Goal: Communication & Community: Answer question/provide support

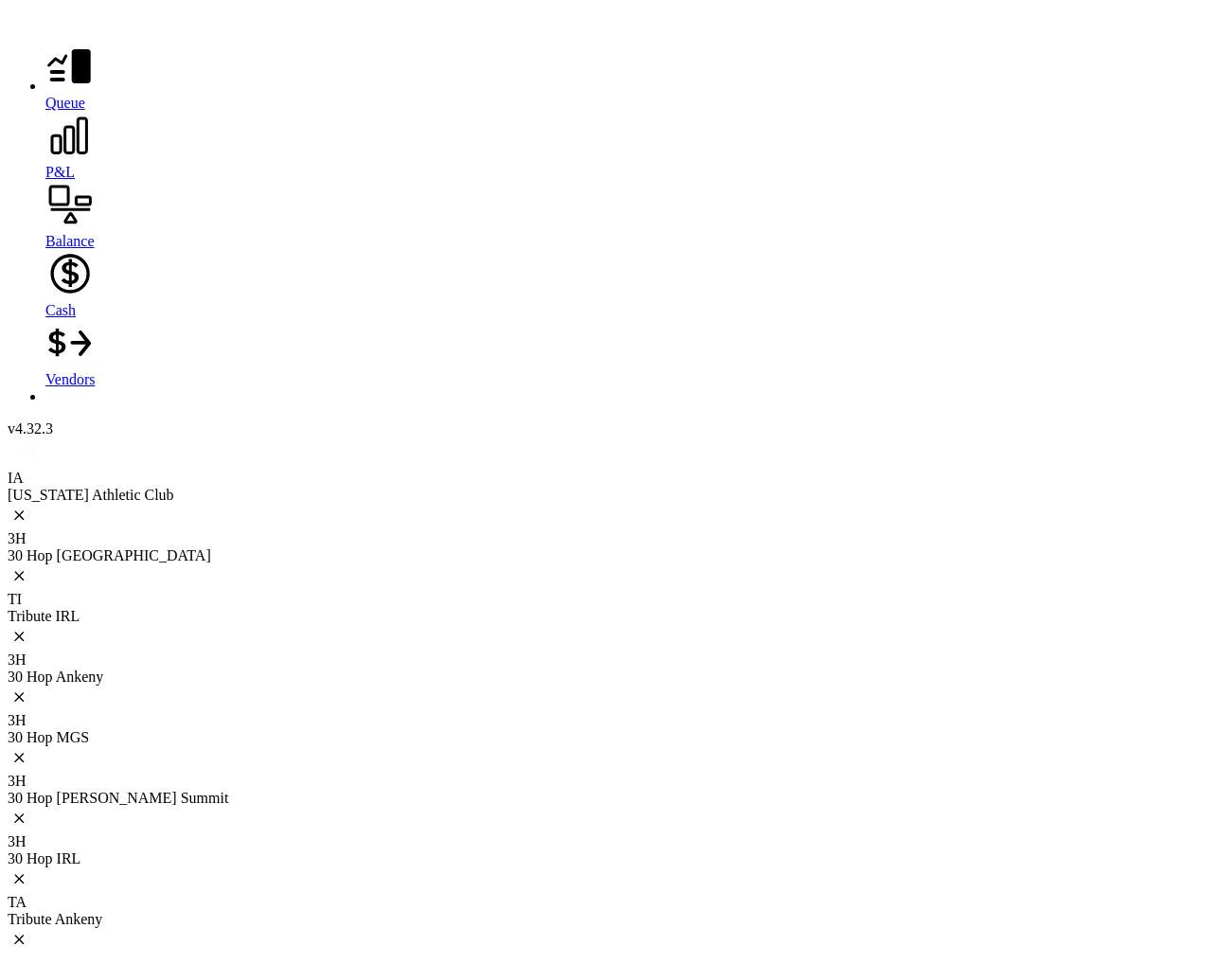
click at [213, 564] on div at bounding box center [604, 577] width 1193 height 27
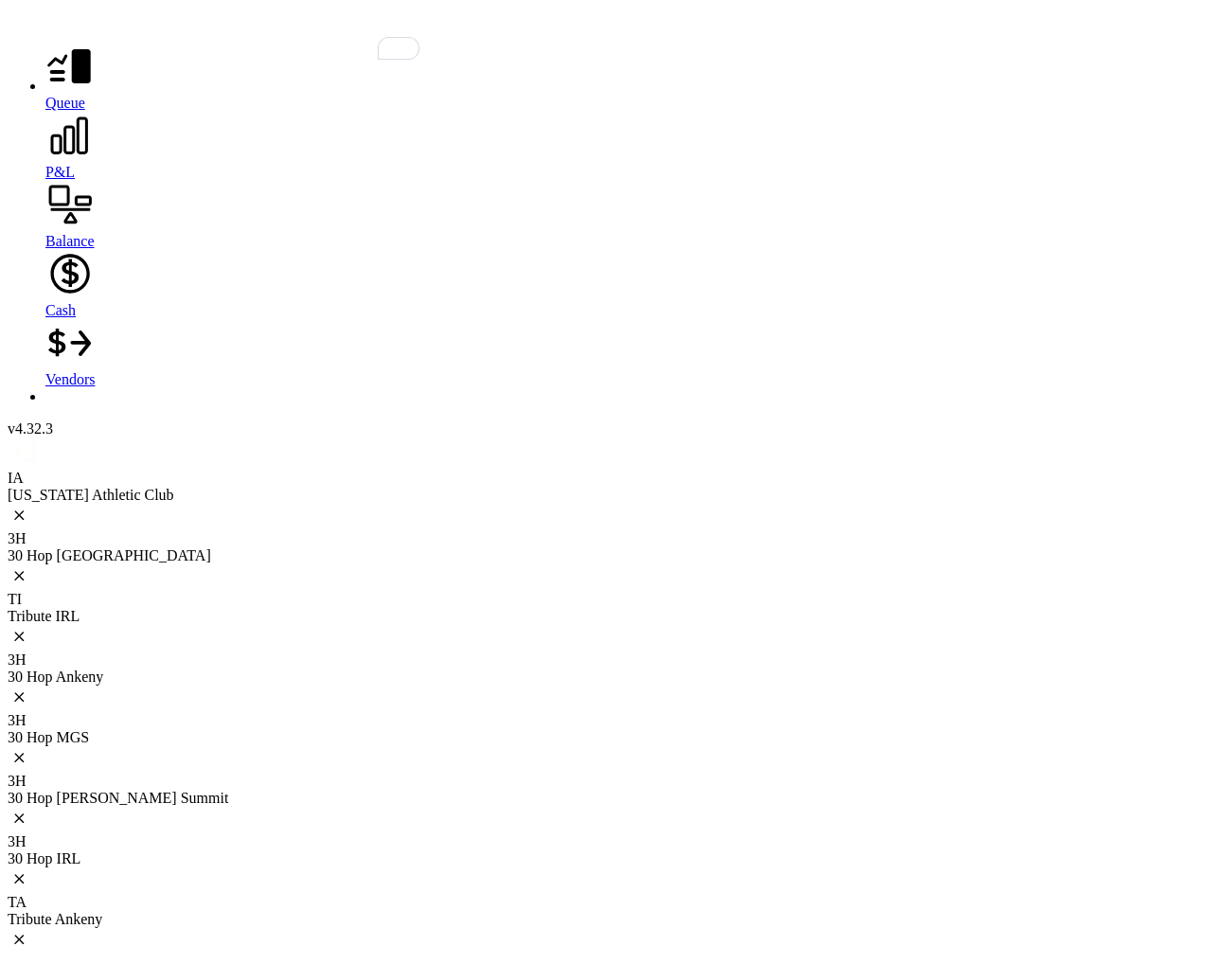
drag, startPoint x: 846, startPoint y: 851, endPoint x: 852, endPoint y: 840, distance: 12.7
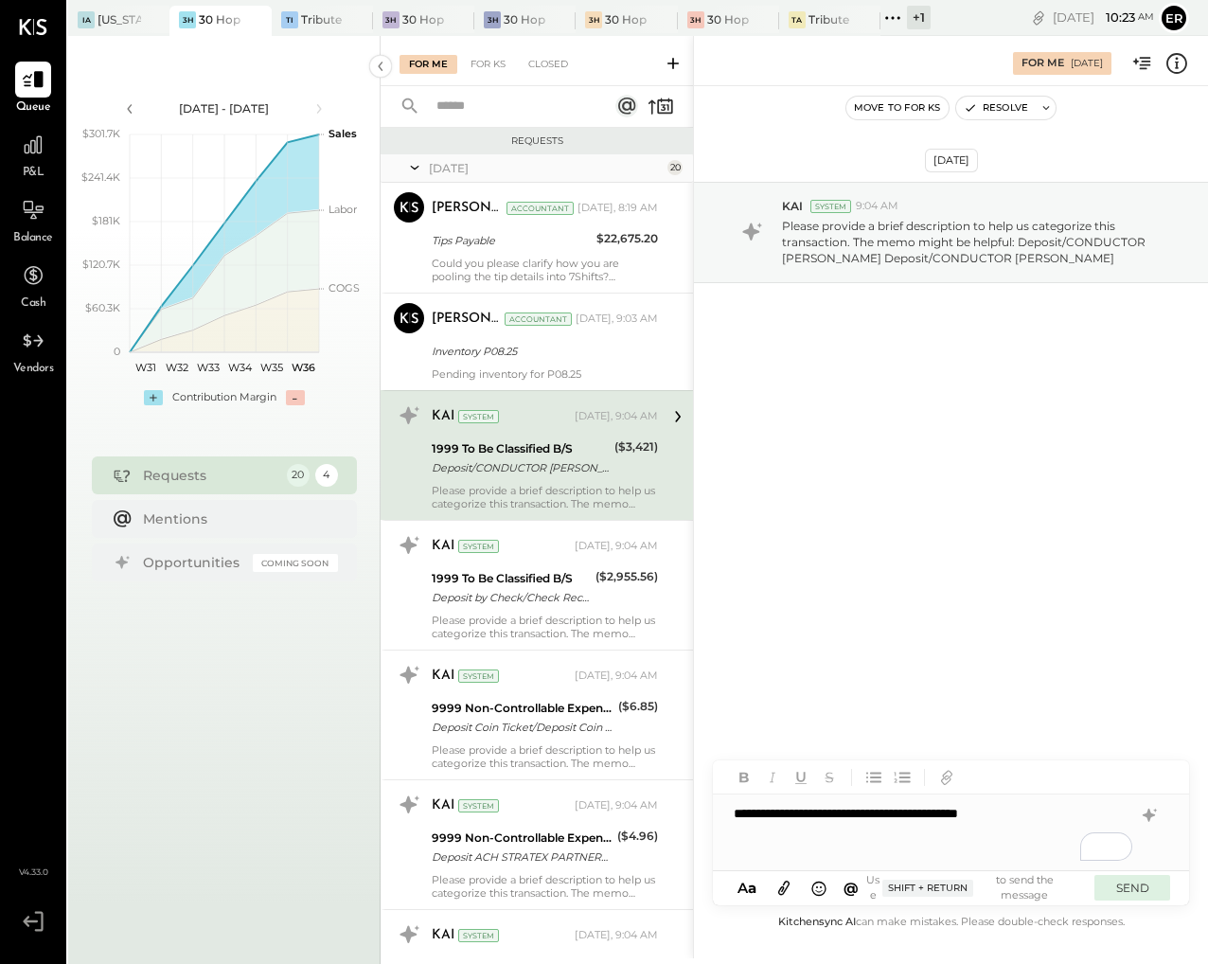
click at [1125, 883] on button "SEND" at bounding box center [1132, 888] width 76 height 26
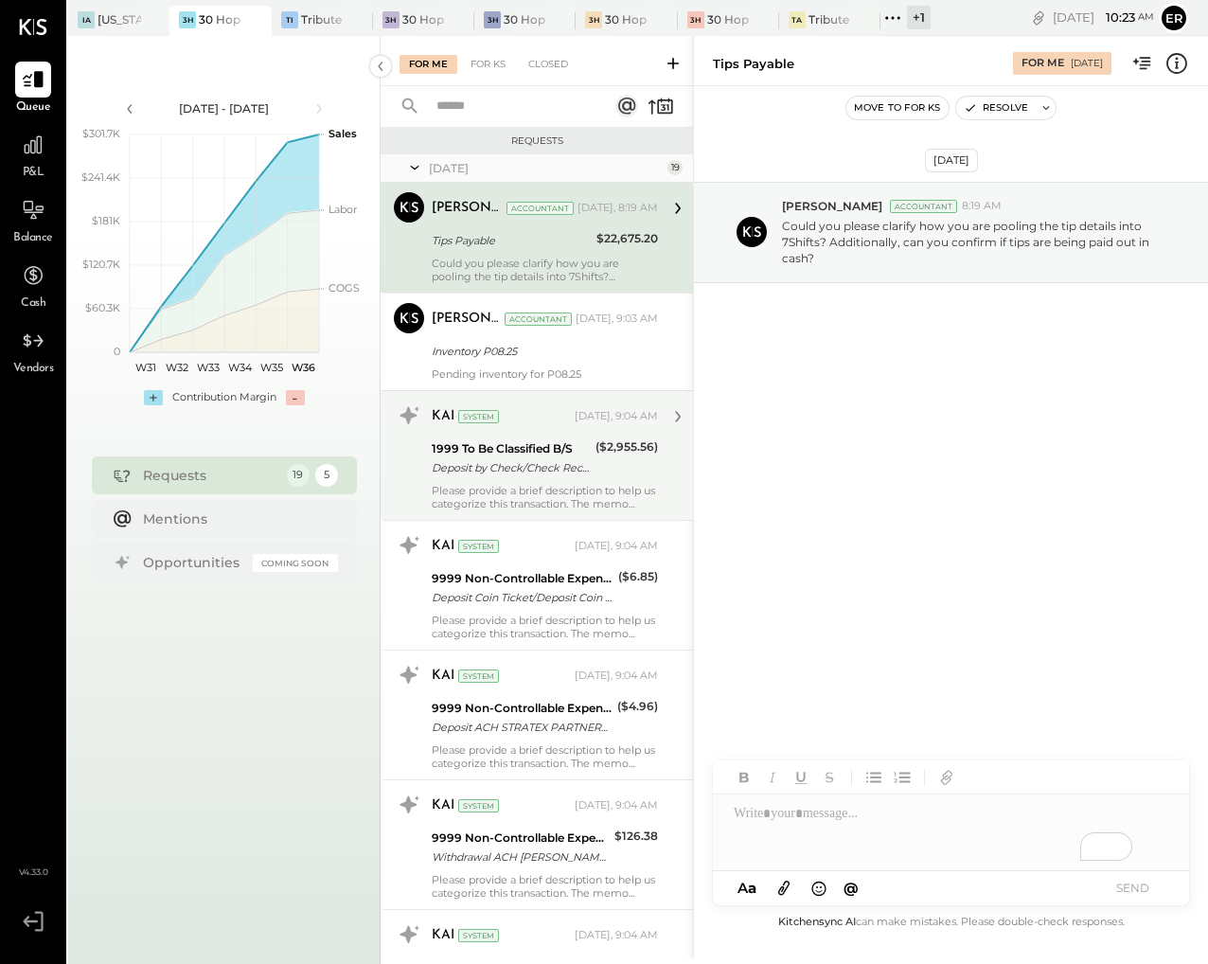
click at [557, 479] on div "KAI System [DATE], 9:04 AM 1999 To Be Classified B/S Deposit by Check/Check Rec…" at bounding box center [545, 455] width 226 height 110
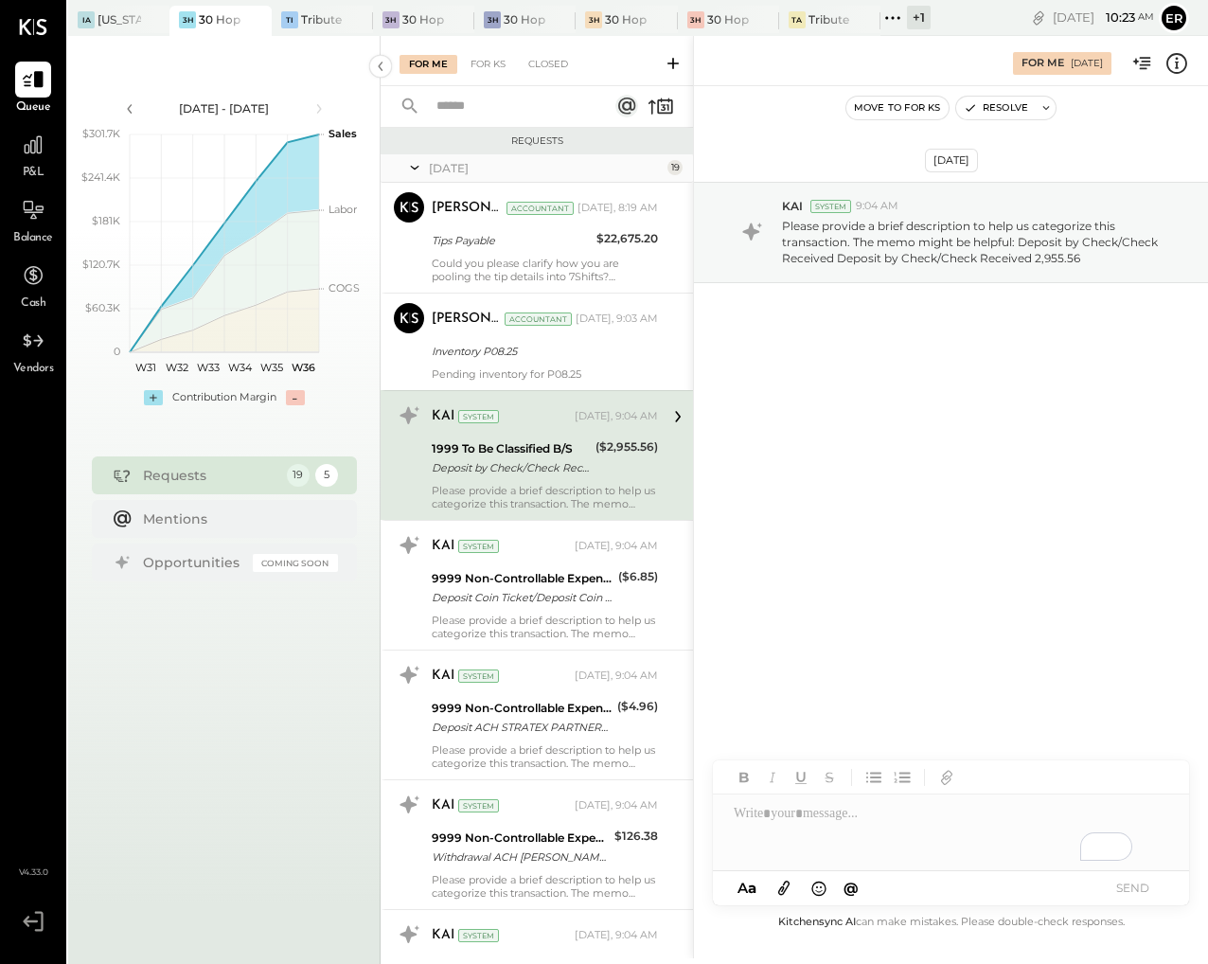
click at [890, 829] on div "To enrich screen reader interactions, please activate Accessibility in Grammarl…" at bounding box center [951, 832] width 476 height 76
click at [1136, 894] on button "SEND" at bounding box center [1132, 888] width 76 height 26
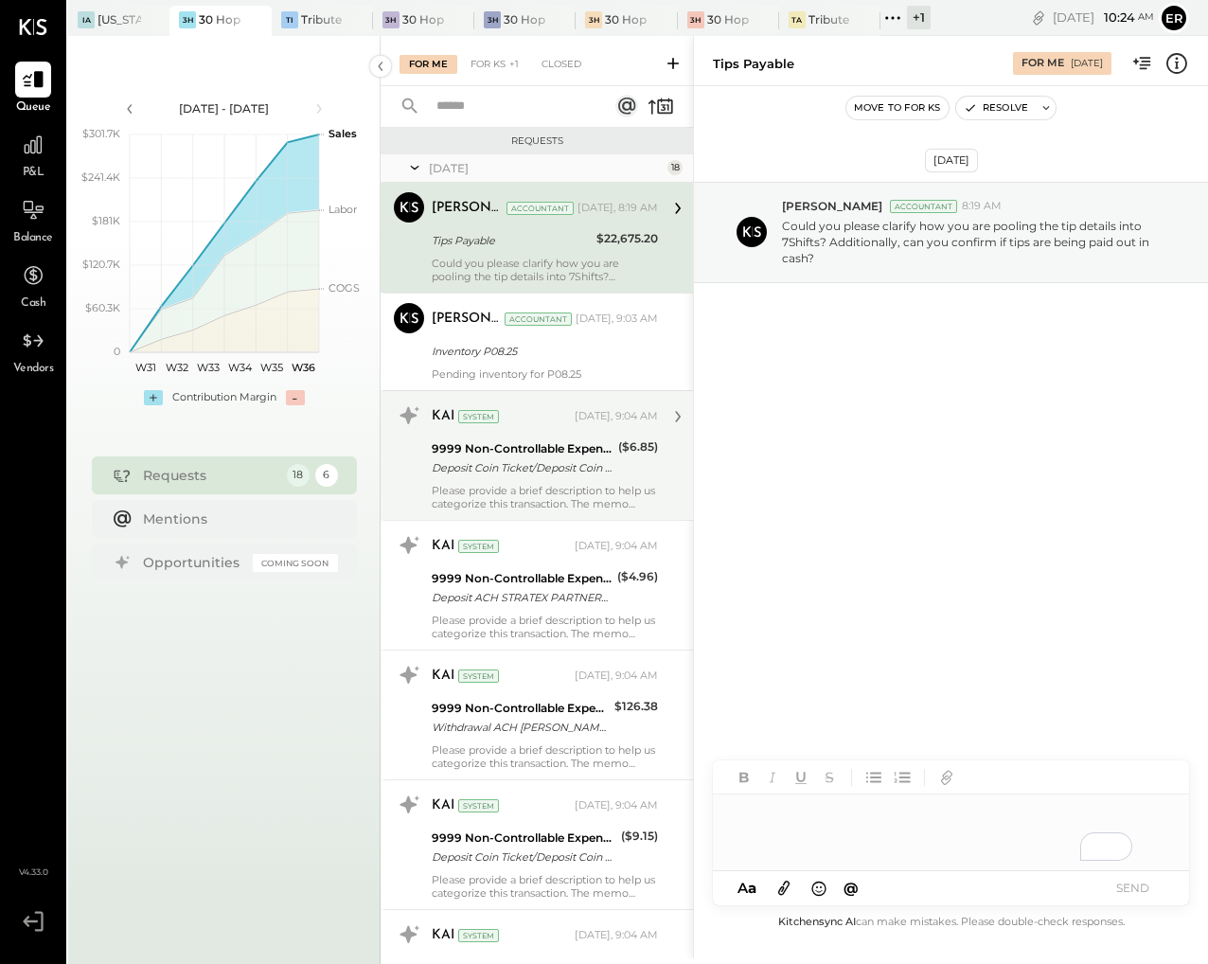
click at [557, 490] on div "Please provide a brief description to help us categorize this transaction. The …" at bounding box center [545, 497] width 226 height 27
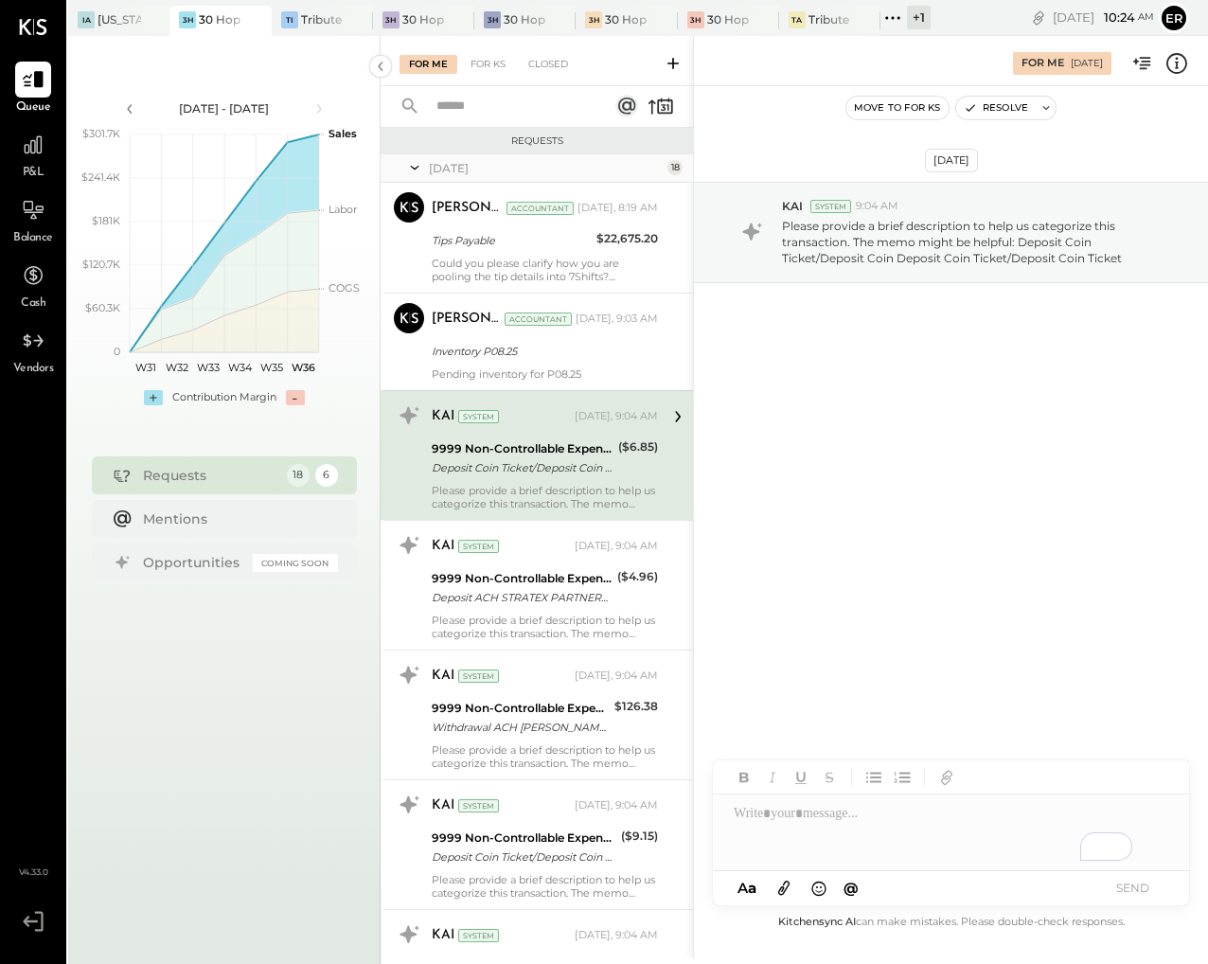
click at [1017, 813] on div "To enrich screen reader interactions, please activate Accessibility in Grammarl…" at bounding box center [951, 832] width 476 height 76
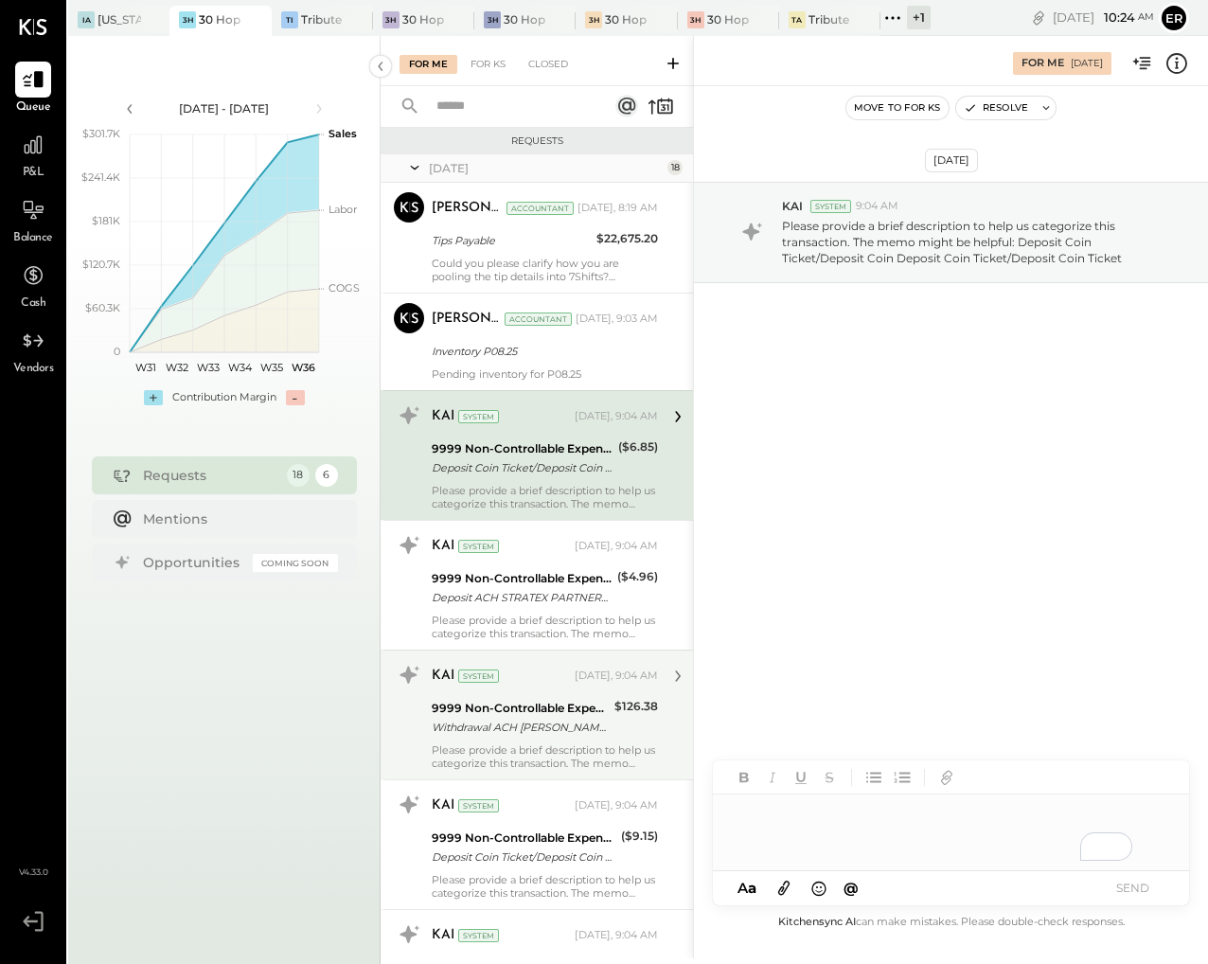
click at [514, 724] on div "Withdrawal ACH [PERSON_NAME]/[PERSON_NAME] [PERSON_NAME]/TYPE: CHK ORDER CO: HA…" at bounding box center [520, 726] width 177 height 19
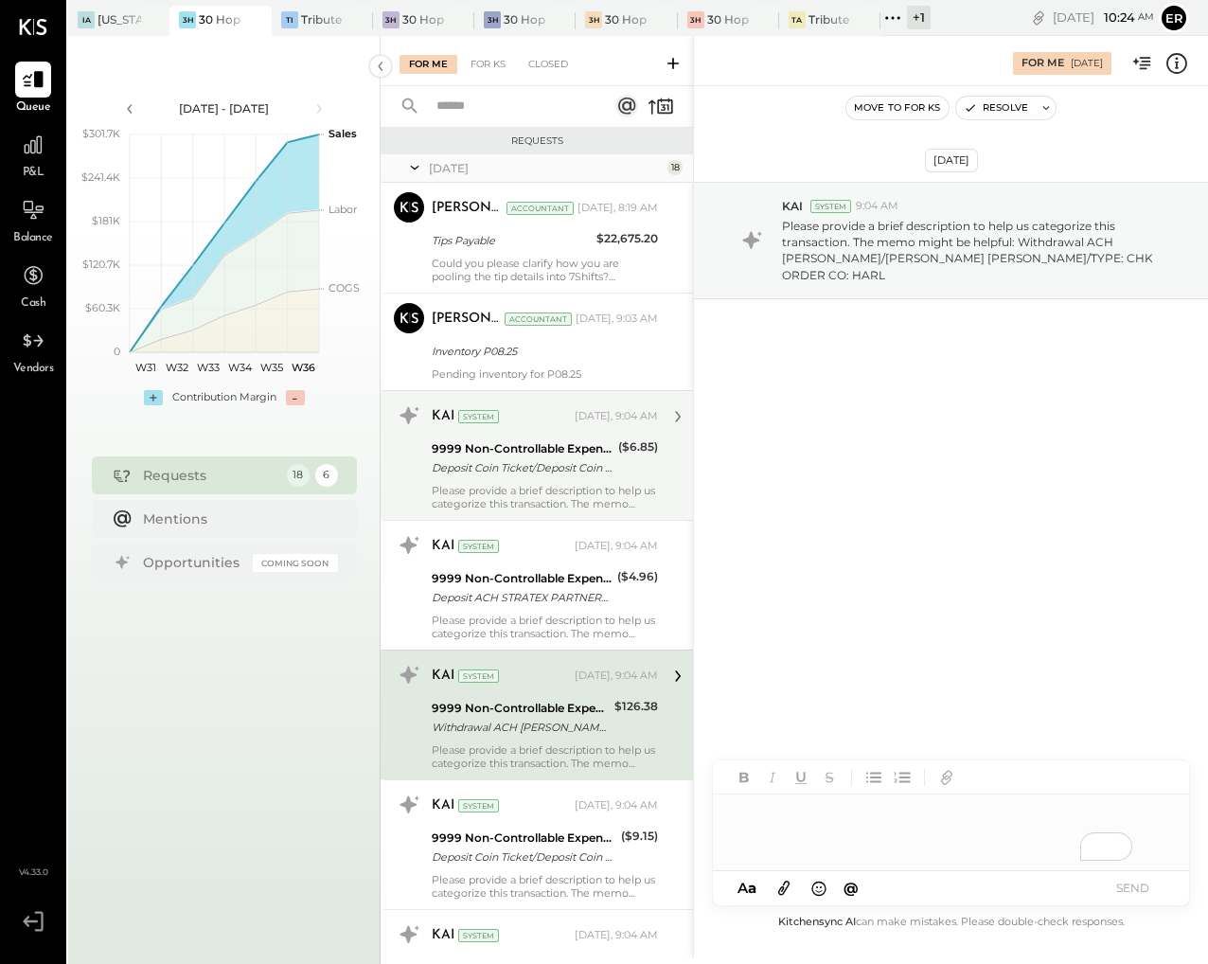
click at [878, 834] on div "To enrich screen reader interactions, please activate Accessibility in Grammarl…" at bounding box center [951, 832] width 476 height 76
click at [1158, 893] on button "SEND" at bounding box center [1132, 888] width 76 height 26
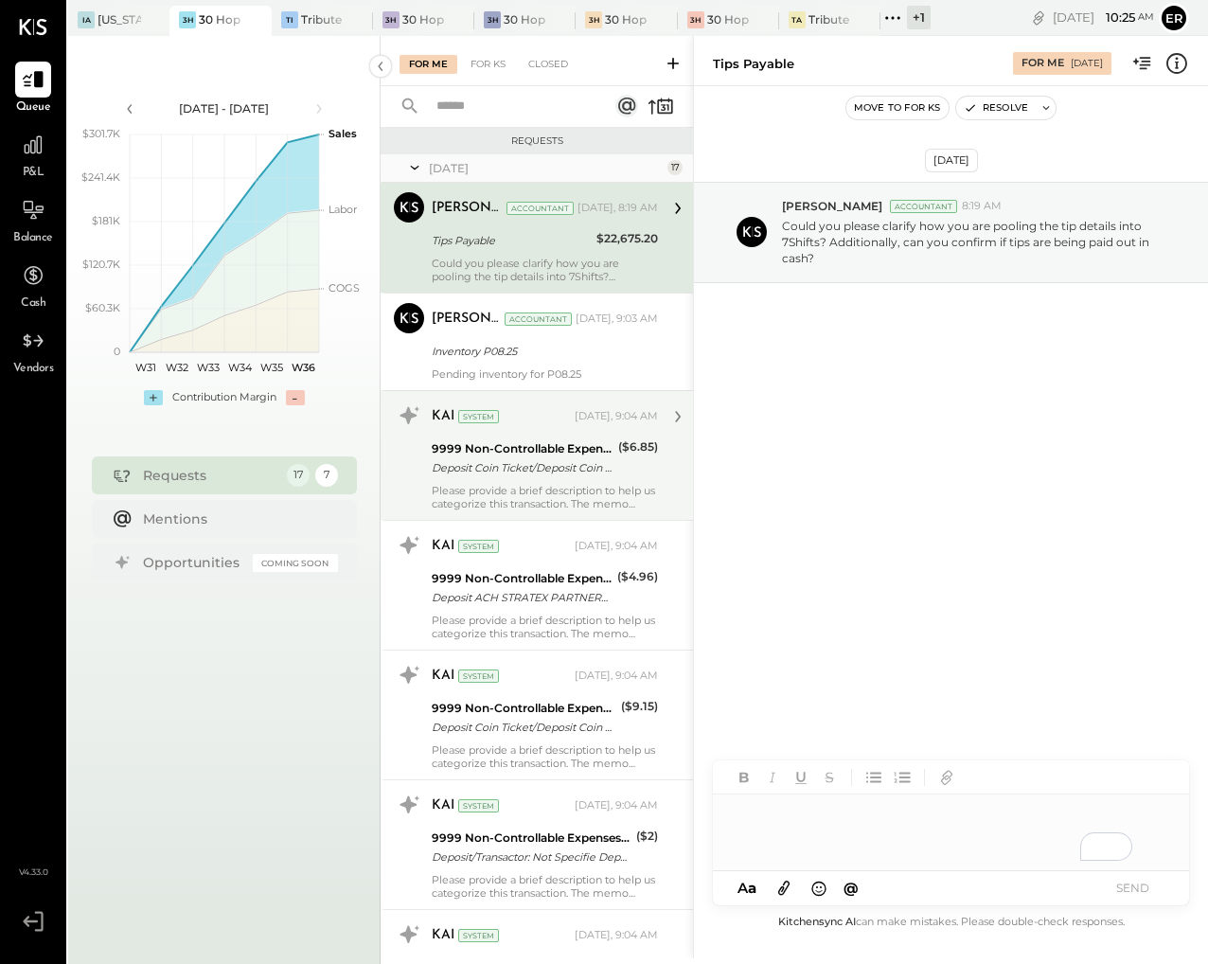
click at [593, 452] on div "9999 Non-Controllable Expenses:Other Income and Expenses:To Be Classified P&L" at bounding box center [522, 448] width 181 height 19
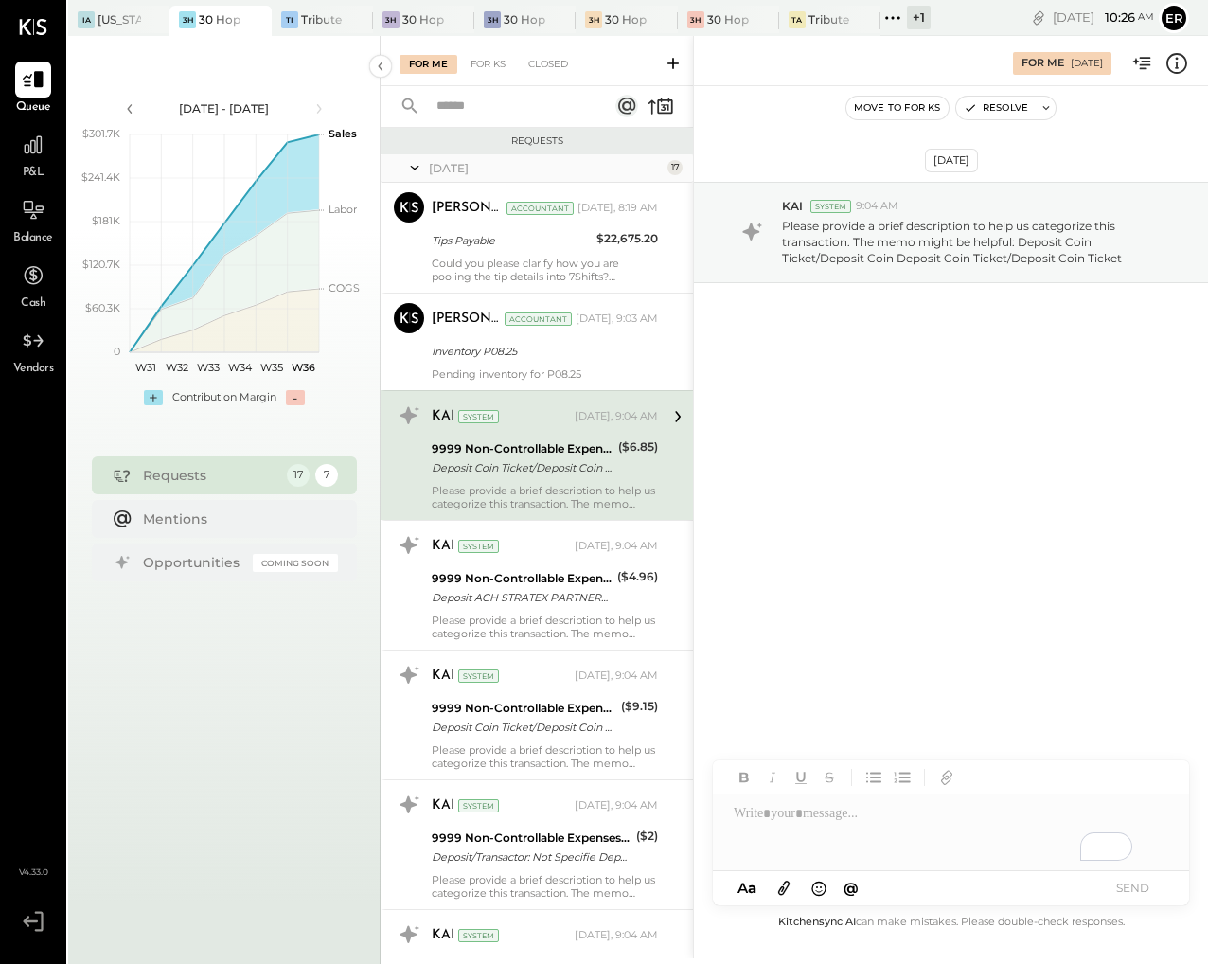
click at [564, 492] on div "Please provide a brief description to help us categorize this transaction. The …" at bounding box center [545, 497] width 226 height 27
click at [818, 837] on div "To enrich screen reader interactions, please activate Accessibility in Grammarl…" at bounding box center [951, 832] width 476 height 76
click at [1097, 886] on button "SEND" at bounding box center [1132, 888] width 76 height 26
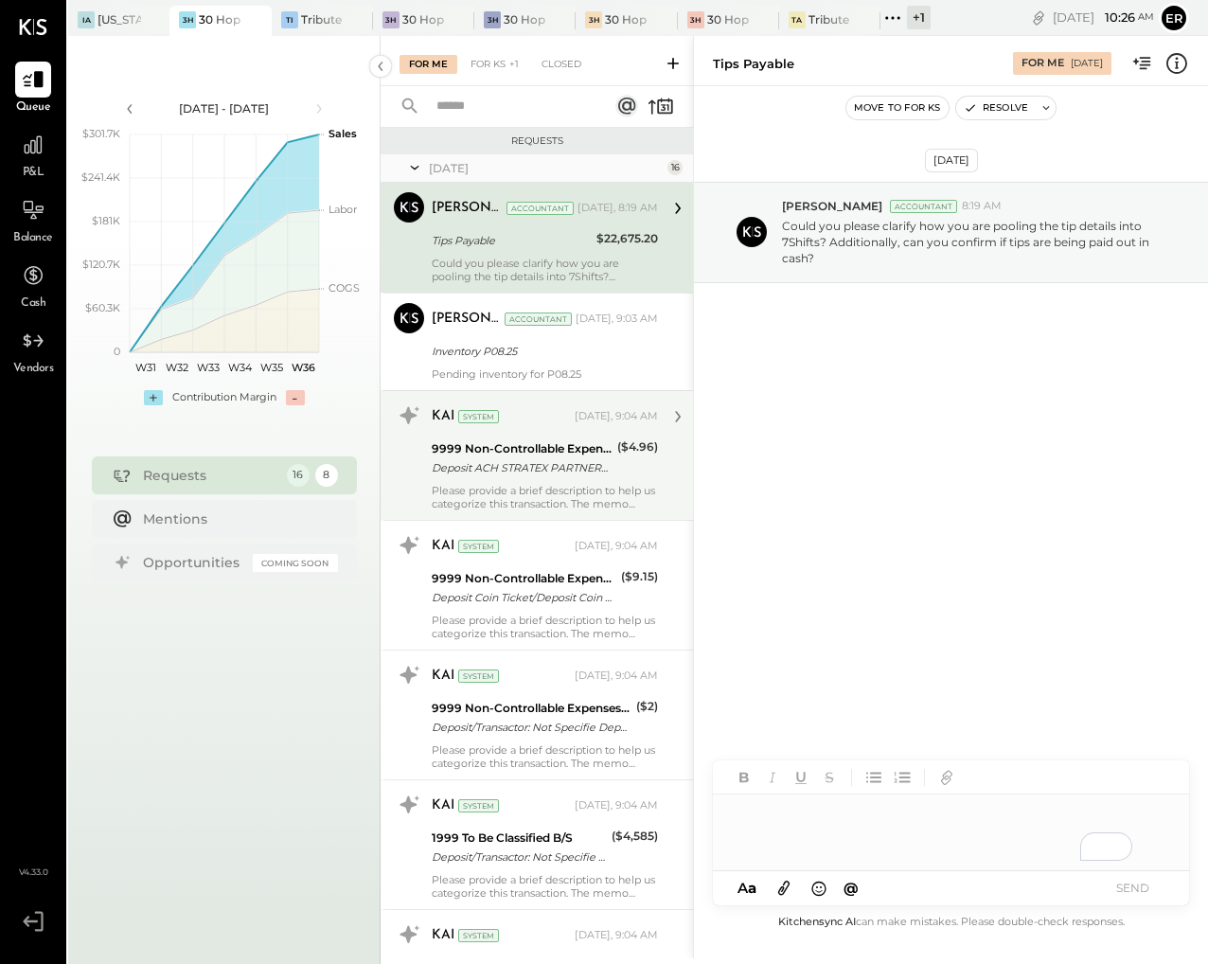
click at [567, 510] on div "KAI System [DATE], 9:04 AM 9999 Non-Controllable Expenses:Other Income and Expe…" at bounding box center [536, 455] width 312 height 130
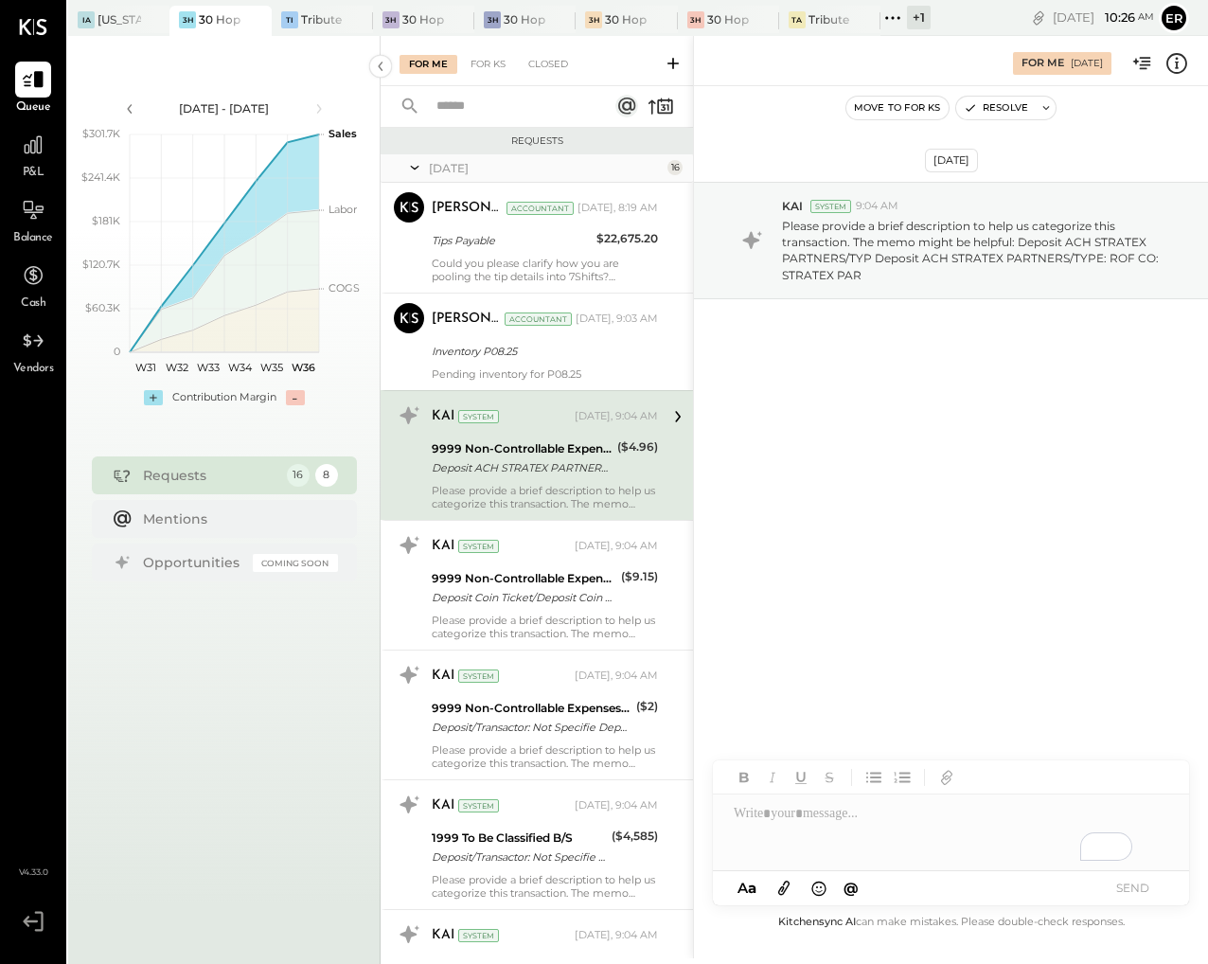
click at [819, 803] on div "To enrich screen reader interactions, please activate Accessibility in Grammarl…" at bounding box center [951, 832] width 476 height 76
click at [982, 806] on div "**********" at bounding box center [951, 832] width 476 height 76
click at [1132, 897] on button "SEND" at bounding box center [1132, 888] width 76 height 26
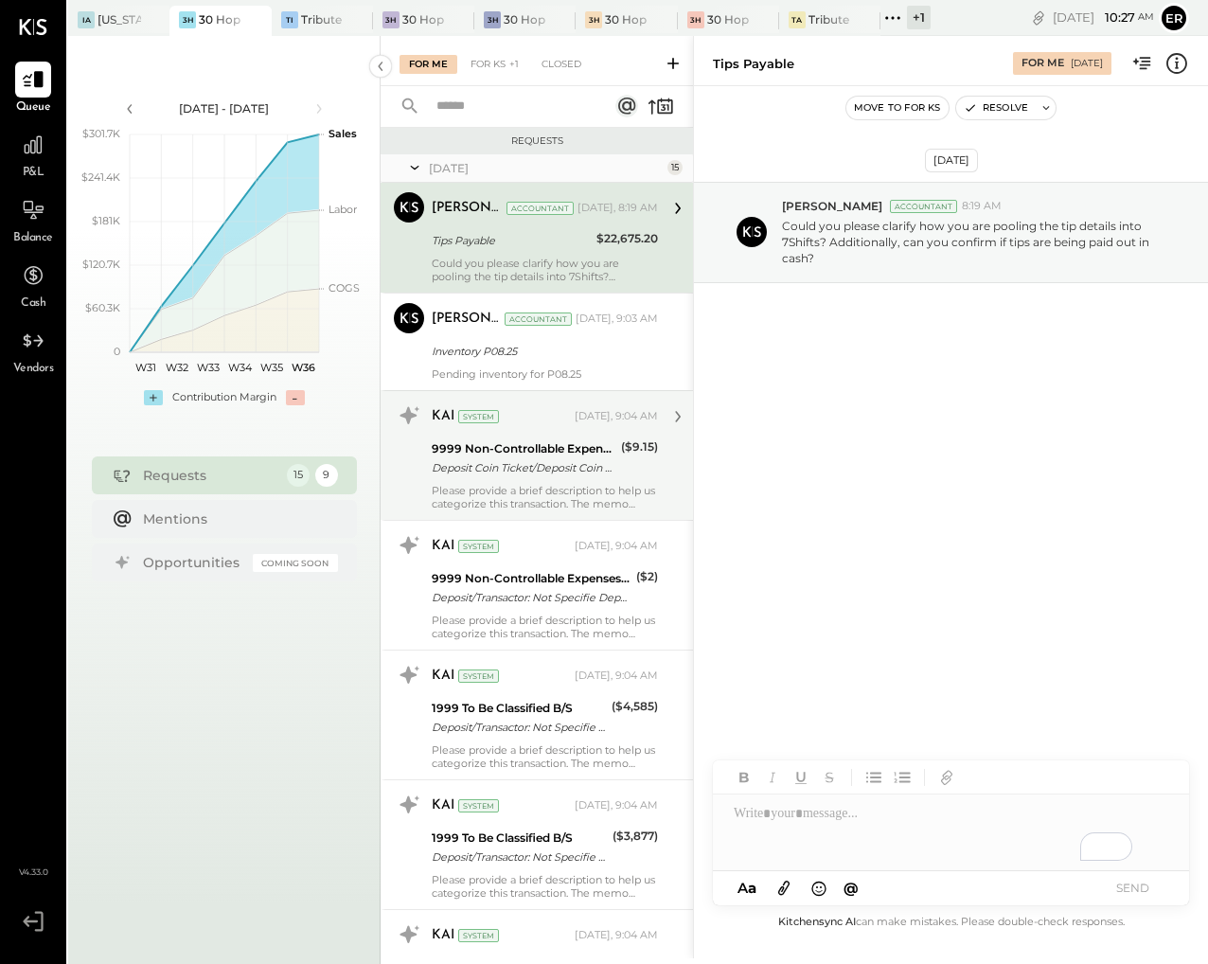
click at [524, 463] on div "Deposit Coin Ticket/Deposit Coin Deposit Coin Ticket/Deposit Coin Ticket" at bounding box center [524, 467] width 184 height 19
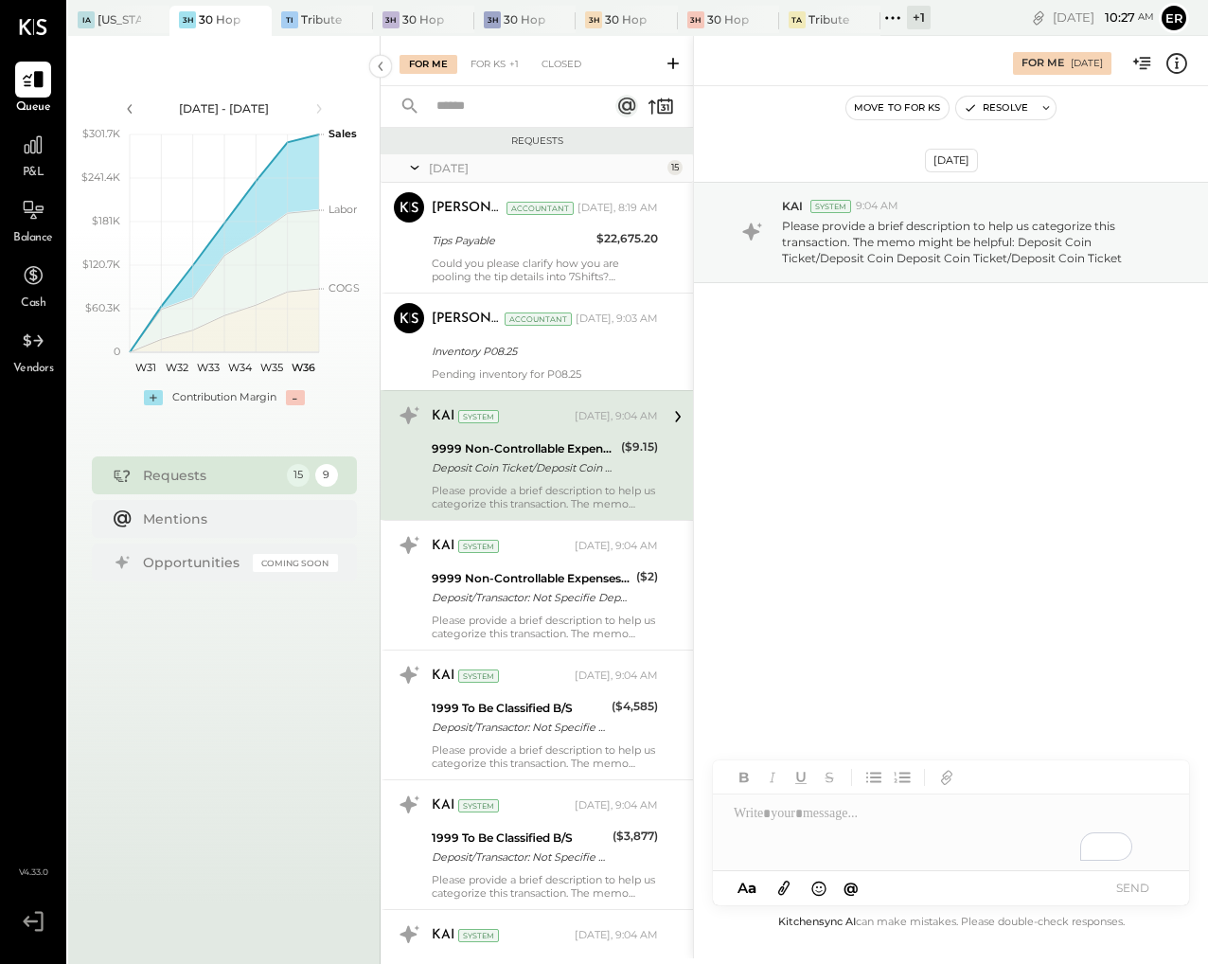
click at [805, 816] on div "To enrich screen reader interactions, please activate Accessibility in Grammarl…" at bounding box center [951, 832] width 476 height 76
click at [1116, 883] on button "SEND" at bounding box center [1132, 888] width 76 height 26
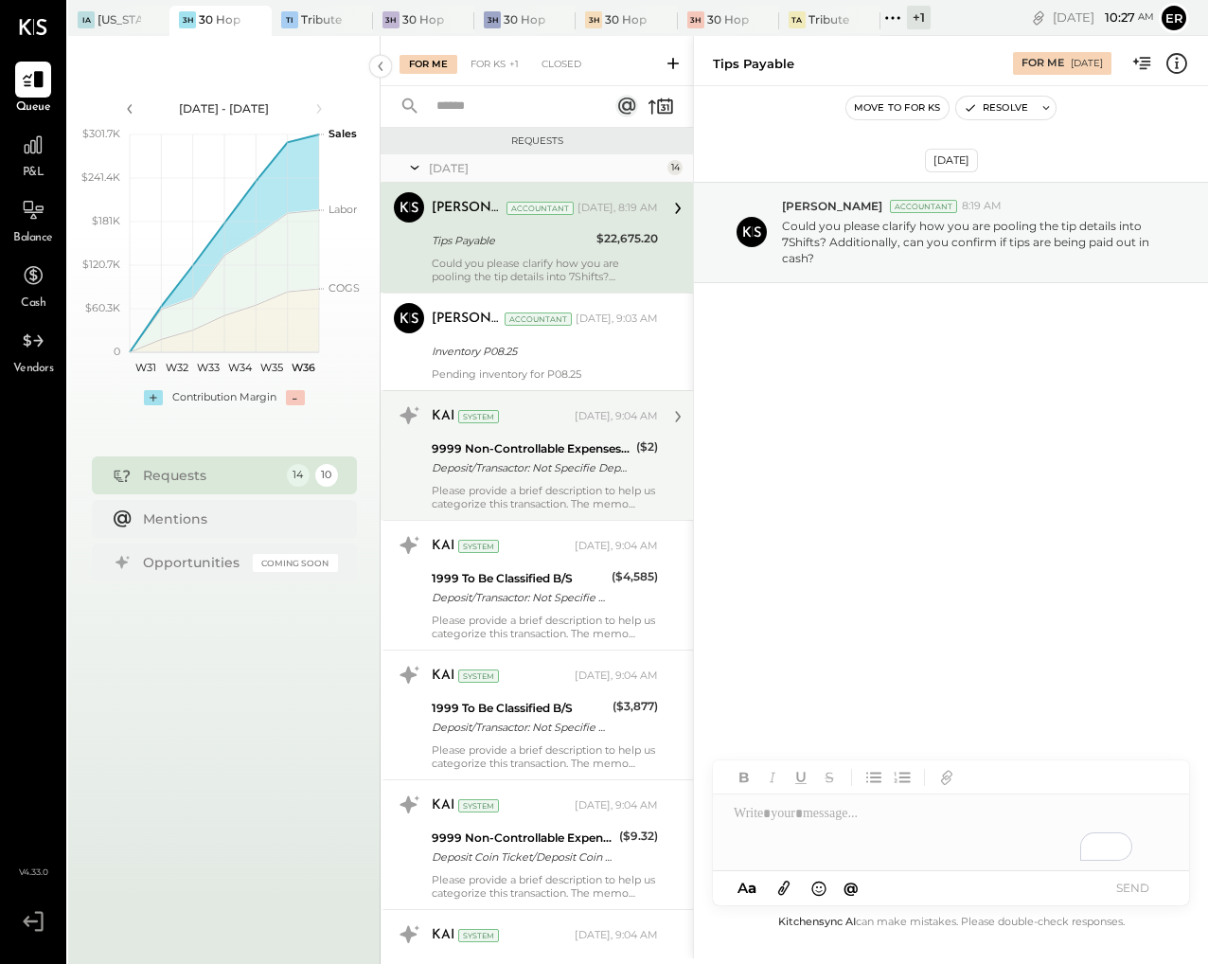
click at [589, 496] on div "Please provide a brief description to help us categorize this transaction. The …" at bounding box center [545, 497] width 226 height 27
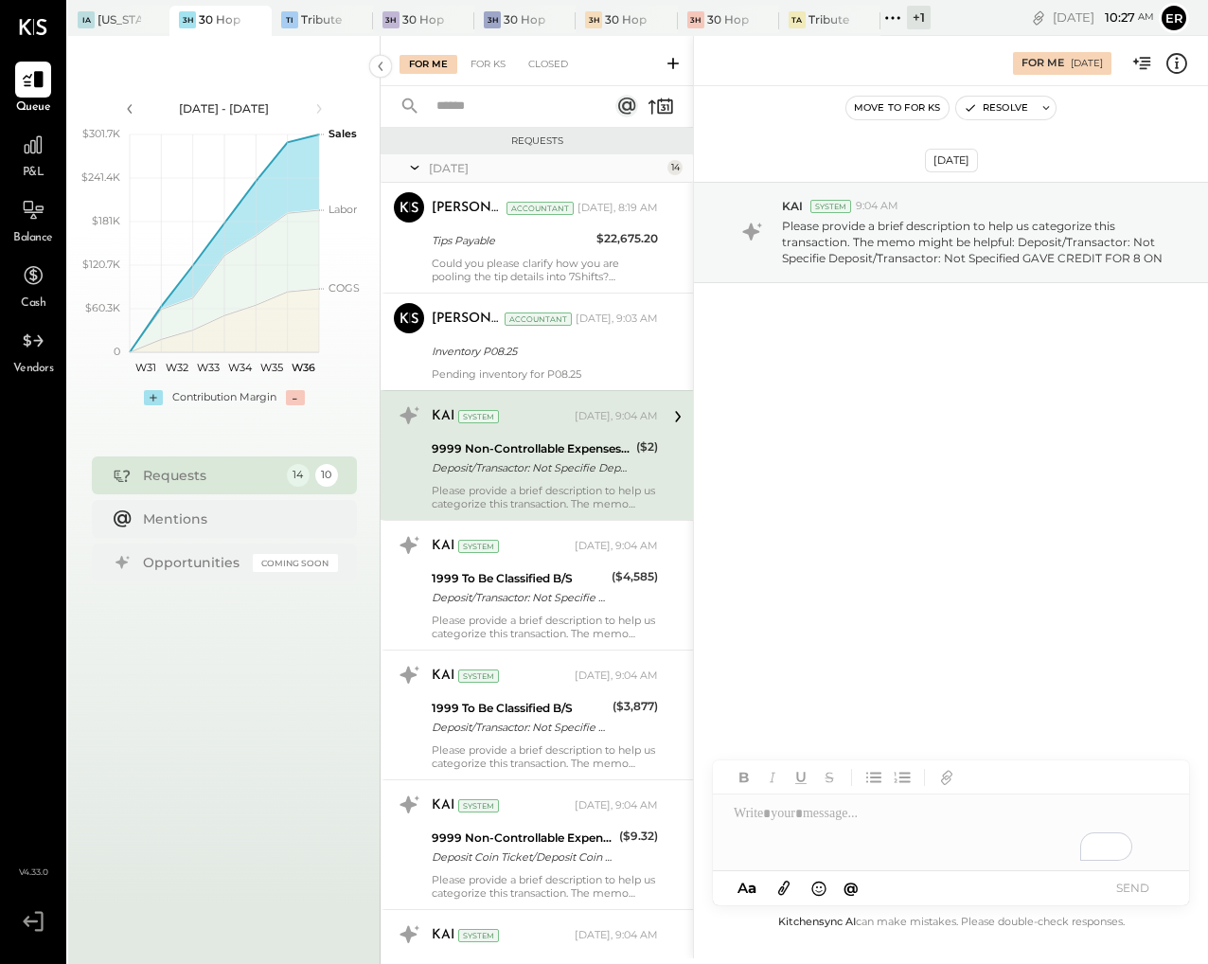
click at [799, 805] on div "To enrich screen reader interactions, please activate Accessibility in Grammarl…" at bounding box center [951, 832] width 476 height 76
click at [1129, 891] on button "SEND" at bounding box center [1132, 888] width 76 height 26
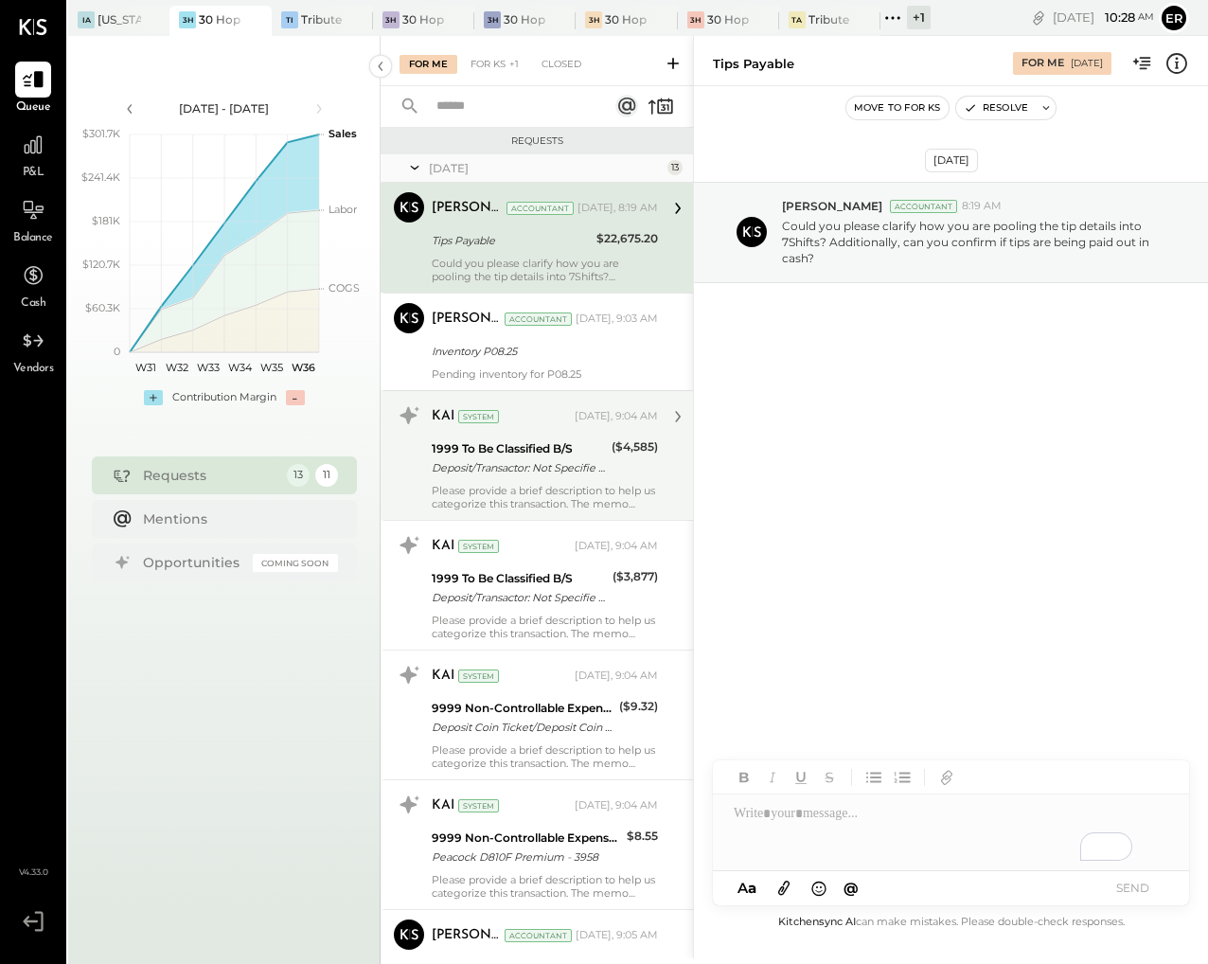
click at [595, 506] on div "Please provide a brief description to help us categorize this transaction. The …" at bounding box center [545, 497] width 226 height 27
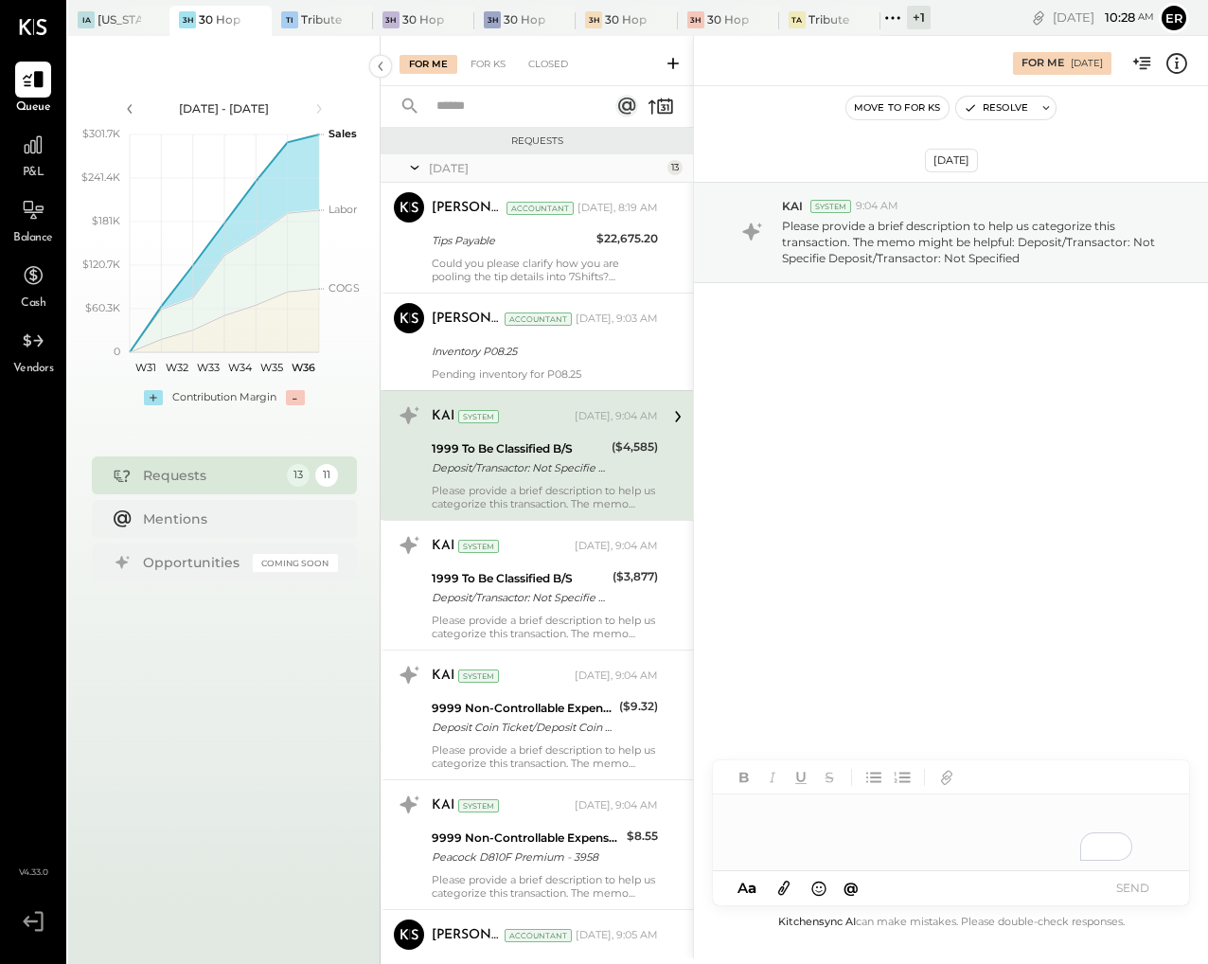
click at [809, 818] on div "To enrich screen reader interactions, please activate Accessibility in Grammarl…" at bounding box center [951, 832] width 476 height 76
click at [1163, 883] on button "SEND" at bounding box center [1132, 888] width 76 height 26
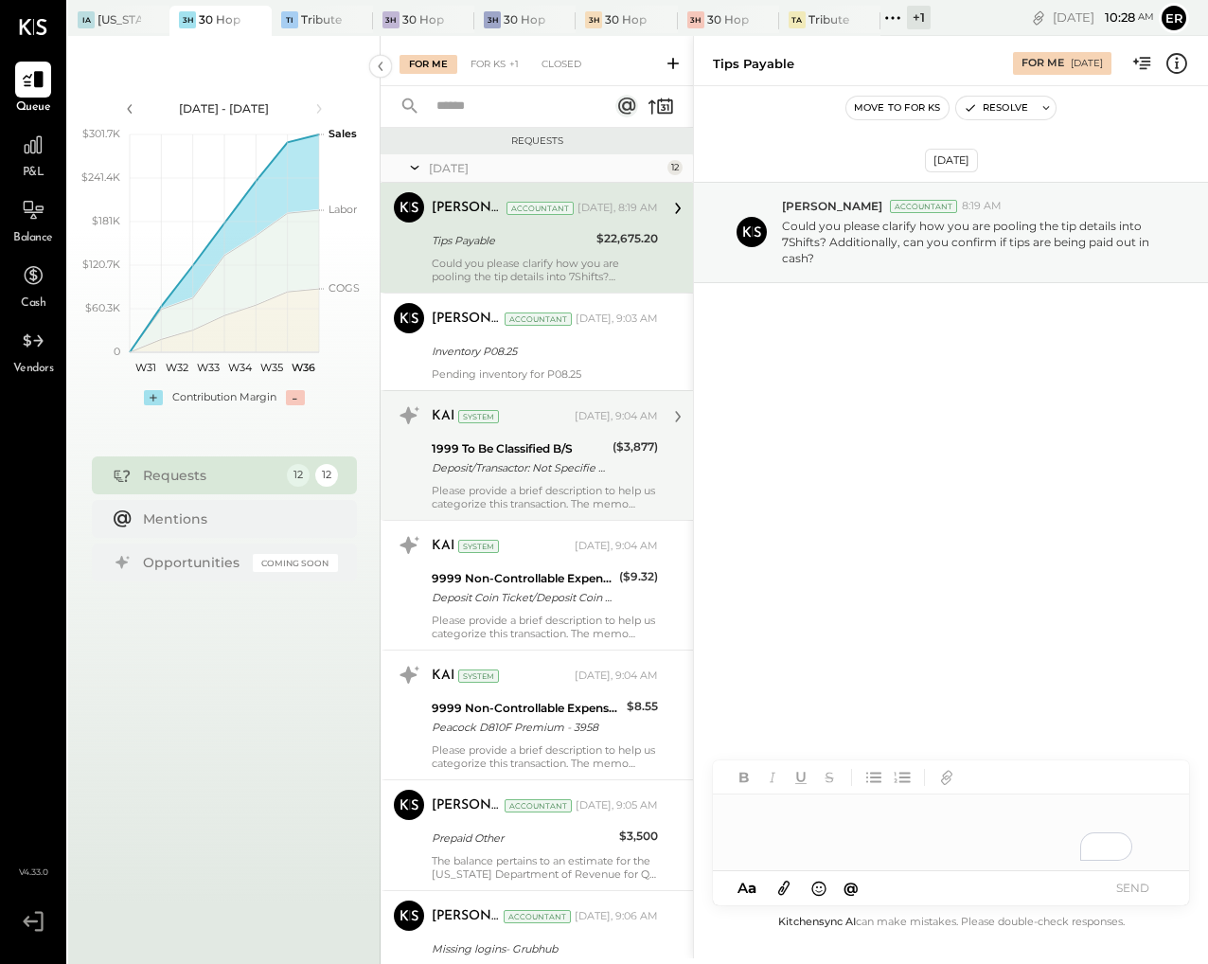
click at [561, 487] on div "Please provide a brief description to help us categorize this transaction. The …" at bounding box center [545, 497] width 226 height 27
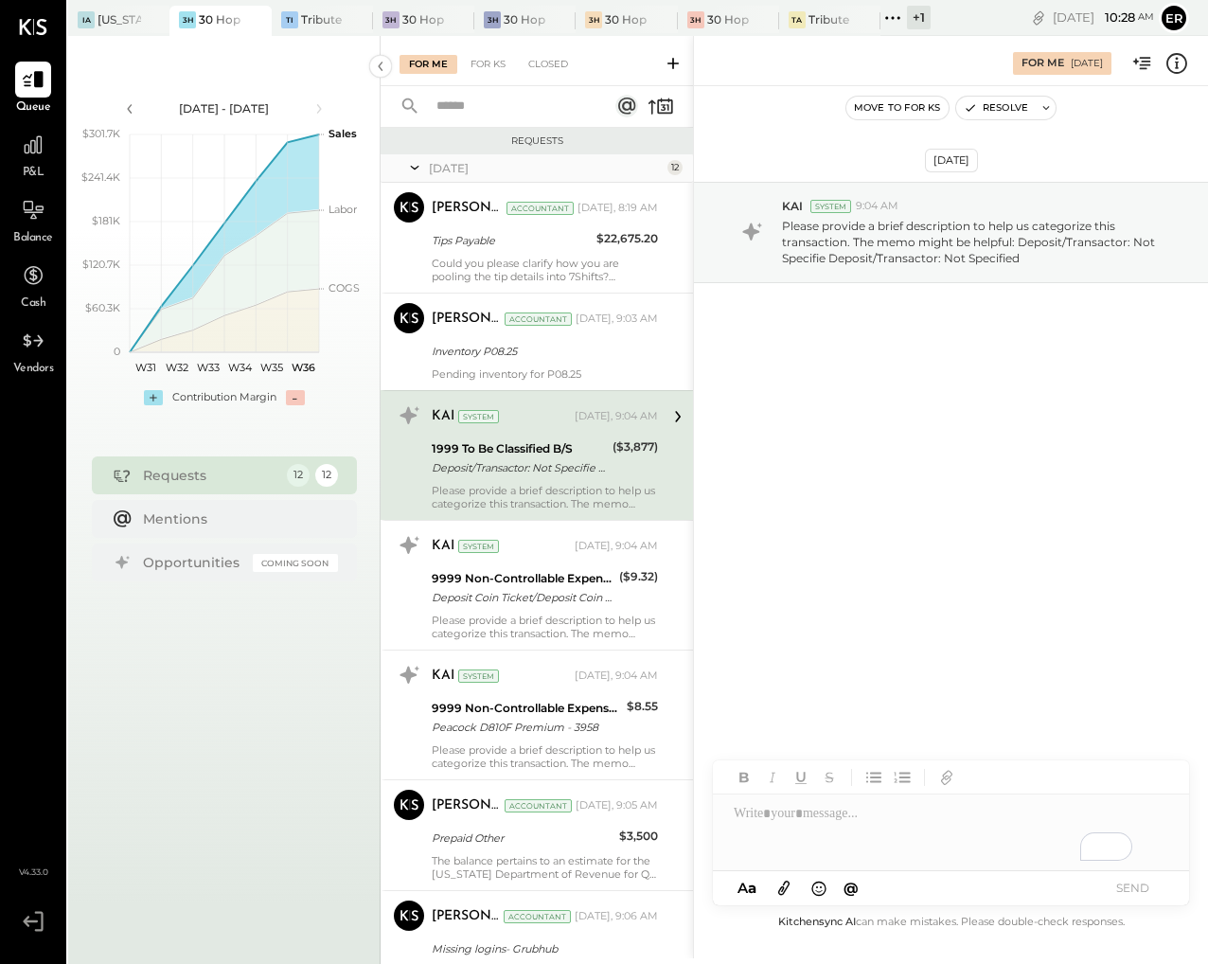
click at [897, 819] on div "To enrich screen reader interactions, please activate Accessibility in Grammarl…" at bounding box center [951, 832] width 476 height 76
click at [734, 816] on div "**********" at bounding box center [951, 832] width 476 height 76
click at [1135, 891] on button "SEND" at bounding box center [1132, 888] width 76 height 26
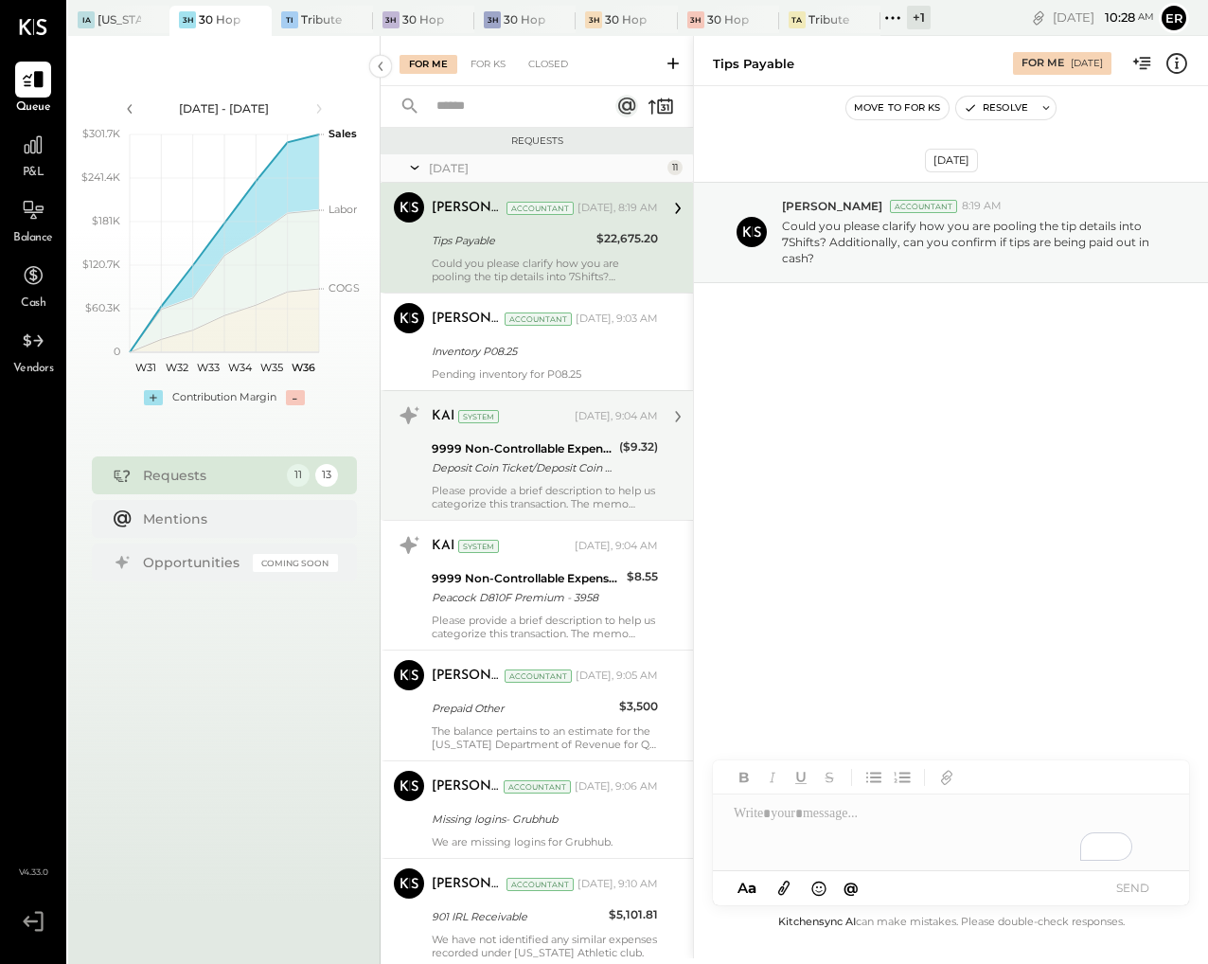
click at [530, 466] on div "Deposit Coin Ticket/Deposit Coin Deposit Coin Ticket/Deposit Coin Ticket" at bounding box center [523, 467] width 182 height 19
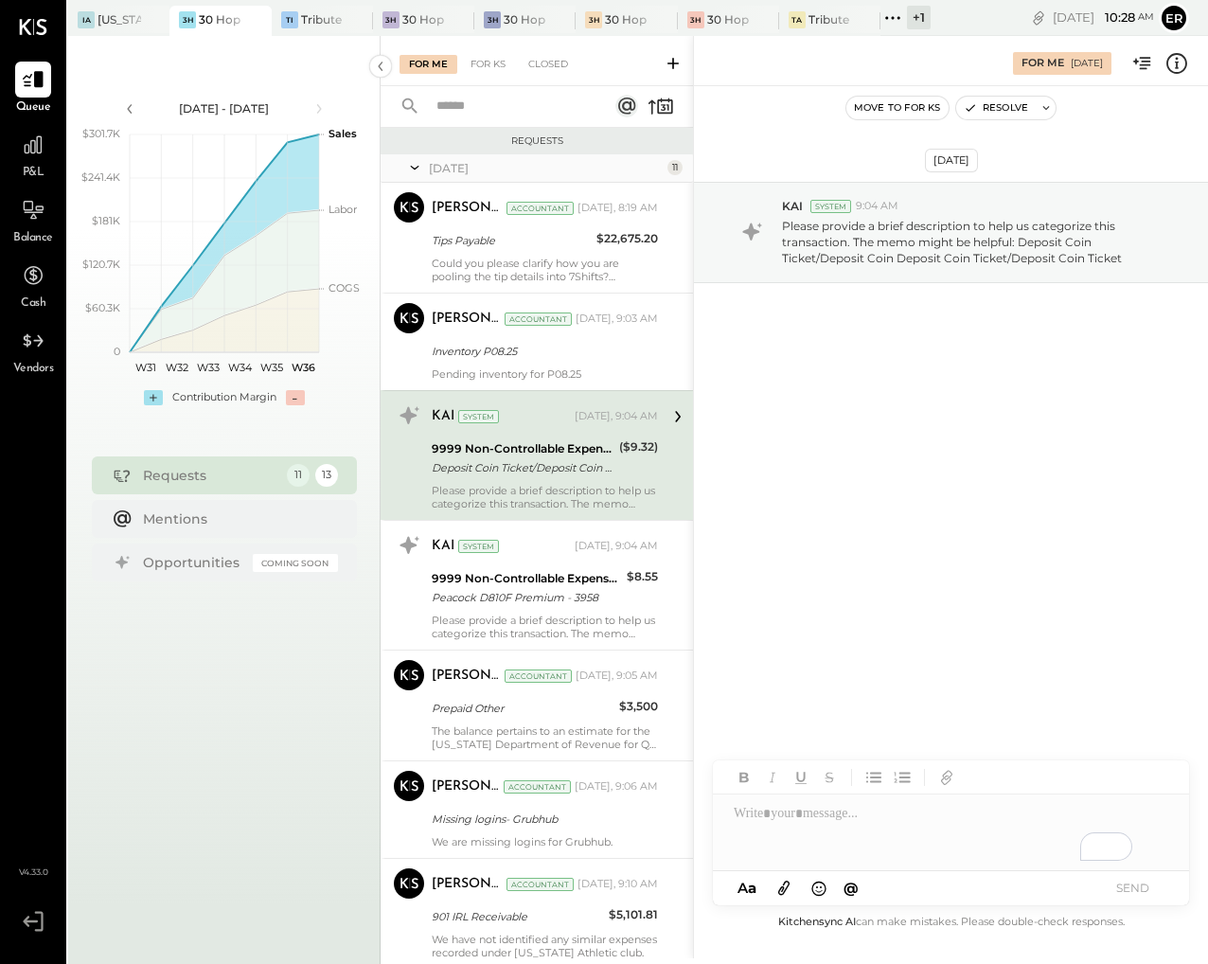
click at [858, 821] on div "To enrich screen reader interactions, please activate Accessibility in Grammarl…" at bounding box center [951, 832] width 476 height 76
click at [1137, 891] on button "SEND" at bounding box center [1132, 888] width 76 height 26
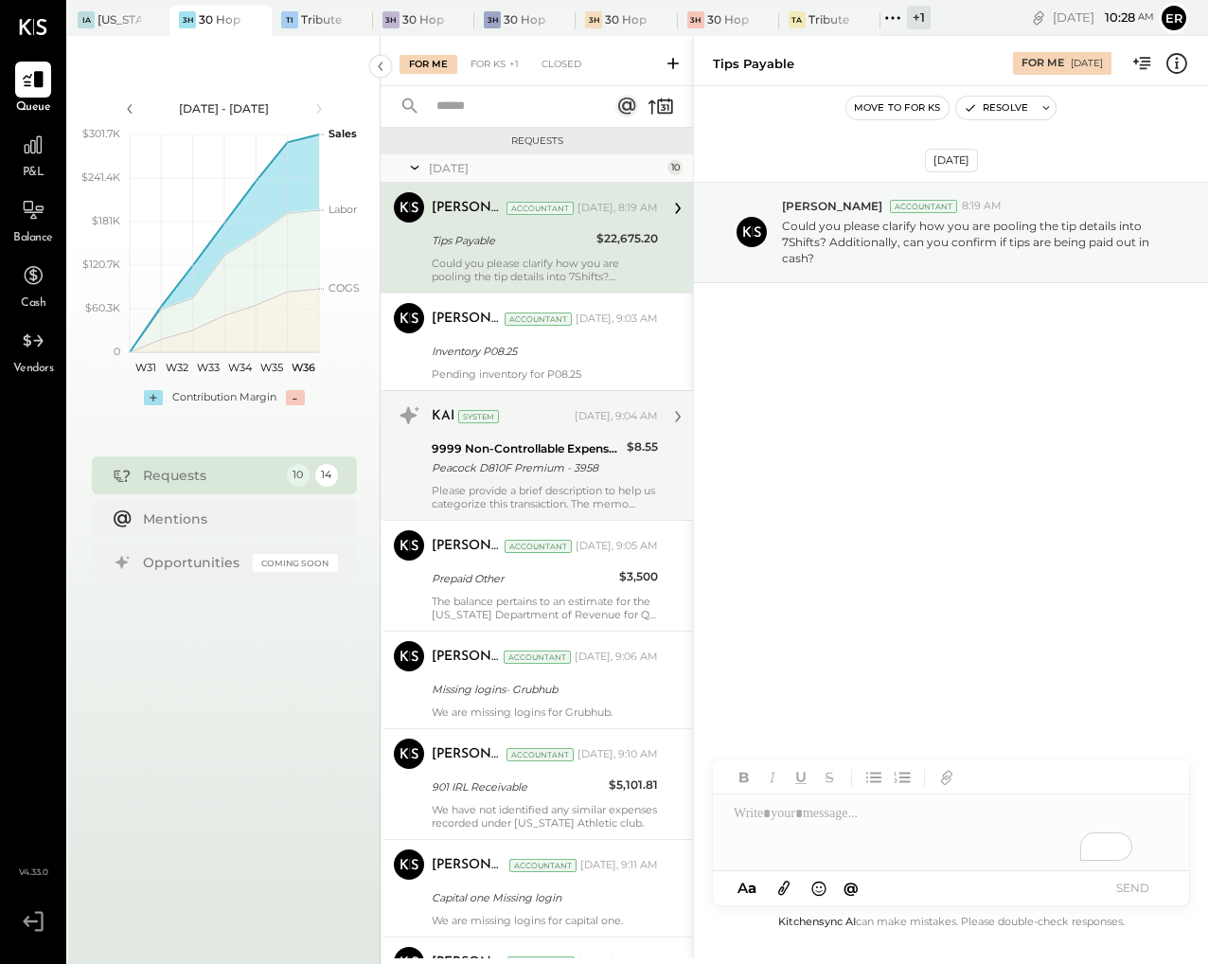
click at [534, 469] on div "Peacock D810F Premium - 3958" at bounding box center [526, 467] width 189 height 19
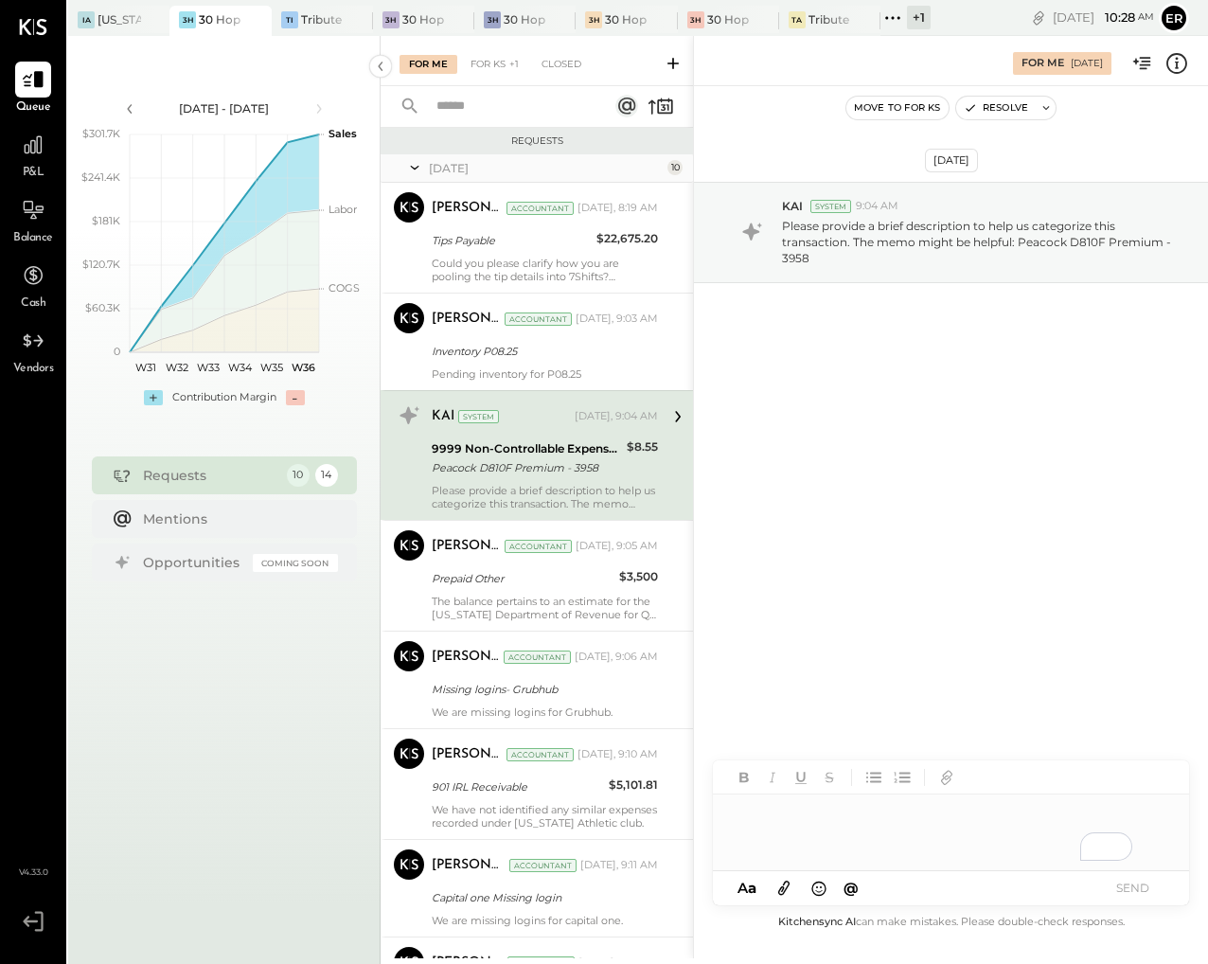
click at [854, 823] on div "To enrich screen reader interactions, please activate Accessibility in Grammarl…" at bounding box center [951, 832] width 476 height 76
click at [1155, 885] on button "SEND" at bounding box center [1132, 888] width 76 height 26
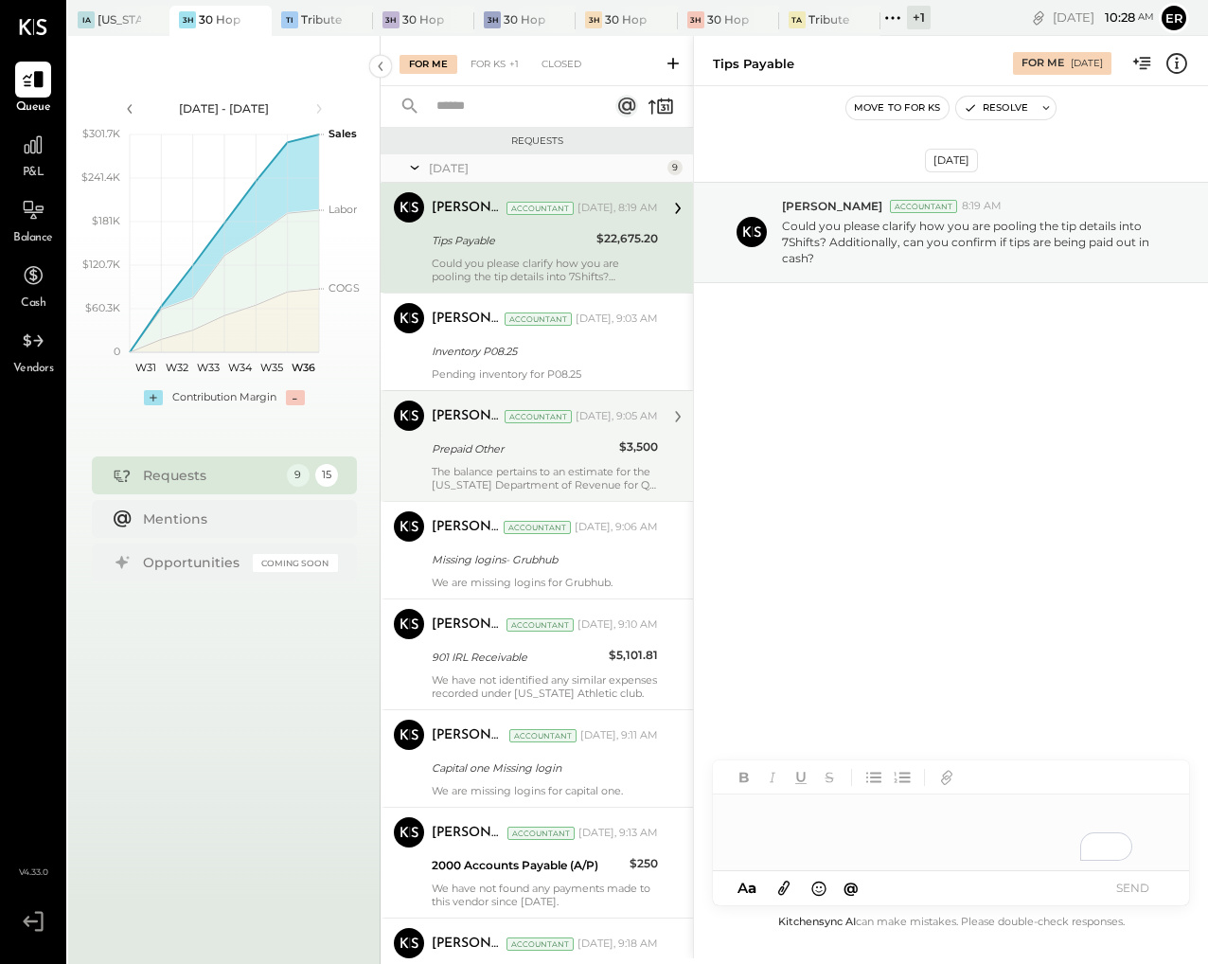
click at [597, 478] on div "The balance pertains to an estimate for the [US_STATE] Department of Revenue fo…" at bounding box center [545, 478] width 226 height 27
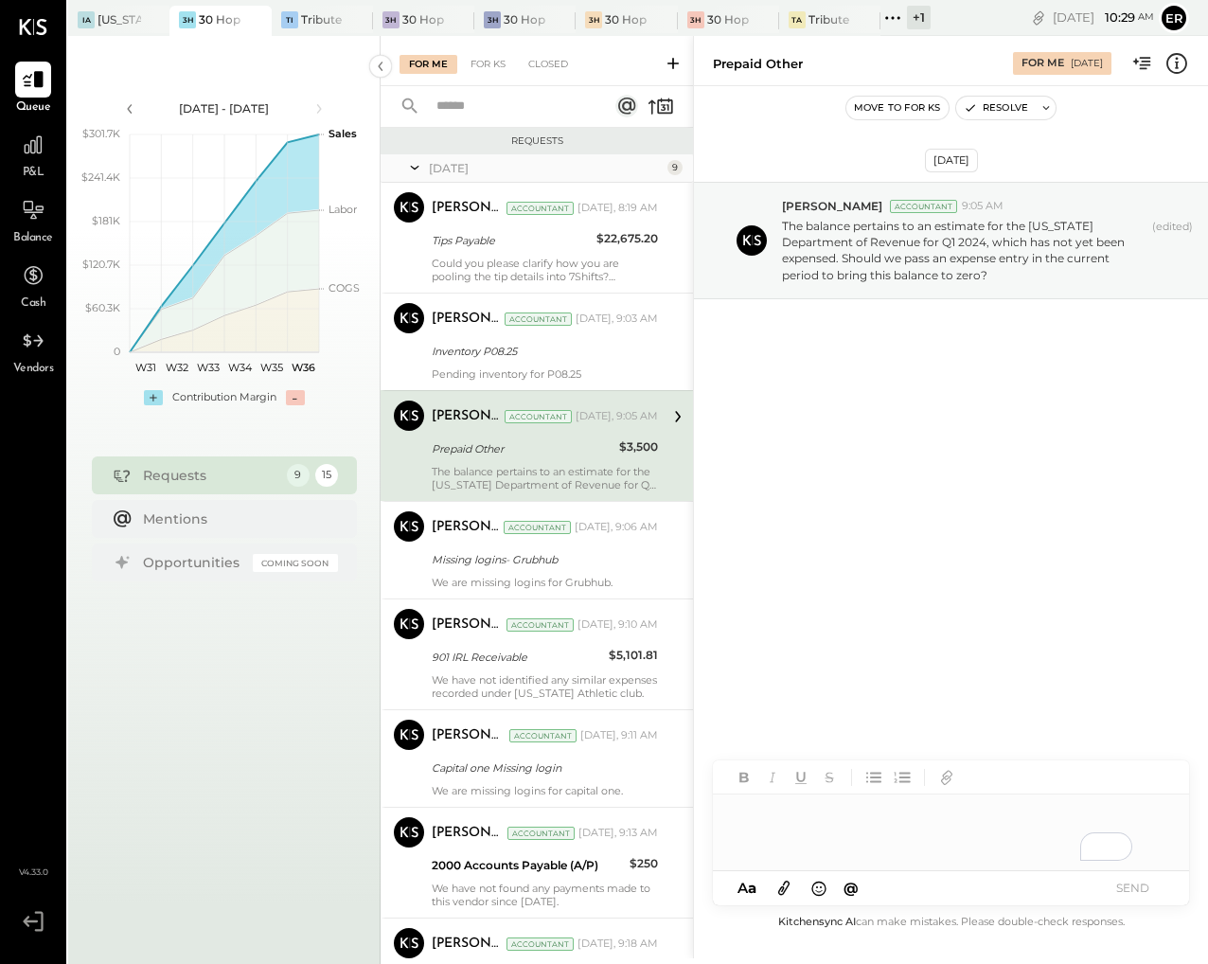
click at [891, 824] on div "To enrich screen reader interactions, please activate Accessibility in Grammarl…" at bounding box center [951, 832] width 476 height 76
click at [1137, 888] on button "SEND" at bounding box center [1132, 888] width 76 height 26
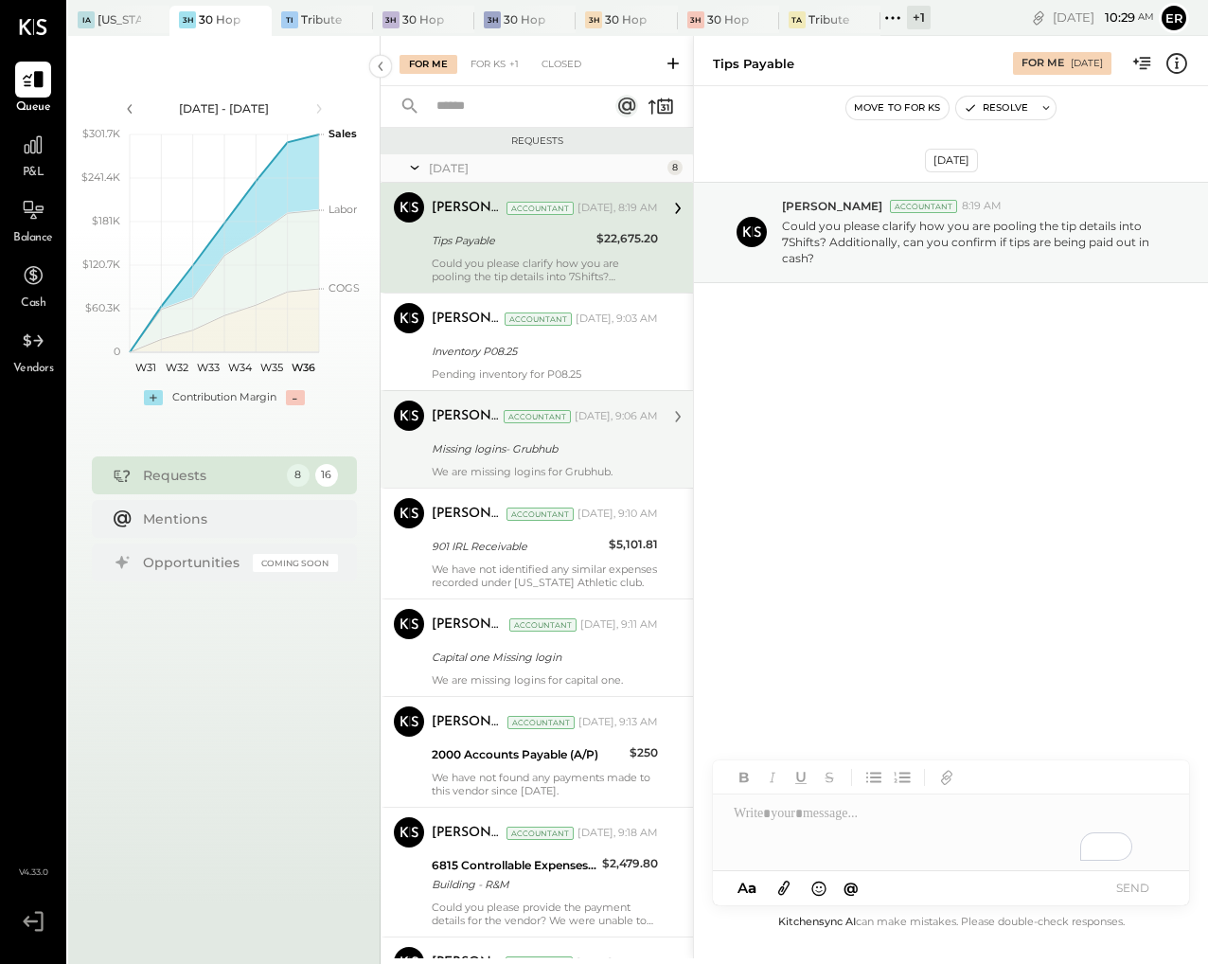
click at [568, 457] on div "Missing logins- Grubhub" at bounding box center [542, 448] width 221 height 19
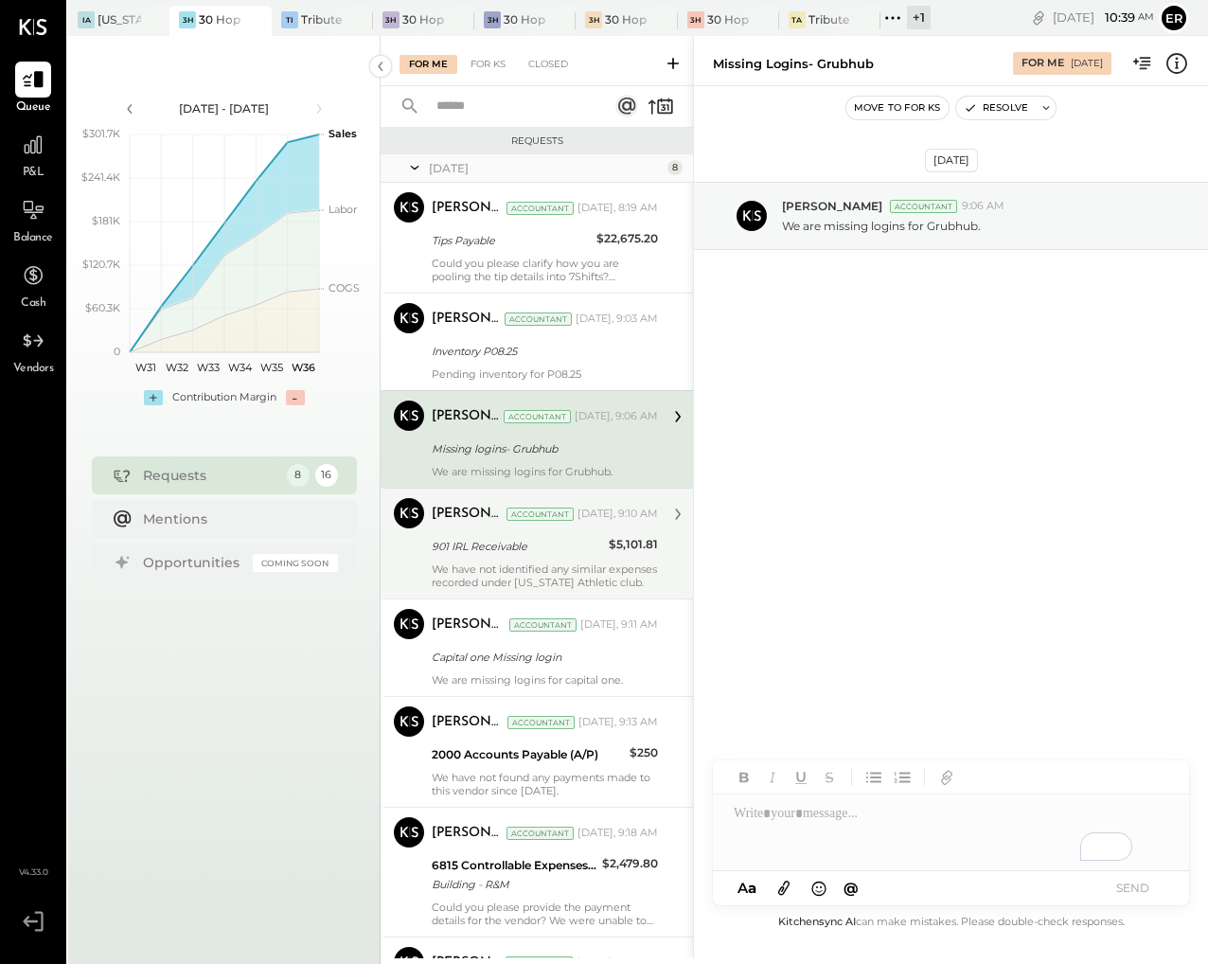
click at [474, 556] on div "901 IRL Receivable" at bounding box center [517, 546] width 171 height 23
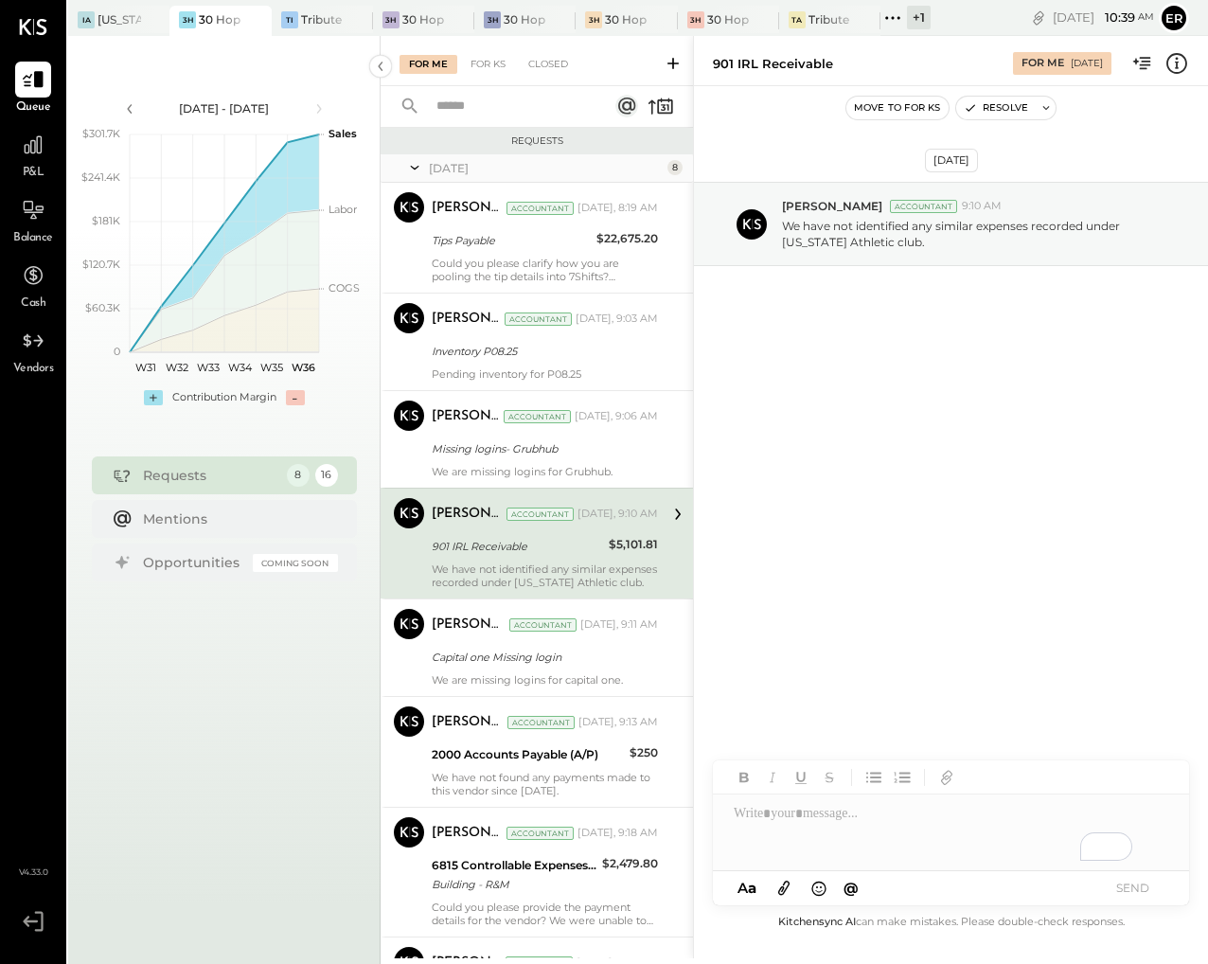
click at [883, 828] on div "To enrich screen reader interactions, please activate Accessibility in Grammarl…" at bounding box center [951, 832] width 476 height 76
click at [1159, 878] on button "SEND" at bounding box center [1132, 888] width 76 height 26
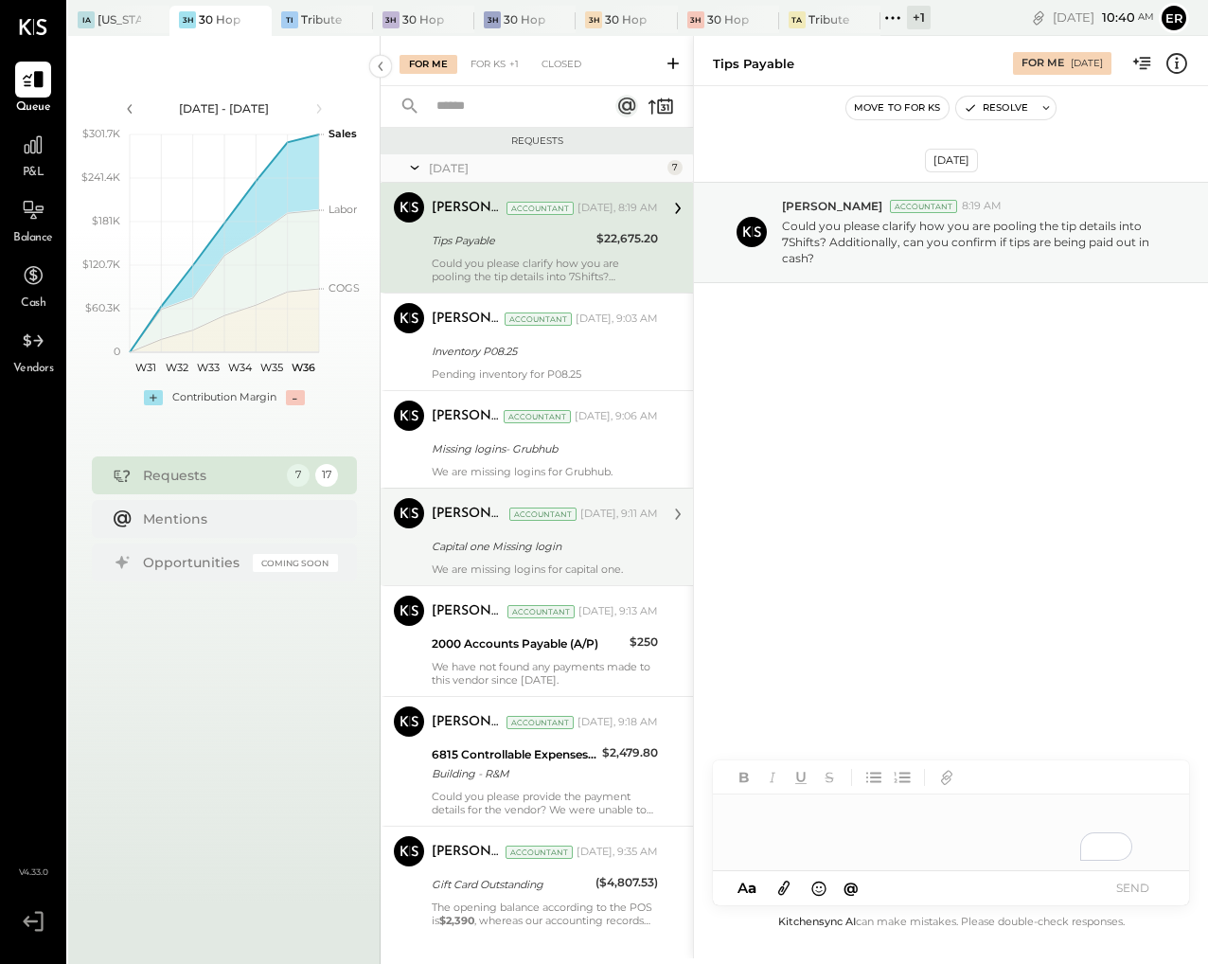
click at [634, 553] on div "Capital one Missing login" at bounding box center [542, 546] width 221 height 19
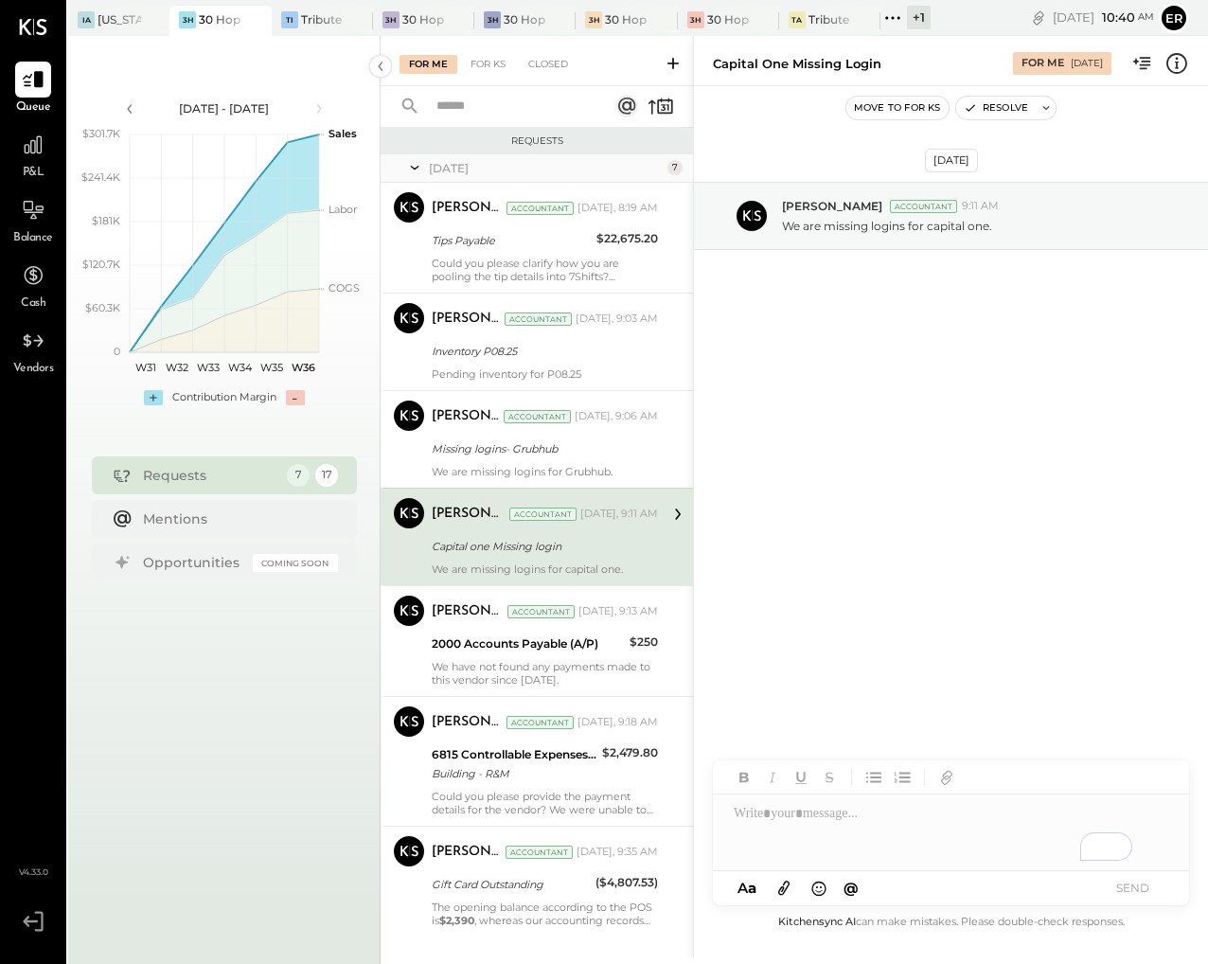
click at [820, 812] on div "To enrich screen reader interactions, please activate Accessibility in Grammarl…" at bounding box center [951, 832] width 476 height 76
click at [1143, 892] on button "SEND" at bounding box center [1132, 888] width 76 height 26
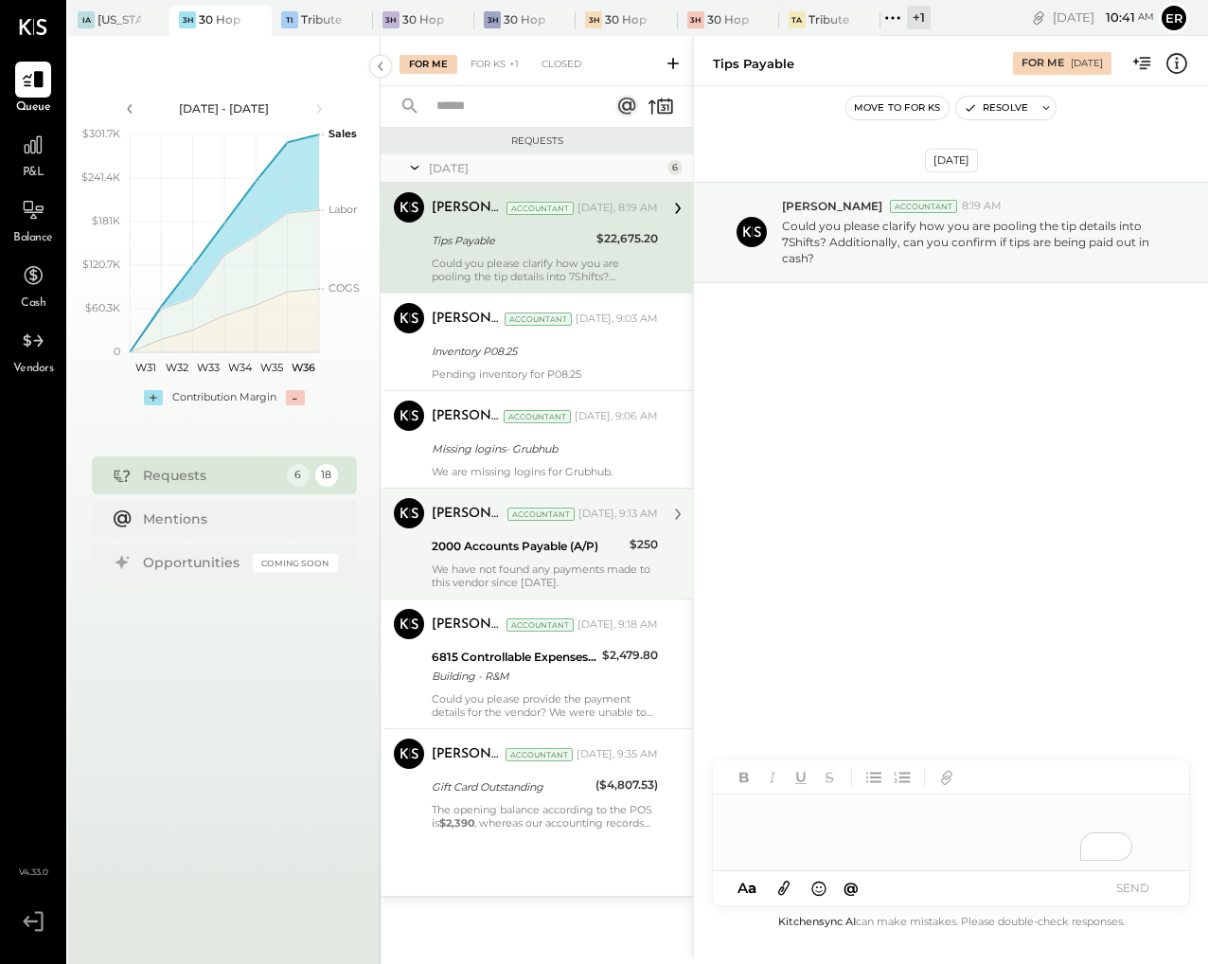
click at [610, 572] on div "We have not found any payments made to this vendor since [DATE]." at bounding box center [545, 575] width 226 height 27
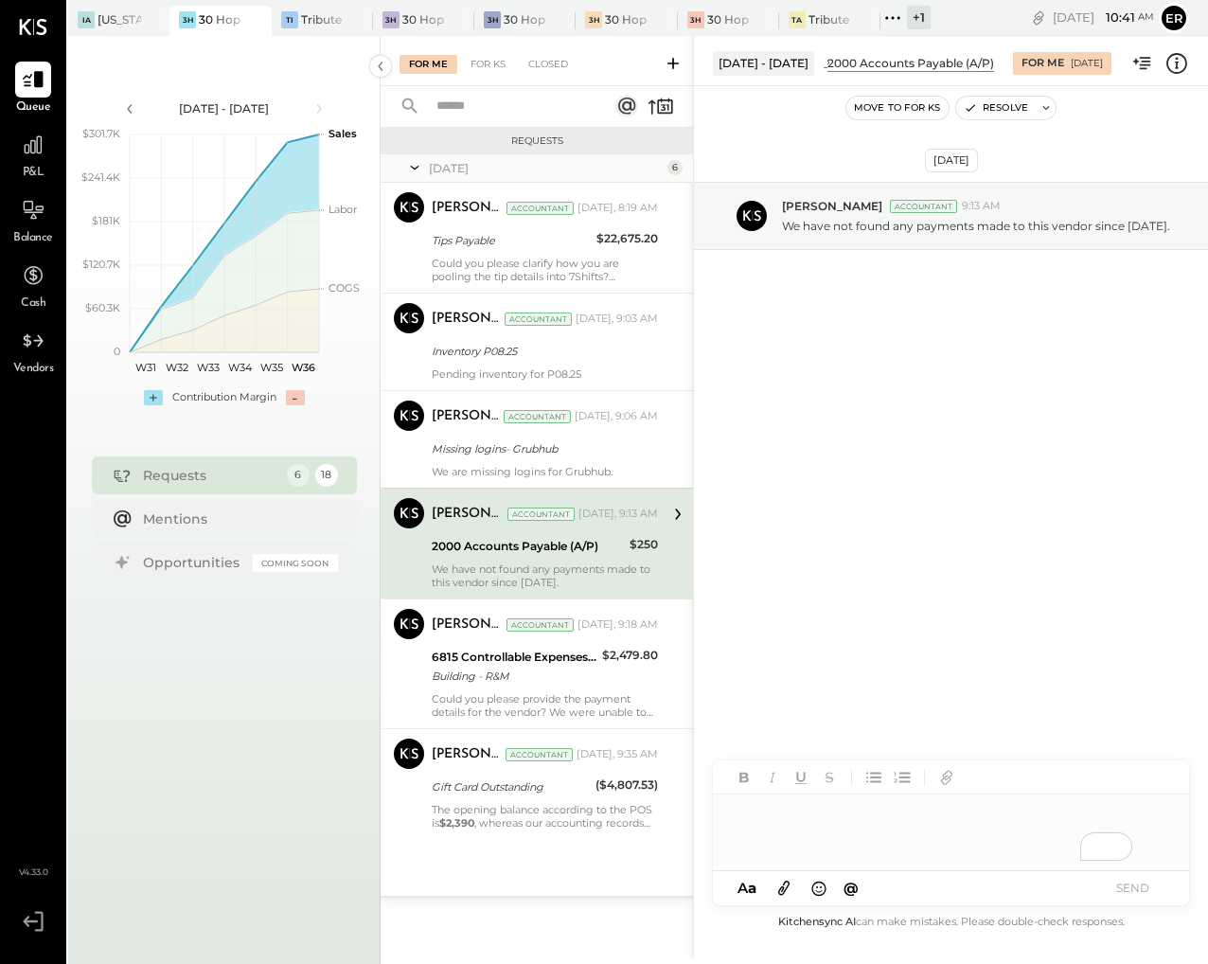
click at [831, 827] on div "To enrich screen reader interactions, please activate Accessibility in Grammarl…" at bounding box center [951, 832] width 476 height 76
click at [1133, 890] on button "SEND" at bounding box center [1132, 888] width 76 height 26
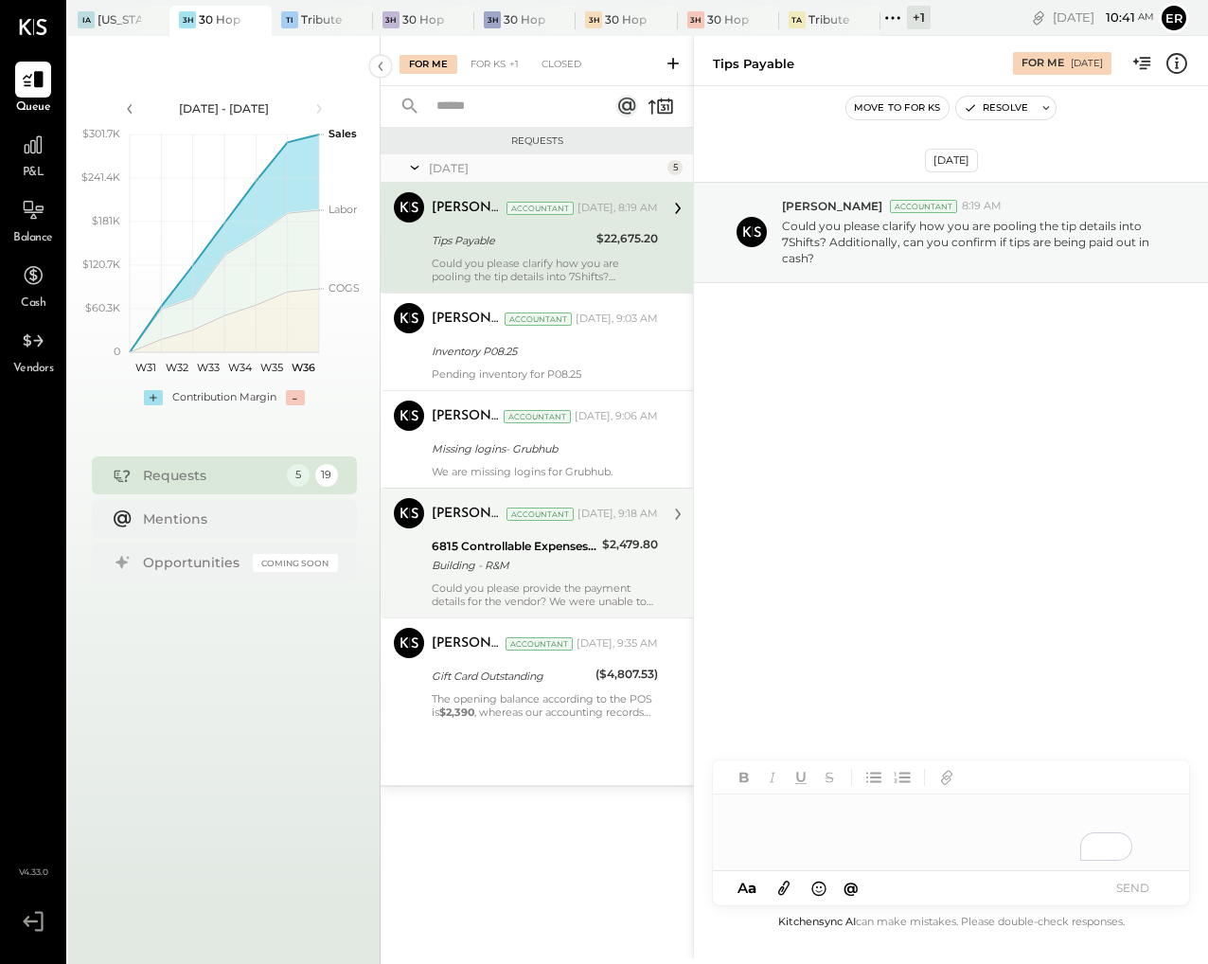
click at [522, 604] on div "Could you please provide the payment details for the vendor? We were unable to …" at bounding box center [545, 594] width 226 height 27
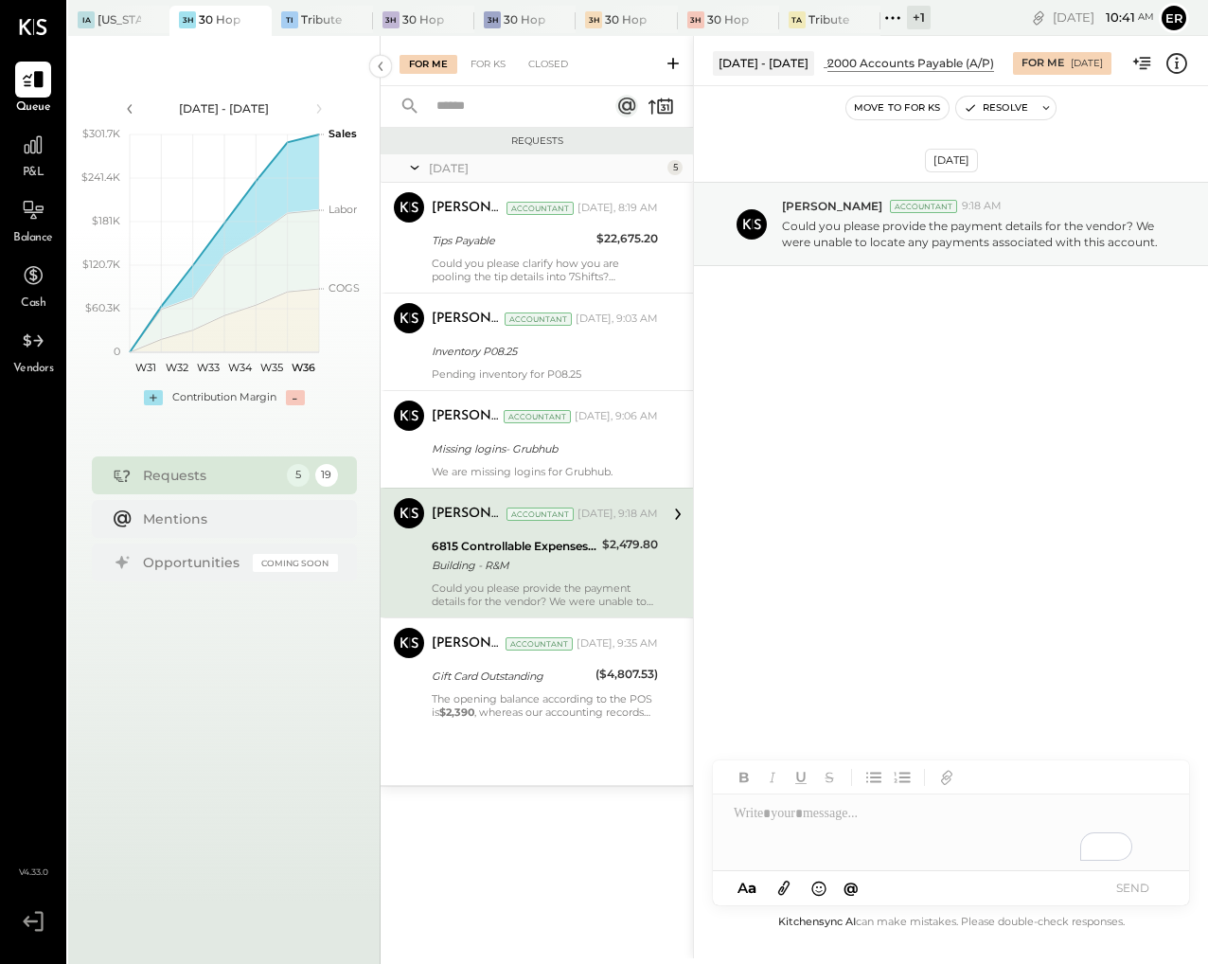
click at [558, 569] on div "Building - R&M" at bounding box center [514, 565] width 165 height 19
click at [828, 812] on div "To enrich screen reader interactions, please activate Accessibility in Grammarl…" at bounding box center [951, 832] width 476 height 76
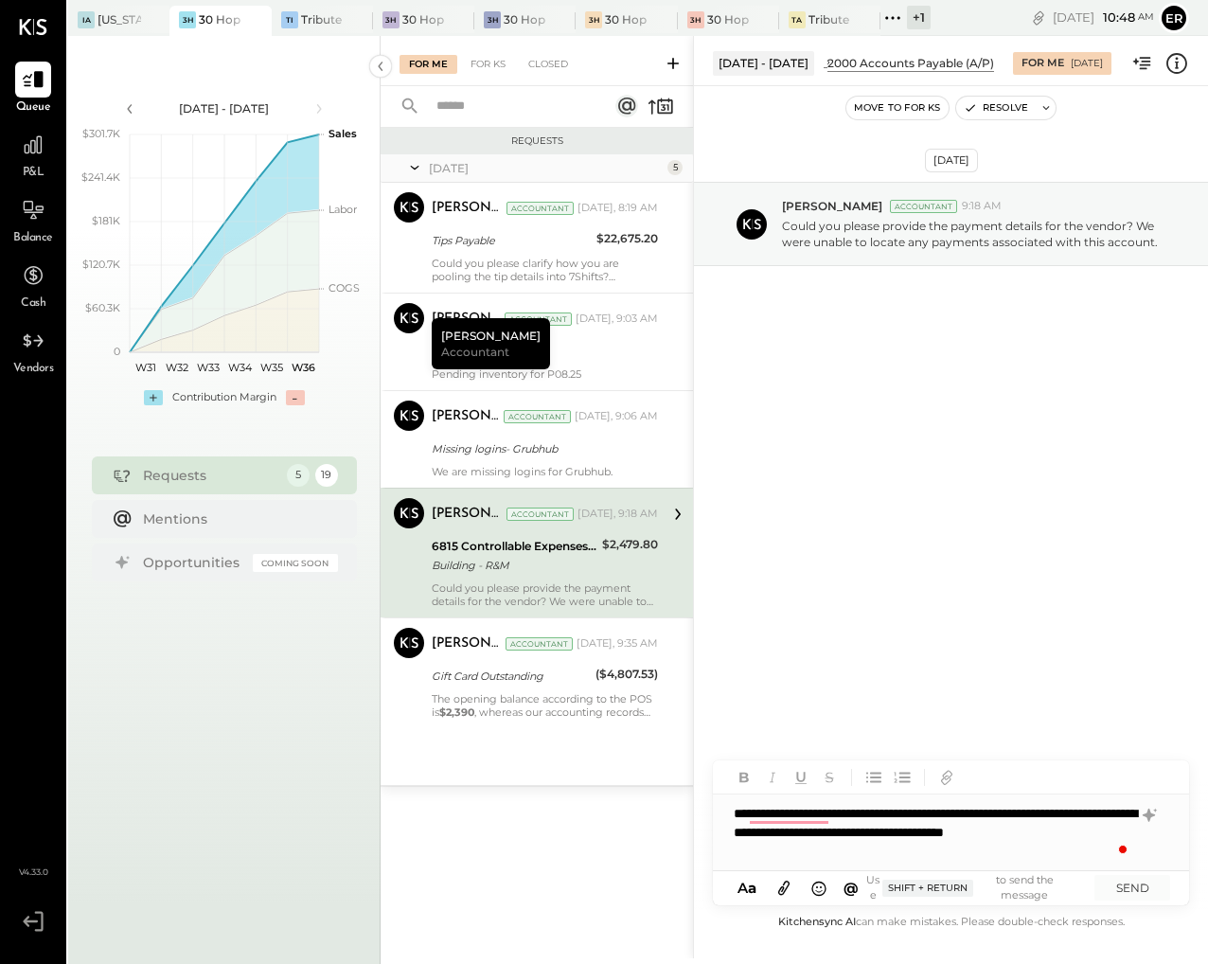
click at [1116, 814] on div "**********" at bounding box center [951, 832] width 476 height 76
click at [1015, 856] on div "**********" at bounding box center [951, 832] width 476 height 76
click at [1147, 885] on button "SEND" at bounding box center [1132, 888] width 76 height 26
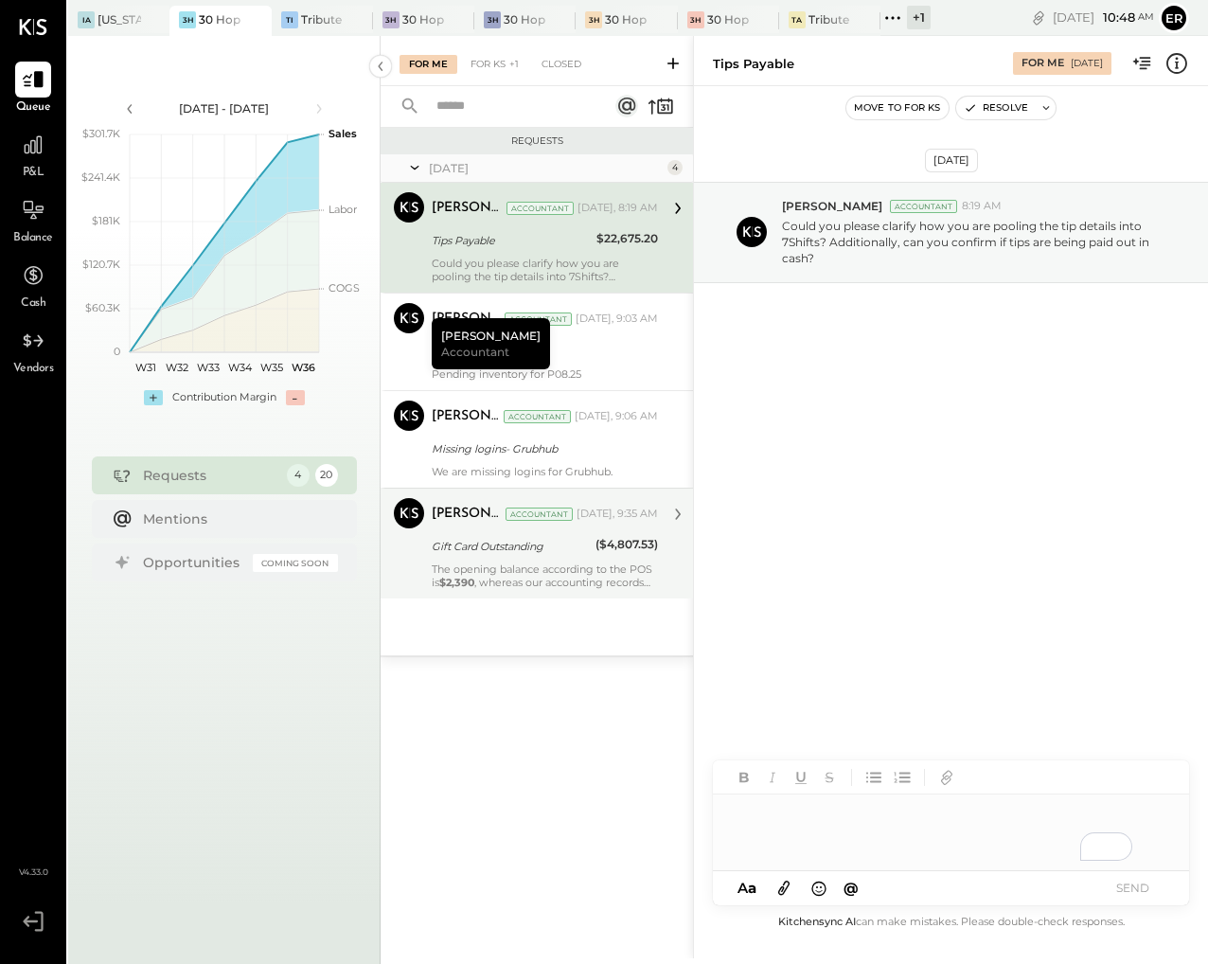
click at [538, 576] on div "The opening balance according to the POS is $2,390 , whereas our accounting rec…" at bounding box center [545, 575] width 226 height 27
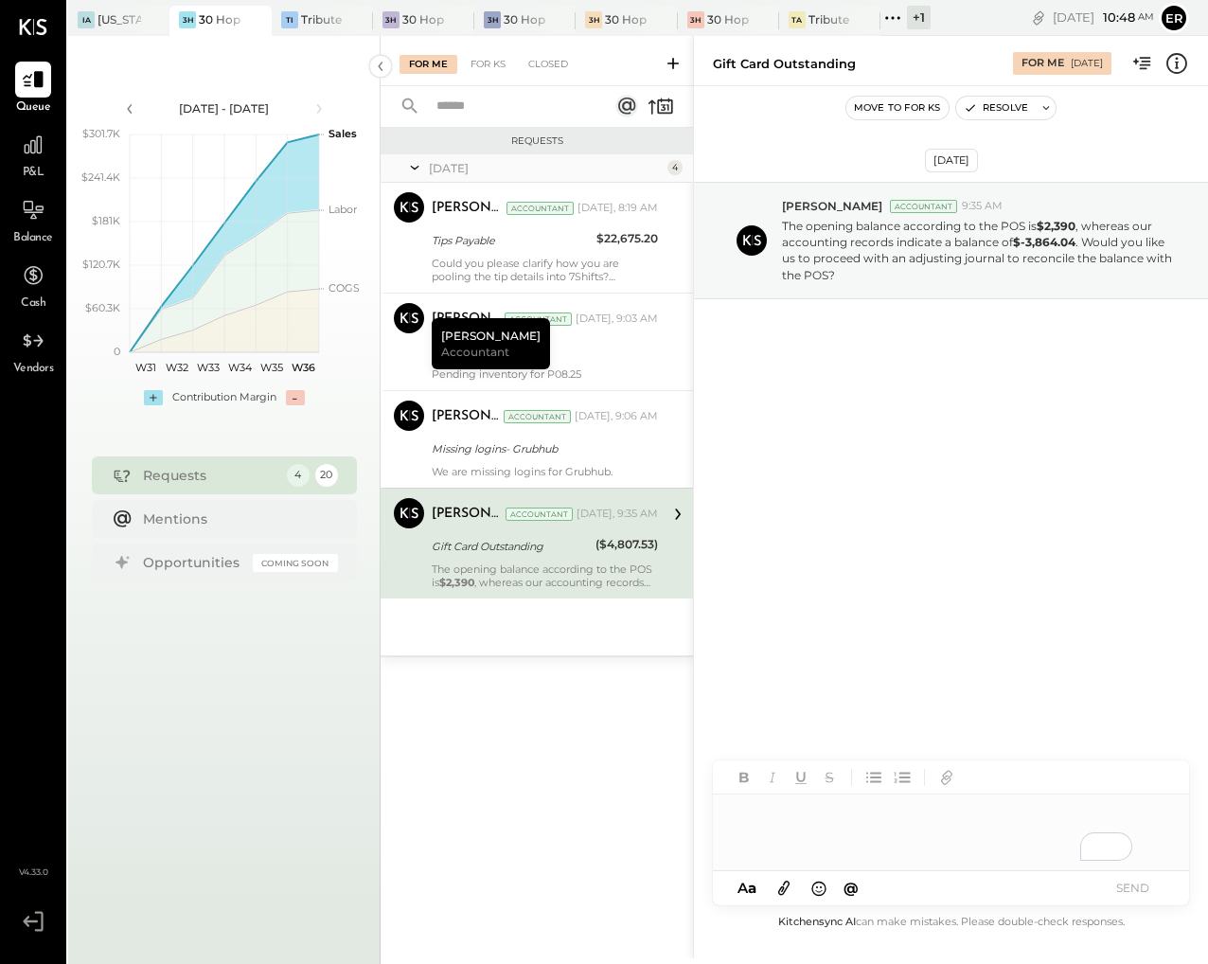
click at [886, 812] on div "To enrich screen reader interactions, please activate Accessibility in Grammarl…" at bounding box center [951, 832] width 476 height 76
click at [1156, 888] on button "SEND" at bounding box center [1132, 888] width 76 height 26
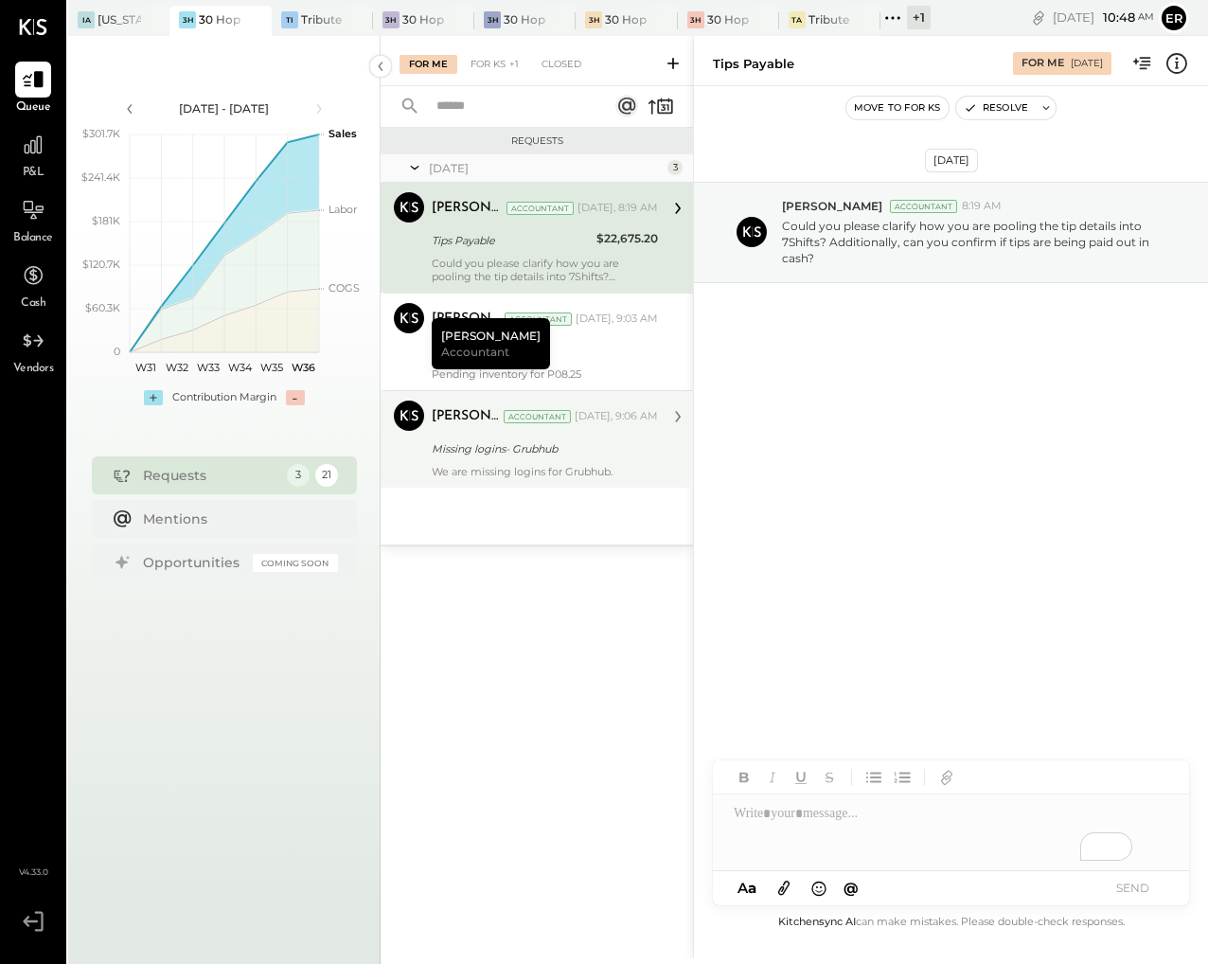
click at [576, 460] on div "[PERSON_NAME] Accountant [DATE], 9:06 AM Missing logins- Grubhub We are missing…" at bounding box center [545, 439] width 226 height 78
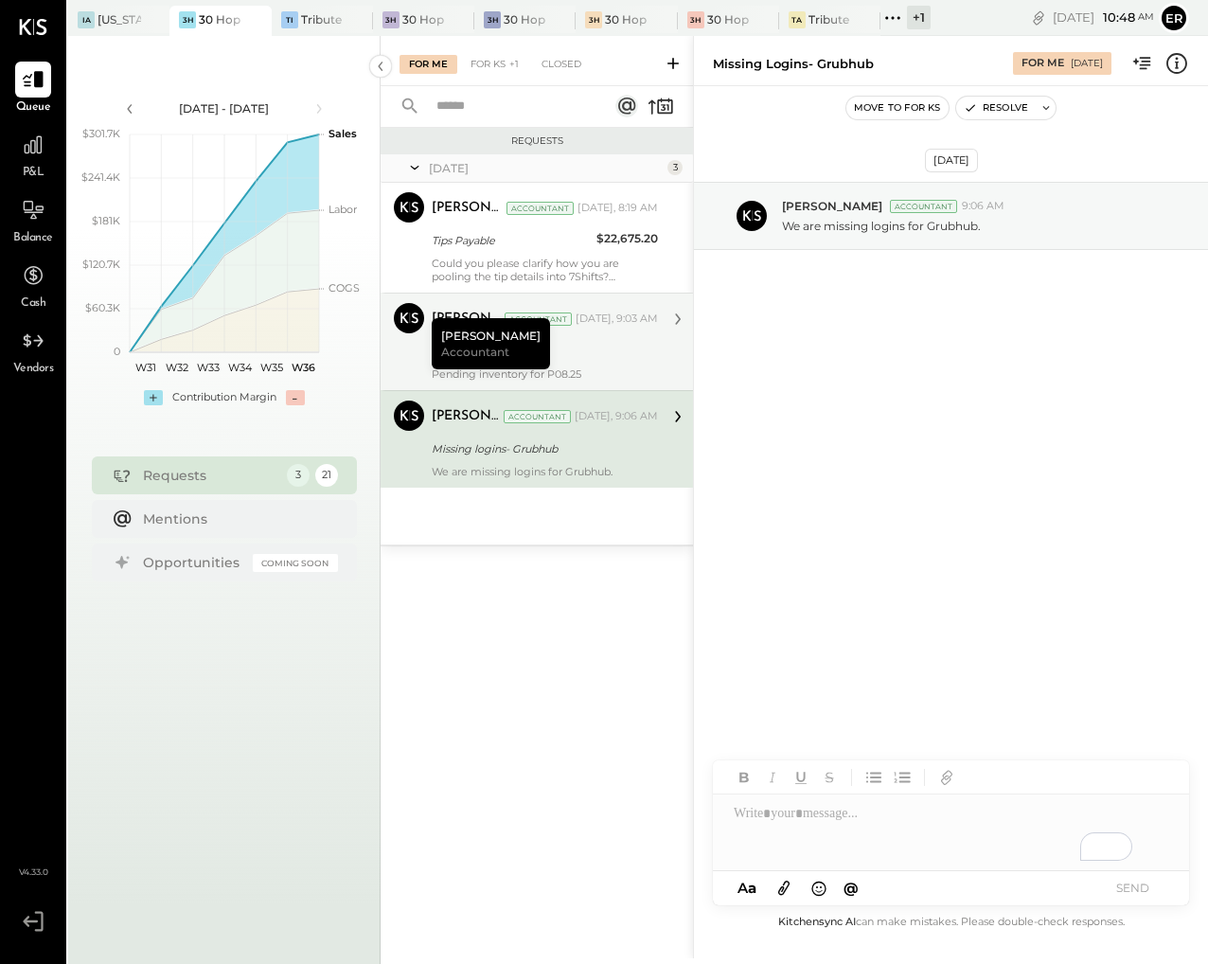
click at [639, 357] on div "Inventory P08.25" at bounding box center [542, 351] width 221 height 19
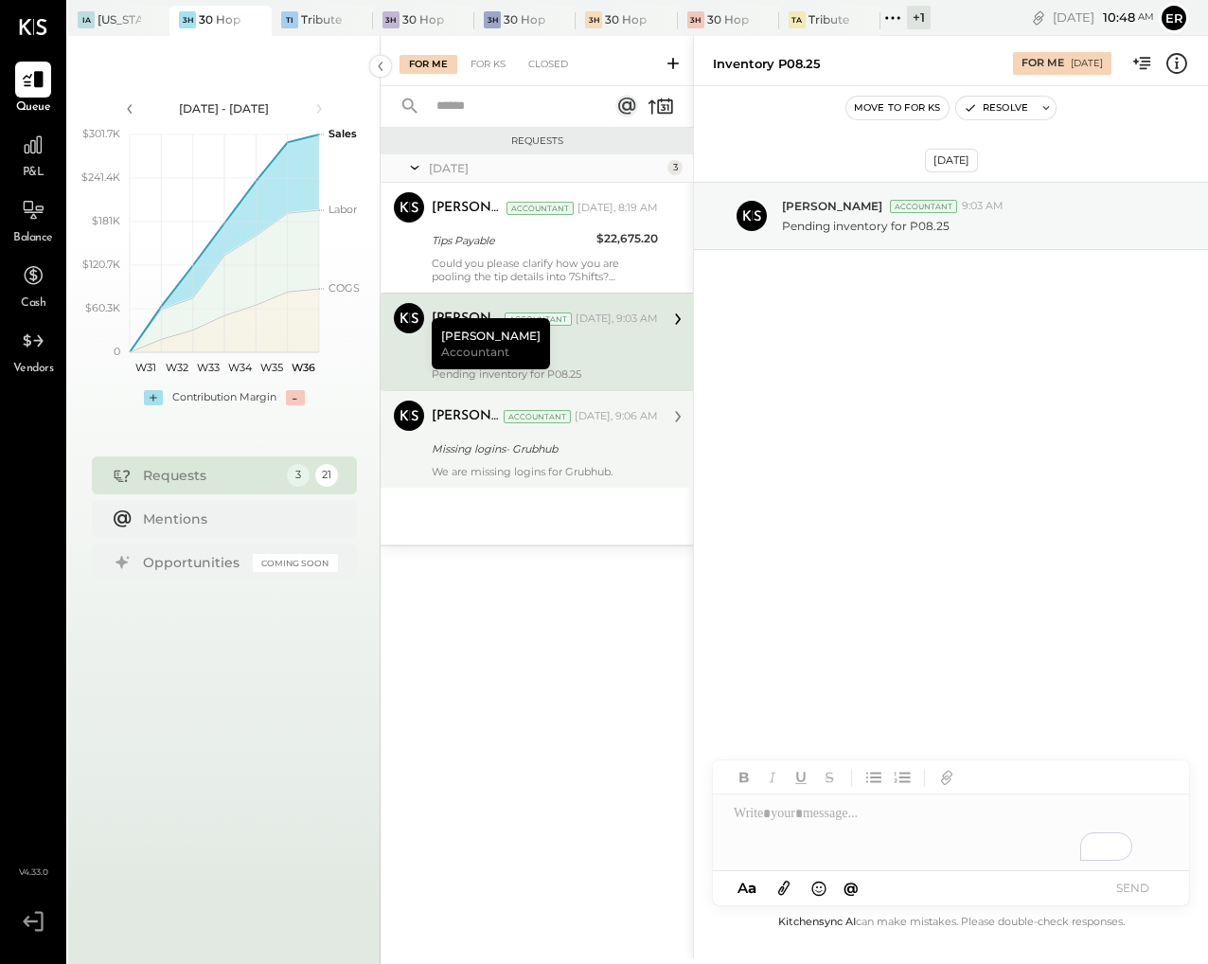
click at [641, 460] on div "[PERSON_NAME] Accountant [DATE], 9:06 AM Missing logins- Grubhub We are missing…" at bounding box center [545, 439] width 226 height 78
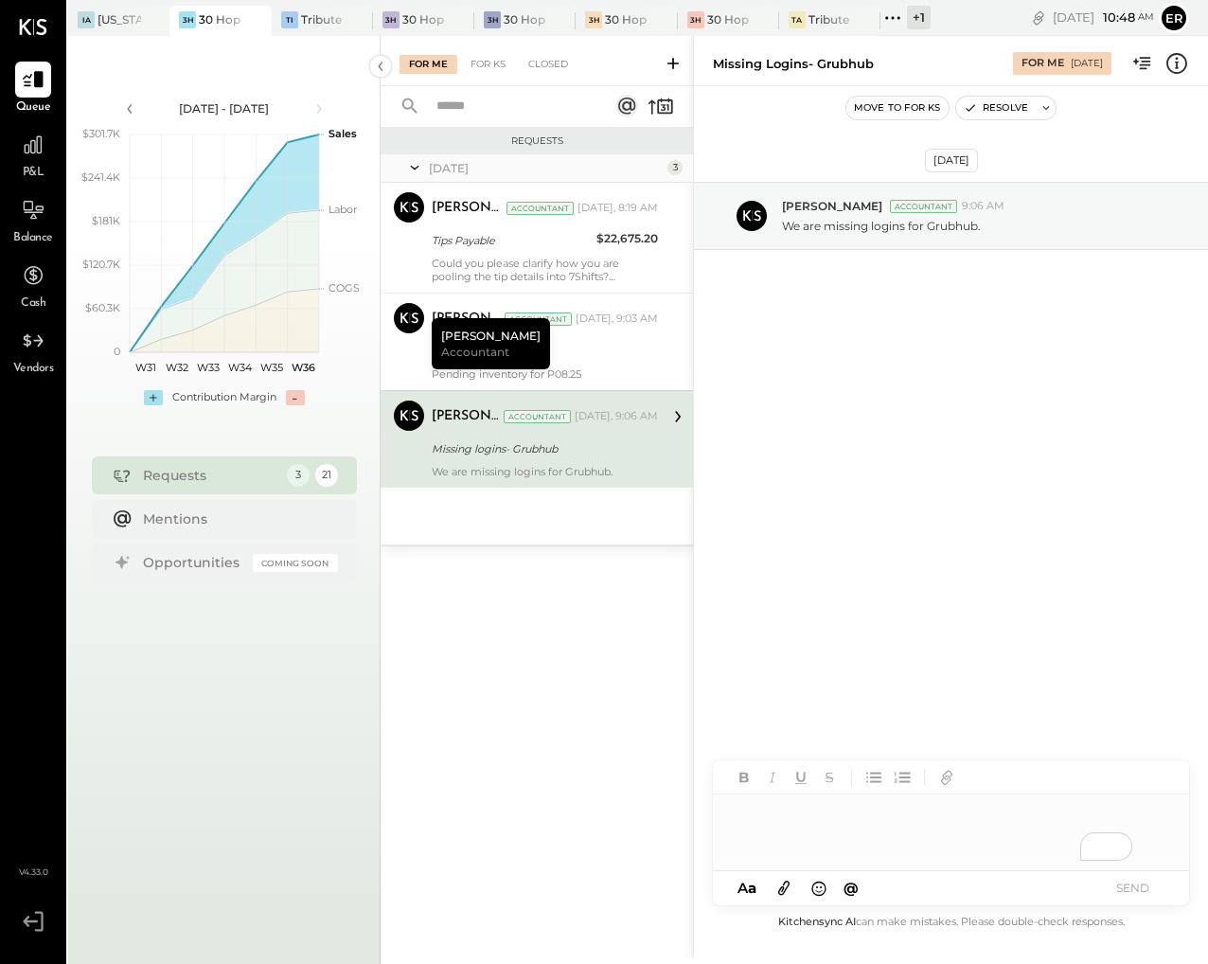
click at [847, 836] on div "To enrich screen reader interactions, please activate Accessibility in Grammarl…" at bounding box center [951, 832] width 476 height 76
click at [1141, 876] on button "SEND" at bounding box center [1132, 888] width 76 height 26
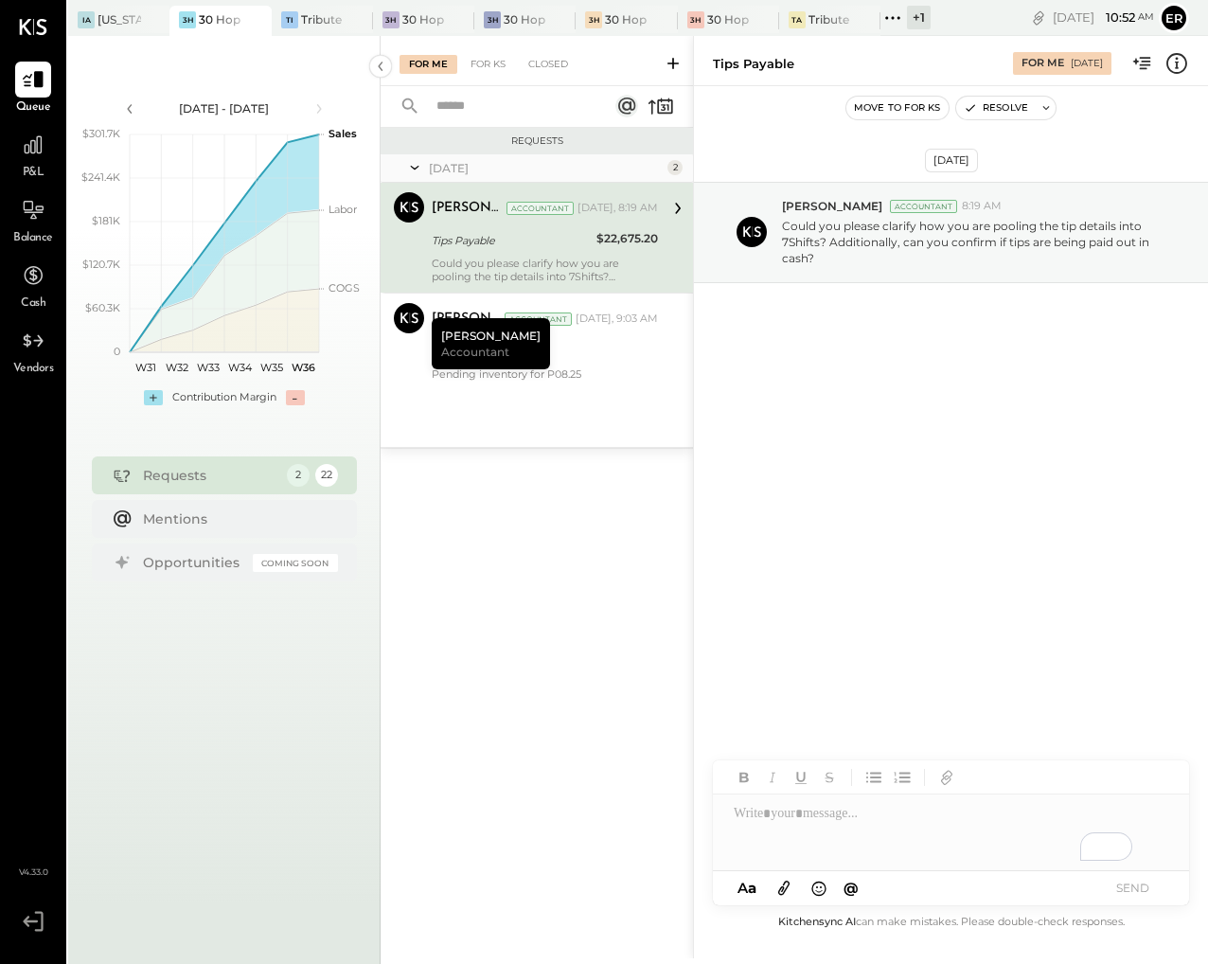
click at [567, 431] on div "[DATE] 2 [PERSON_NAME] Accountant [PERSON_NAME] Accountant [DATE], 8:19 AM Tips…" at bounding box center [536, 300] width 312 height 292
click at [631, 362] on div "Inventory P08.25" at bounding box center [542, 351] width 221 height 23
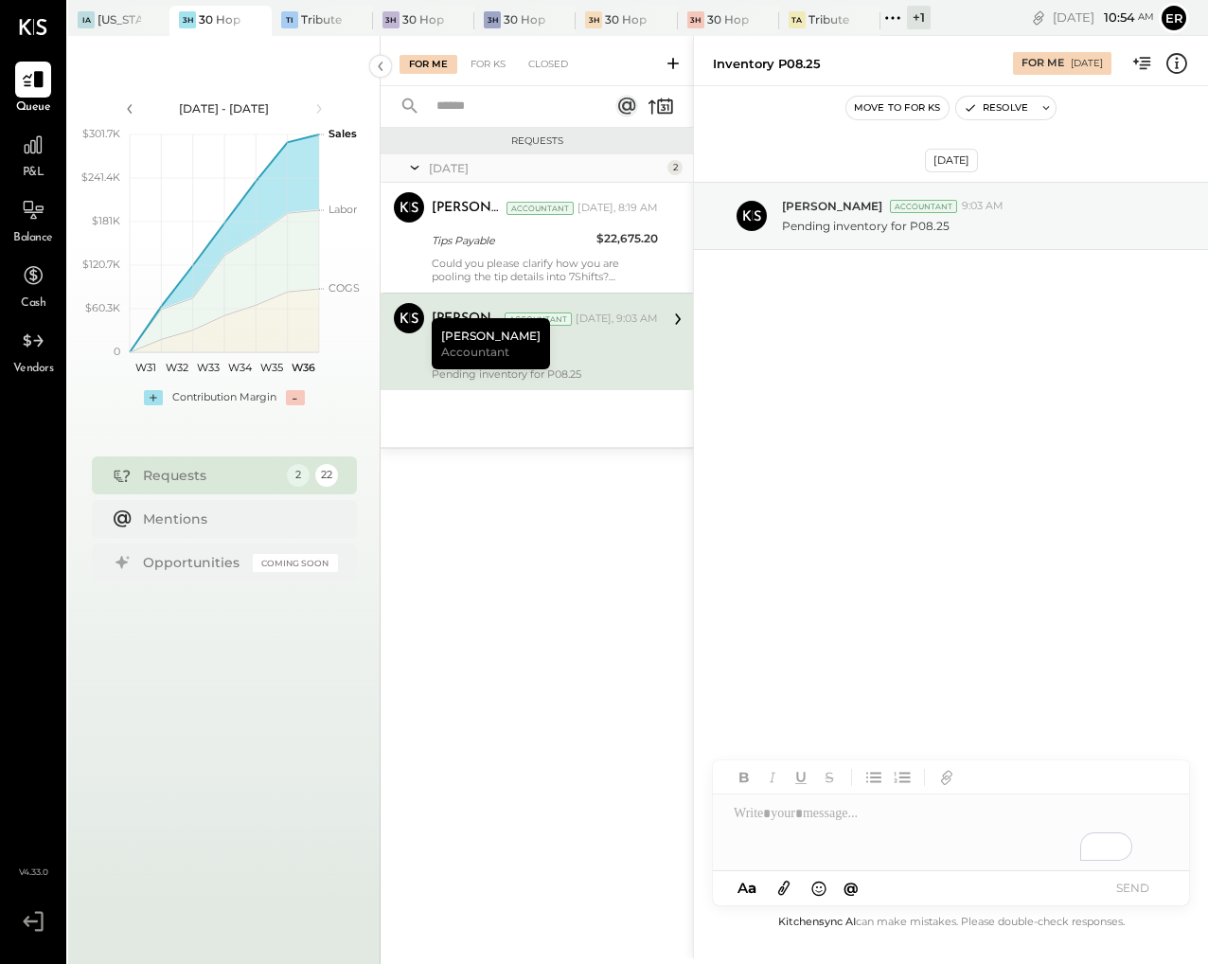
click at [778, 886] on icon at bounding box center [783, 887] width 21 height 22
click at [974, 766] on div "To enrich screen reader interactions, please activate Accessibility in Grammarl…" at bounding box center [951, 761] width 476 height 76
click at [1154, 882] on button "SEND" at bounding box center [1132, 888] width 76 height 26
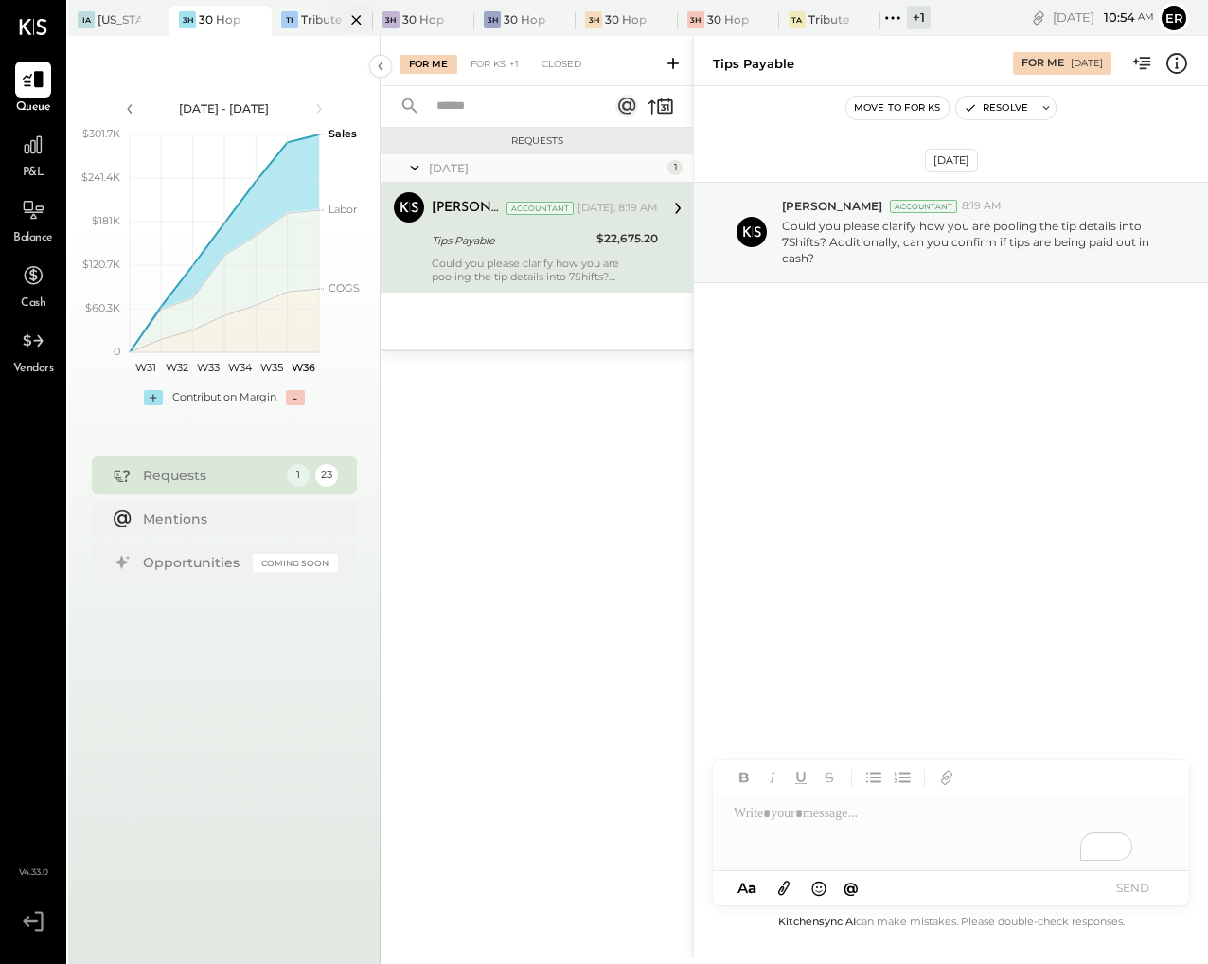
click at [334, 13] on div at bounding box center [340, 19] width 66 height 27
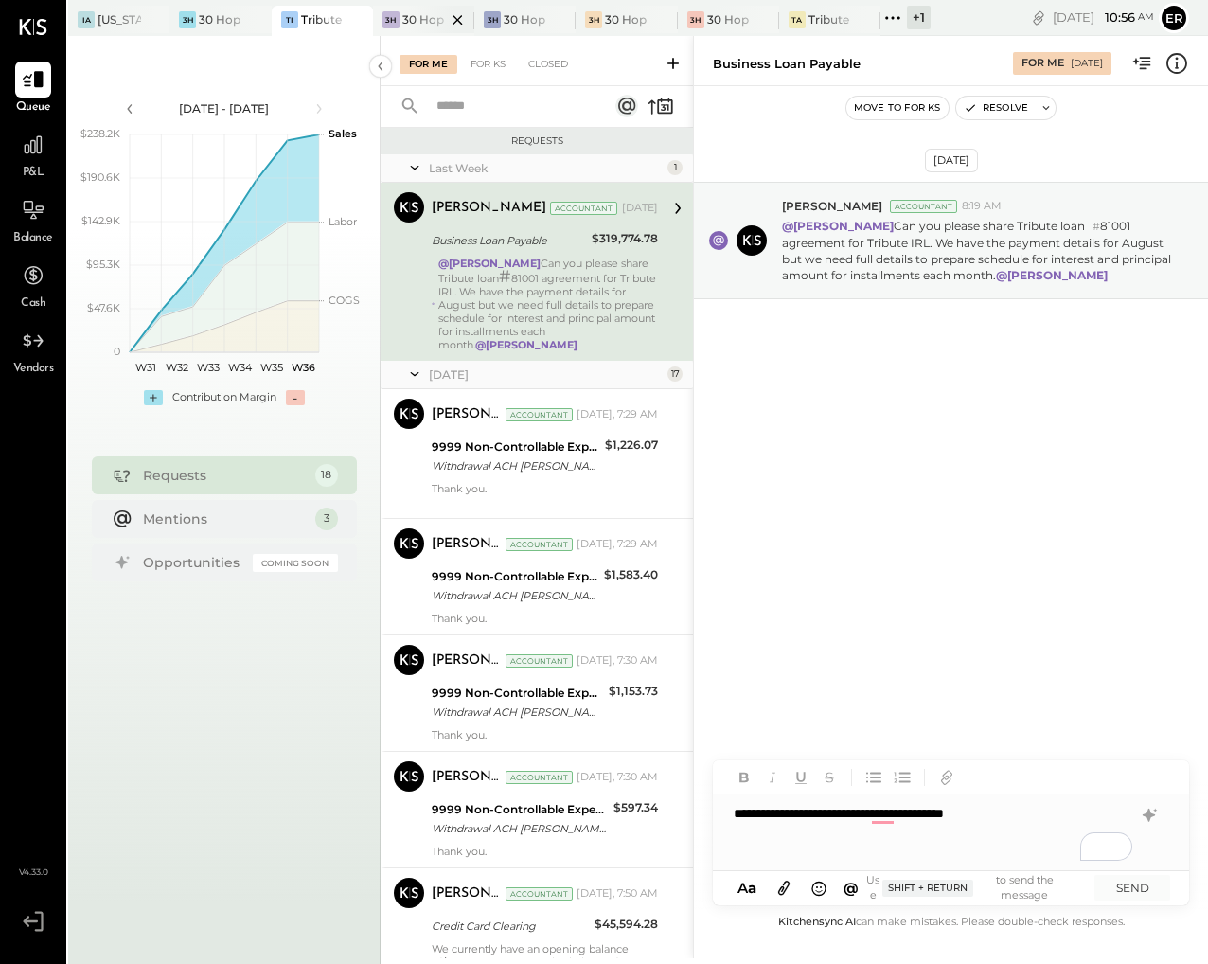
click at [421, 22] on div at bounding box center [441, 19] width 66 height 27
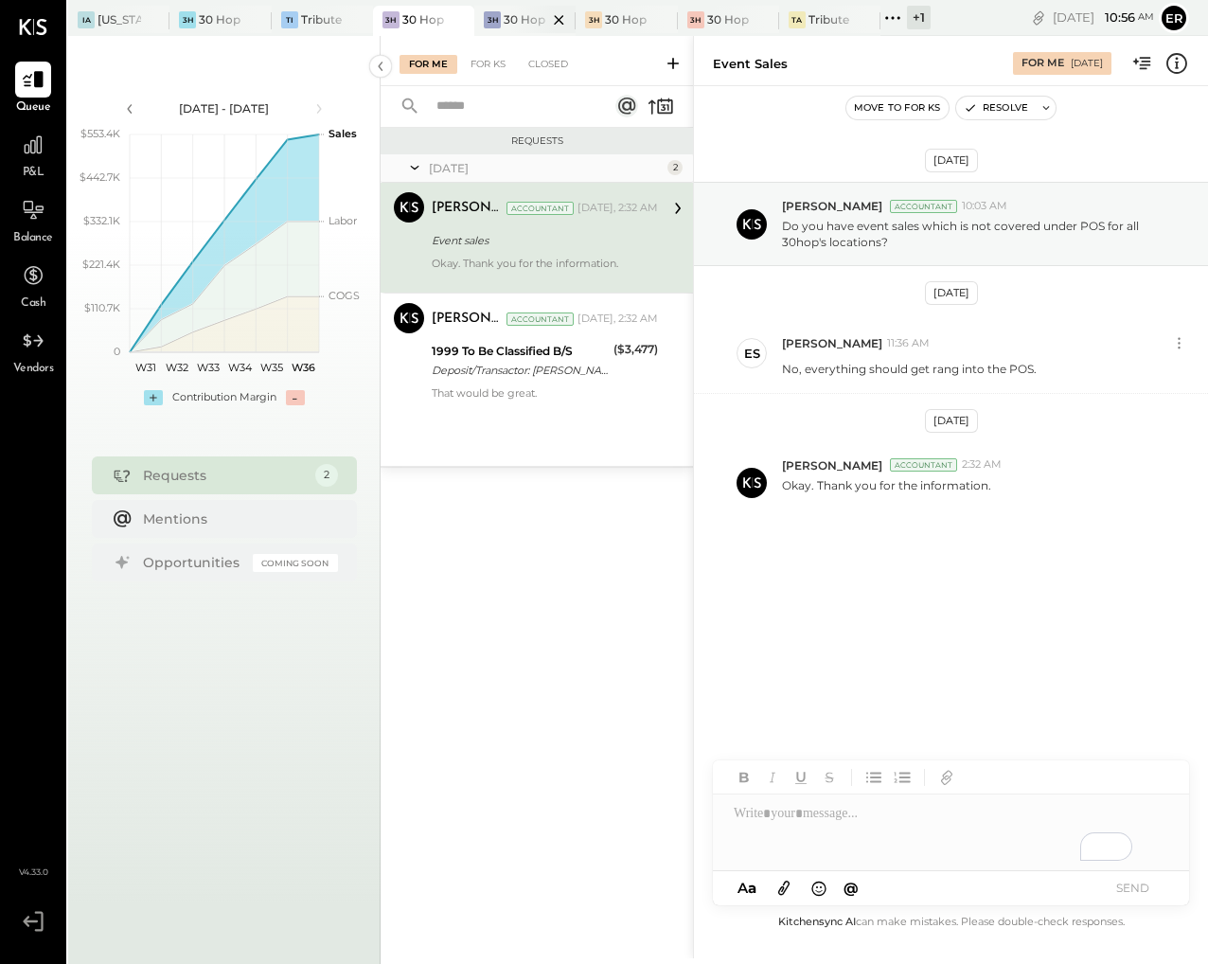
click at [512, 14] on div at bounding box center [542, 19] width 66 height 27
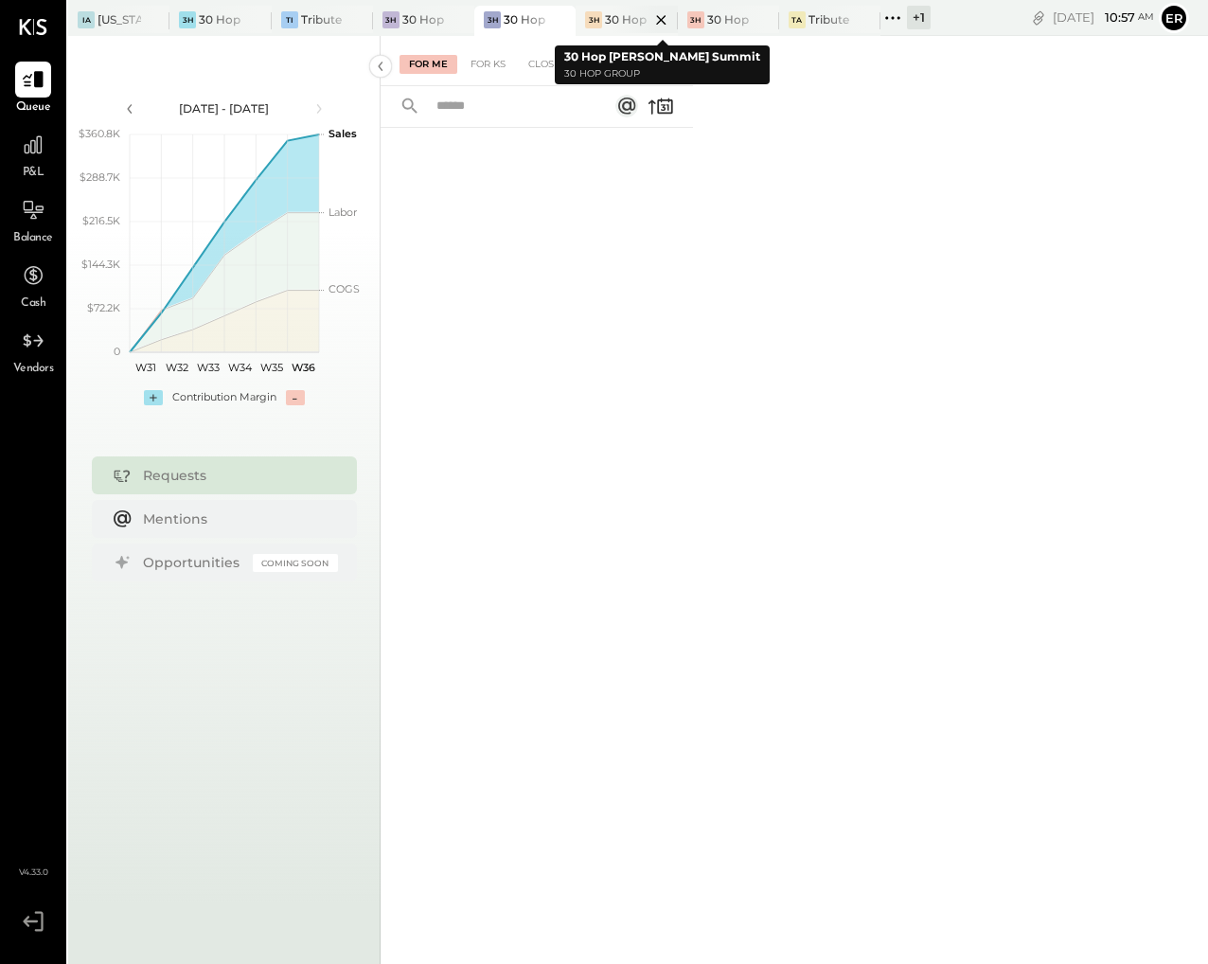
click at [613, 15] on div at bounding box center [644, 19] width 66 height 27
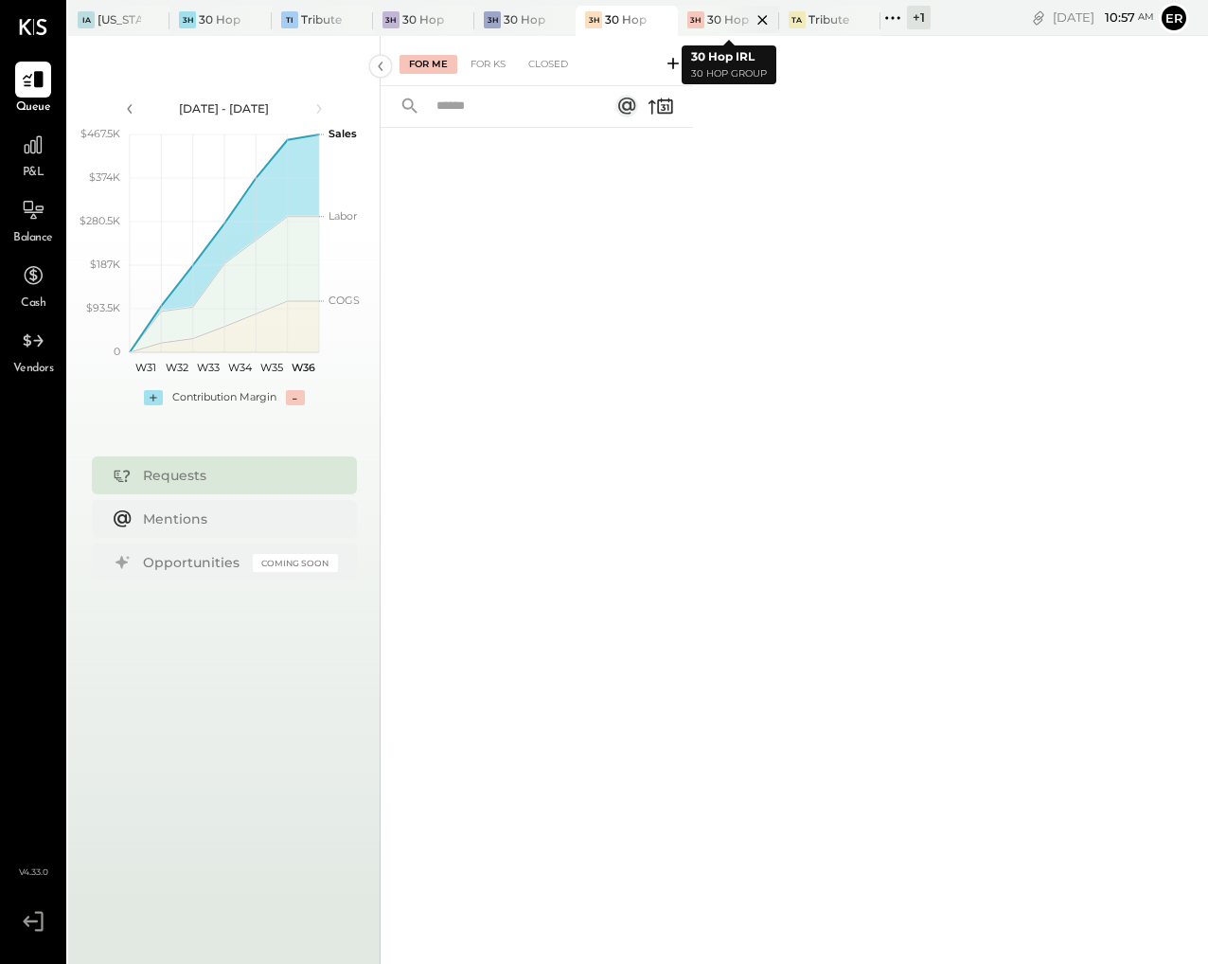
click at [726, 21] on div at bounding box center [746, 19] width 66 height 27
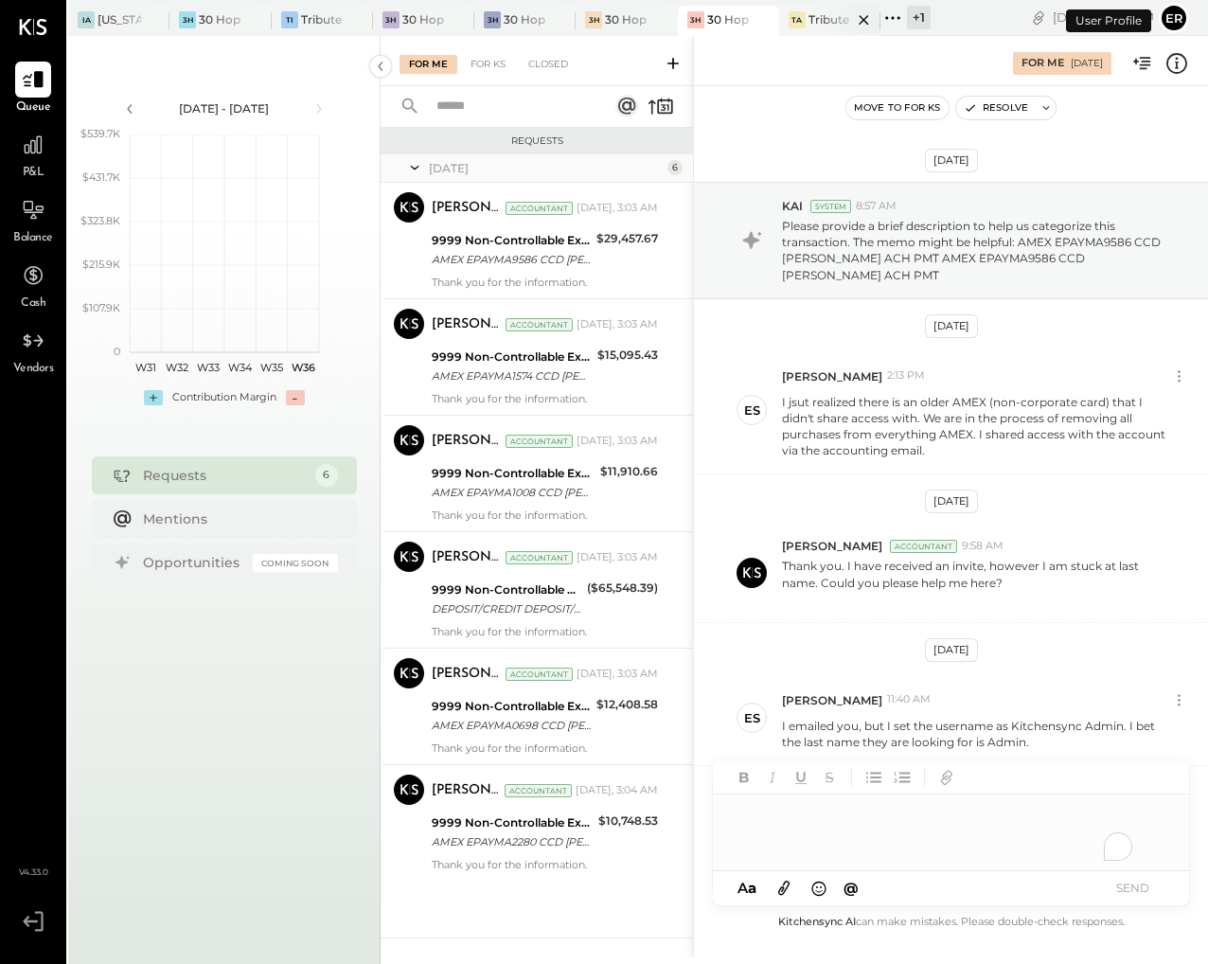
scroll to position [112, 0]
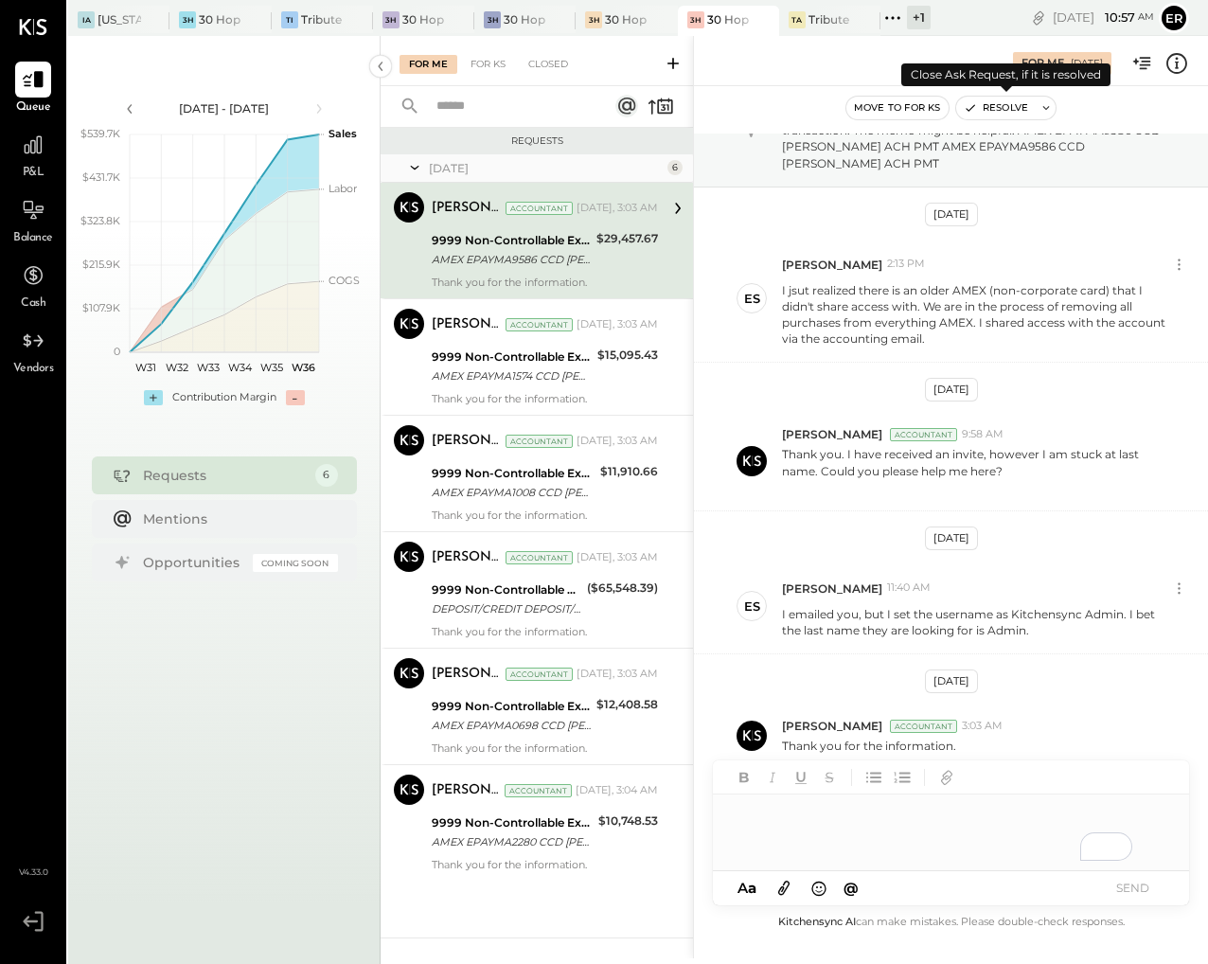
click at [1000, 104] on button "Resolve" at bounding box center [996, 108] width 80 height 23
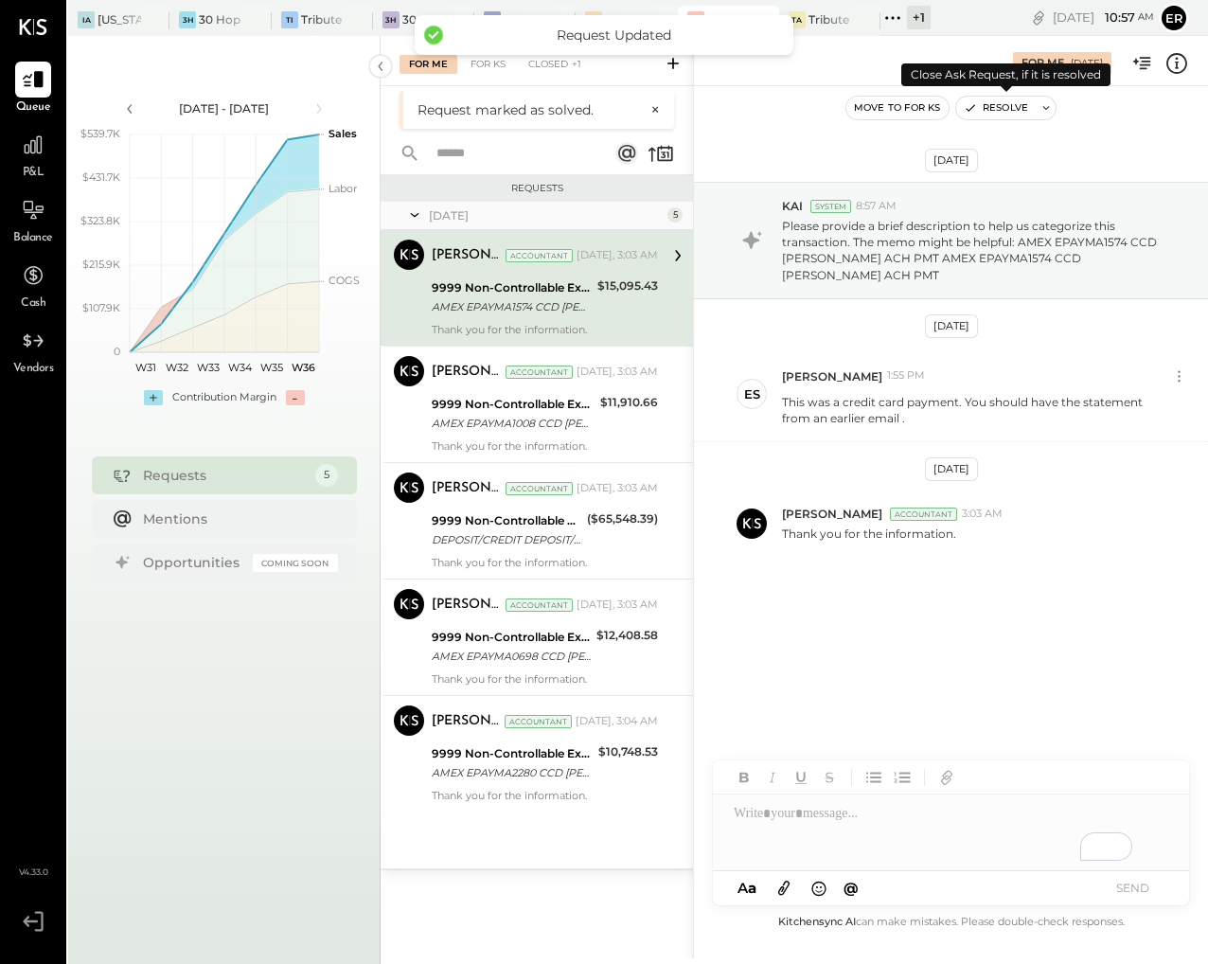
click at [1000, 104] on button "Resolve" at bounding box center [996, 108] width 80 height 23
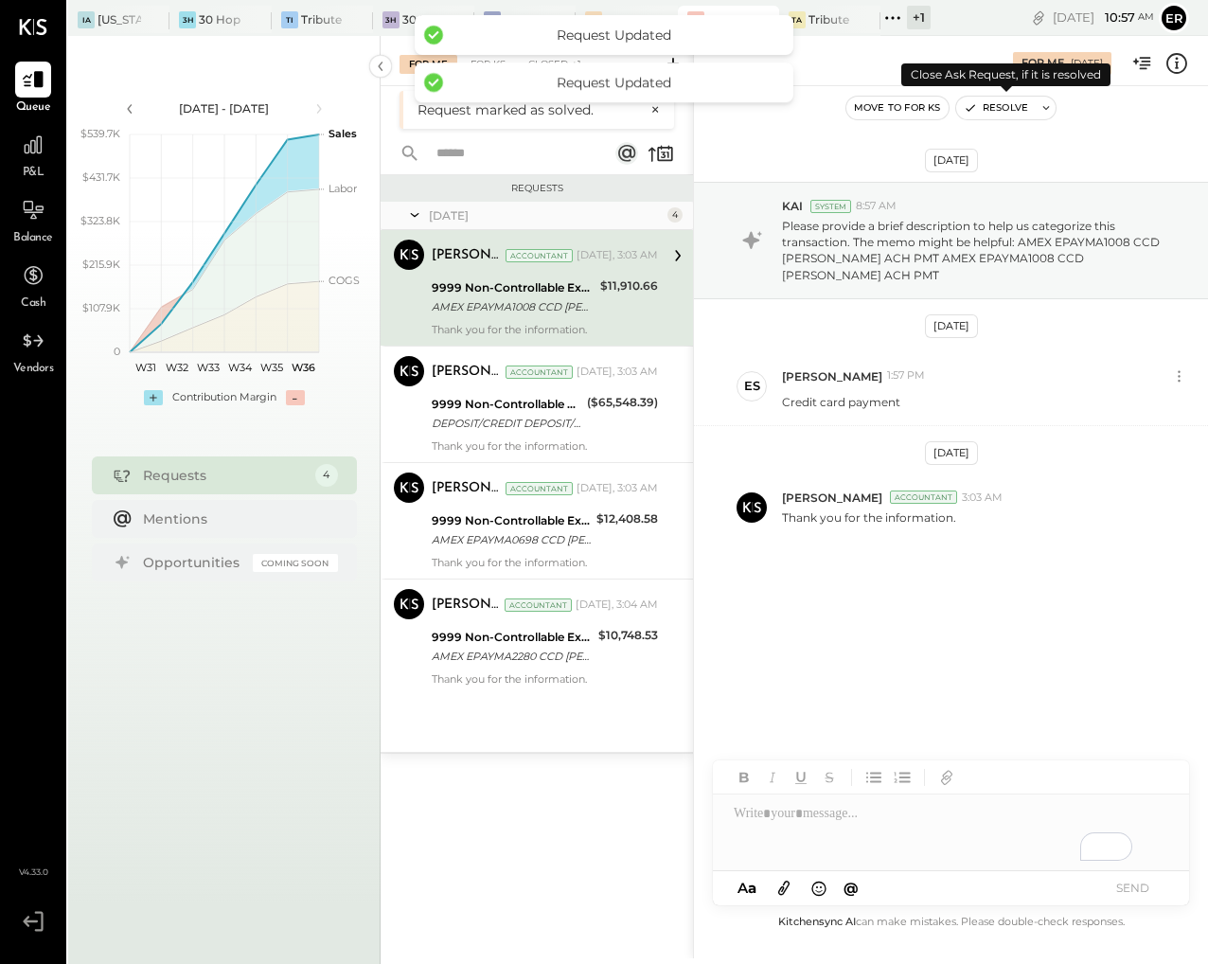
click at [1000, 104] on button "Resolve" at bounding box center [996, 108] width 80 height 23
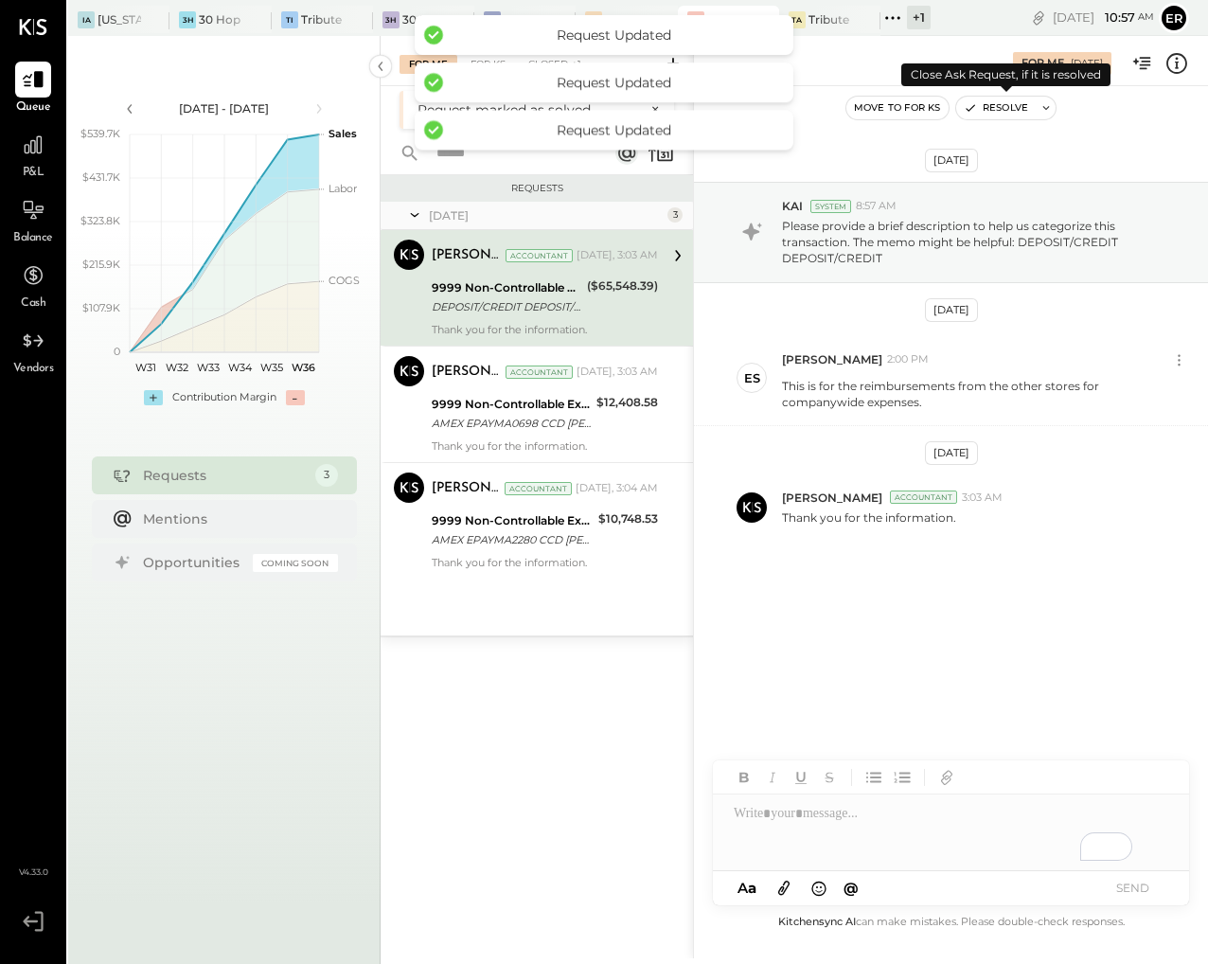
click at [1000, 104] on button "Resolve" at bounding box center [996, 108] width 80 height 23
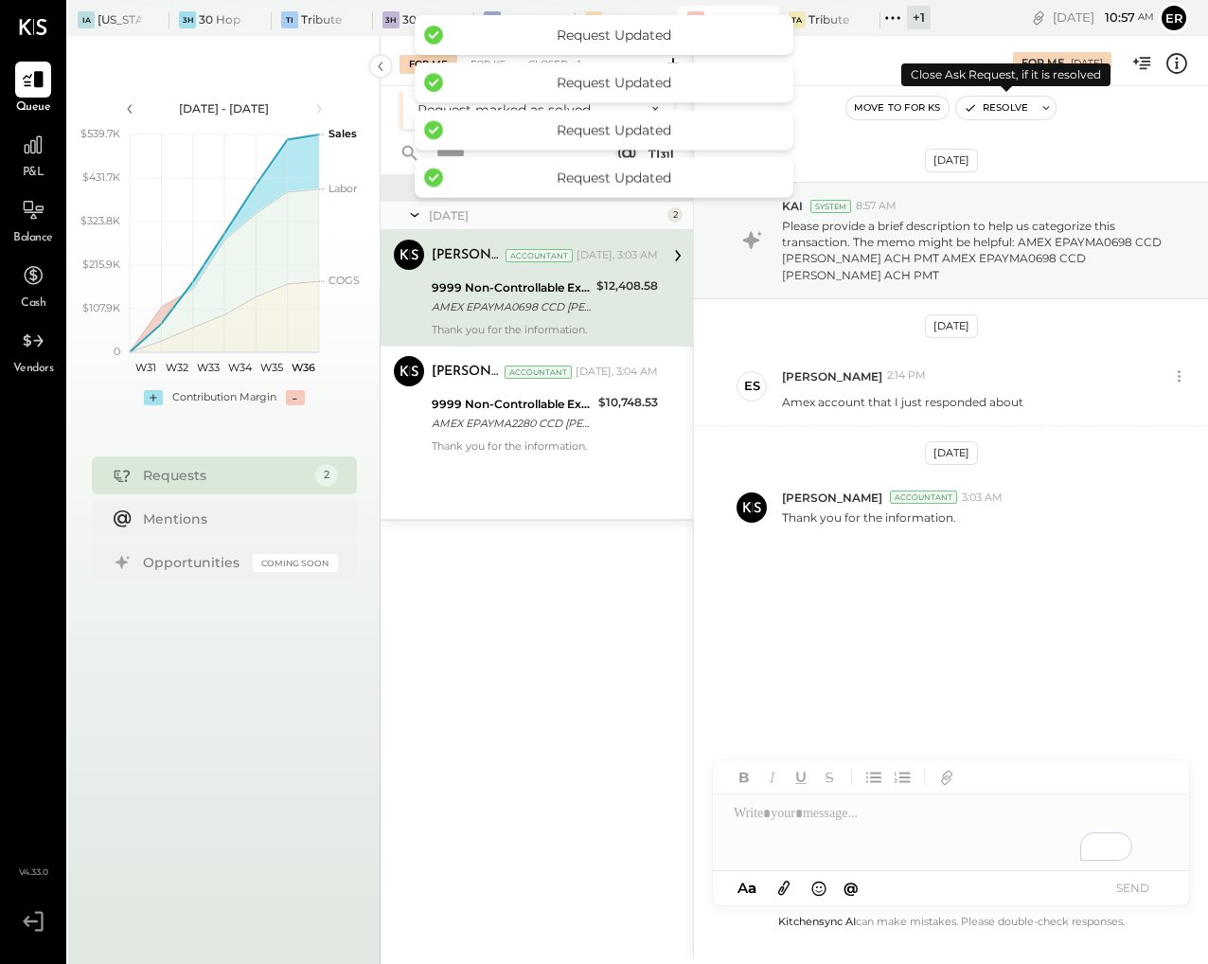
click at [1000, 104] on button "Resolve" at bounding box center [996, 108] width 80 height 23
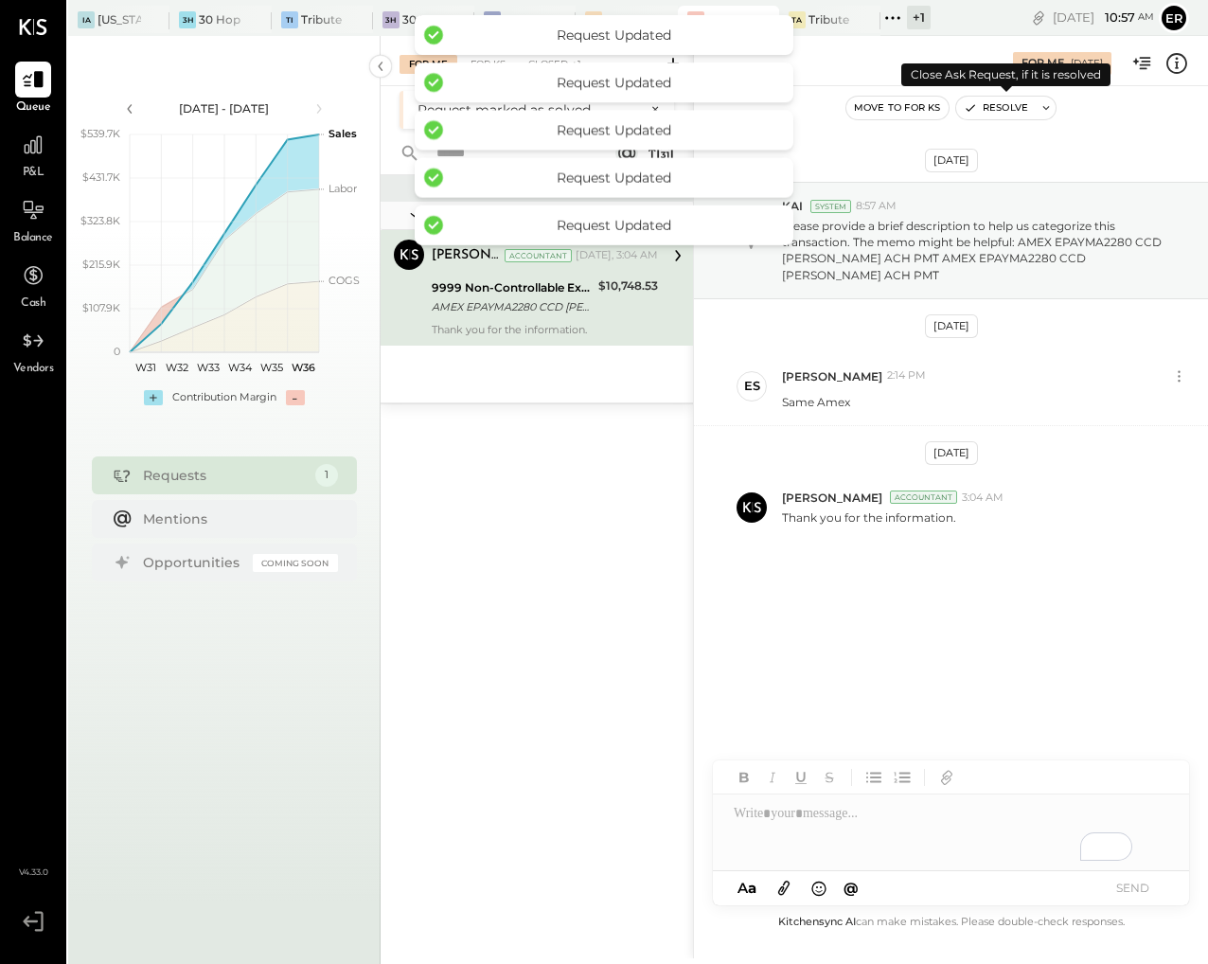
click at [1000, 104] on button "Resolve" at bounding box center [996, 108] width 80 height 23
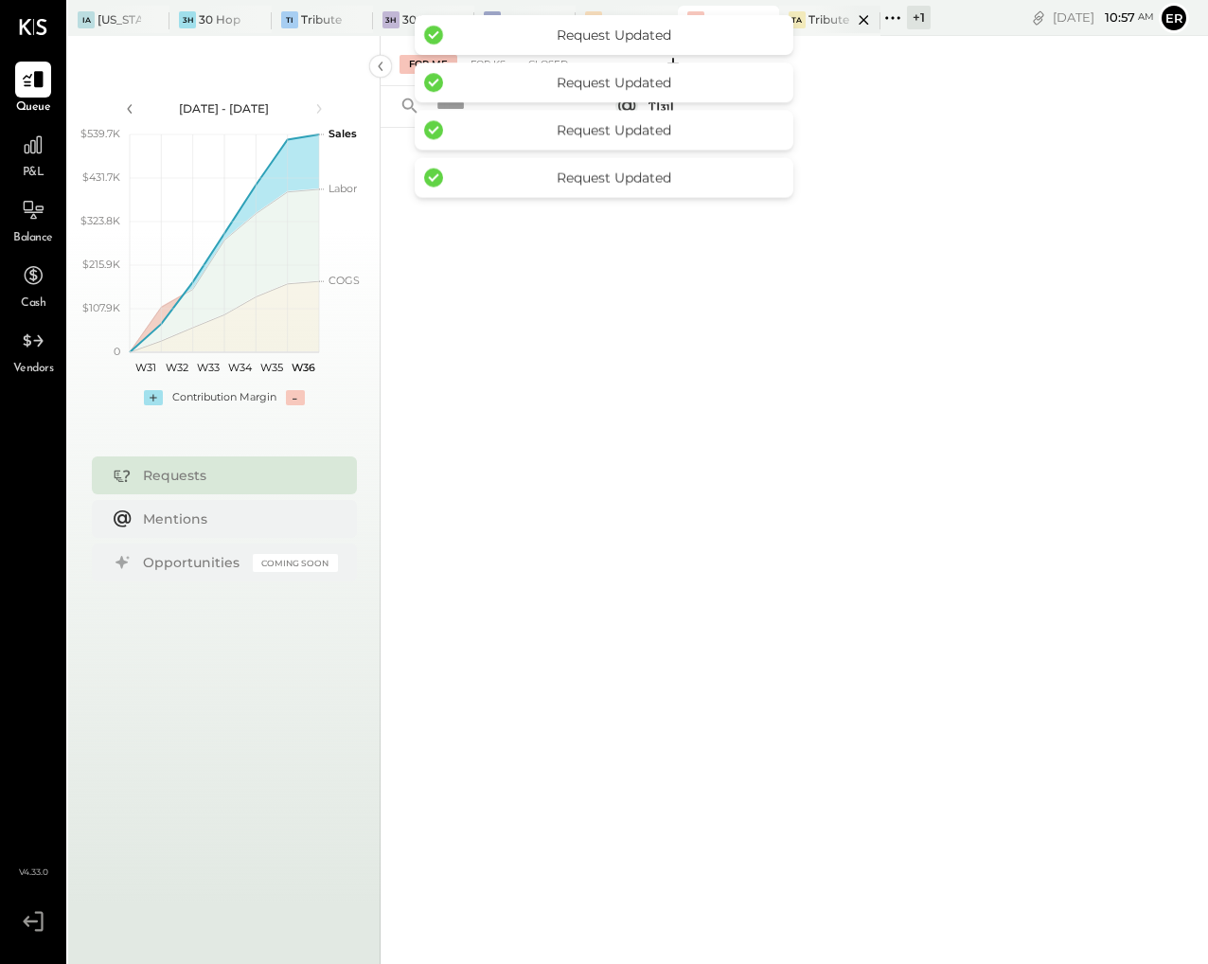
click at [812, 17] on div "Tribute Ankeny" at bounding box center [830, 19] width 44 height 16
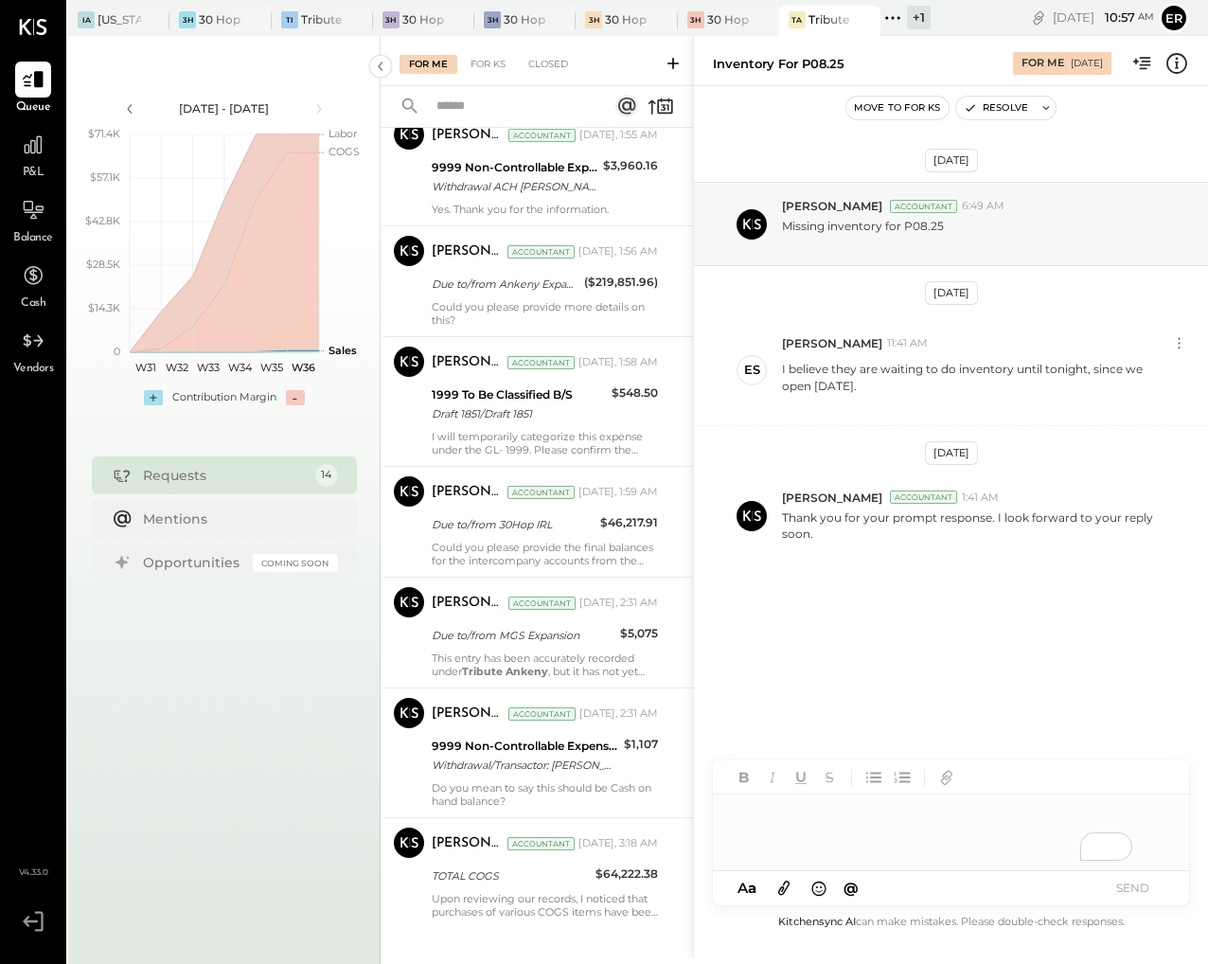
scroll to position [878, 0]
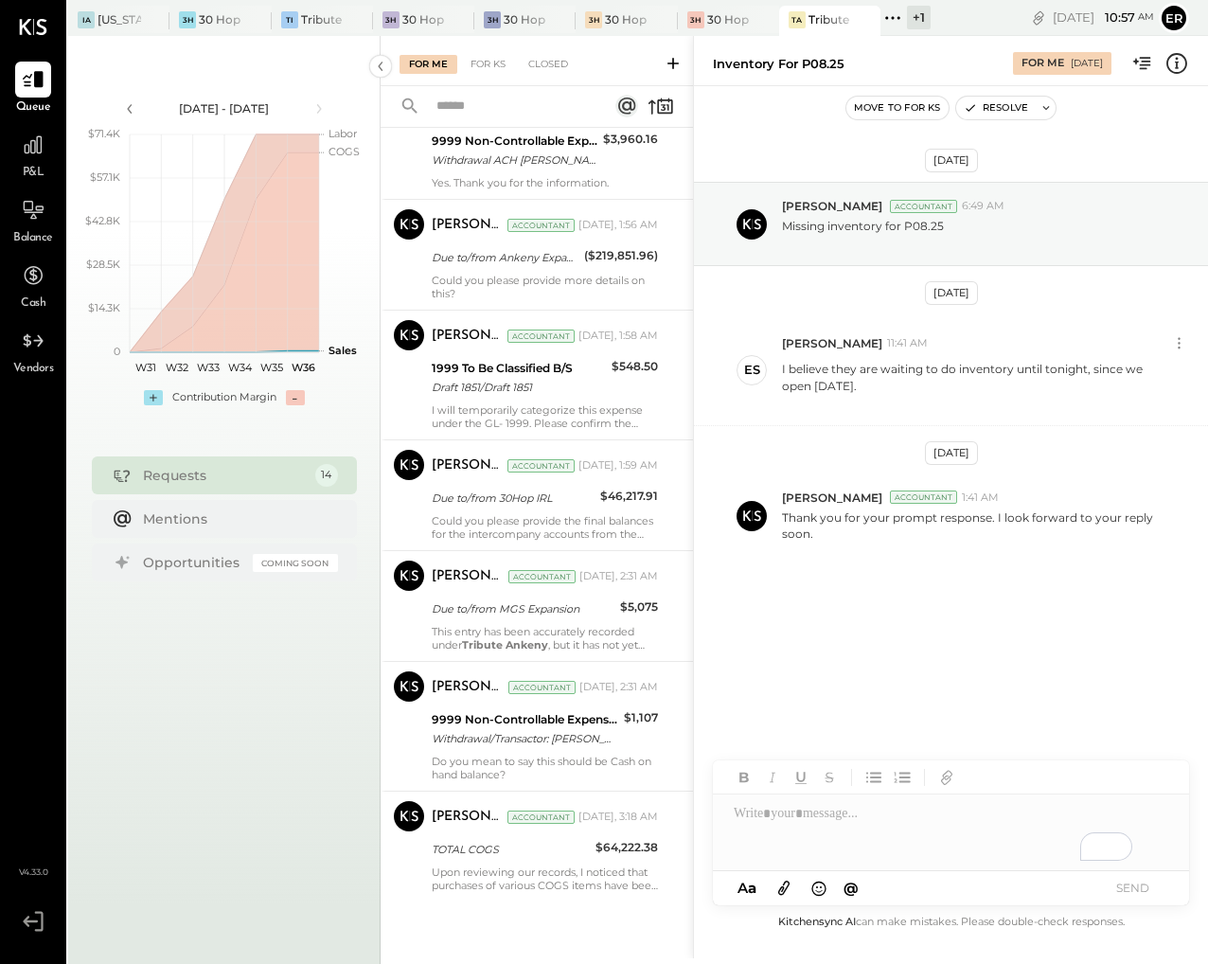
click at [922, 22] on div "+ 1" at bounding box center [919, 18] width 24 height 24
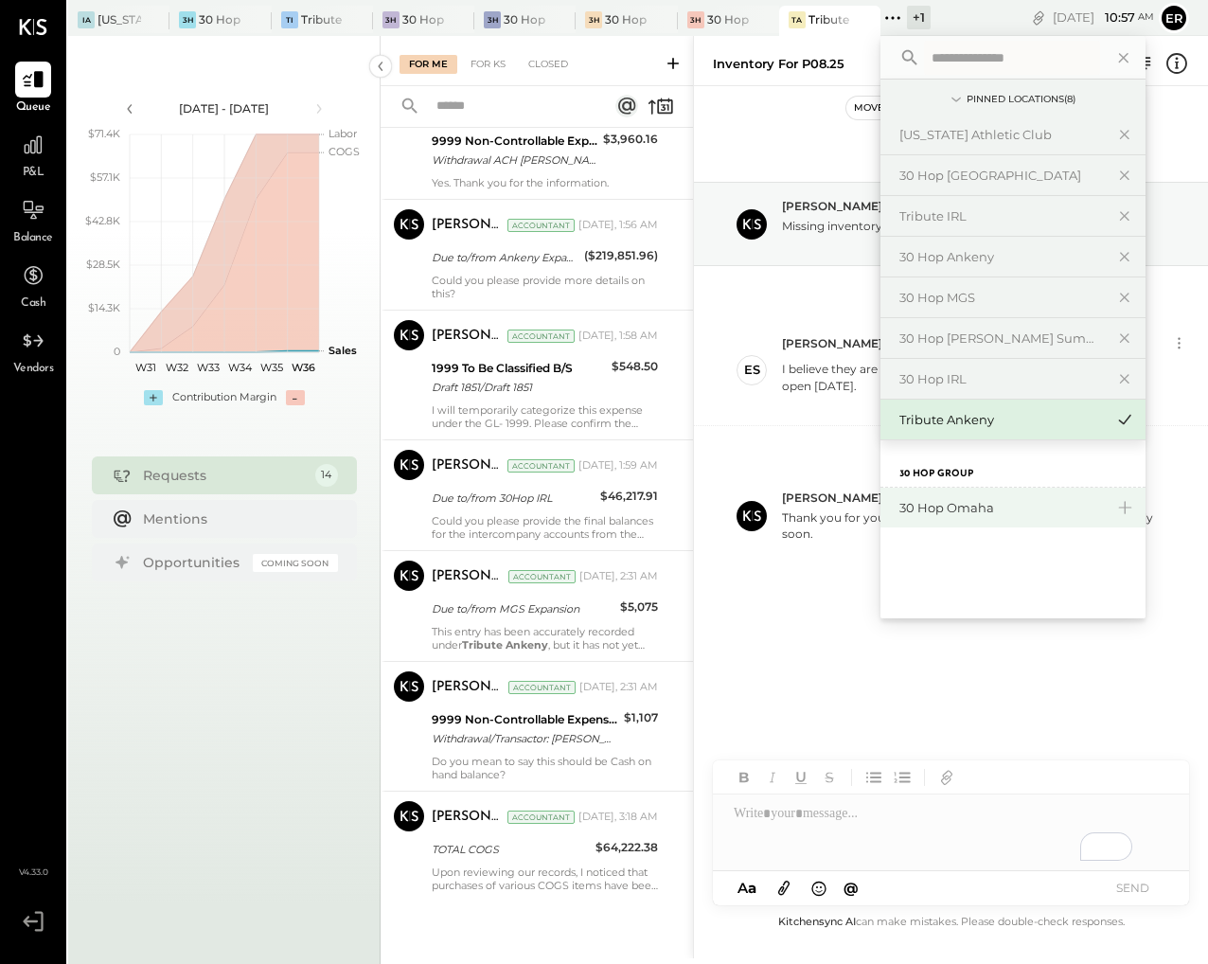
click at [993, 499] on div "30 Hop Omaha" at bounding box center [1001, 508] width 204 height 18
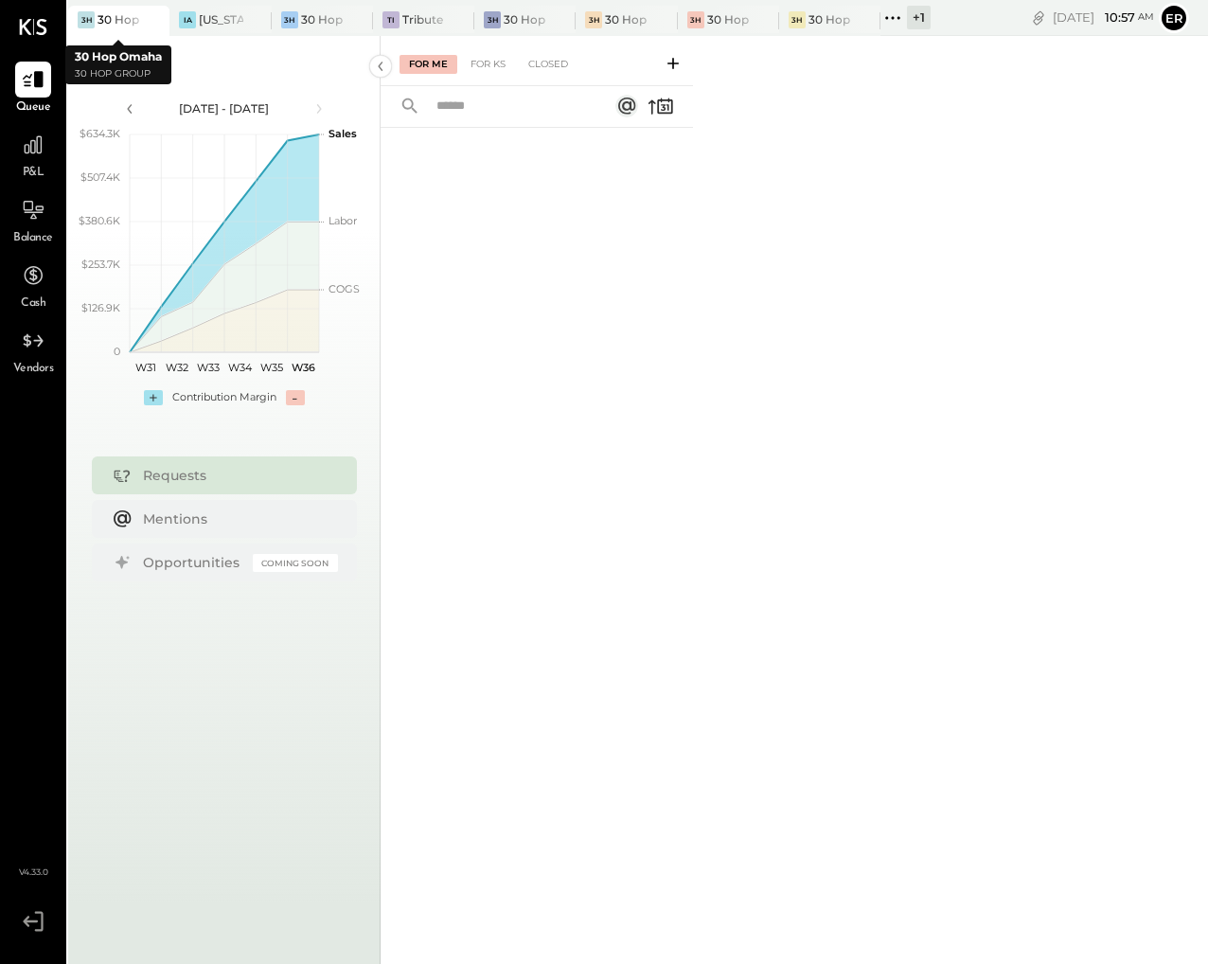
click at [115, 18] on div at bounding box center [136, 19] width 66 height 27
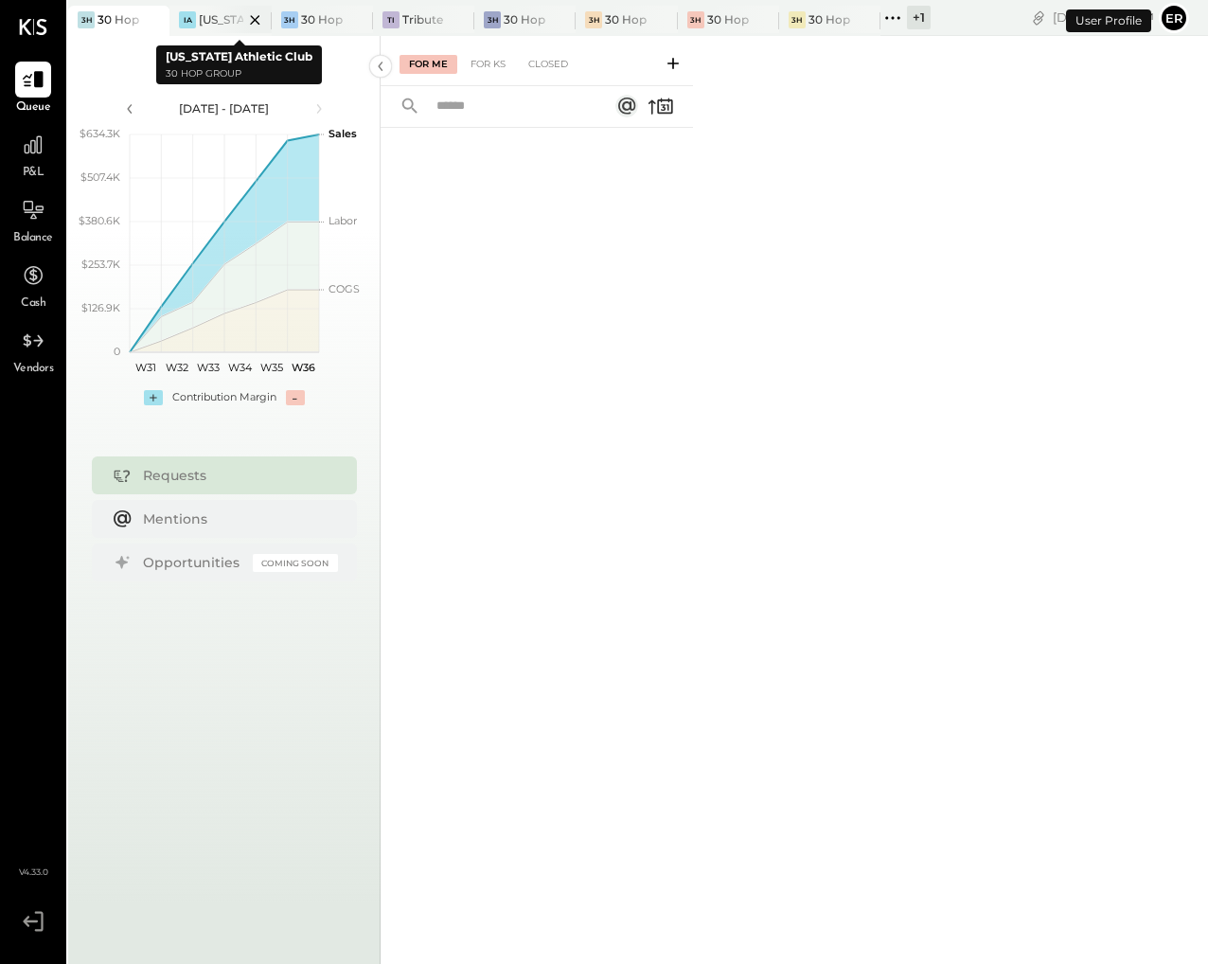
click at [203, 17] on div "[US_STATE] Athletic Club" at bounding box center [221, 19] width 44 height 16
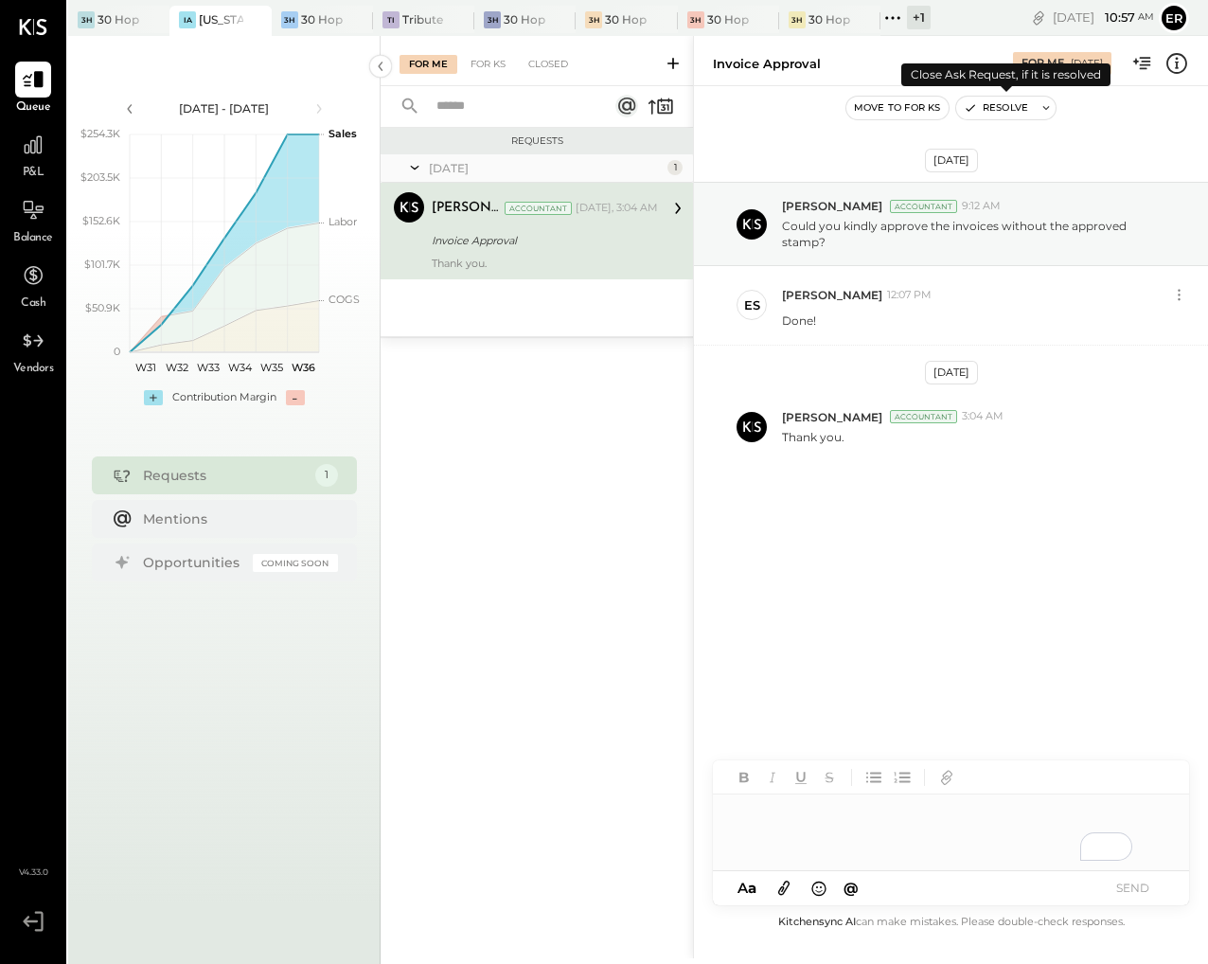
click at [1000, 114] on button "Resolve" at bounding box center [996, 108] width 80 height 23
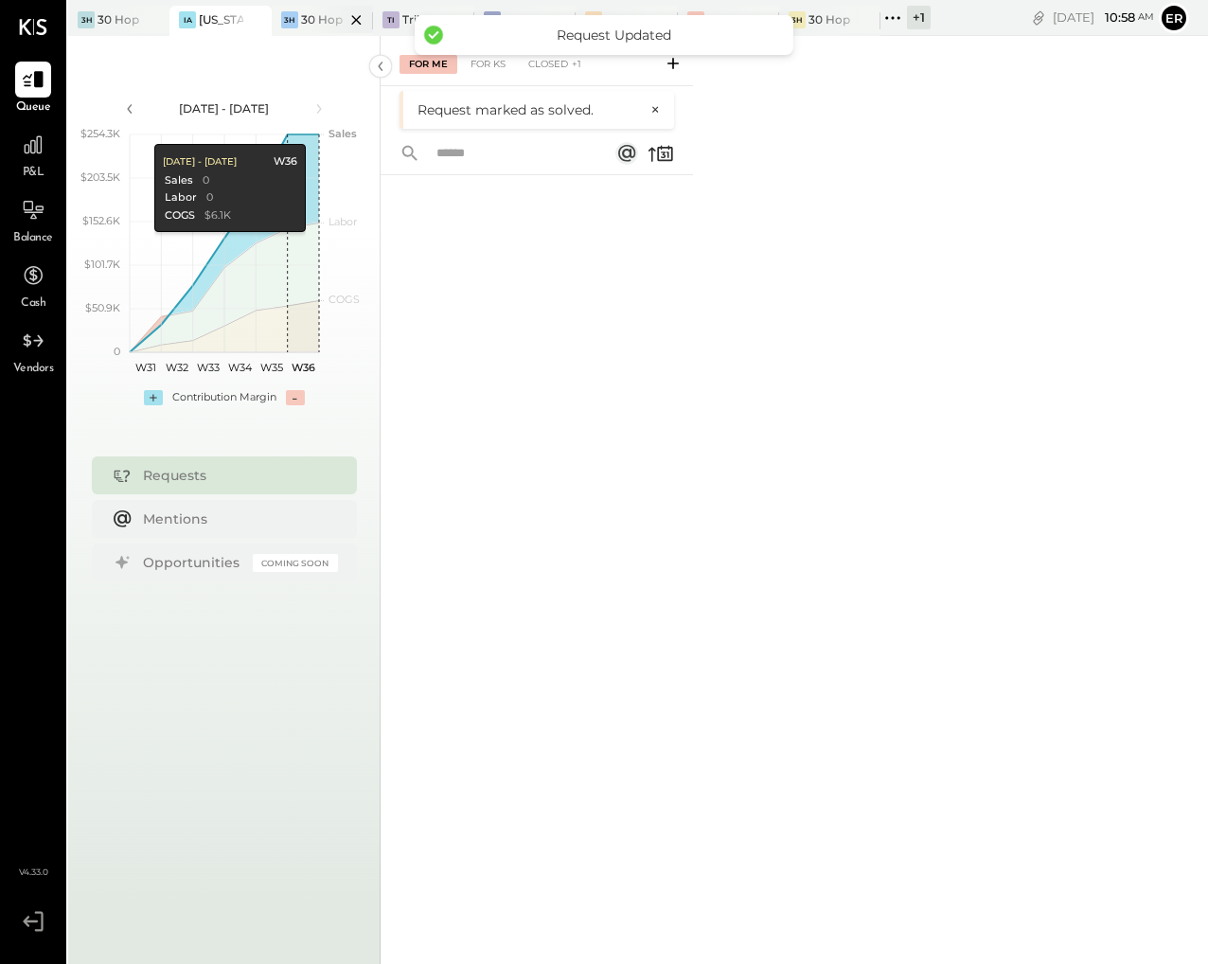
click at [296, 27] on div "3H 30 Hop [GEOGRAPHIC_DATA]" at bounding box center [322, 21] width 101 height 30
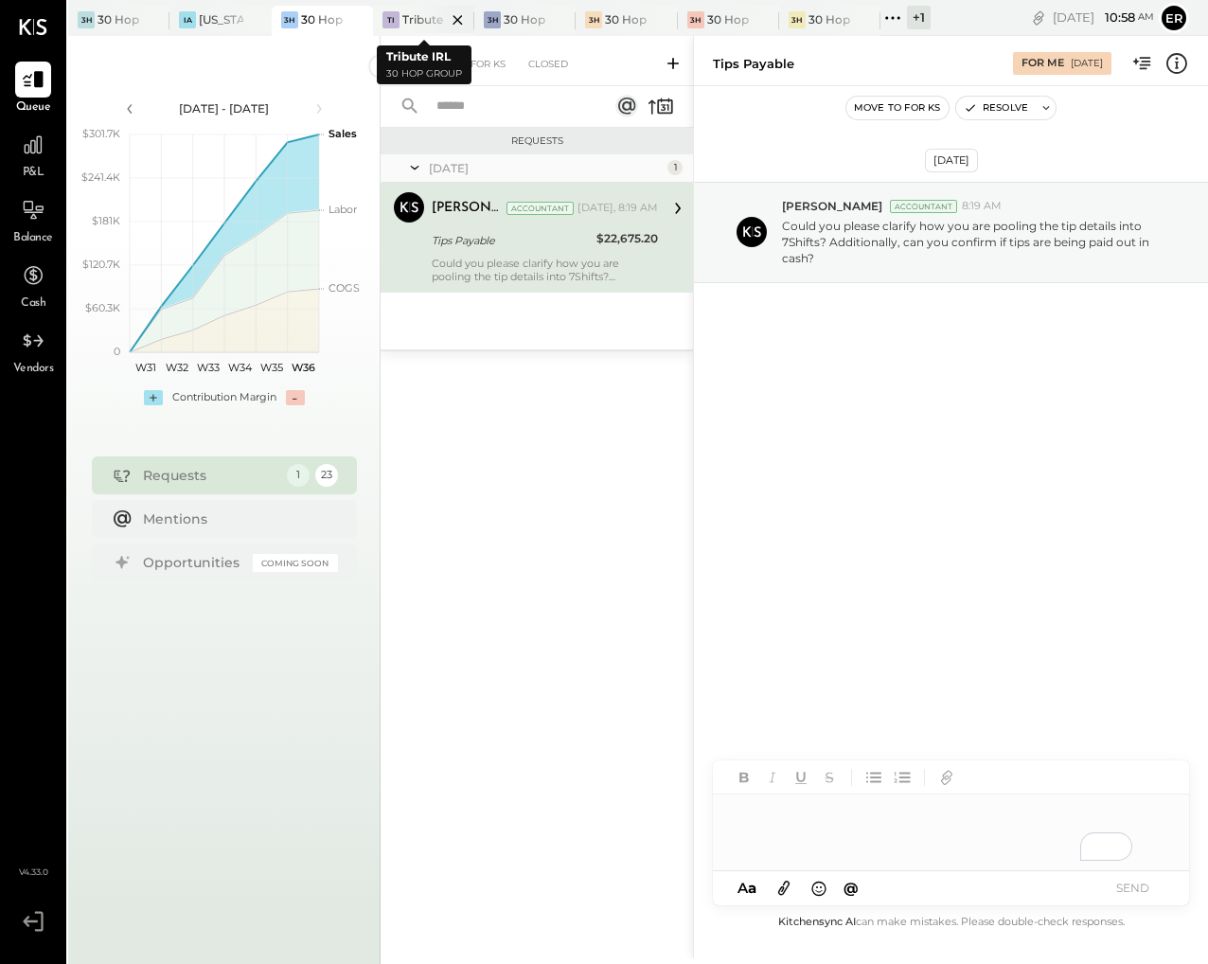
click at [405, 15] on div "Tribute IRL" at bounding box center [424, 19] width 44 height 16
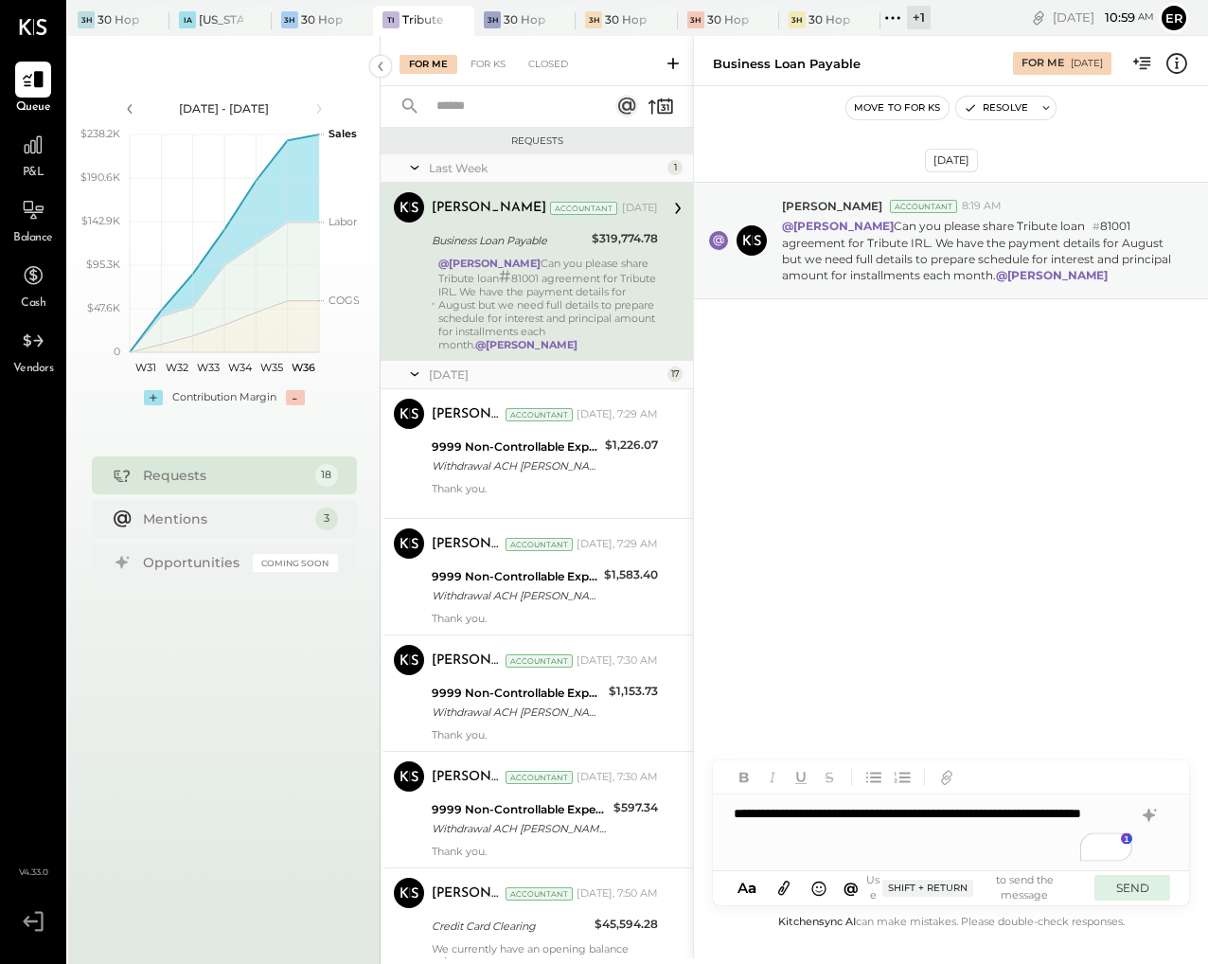
click at [1147, 895] on button "SEND" at bounding box center [1132, 888] width 76 height 26
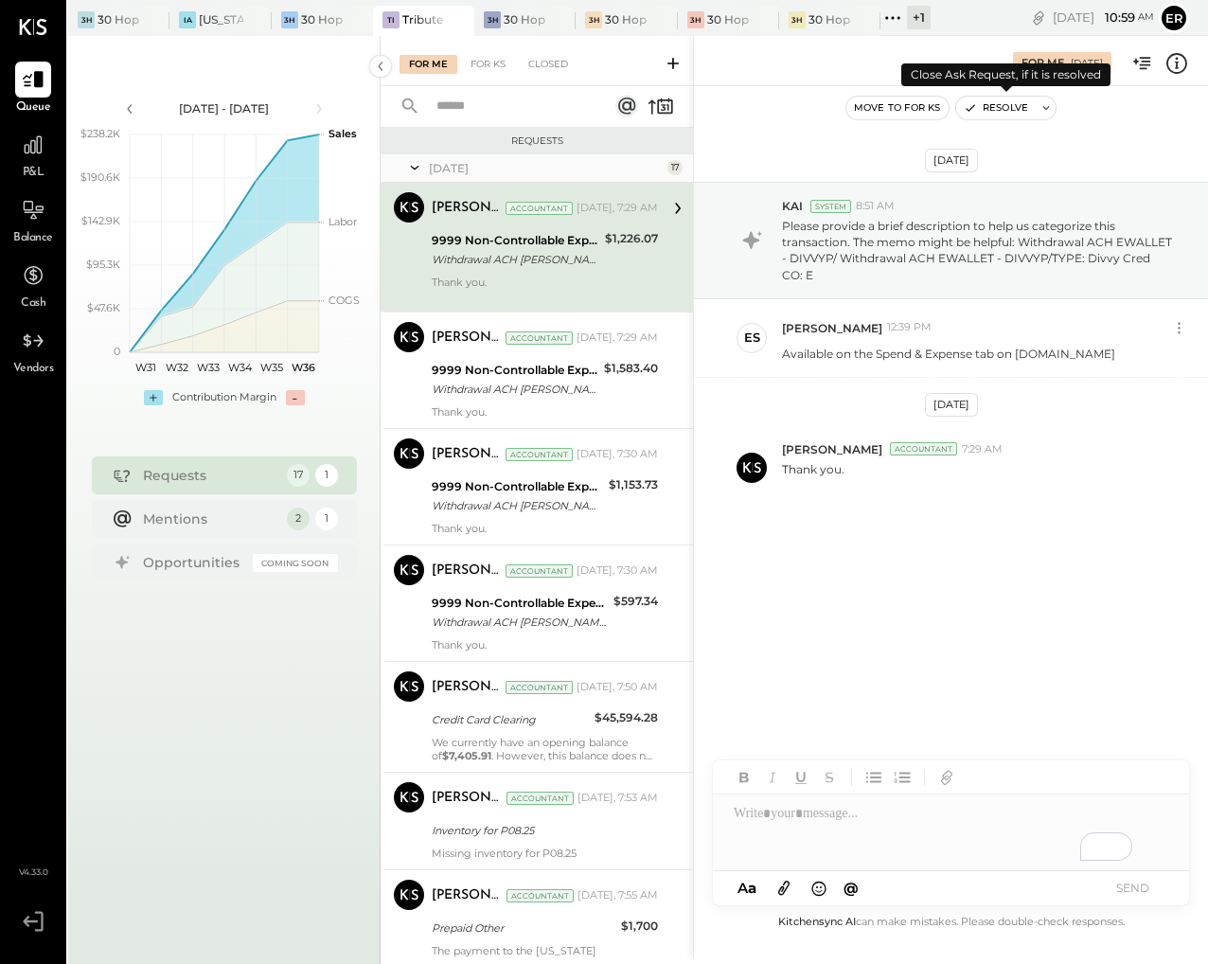
click at [979, 108] on button "Resolve" at bounding box center [996, 108] width 80 height 23
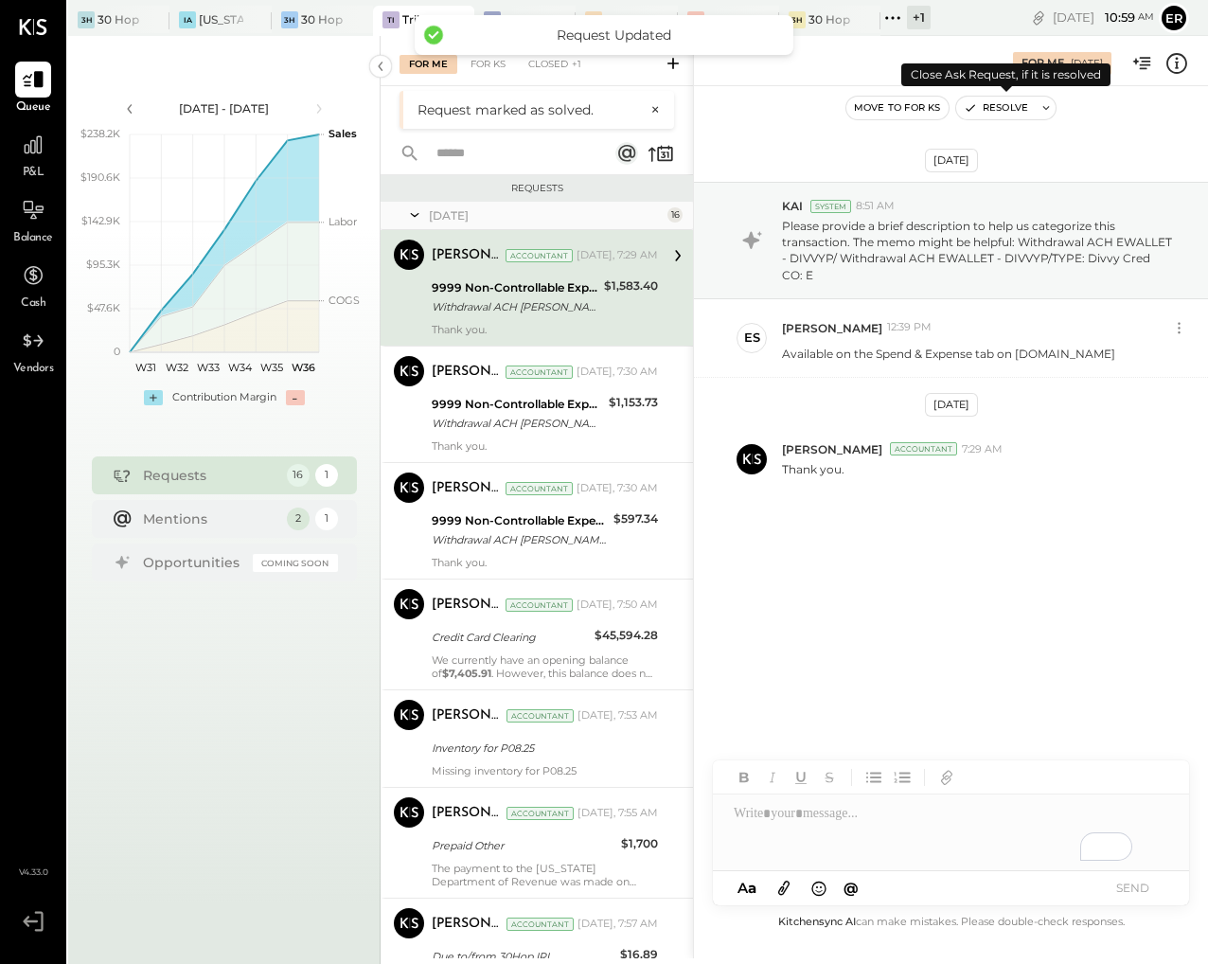
click at [990, 107] on button "Resolve" at bounding box center [996, 108] width 80 height 23
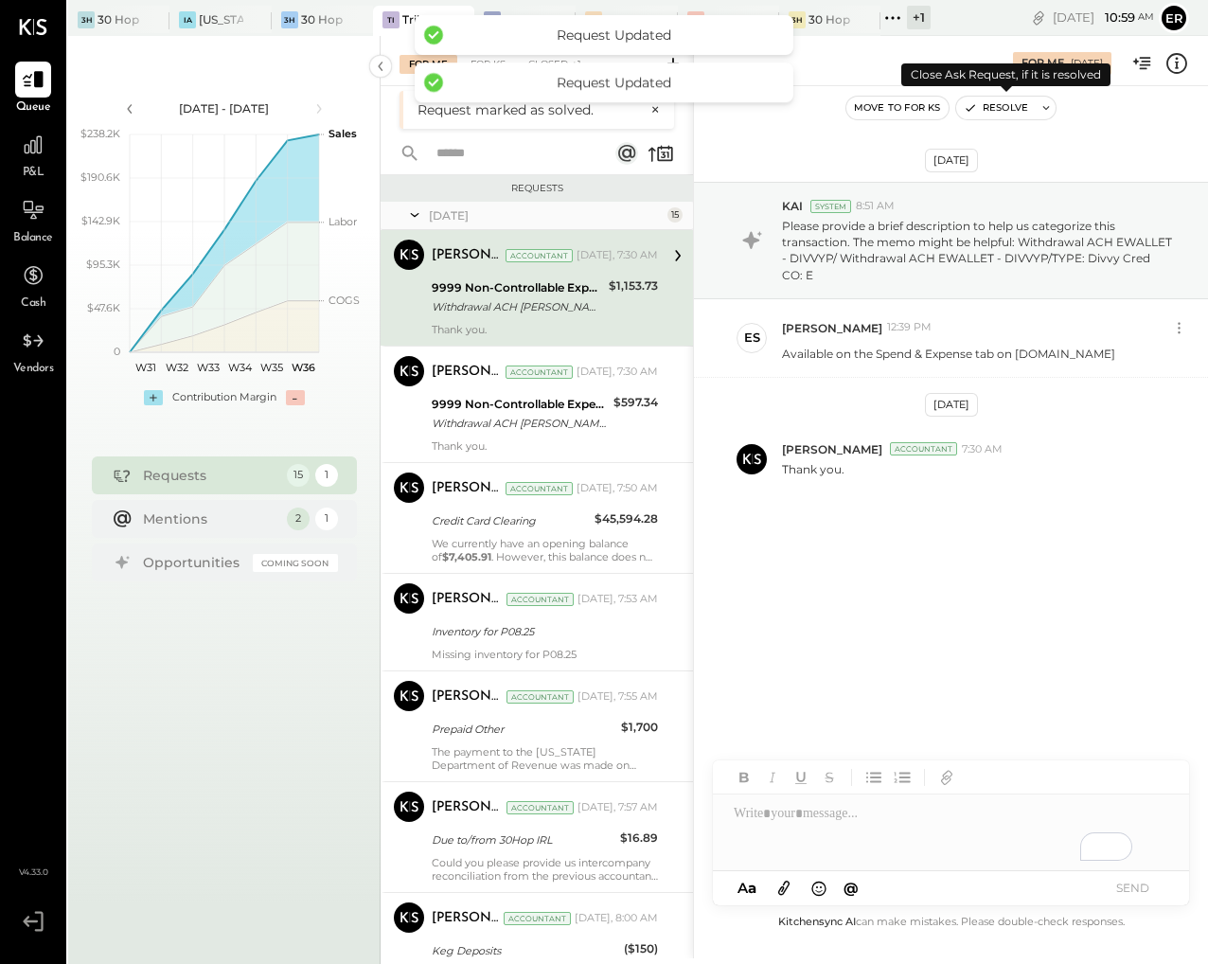
click at [990, 107] on button "Resolve" at bounding box center [996, 108] width 80 height 23
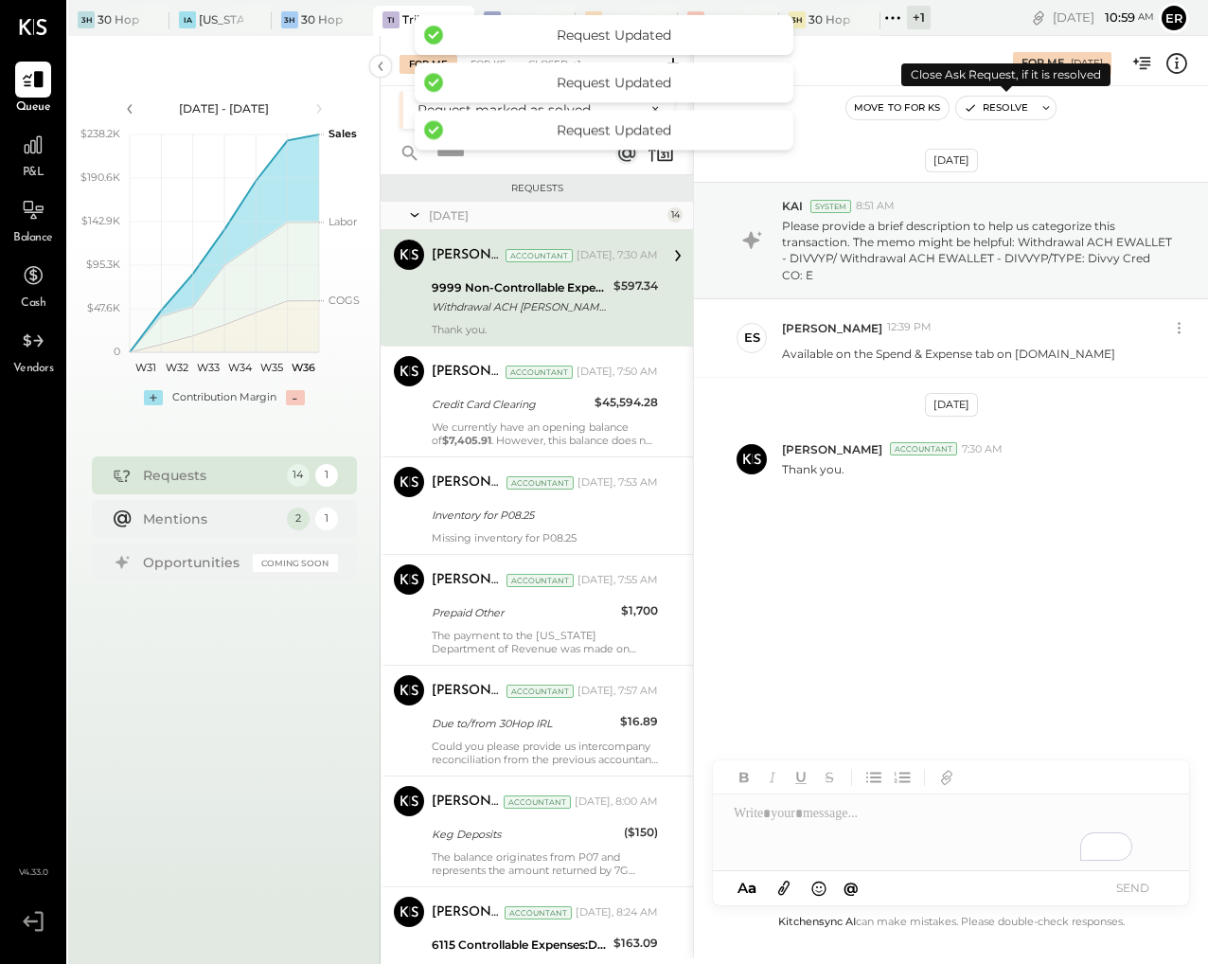
click at [990, 107] on button "Resolve" at bounding box center [996, 108] width 80 height 23
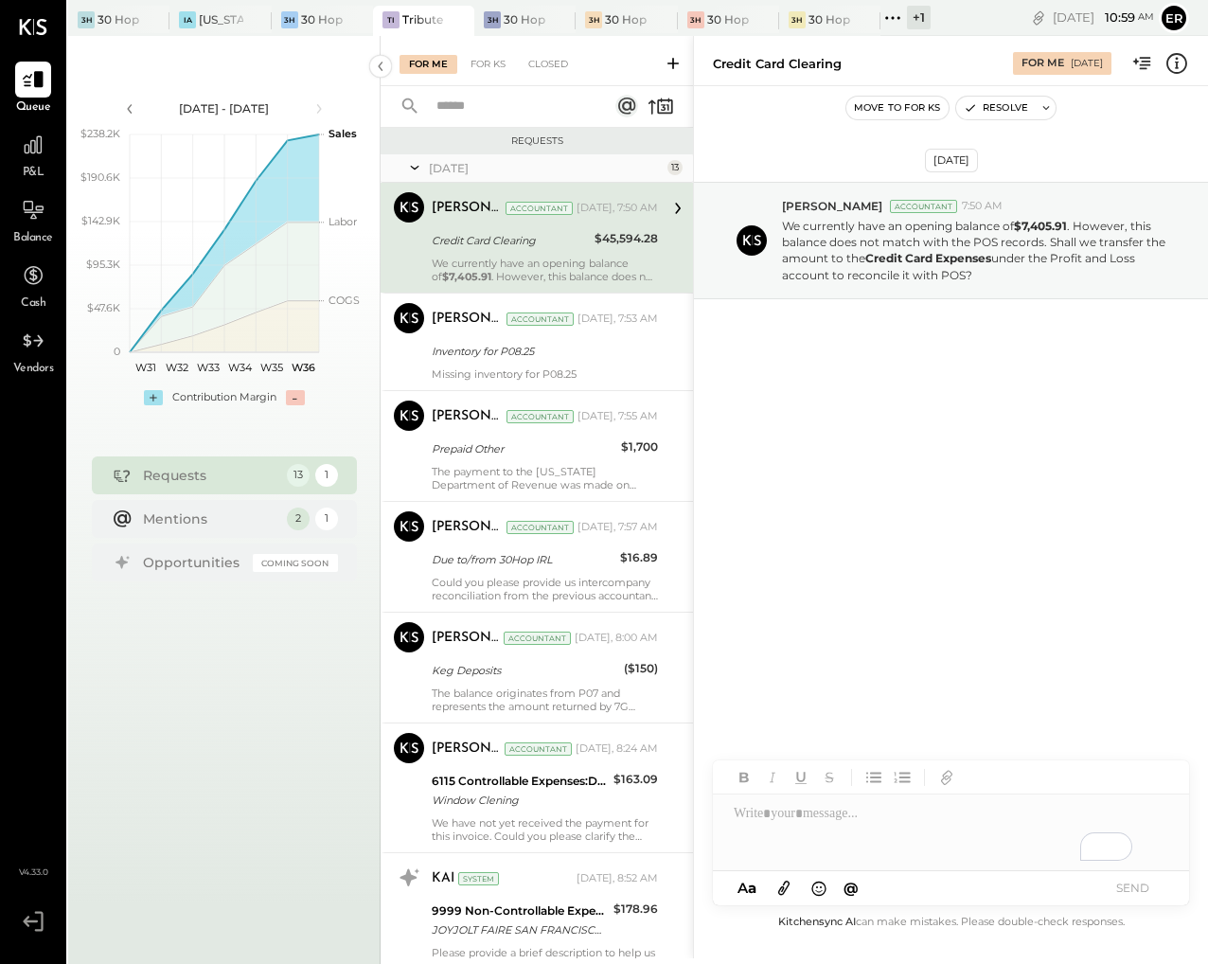
click at [894, 813] on div "To enrich screen reader interactions, please activate Accessibility in Grammarl…" at bounding box center [951, 832] width 476 height 76
click at [1138, 890] on button "SEND" at bounding box center [1132, 888] width 76 height 26
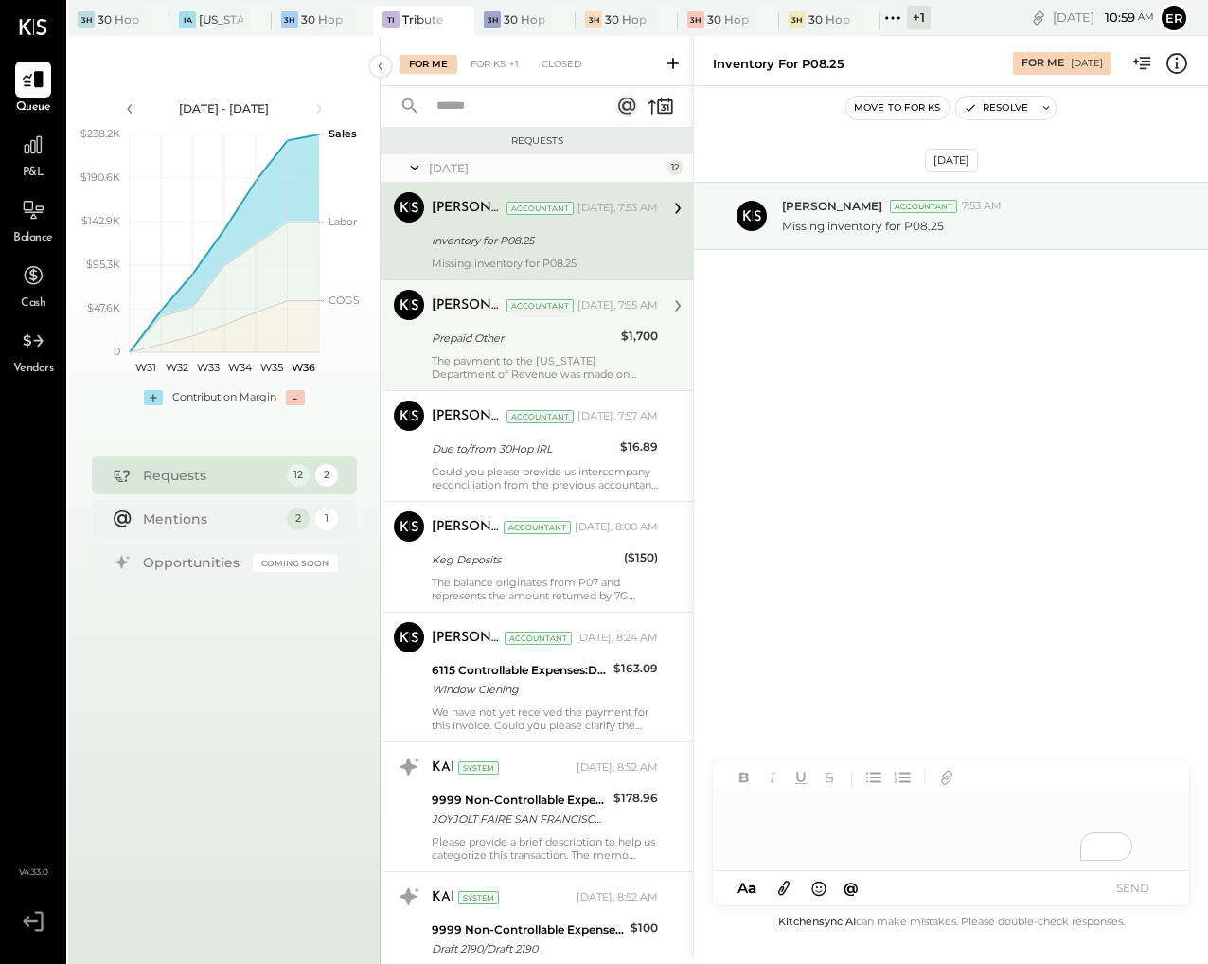
click at [529, 357] on div "The payment to the [US_STATE] Department of Revenue was made on [DATE]; however…" at bounding box center [545, 367] width 226 height 27
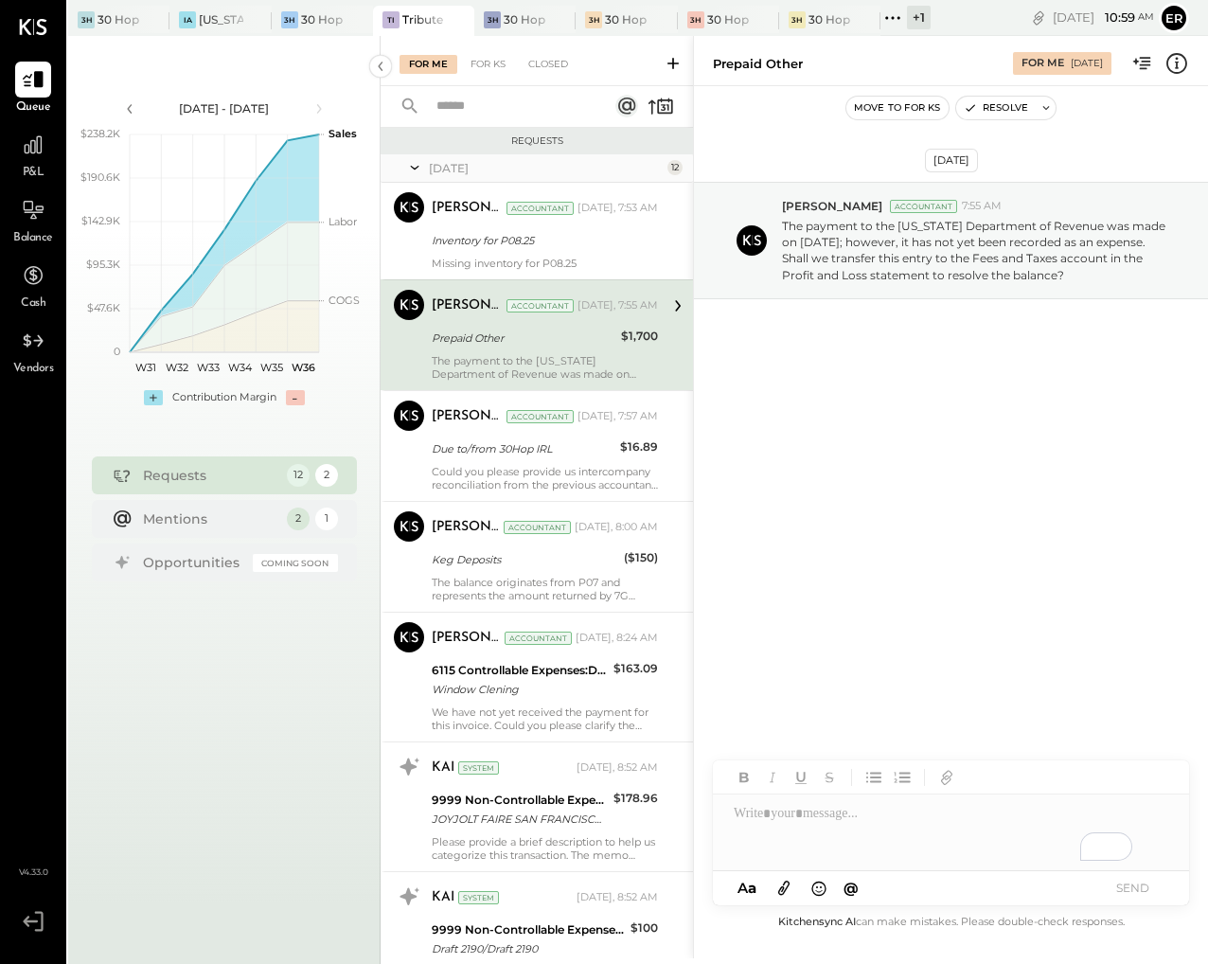
click at [878, 817] on div "To enrich screen reader interactions, please activate Accessibility in Grammarl…" at bounding box center [951, 832] width 476 height 76
click at [1123, 888] on button "SEND" at bounding box center [1132, 888] width 76 height 26
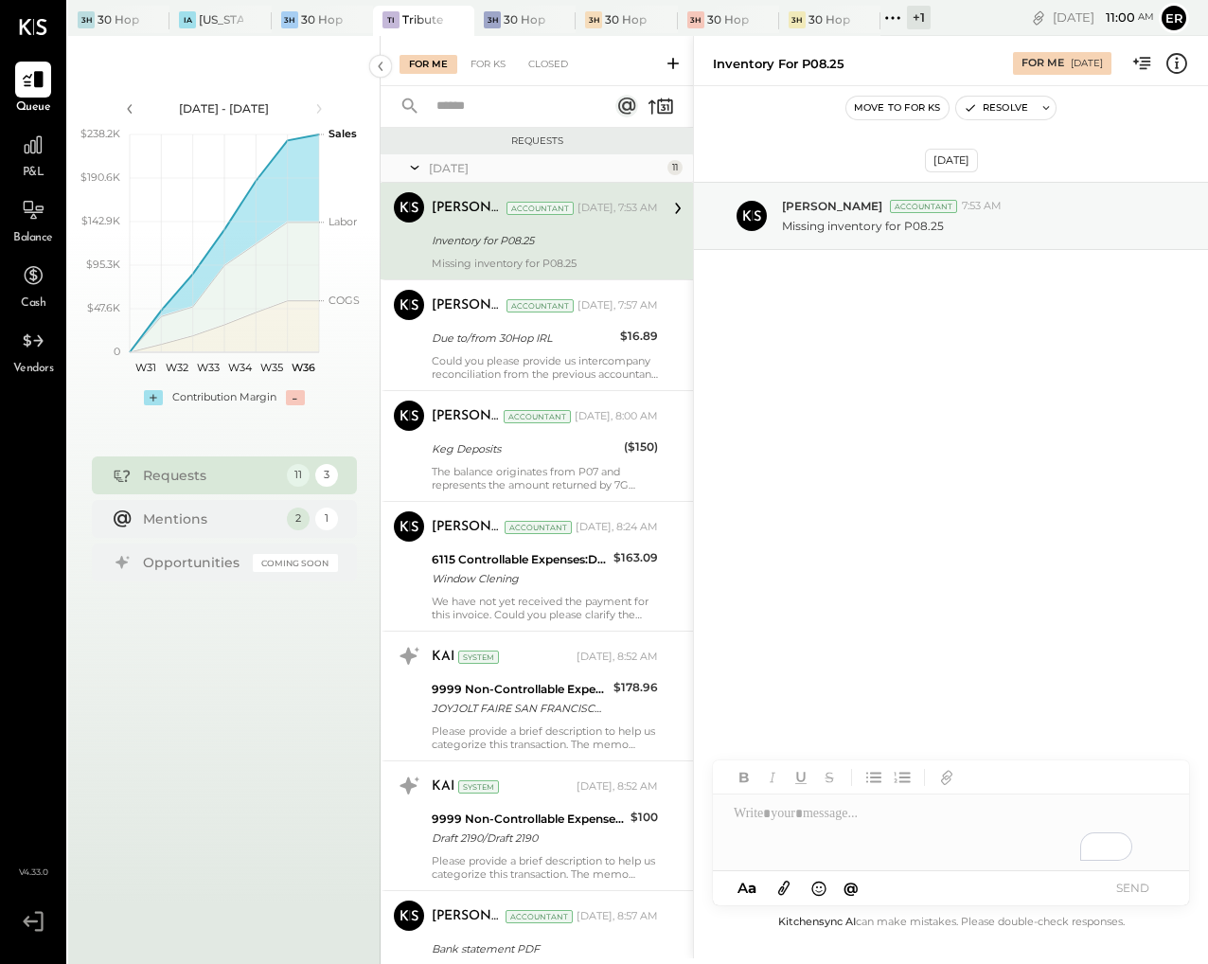
click at [787, 890] on icon at bounding box center [783, 887] width 21 height 22
click at [824, 746] on div "To enrich screen reader interactions, please activate Accessibility in Grammarl…" at bounding box center [951, 761] width 476 height 76
click at [1134, 883] on button "SEND" at bounding box center [1132, 888] width 76 height 26
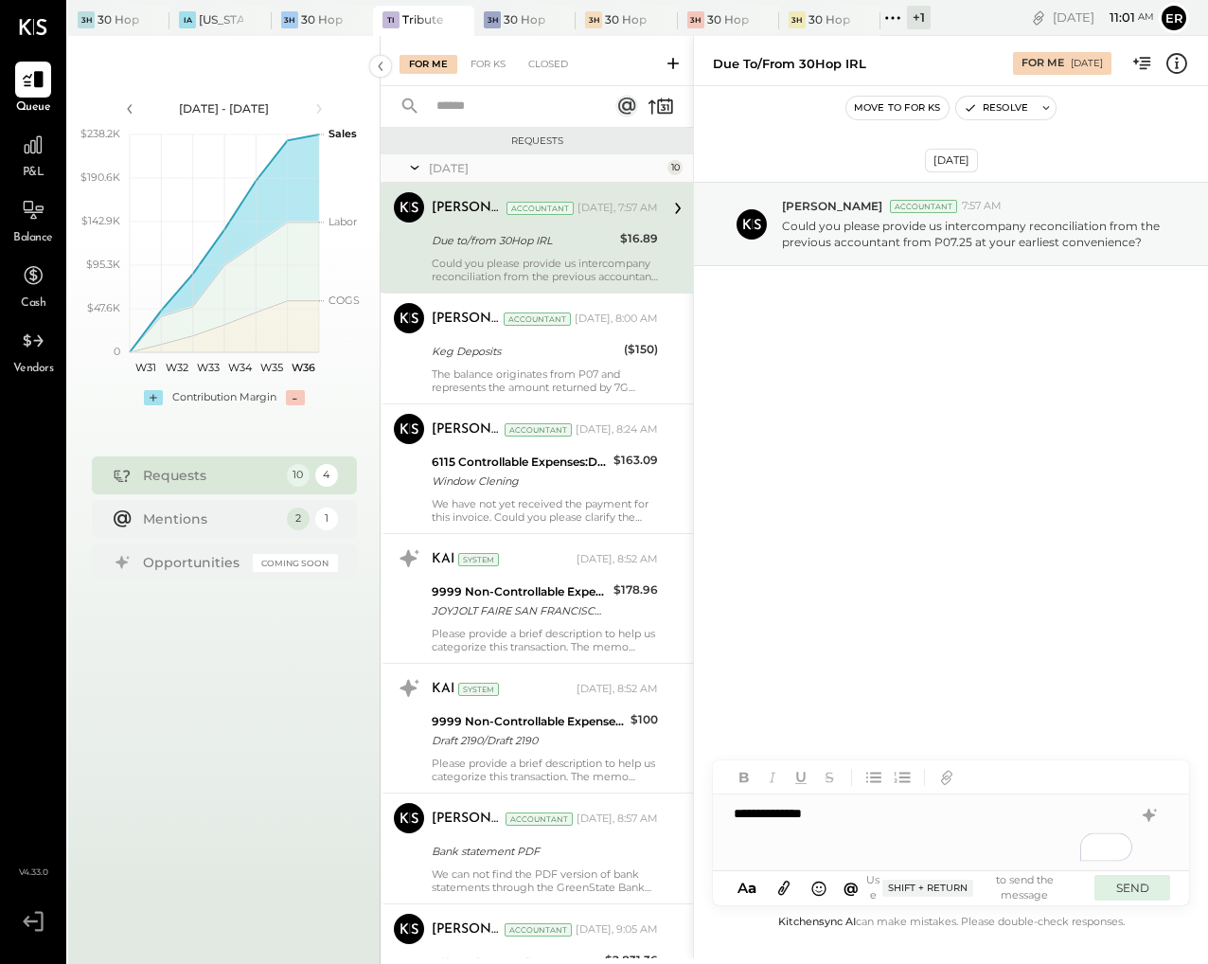
click at [1137, 884] on button "SEND" at bounding box center [1132, 888] width 76 height 26
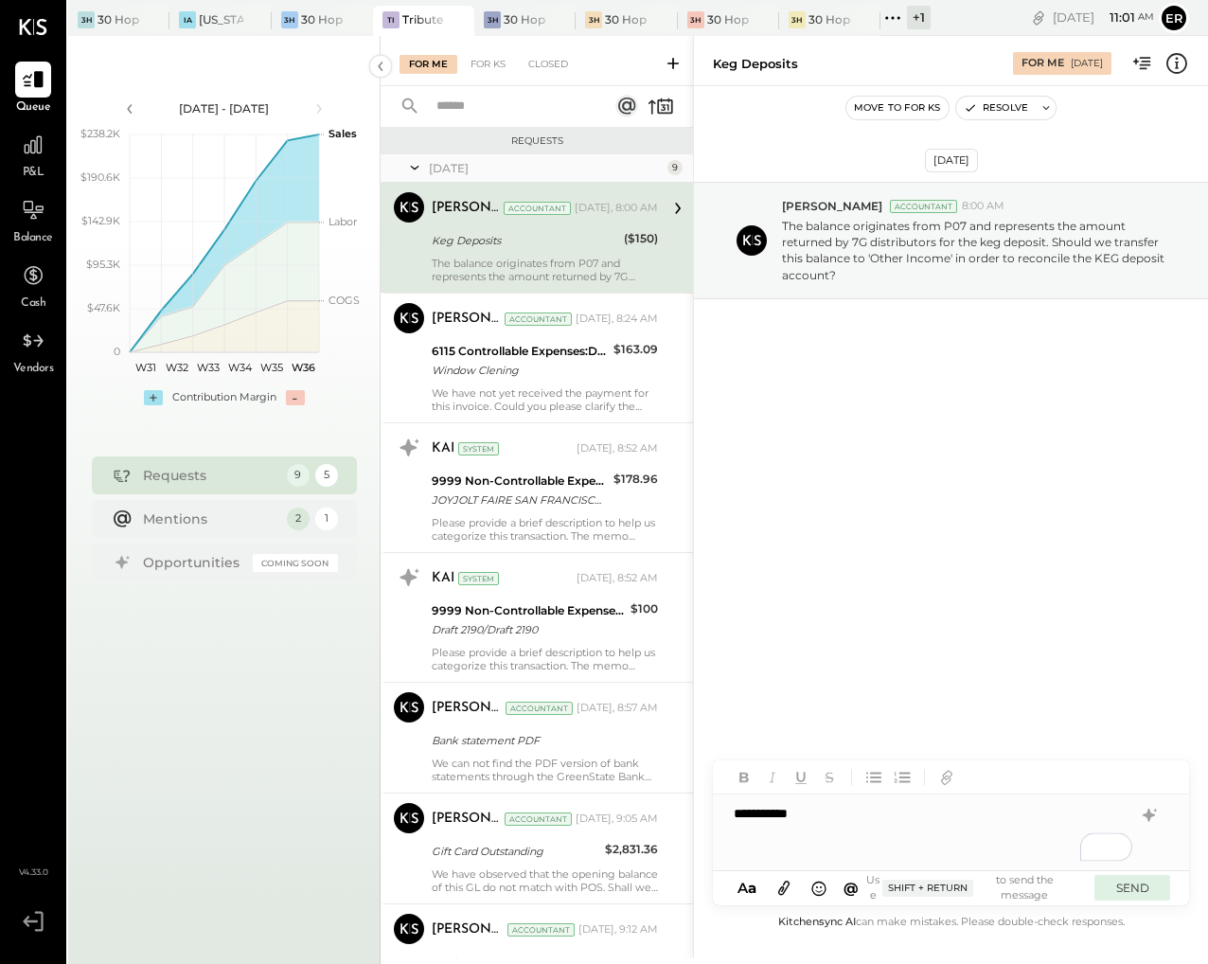
click at [1124, 899] on button "SEND" at bounding box center [1132, 888] width 76 height 26
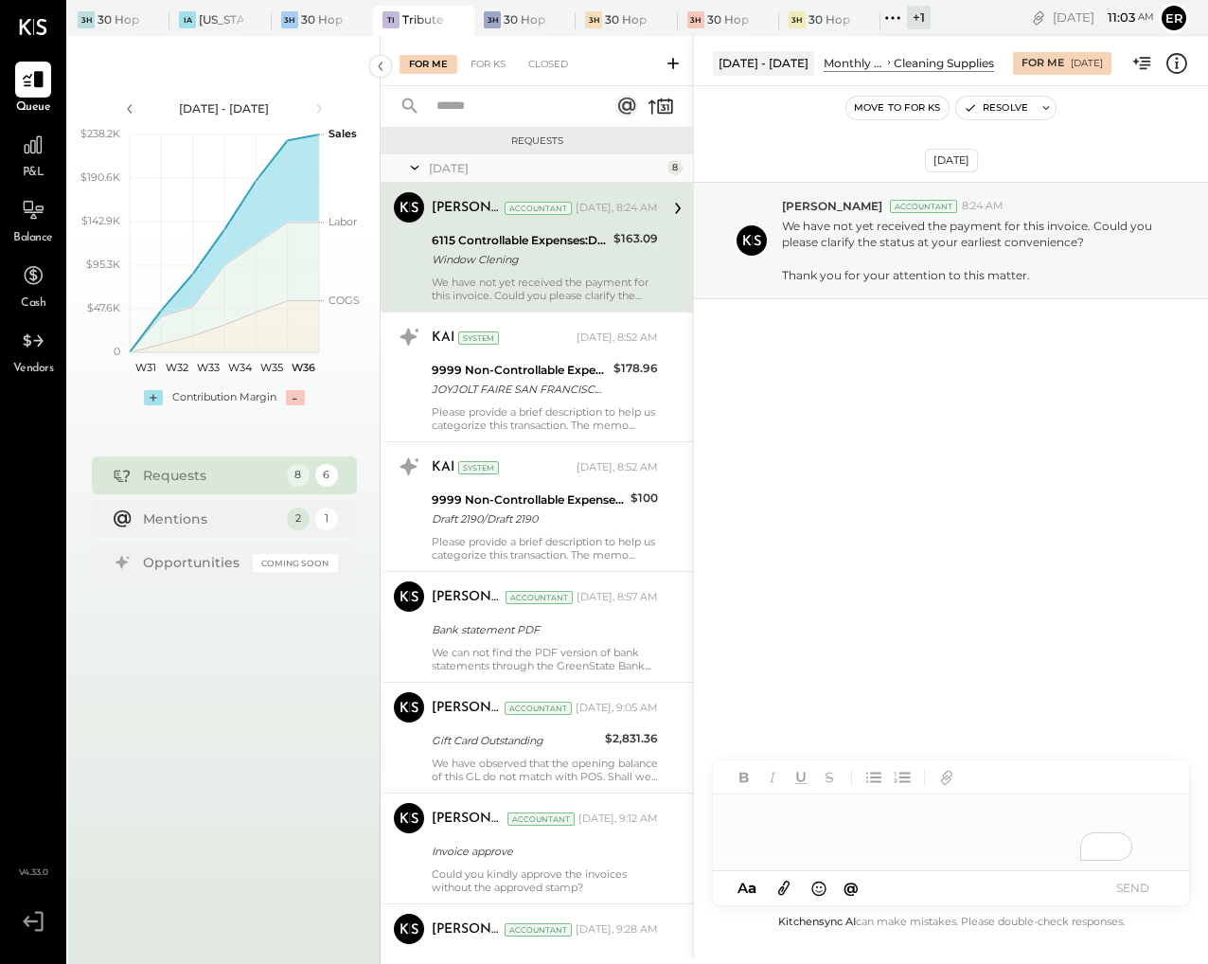
click at [795, 830] on div "To enrich screen reader interactions, please activate Accessibility in Grammarl…" at bounding box center [951, 832] width 476 height 76
click at [1141, 885] on button "SEND" at bounding box center [1132, 888] width 76 height 26
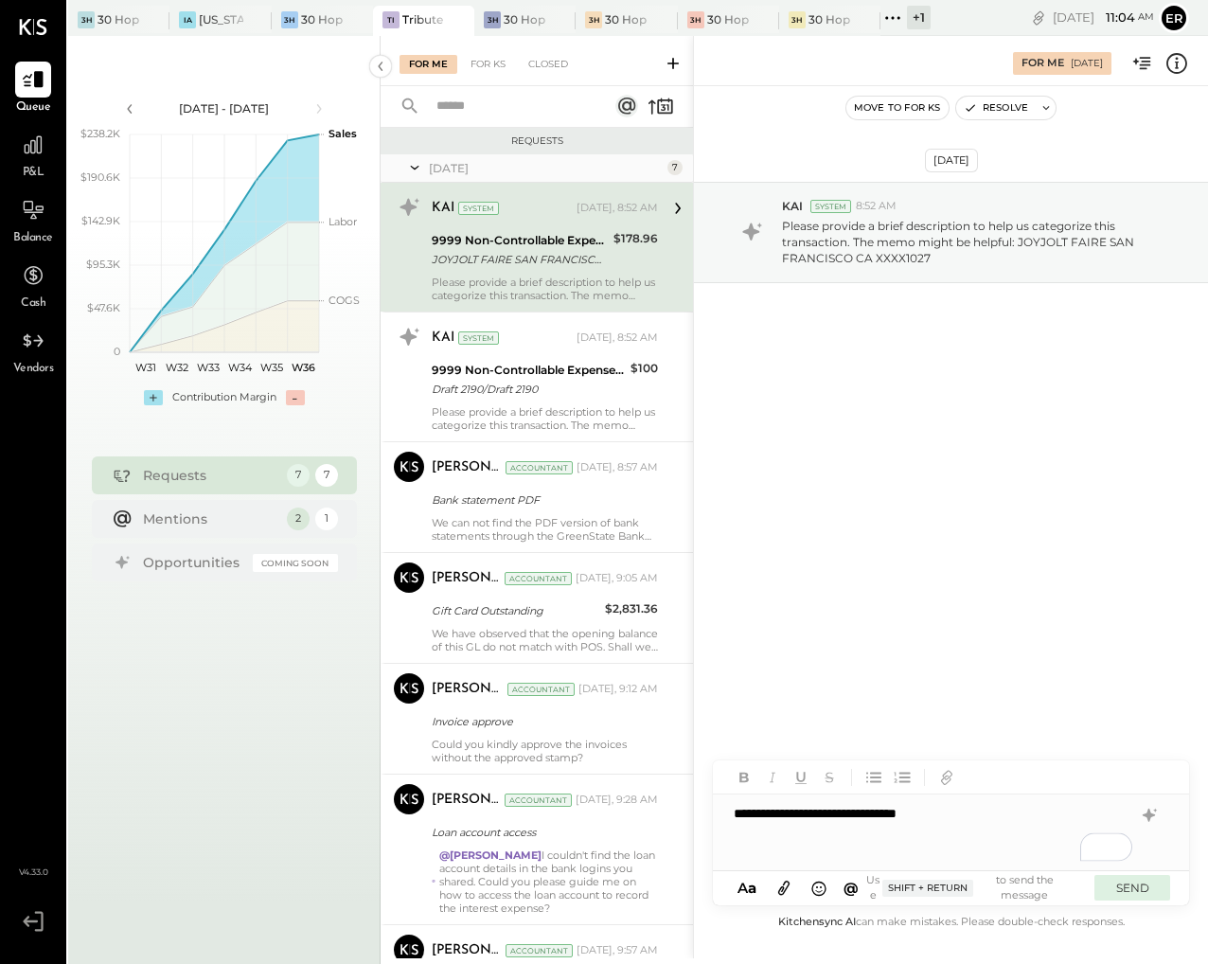
click at [1129, 891] on button "SEND" at bounding box center [1132, 888] width 76 height 26
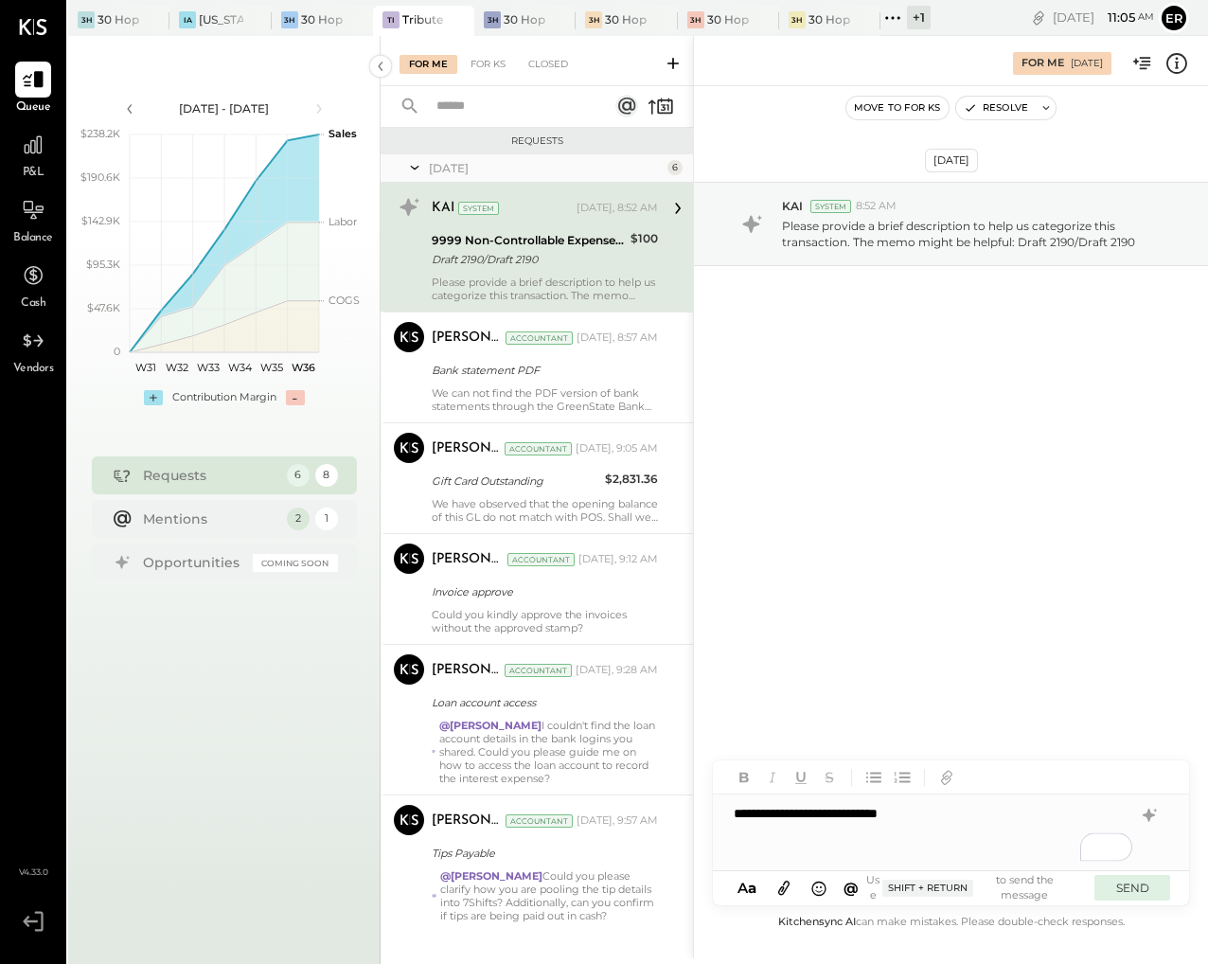
click at [1141, 895] on button "SEND" at bounding box center [1132, 888] width 76 height 26
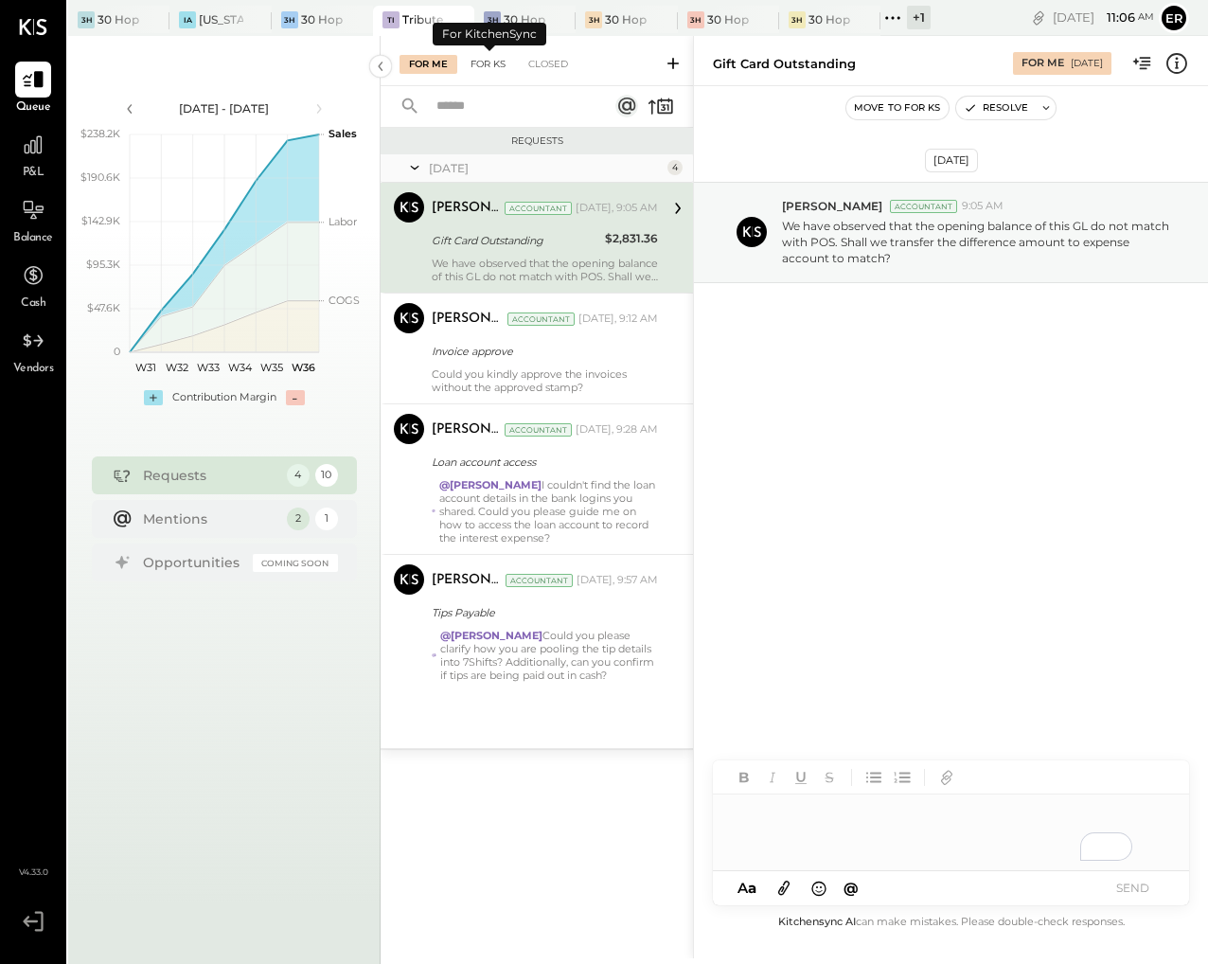
click at [493, 60] on div "For KS" at bounding box center [488, 64] width 54 height 19
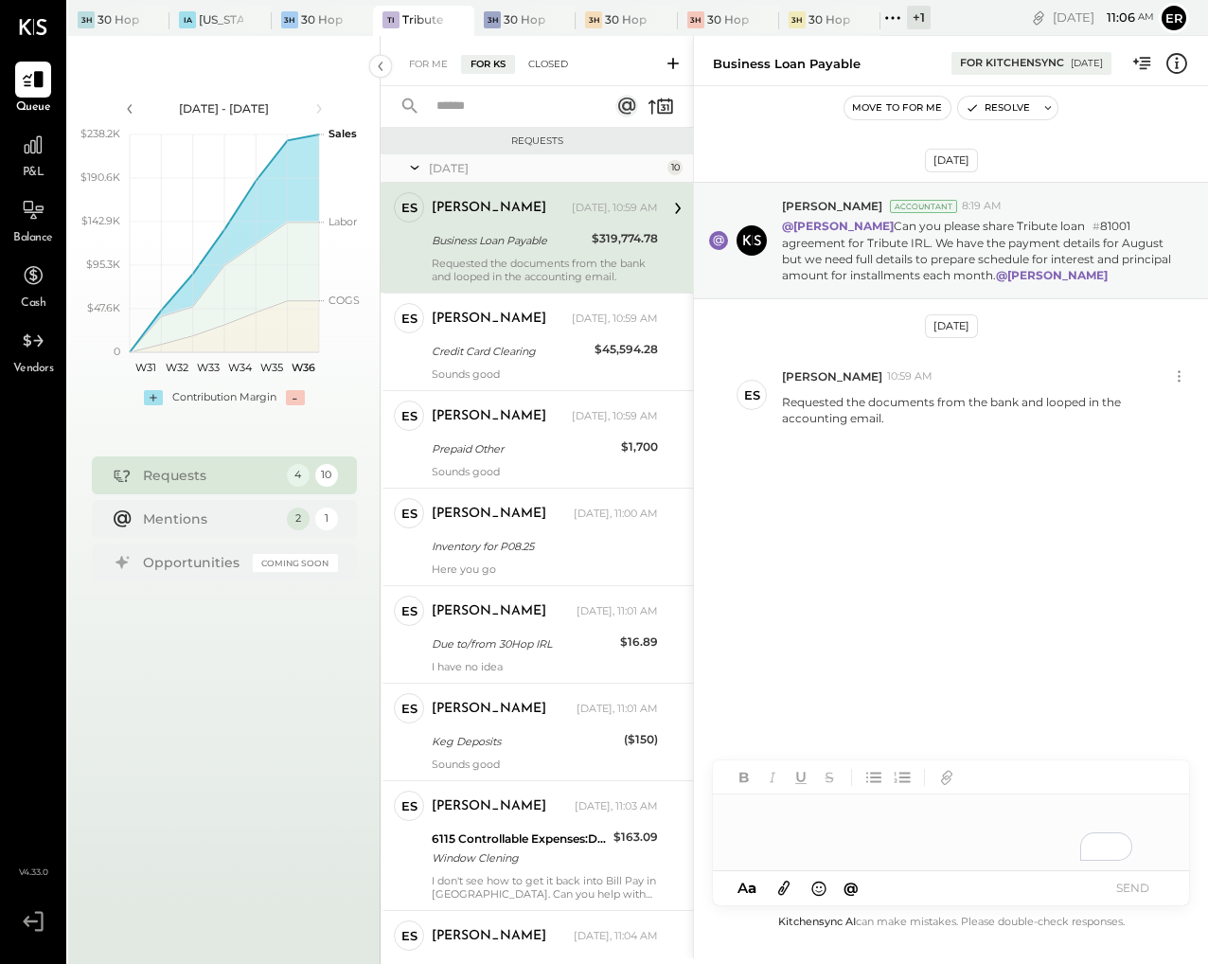
click at [540, 73] on div "Closed" at bounding box center [548, 64] width 59 height 19
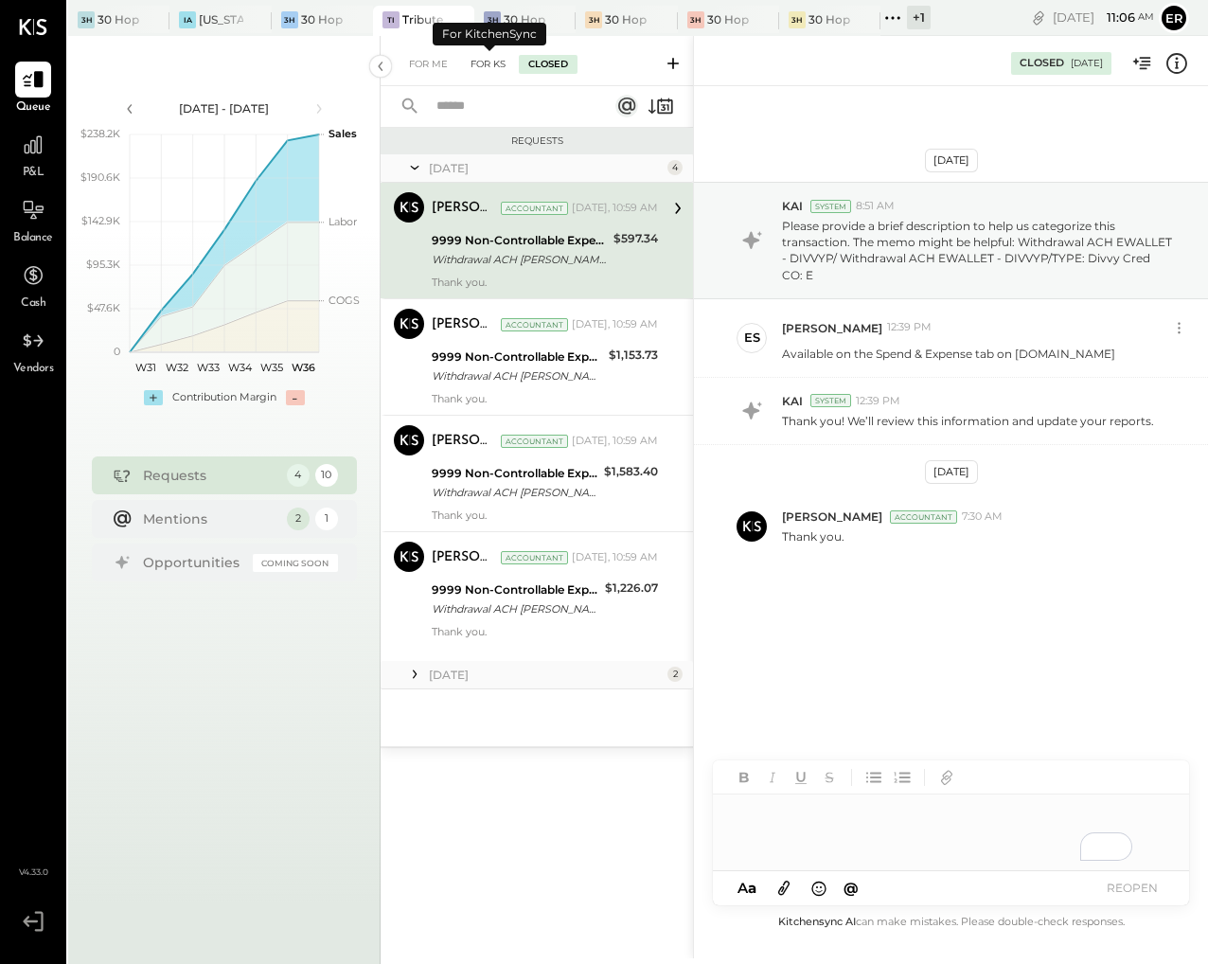
click at [491, 64] on div "For KS" at bounding box center [488, 64] width 54 height 19
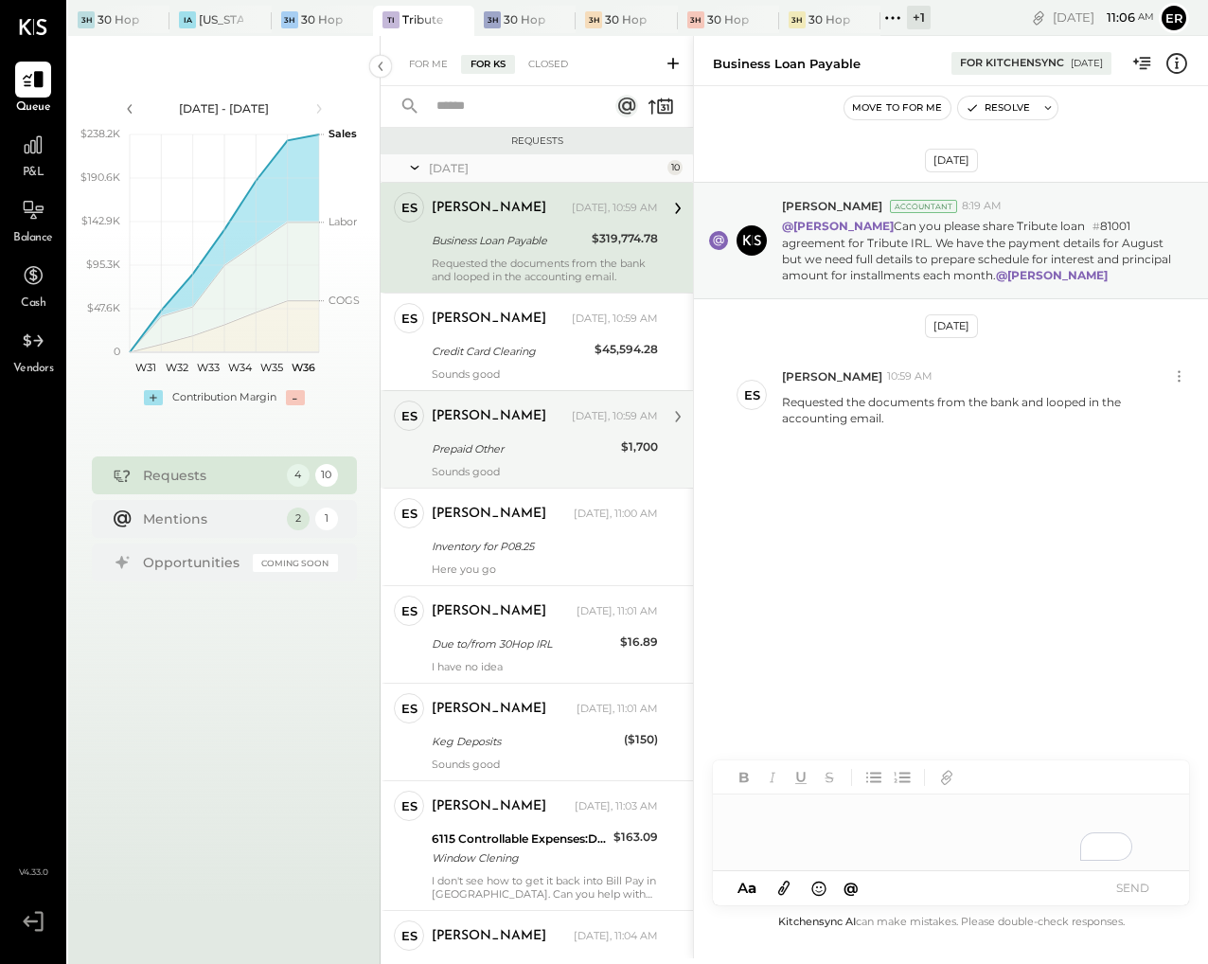
scroll to position [339, 0]
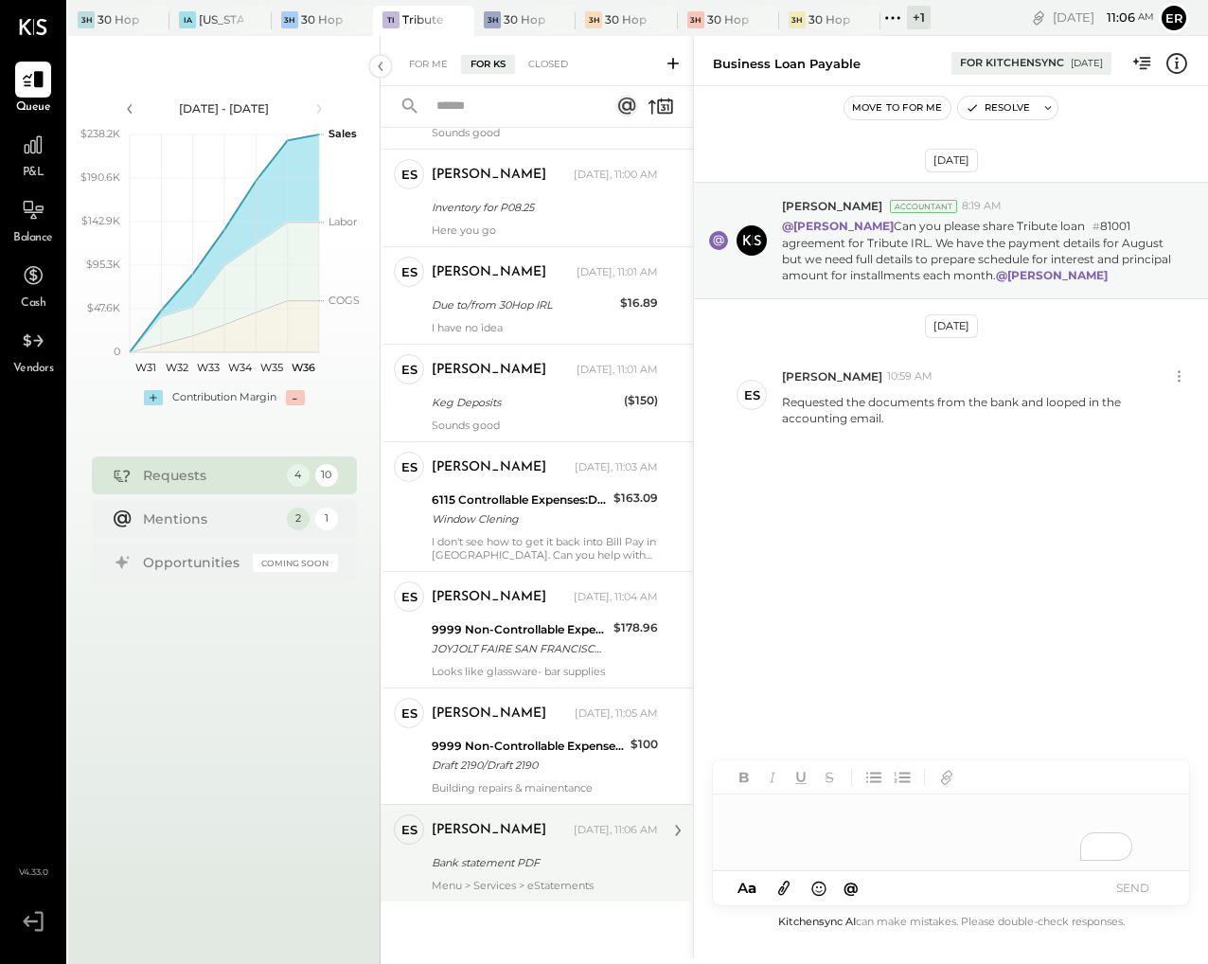
click at [544, 814] on div "Erik Shewmaker Today, 11:06 AM" at bounding box center [545, 830] width 226 height 32
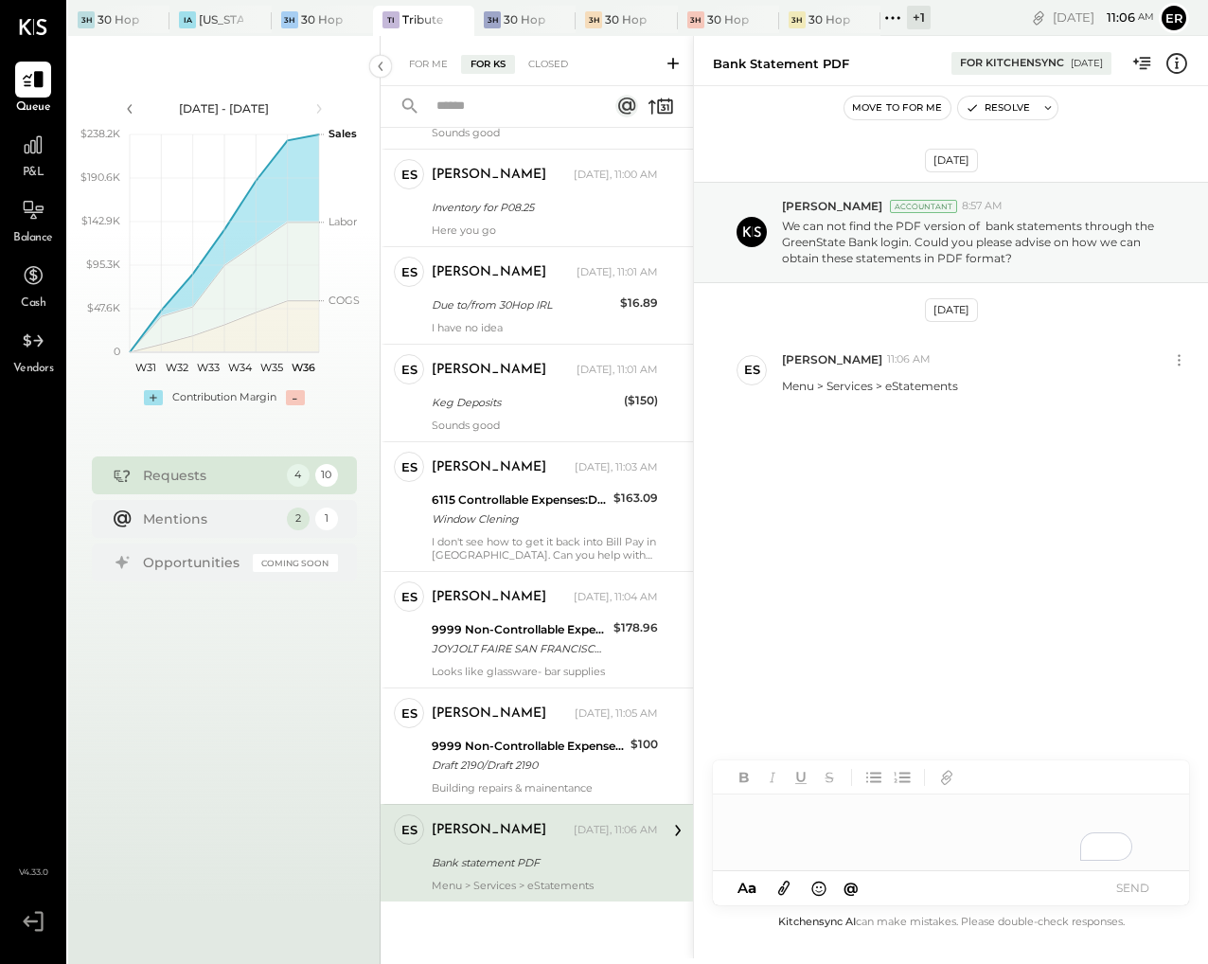
click at [846, 832] on div "To enrich screen reader interactions, please activate Accessibility in Grammarl…" at bounding box center [951, 832] width 476 height 76
click at [1120, 896] on button "SEND" at bounding box center [1132, 888] width 76 height 26
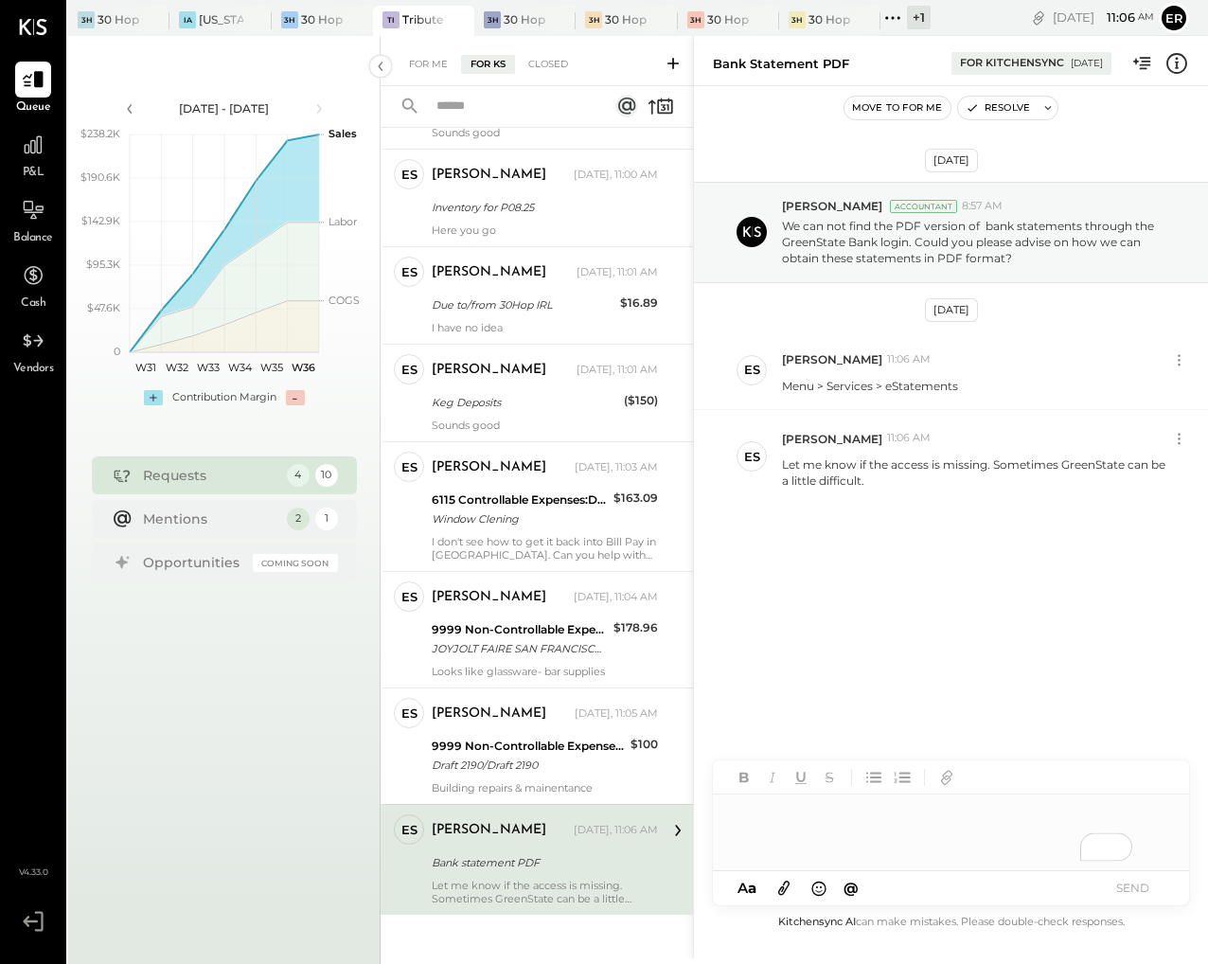
scroll to position [353, 0]
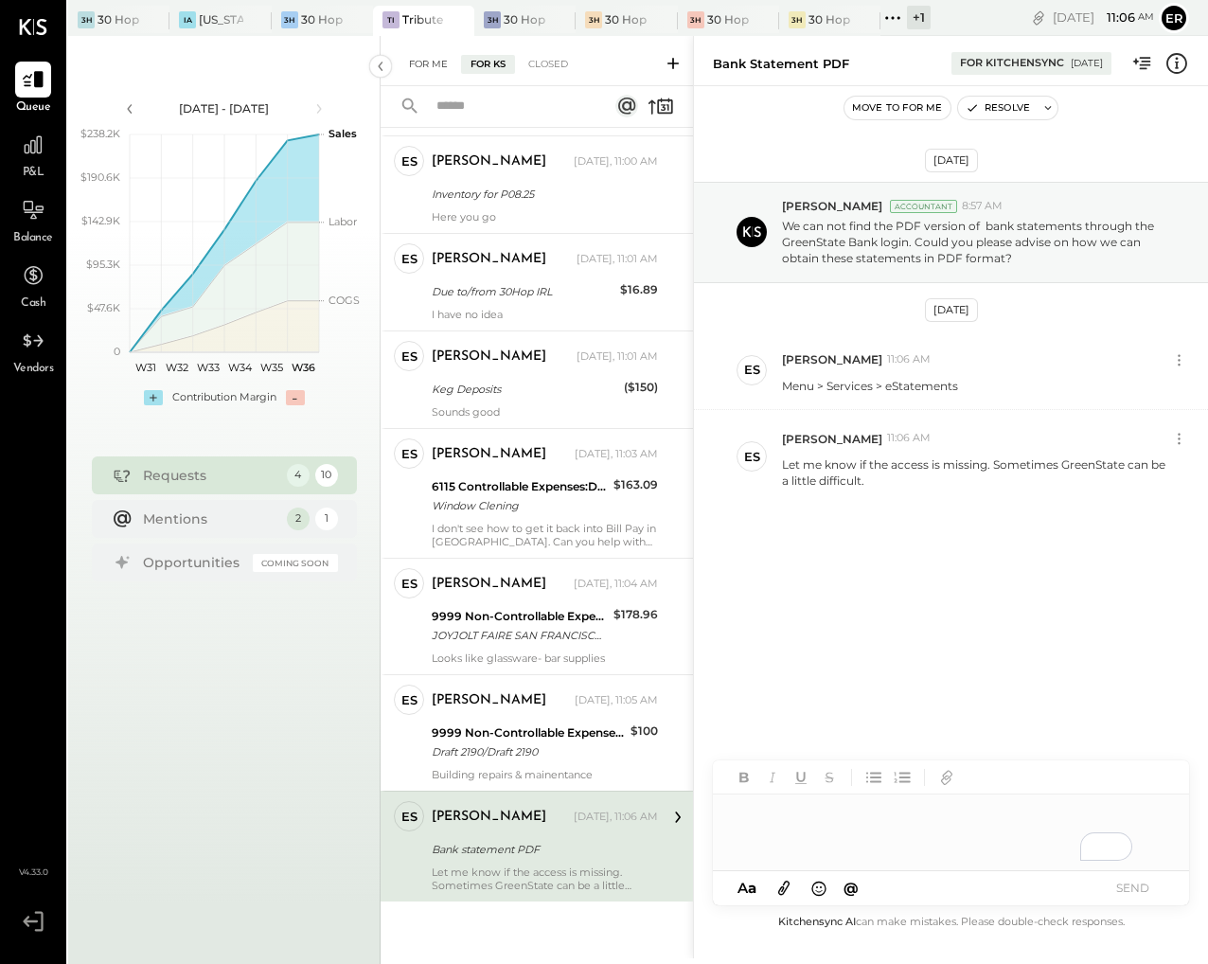
click at [429, 67] on div "For Me" at bounding box center [428, 64] width 58 height 19
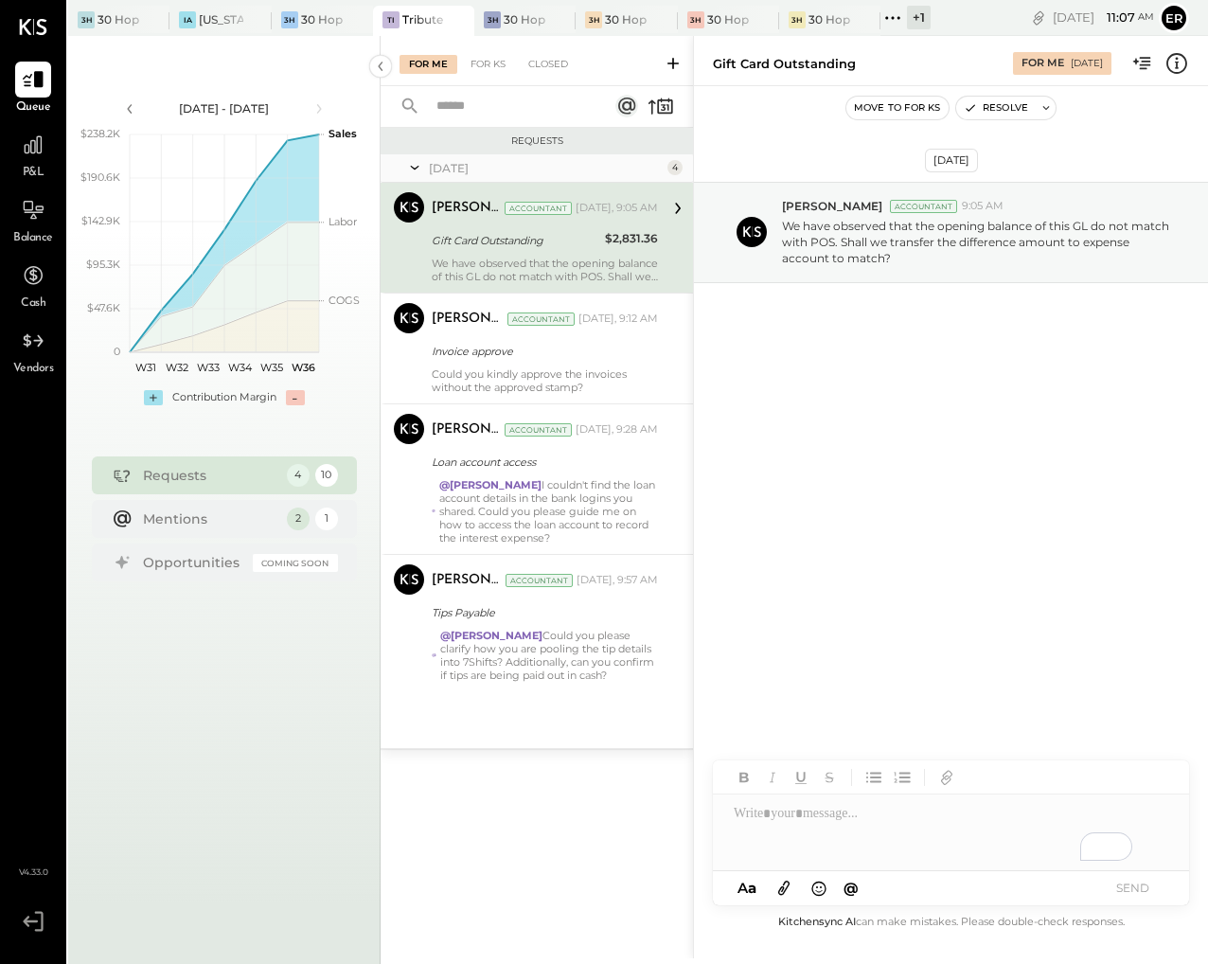
click at [903, 456] on div "Sep 2nd, 2025 Dhwani Solanki Accountant 9:05 AM We have observed that the openi…" at bounding box center [951, 498] width 514 height 824
click at [934, 822] on div "To enrich screen reader interactions, please activate Accessibility in Grammarl…" at bounding box center [951, 832] width 476 height 76
click at [1129, 890] on button "SEND" at bounding box center [1132, 888] width 76 height 26
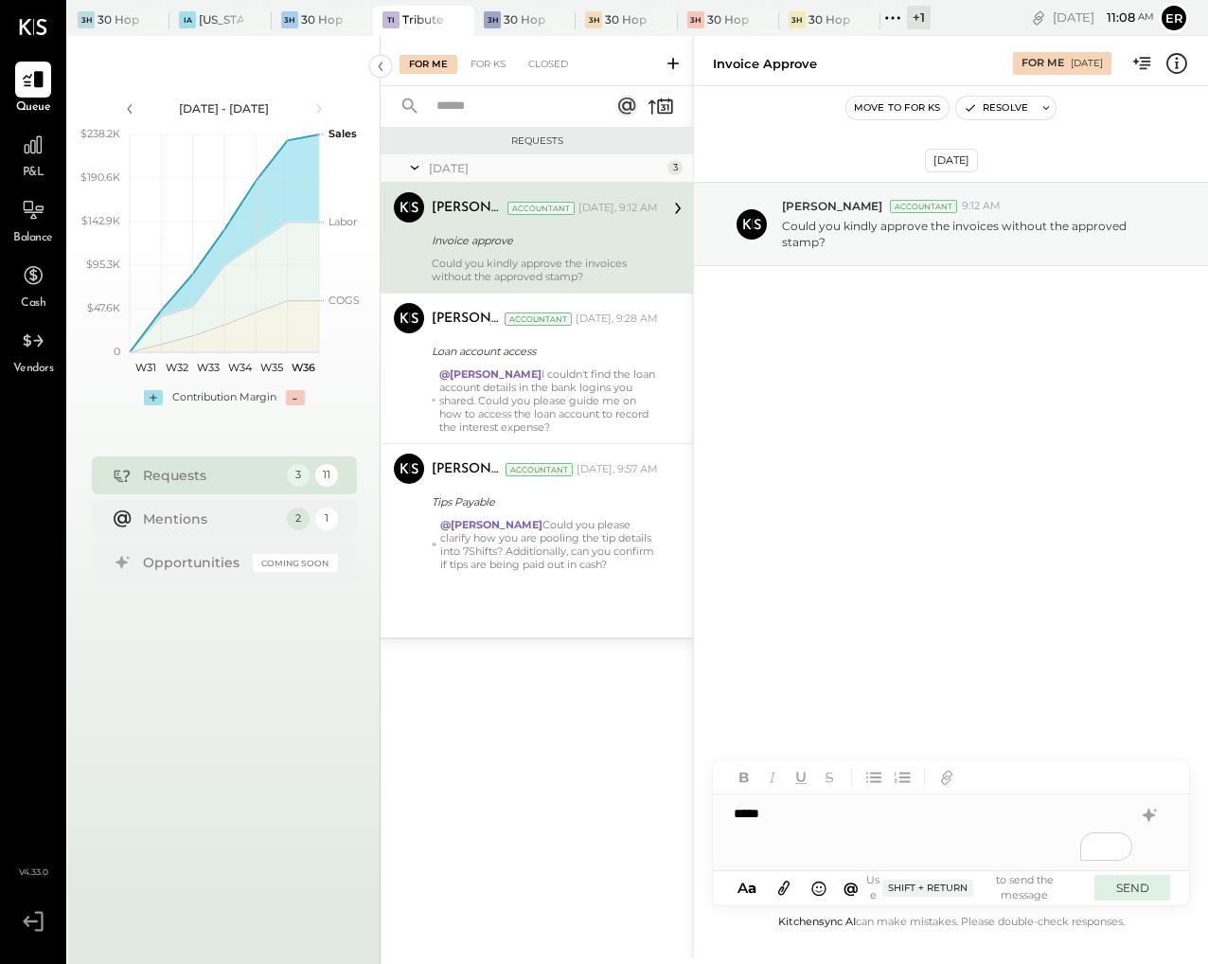
click at [1141, 877] on button "SEND" at bounding box center [1132, 888] width 76 height 26
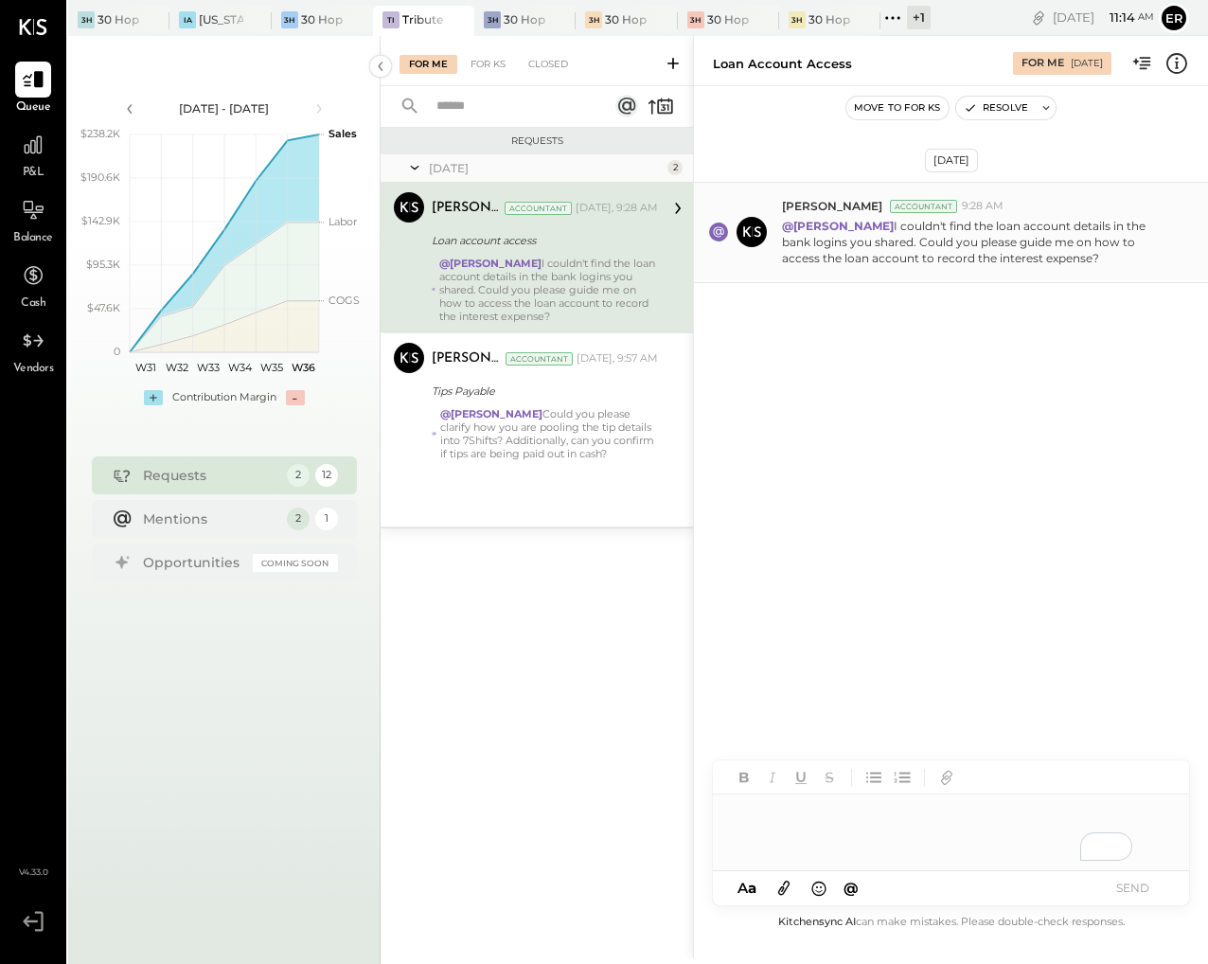
click at [1065, 250] on p "@Erik Shewmaker I couldn't find the loan account details in the bank logins you…" at bounding box center [977, 242] width 390 height 48
click at [929, 815] on div "To enrich screen reader interactions, please activate Accessibility in Grammarl…" at bounding box center [951, 832] width 476 height 76
click at [1151, 894] on button "SEND" at bounding box center [1132, 888] width 76 height 26
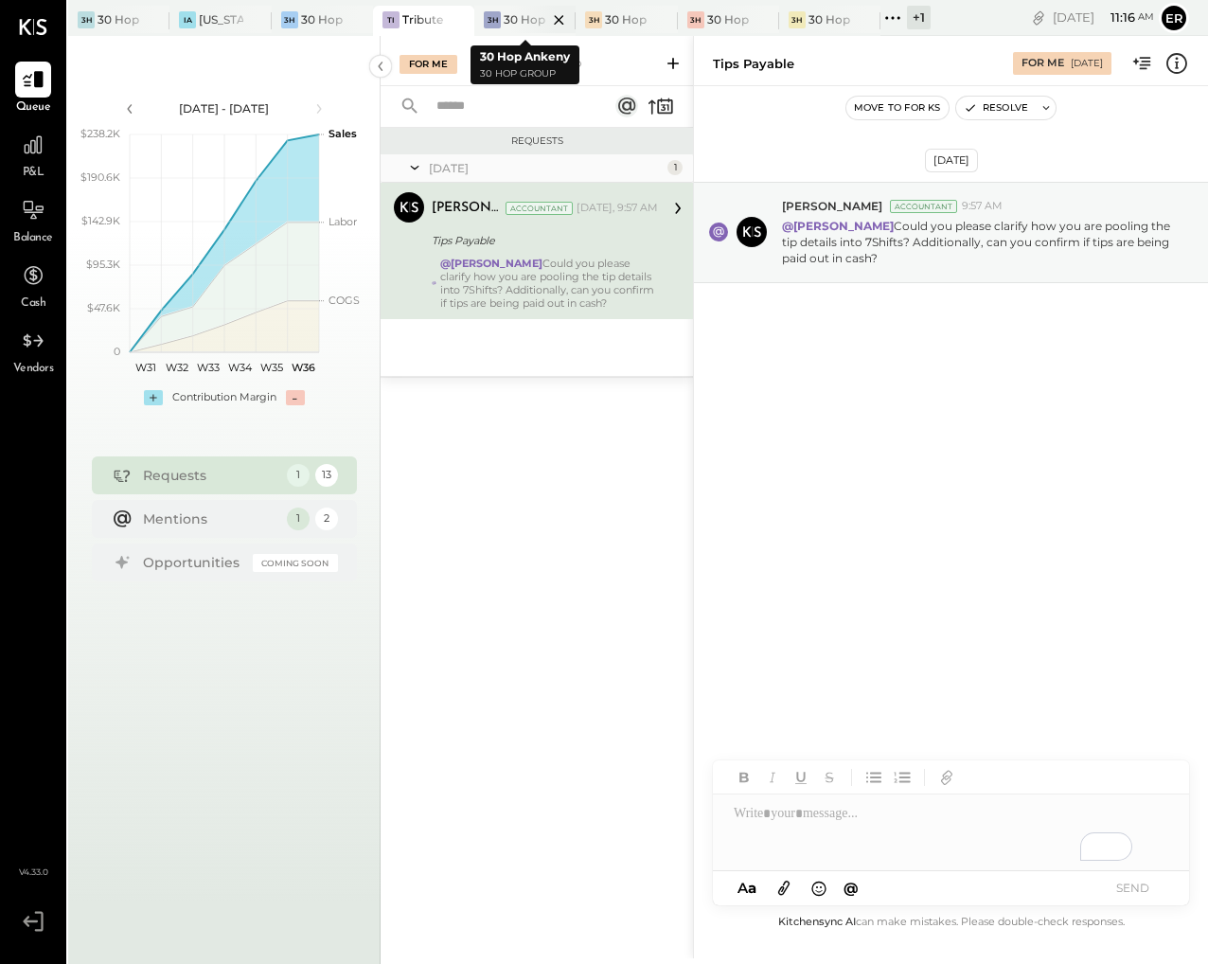
click at [523, 22] on div at bounding box center [542, 19] width 66 height 27
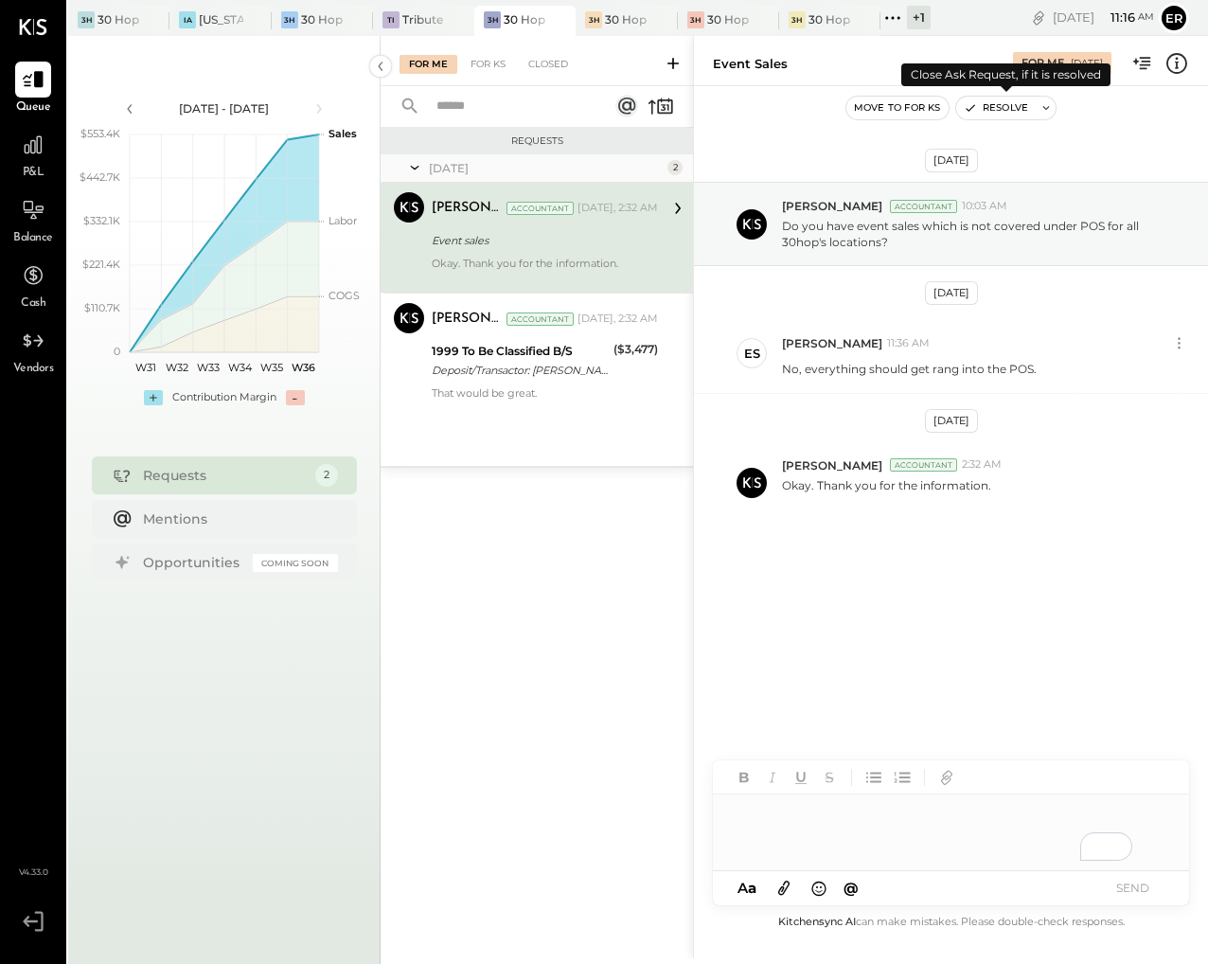
click at [1021, 106] on button "Resolve" at bounding box center [996, 108] width 80 height 23
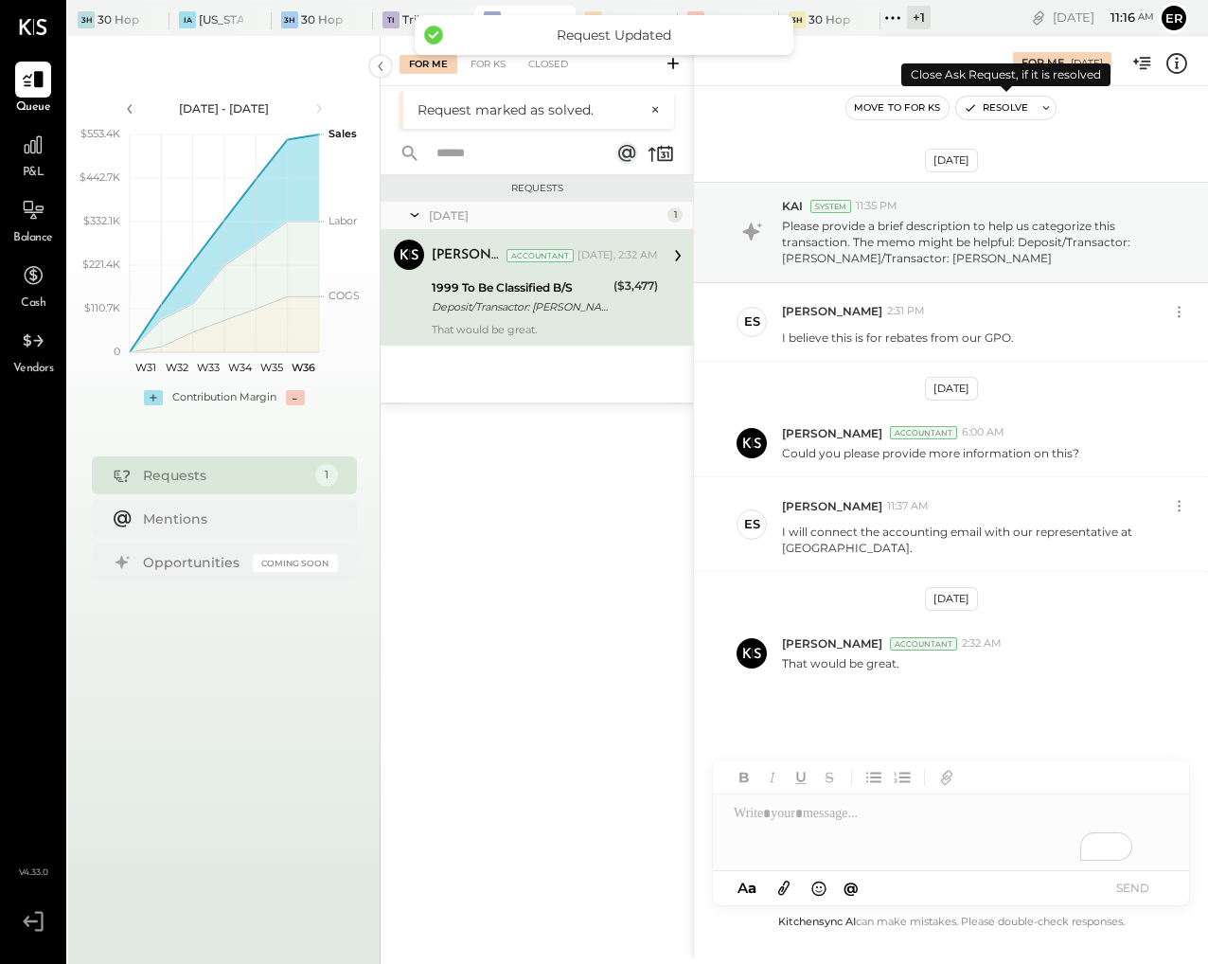
click at [1005, 114] on button "Resolve" at bounding box center [996, 108] width 80 height 23
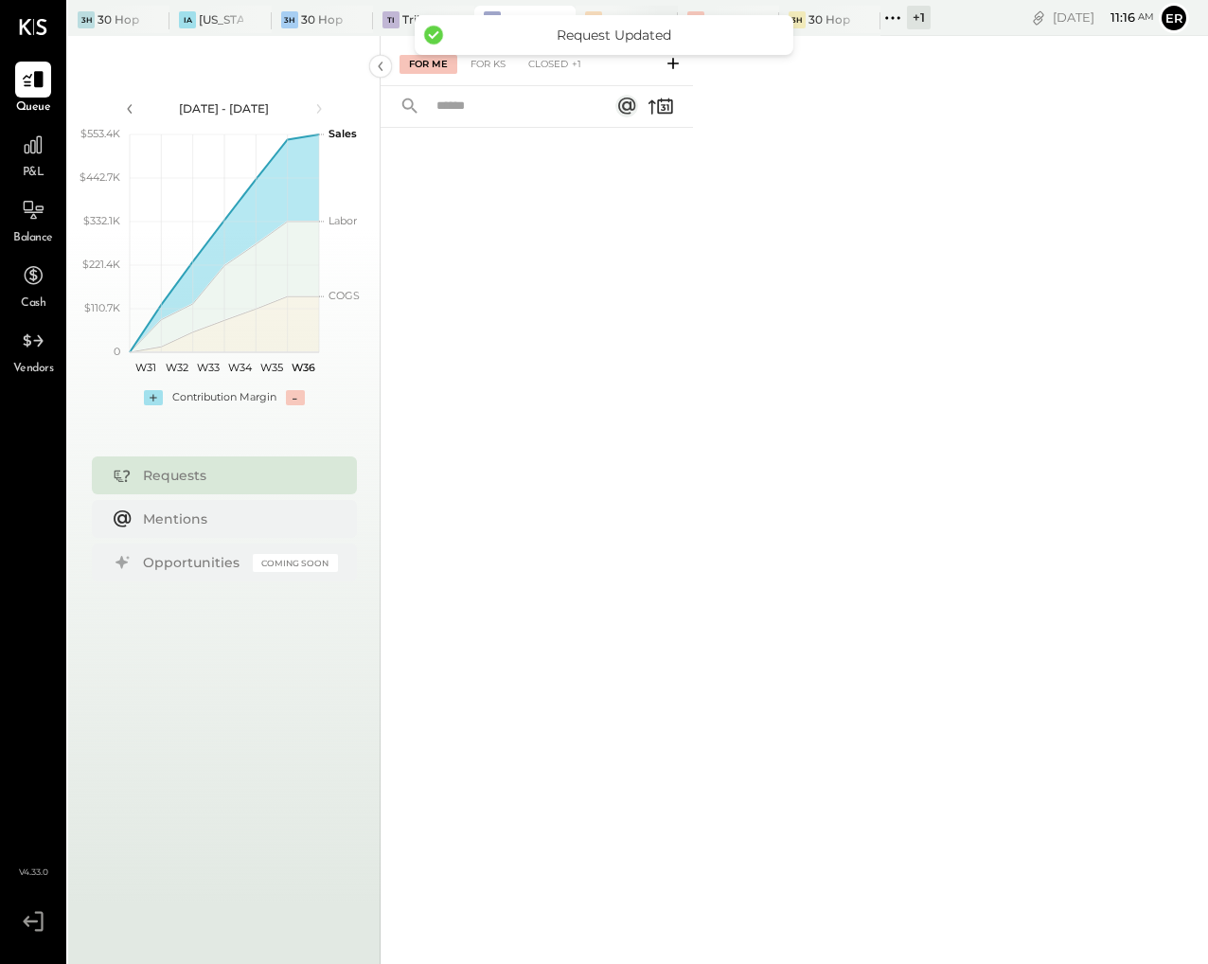
click at [599, 9] on div "3H 30 Hop MGS" at bounding box center [625, 21] width 101 height 30
click at [733, 9] on div at bounding box center [746, 19] width 66 height 27
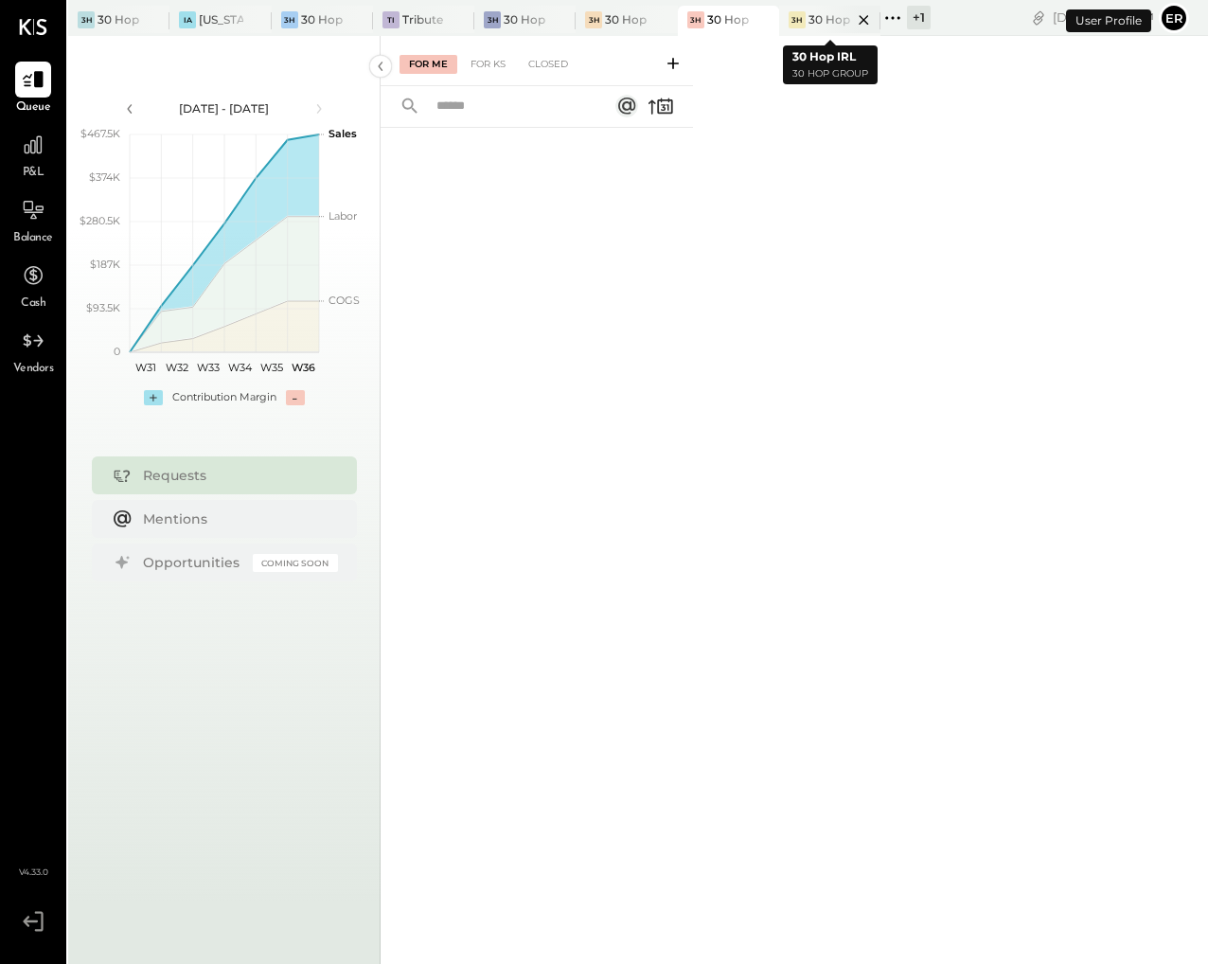
click at [811, 15] on div "30 Hop IRL" at bounding box center [830, 19] width 44 height 16
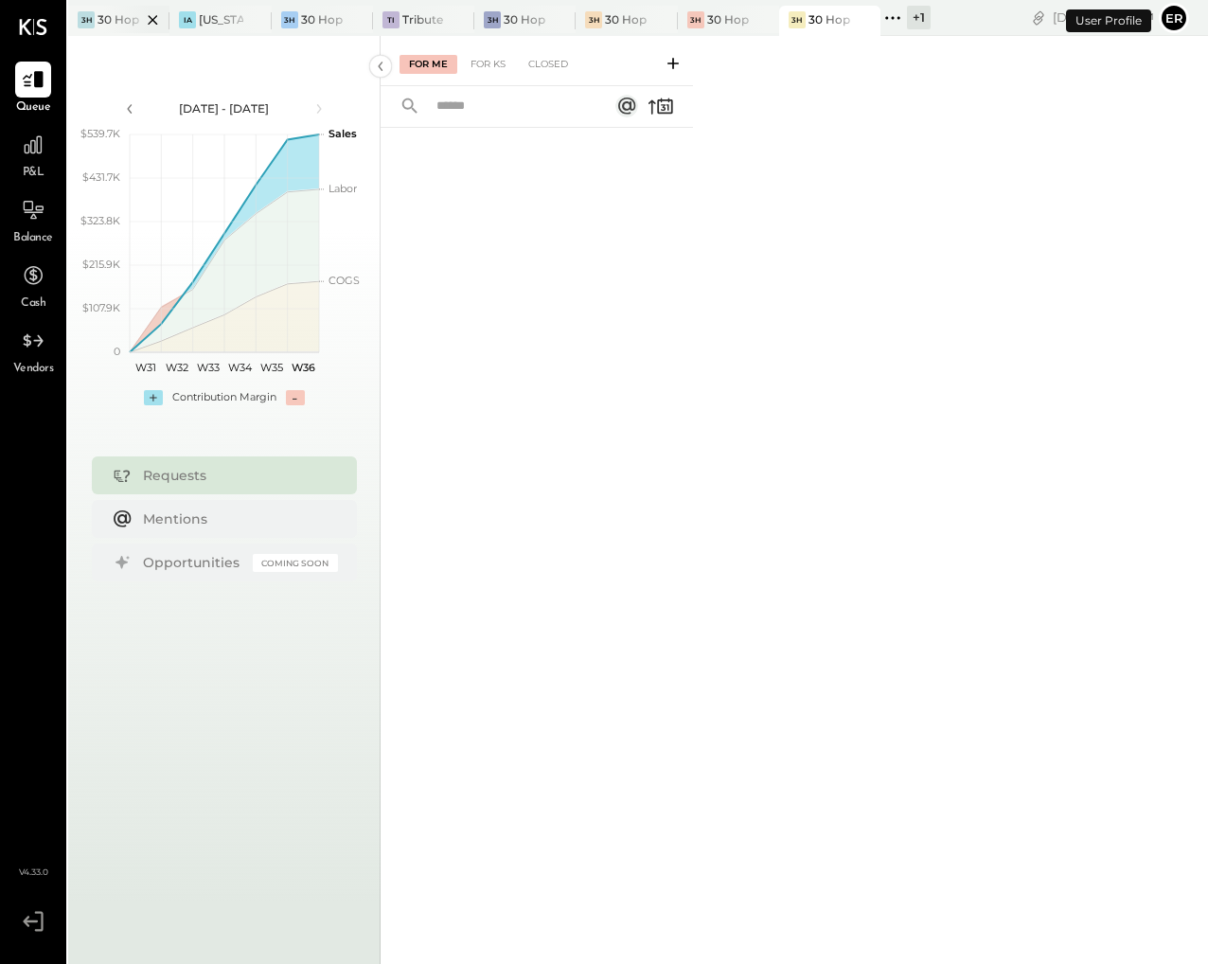
click at [117, 27] on div at bounding box center [136, 19] width 66 height 27
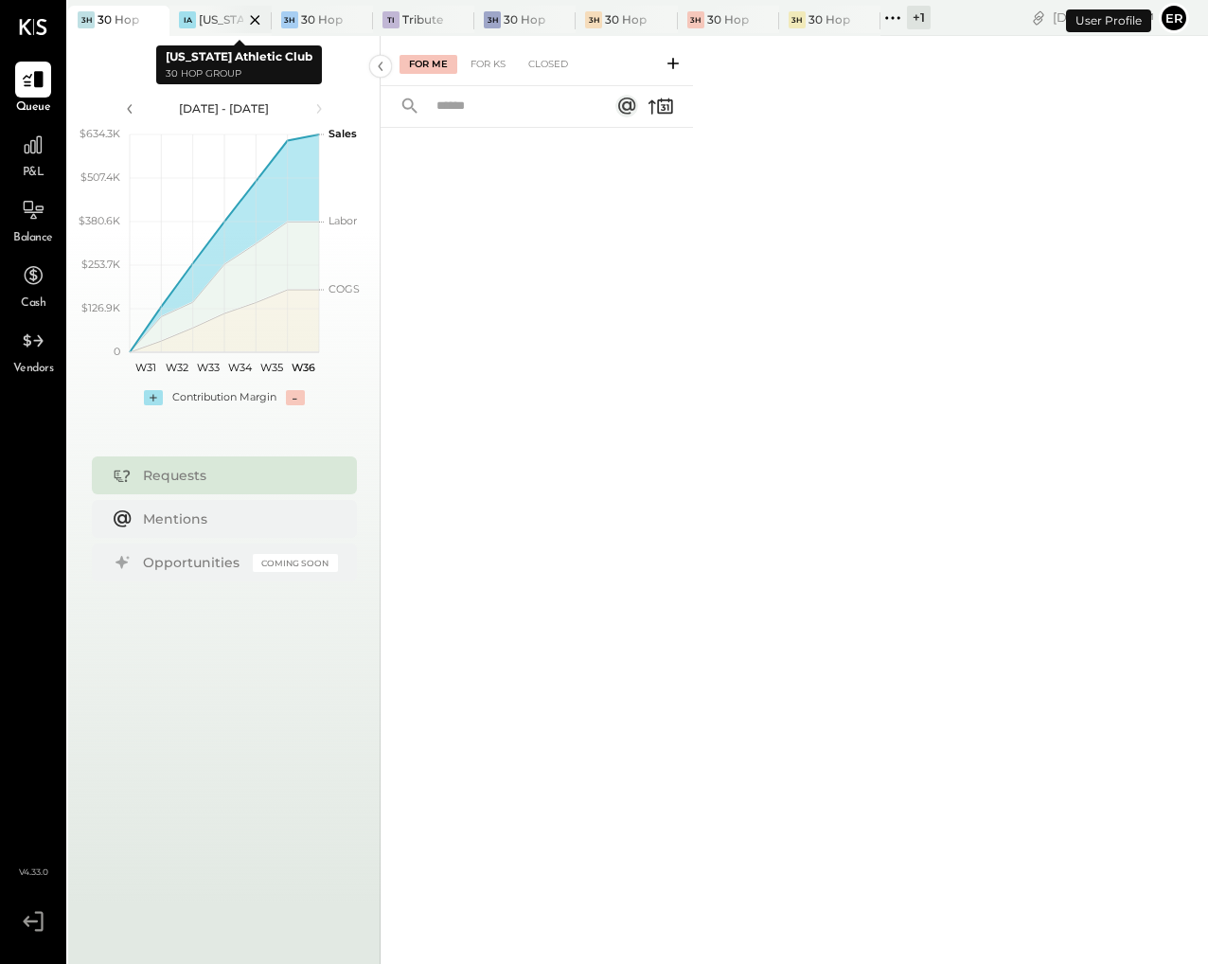
click at [211, 17] on div at bounding box center [238, 19] width 66 height 27
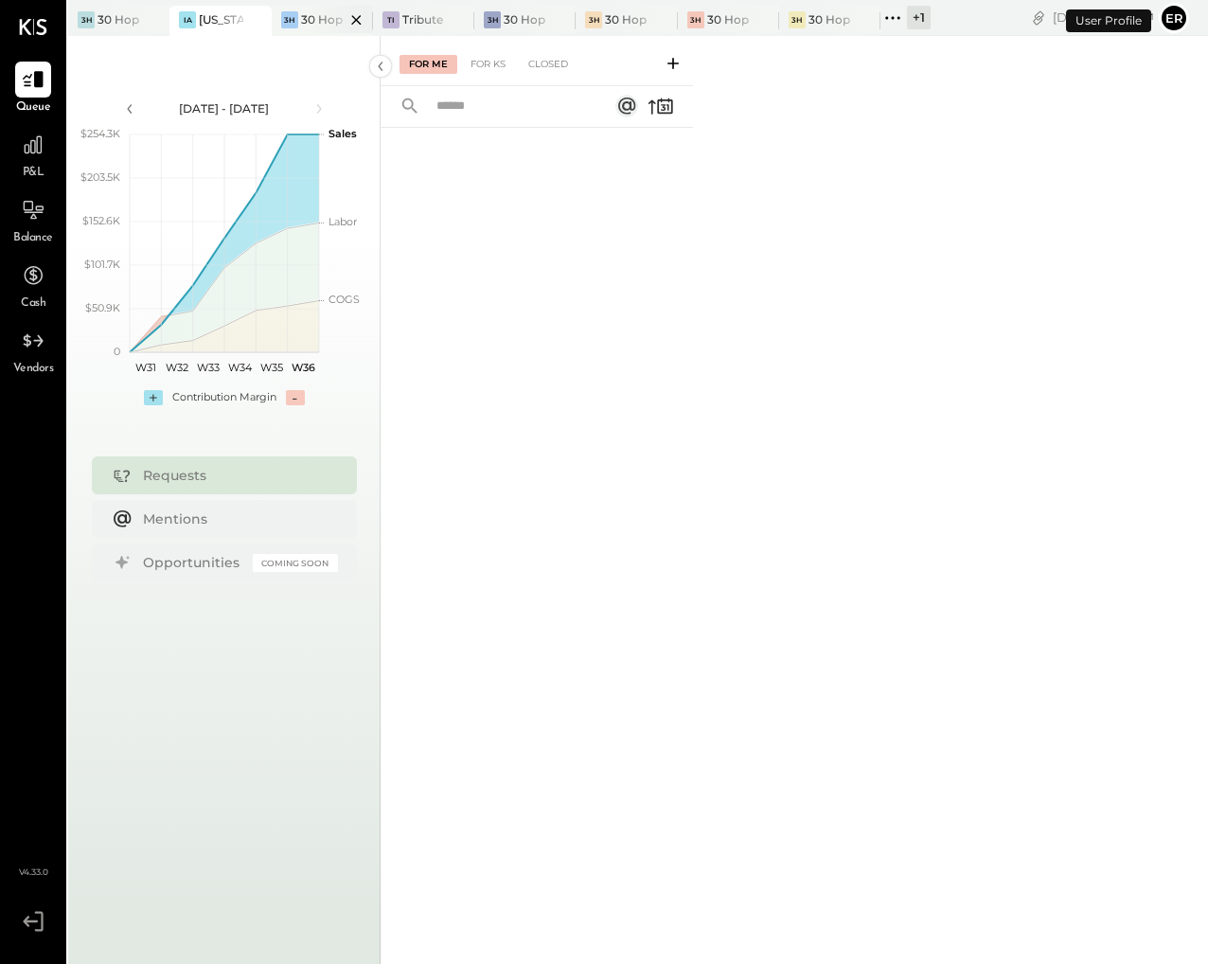
click at [315, 20] on div at bounding box center [340, 19] width 66 height 27
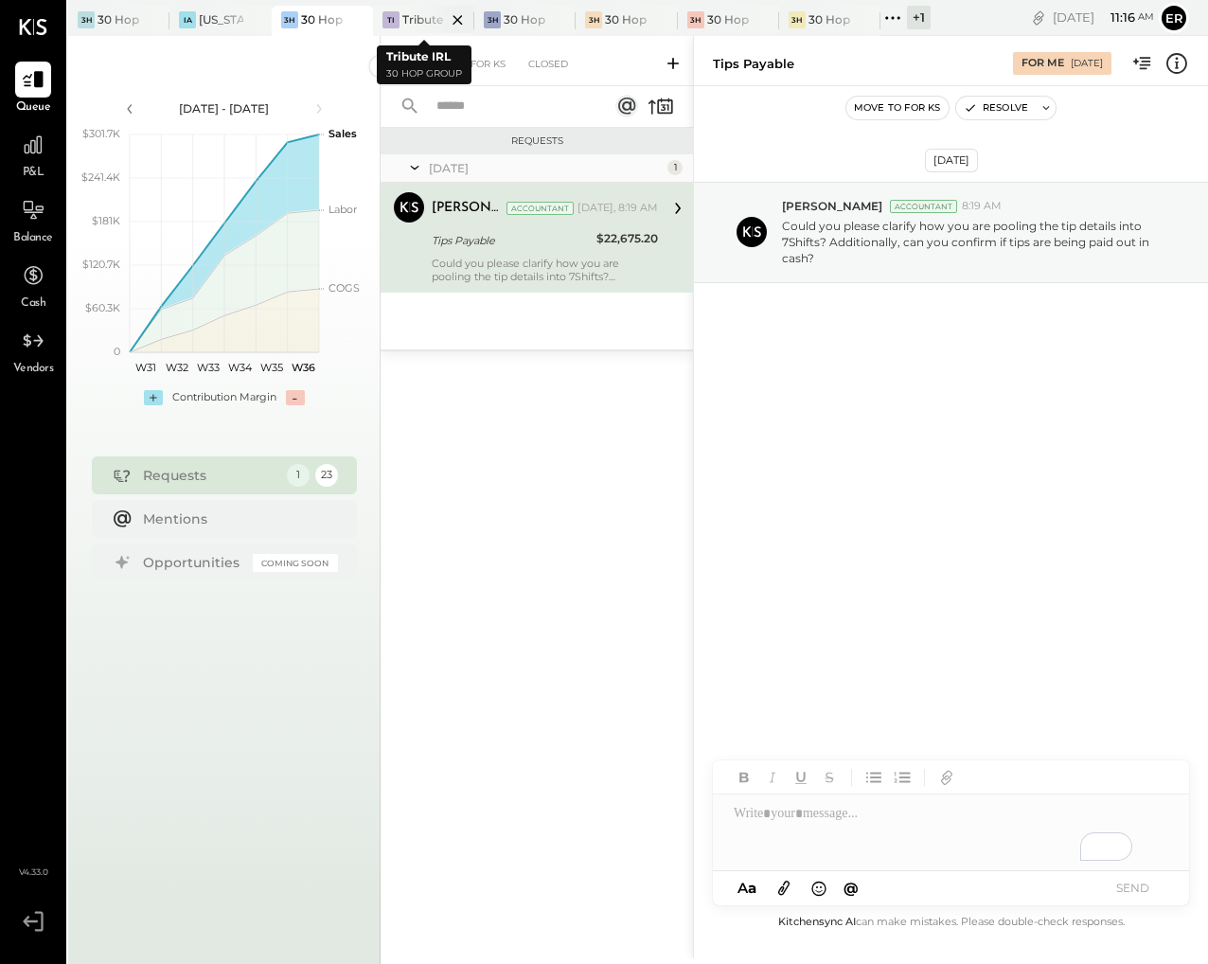
click at [424, 19] on div at bounding box center [441, 19] width 66 height 27
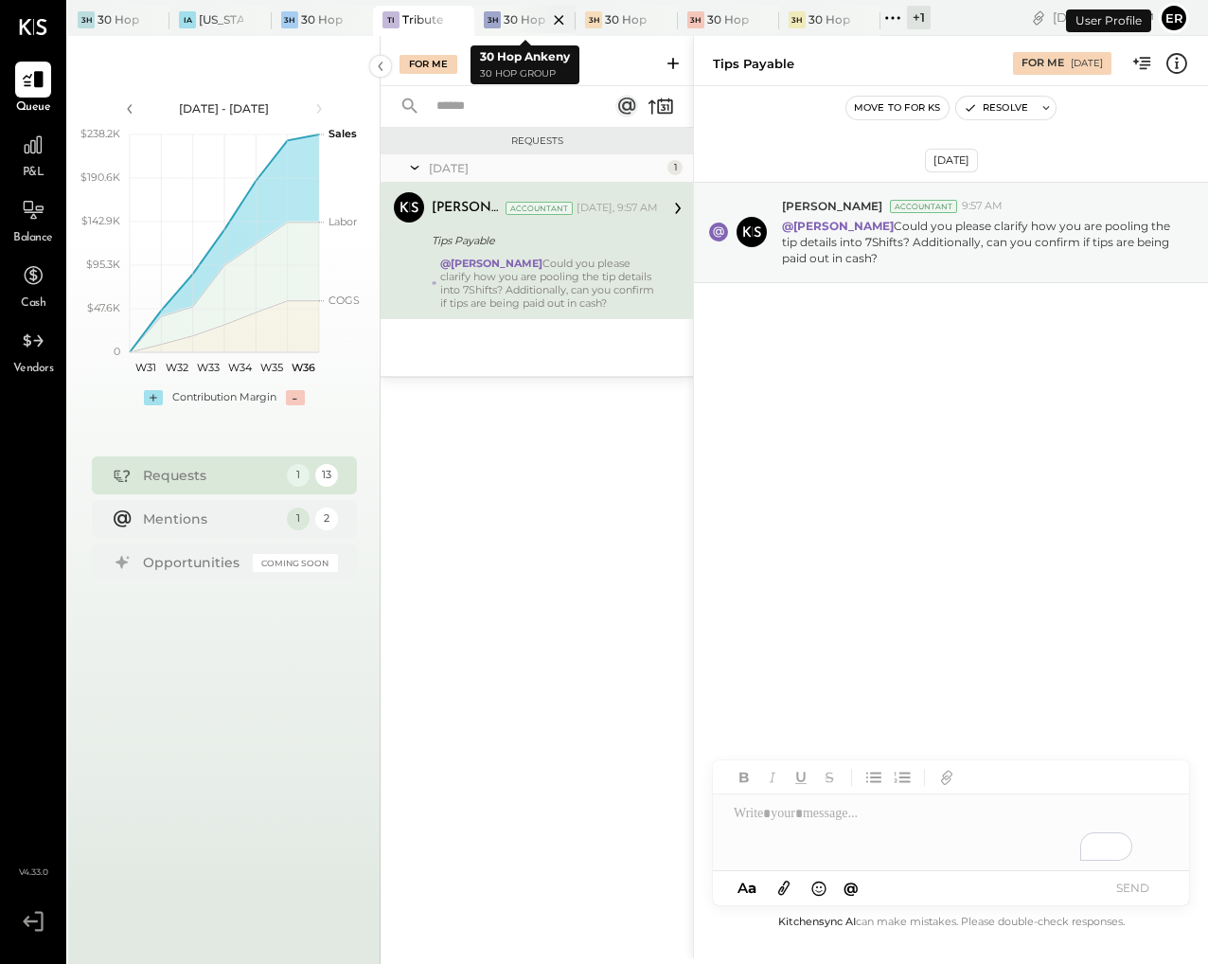
click at [526, 18] on div at bounding box center [542, 19] width 66 height 27
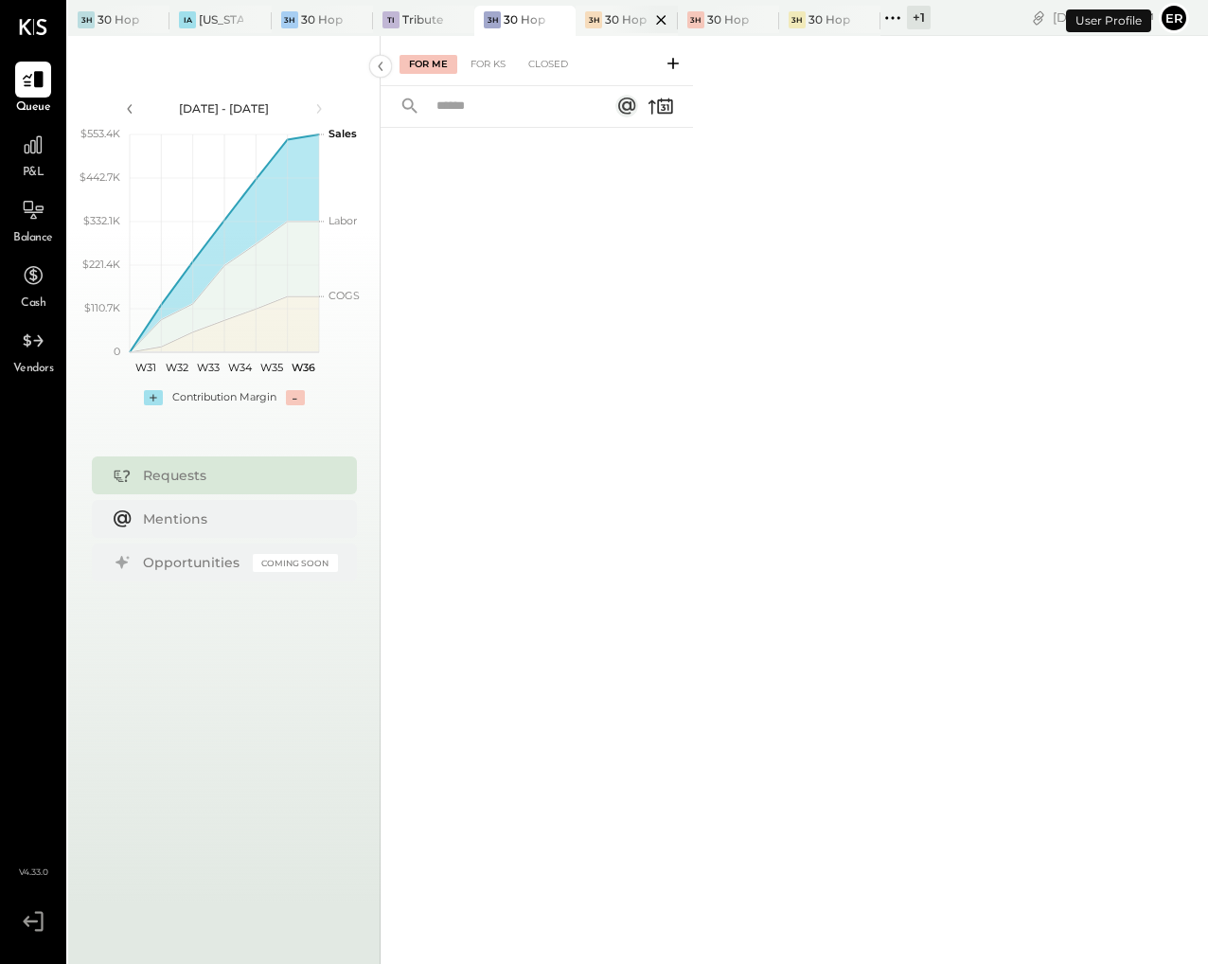
click at [606, 14] on div "30 Hop MGS" at bounding box center [627, 19] width 44 height 16
click at [920, 24] on div "+ 1" at bounding box center [919, 18] width 24 height 24
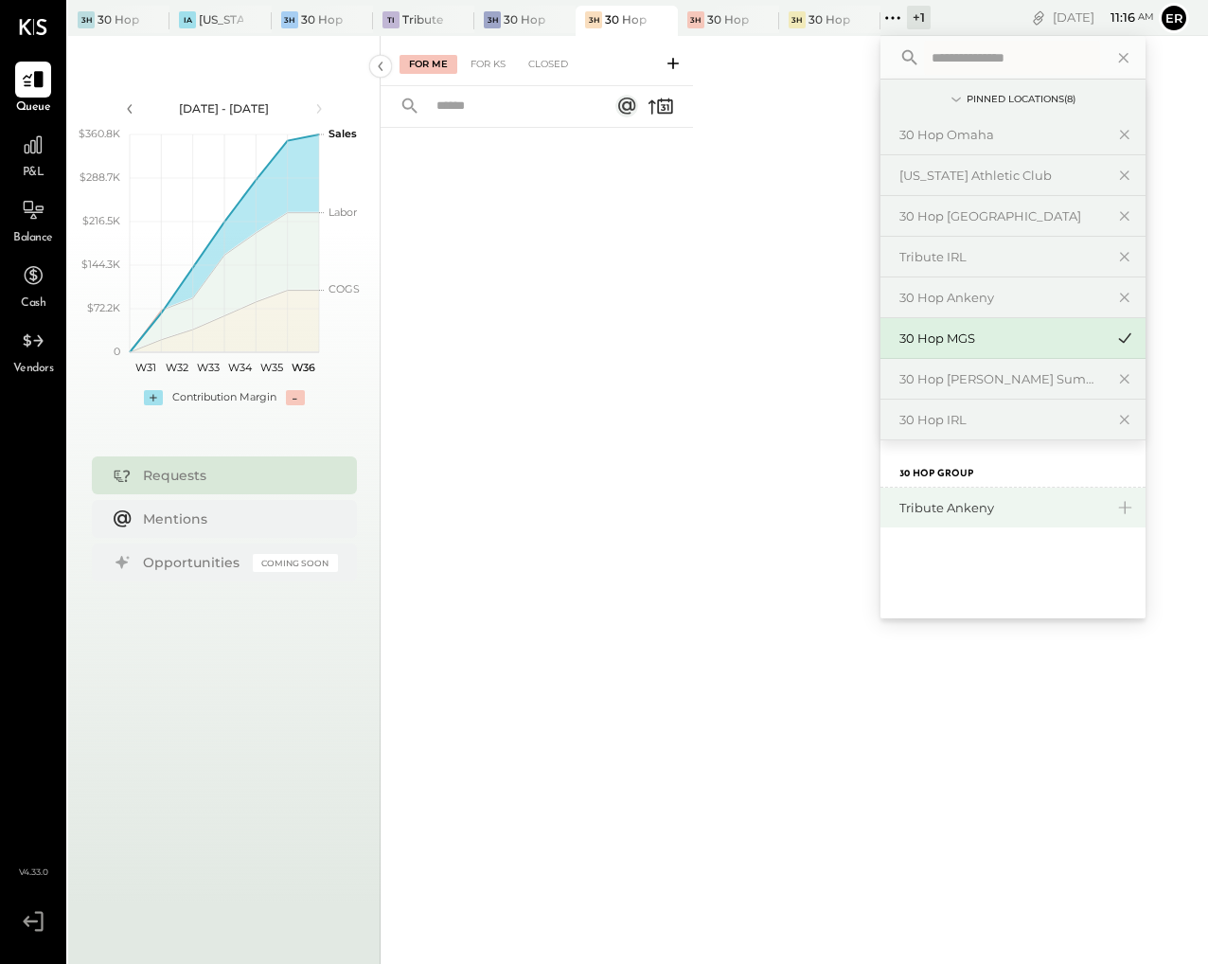
click at [963, 507] on div "Tribute Ankeny" at bounding box center [1001, 508] width 204 height 18
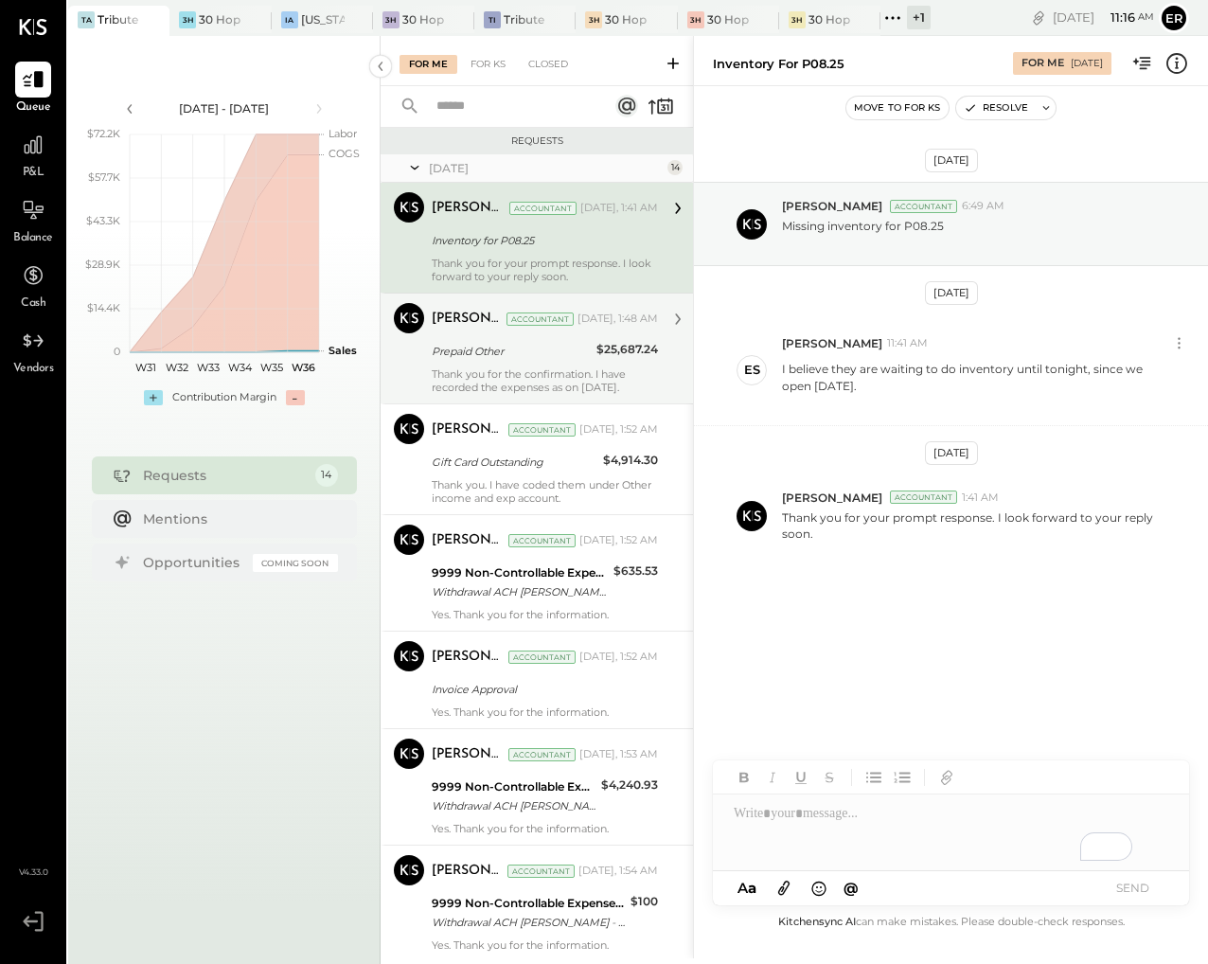
click at [539, 387] on div "Thank you for the confirmation. I have recorded the expenses as on [DATE]." at bounding box center [545, 380] width 226 height 27
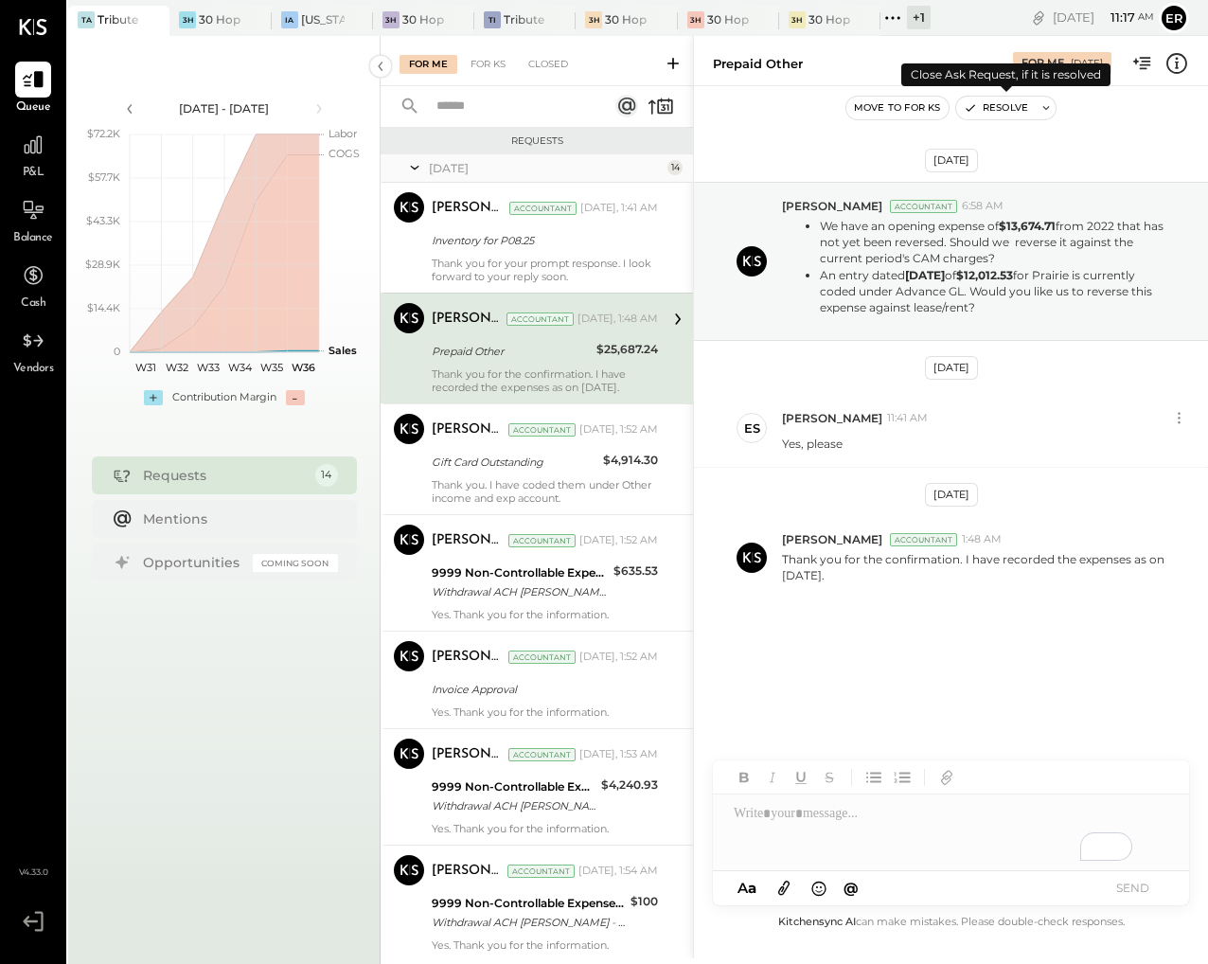
click at [1001, 108] on button "Resolve" at bounding box center [996, 108] width 80 height 23
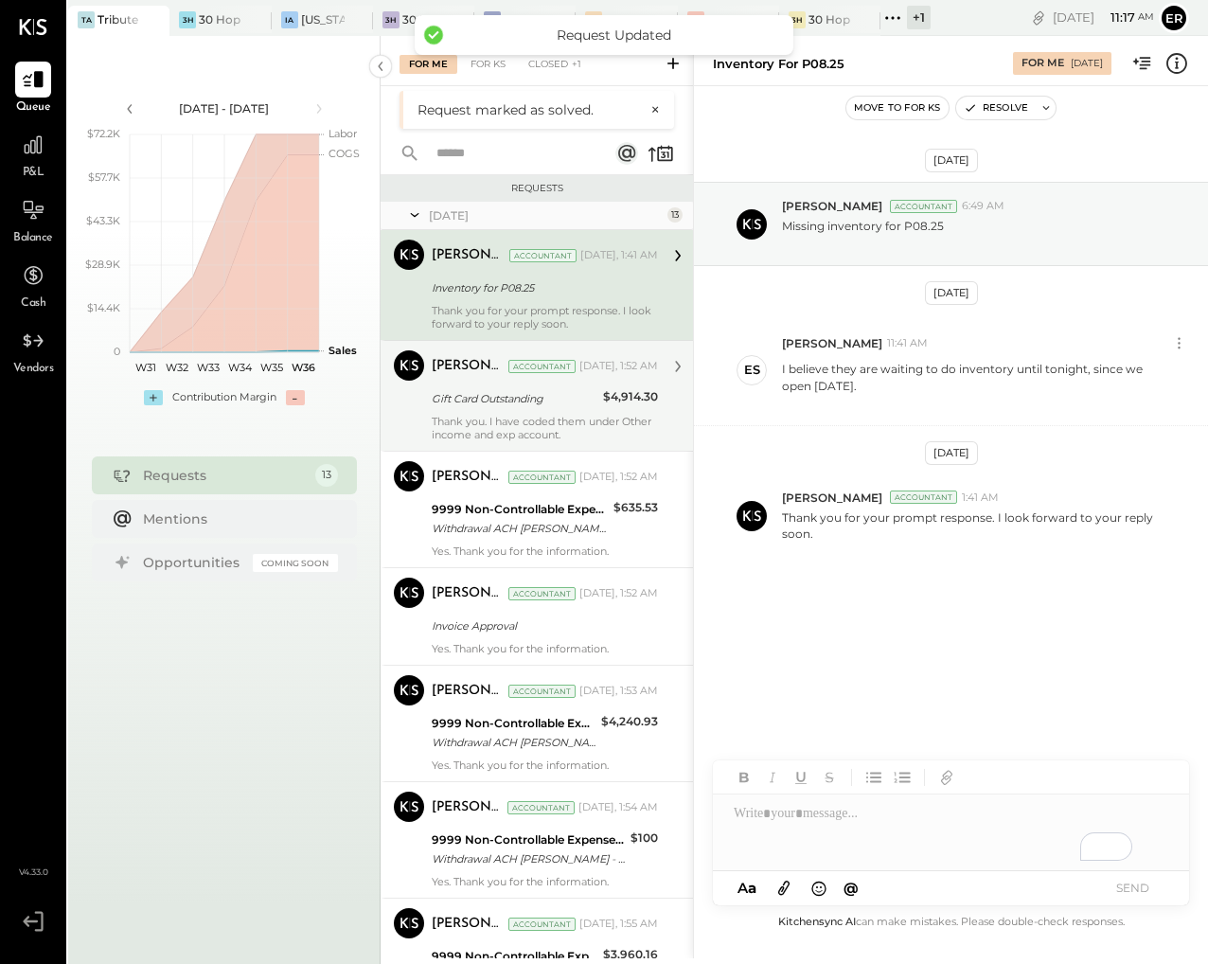
click at [530, 410] on div "Dhwani Solanki Accountant Today, 1:52 AM Gift Card Outstanding $4,914.30 Thank …" at bounding box center [545, 395] width 226 height 91
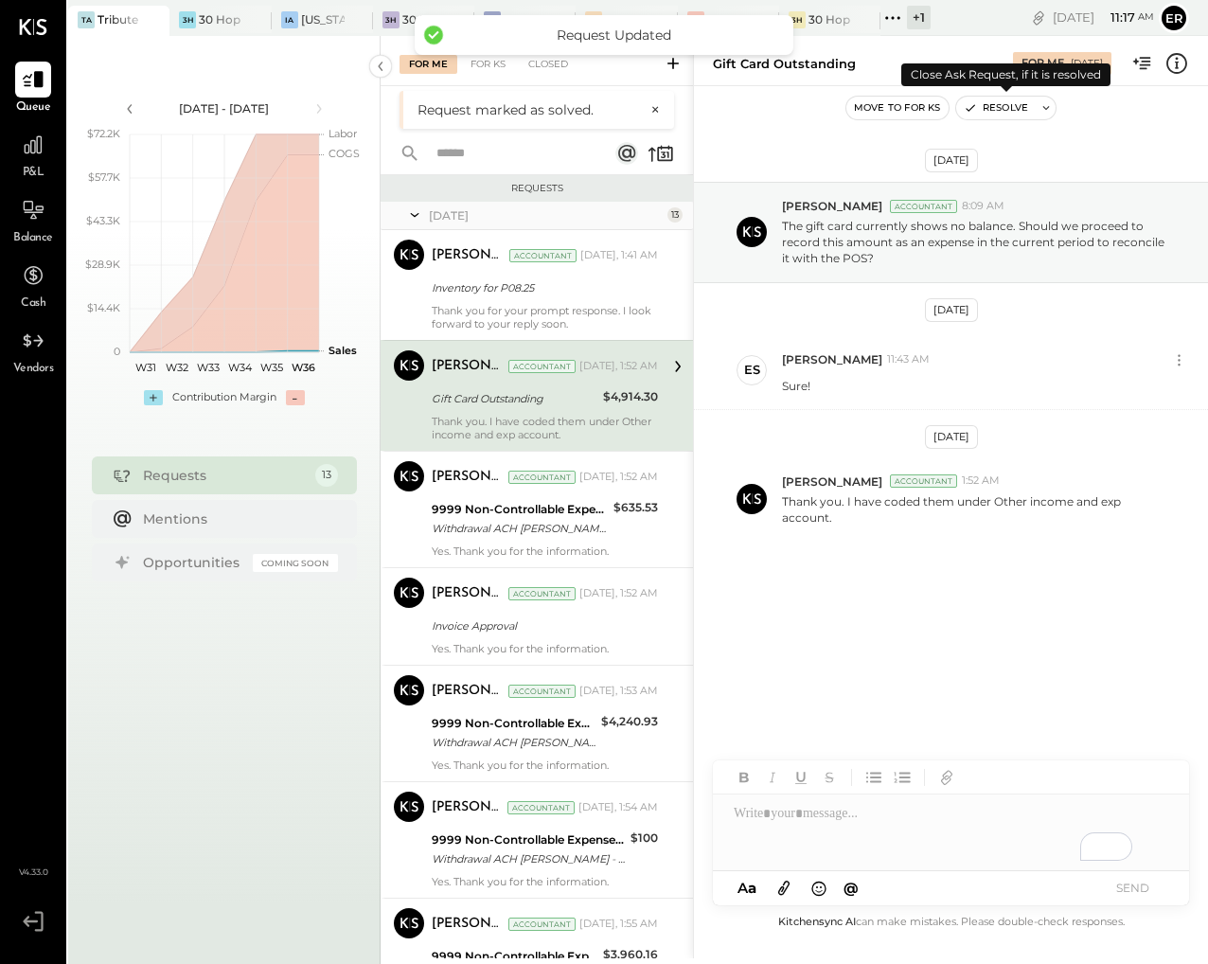
click at [1000, 112] on button "Resolve" at bounding box center [996, 108] width 80 height 23
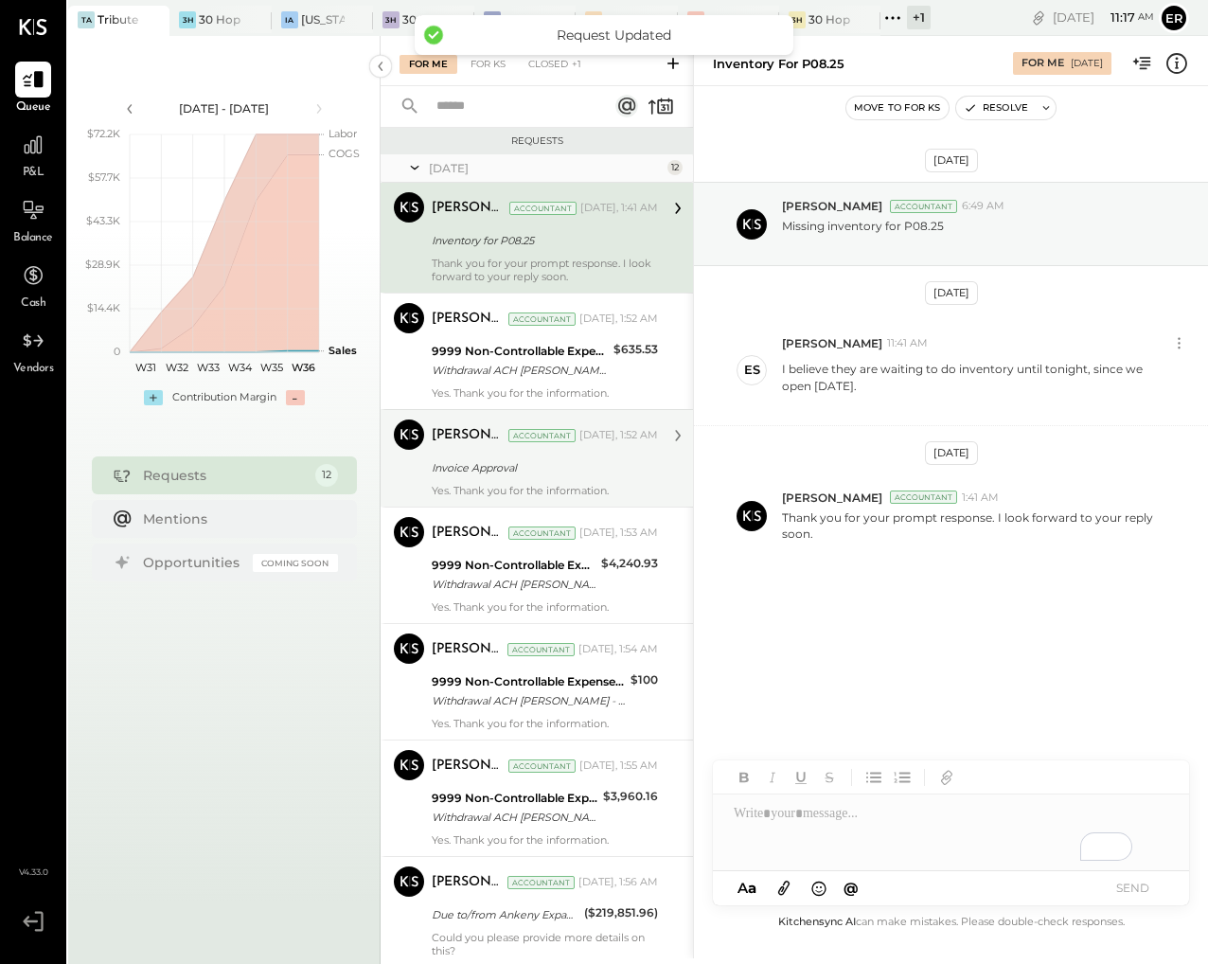
click at [518, 426] on div "Dhwani Solanki Accountant" at bounding box center [504, 435] width 144 height 19
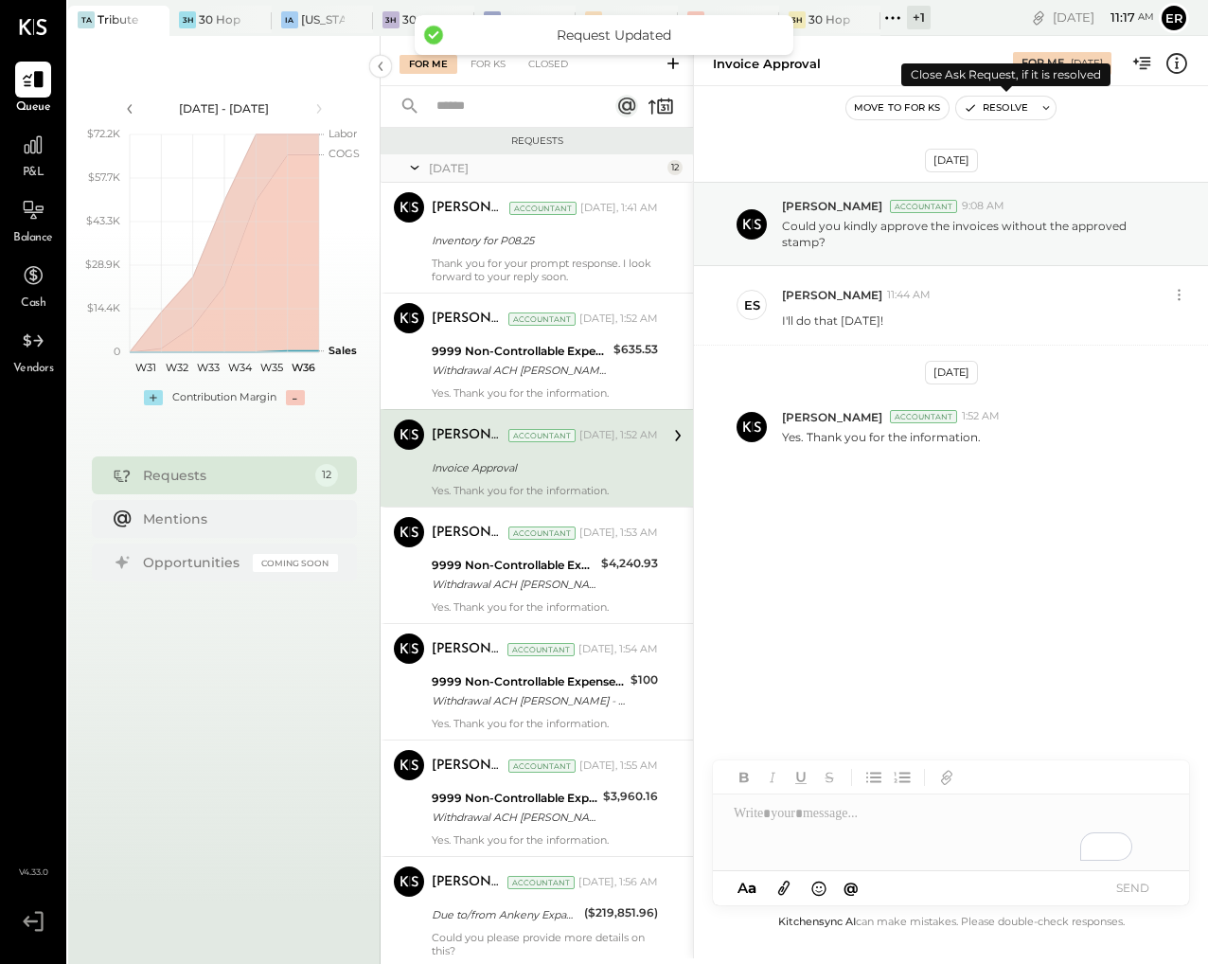
click at [987, 100] on button "Resolve" at bounding box center [996, 108] width 80 height 23
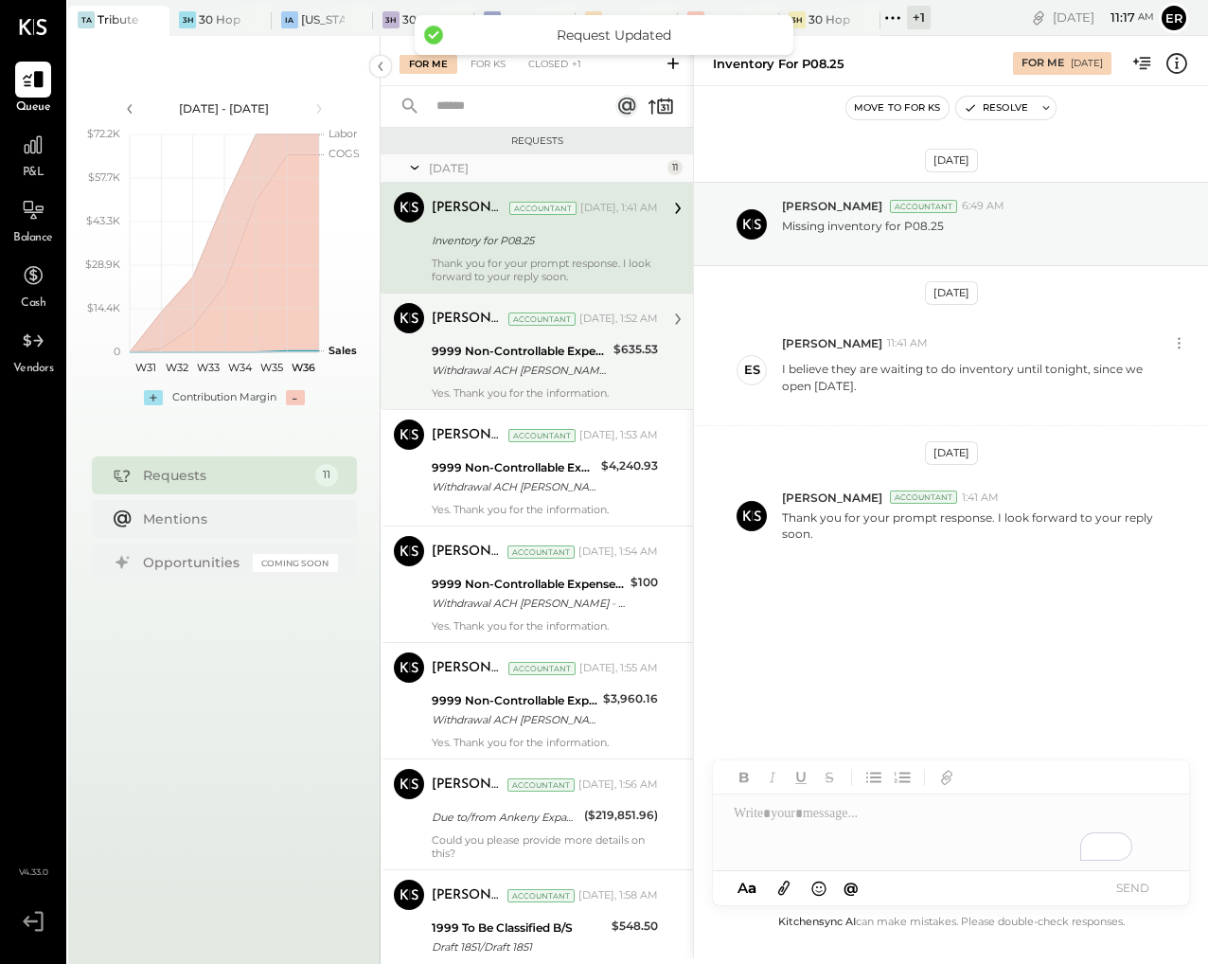
click at [584, 384] on div "Dhwani Solanki Accountant Today, 1:52 AM 9999 Non-Controllable Expenses:Other I…" at bounding box center [545, 351] width 226 height 97
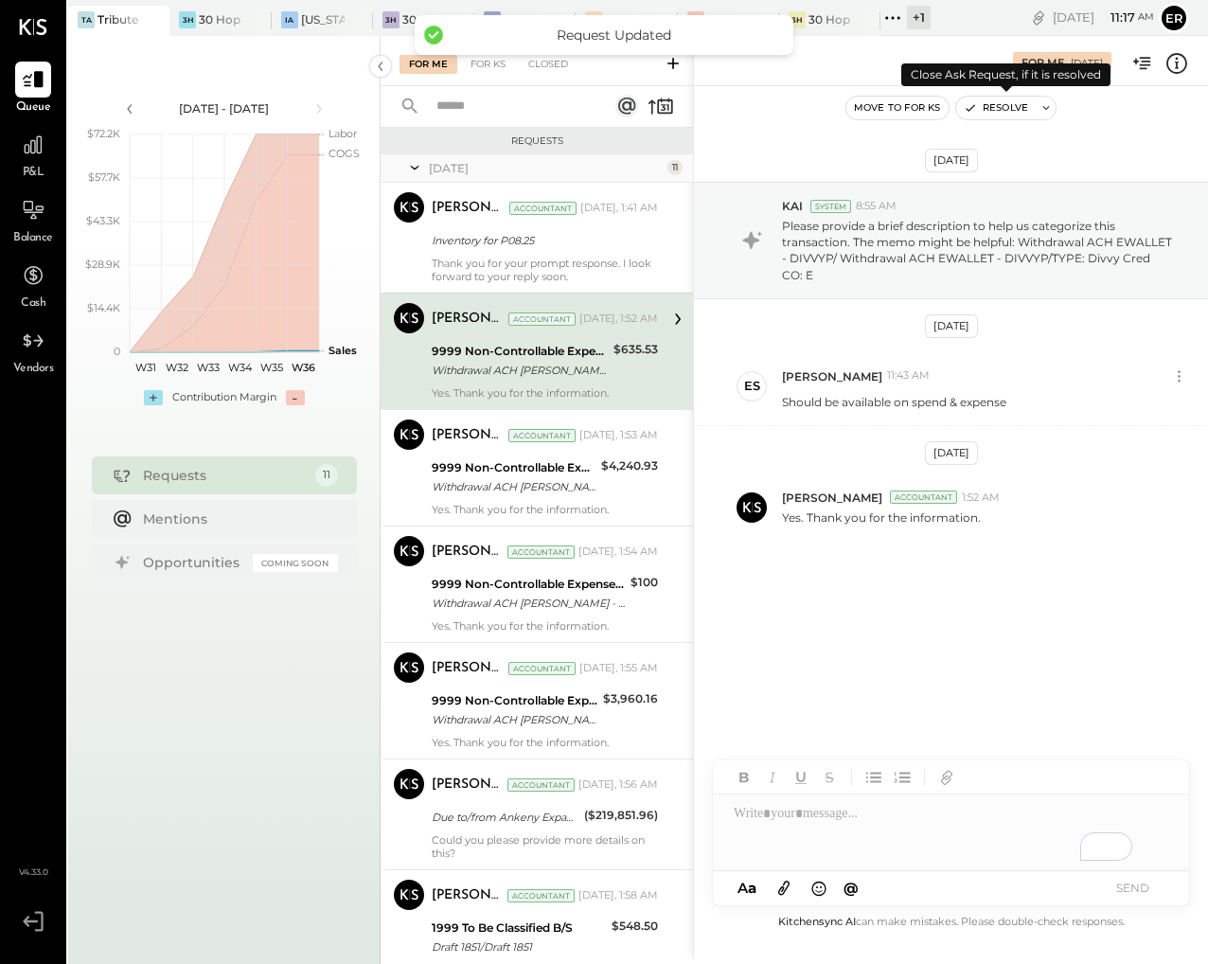
click at [1007, 110] on button "Resolve" at bounding box center [996, 108] width 80 height 23
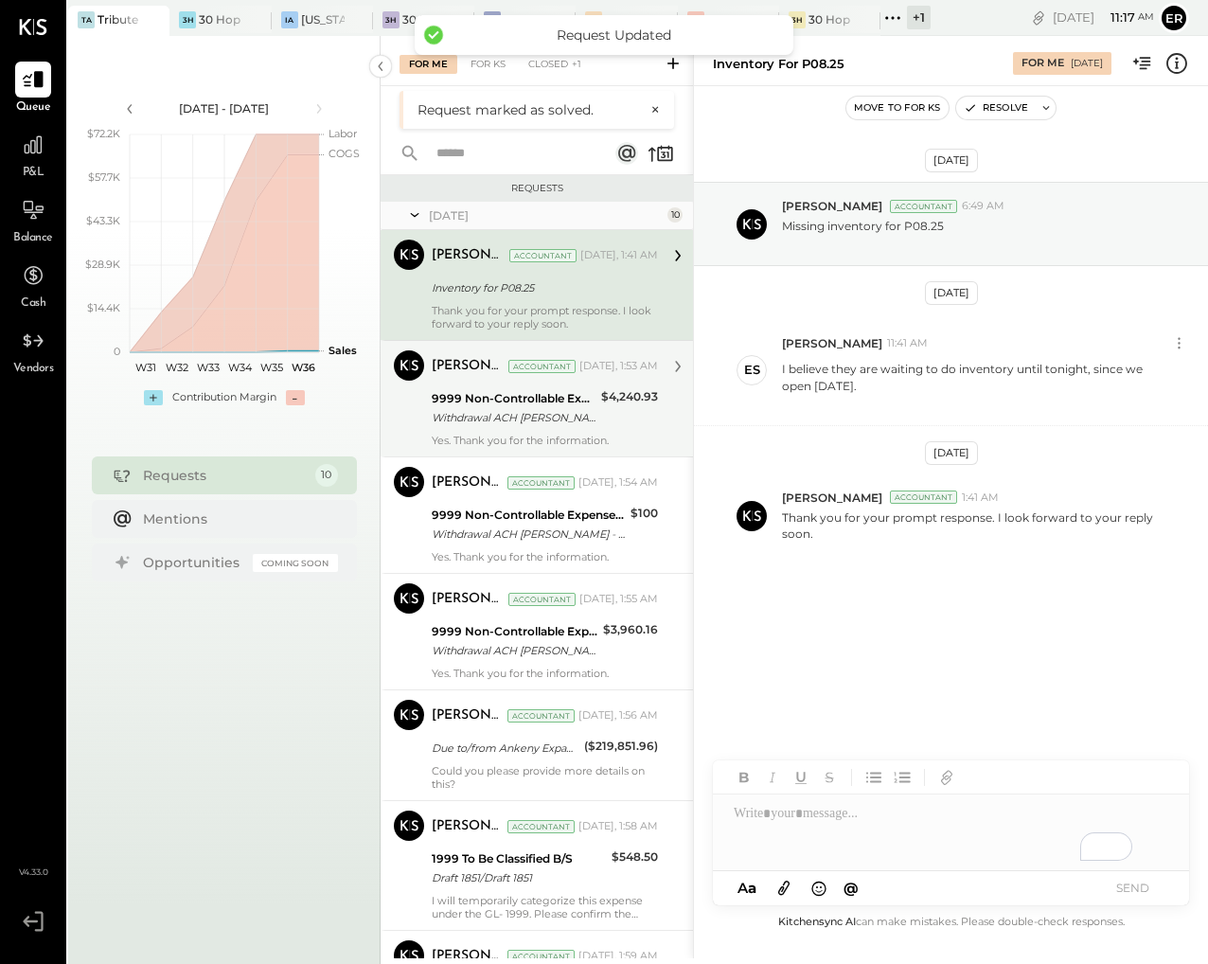
click at [566, 410] on div "Withdrawal ACH [PERSON_NAME] - DIVVYP/ Withdrawal ACH EWALLET - DIVVYP/TYPE: Di…" at bounding box center [514, 417] width 164 height 19
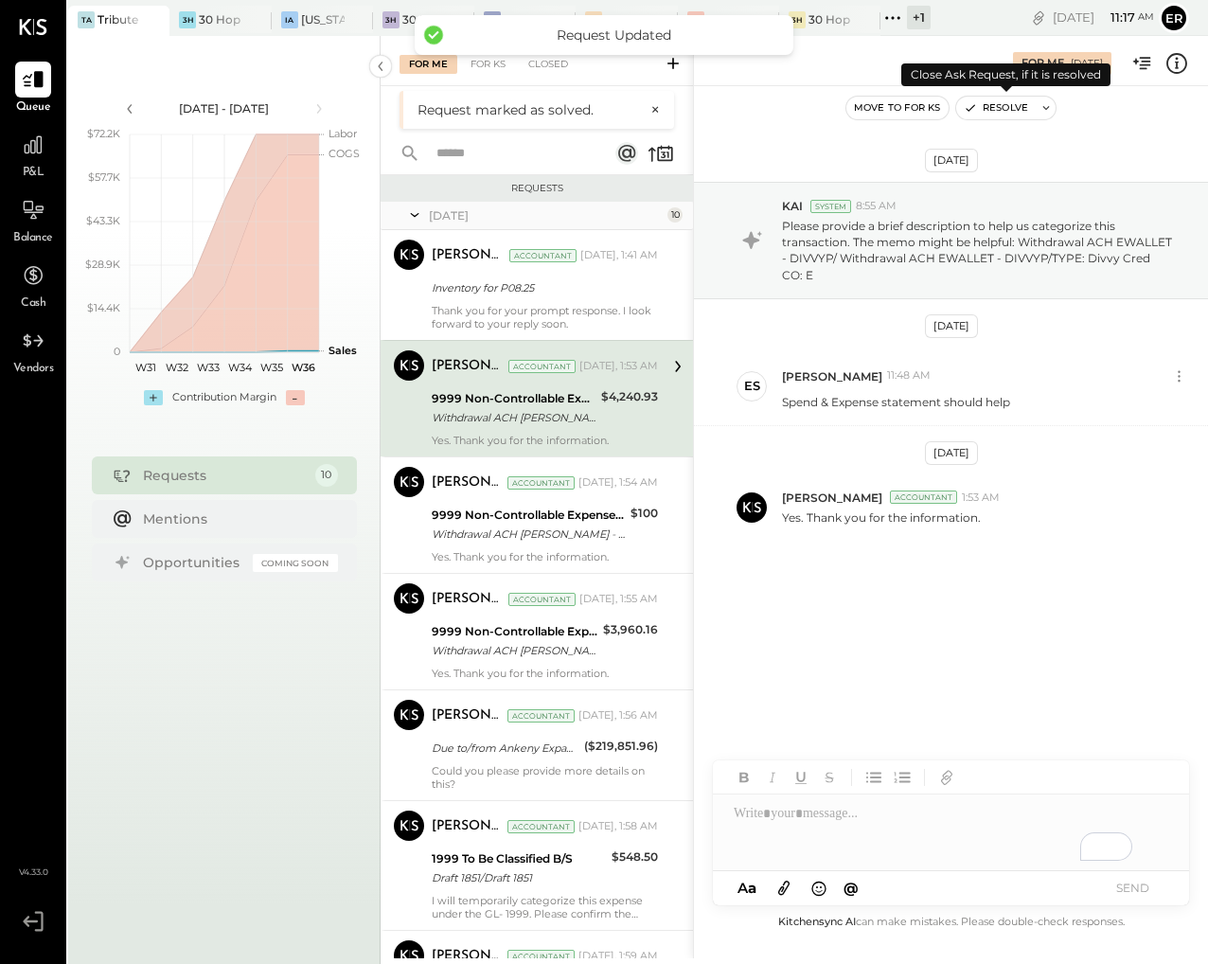
click at [987, 111] on button "Resolve" at bounding box center [996, 108] width 80 height 23
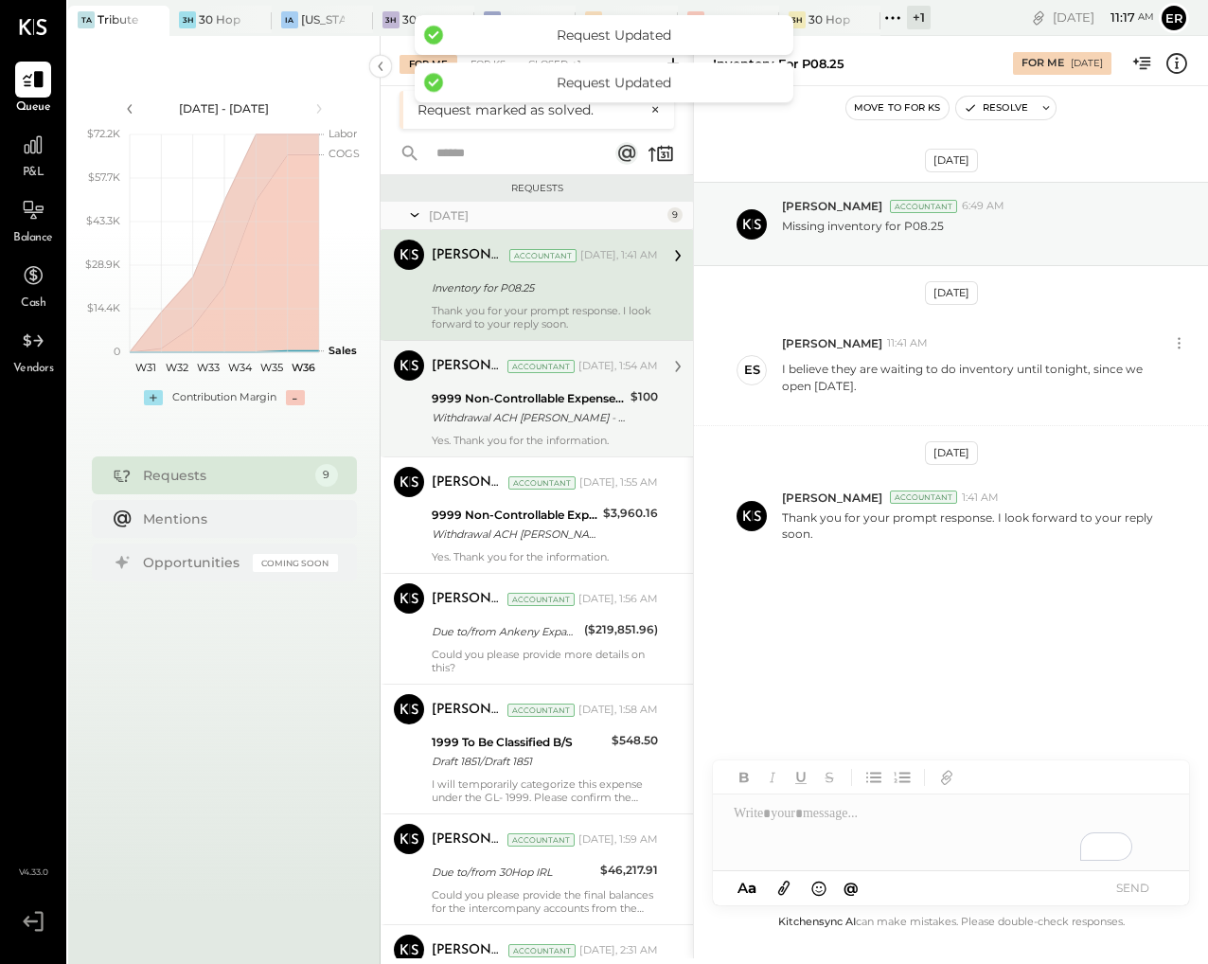
click at [586, 416] on div "Withdrawal ACH [PERSON_NAME] - DIVVYP/ Withdrawal ACH EWALLET - DIVVYP/TYPE: Di…" at bounding box center [528, 417] width 193 height 19
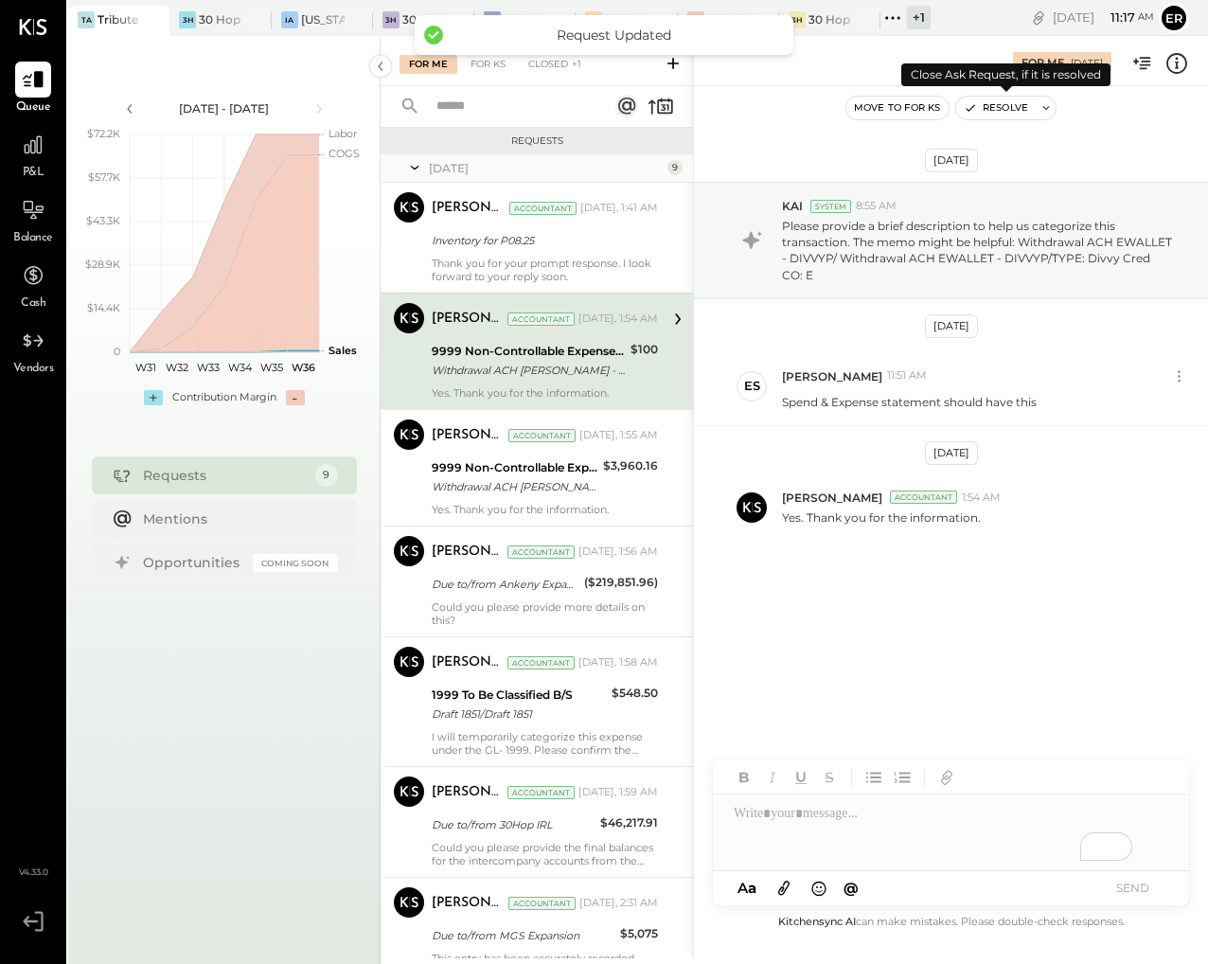
click at [985, 113] on button "Resolve" at bounding box center [996, 108] width 80 height 23
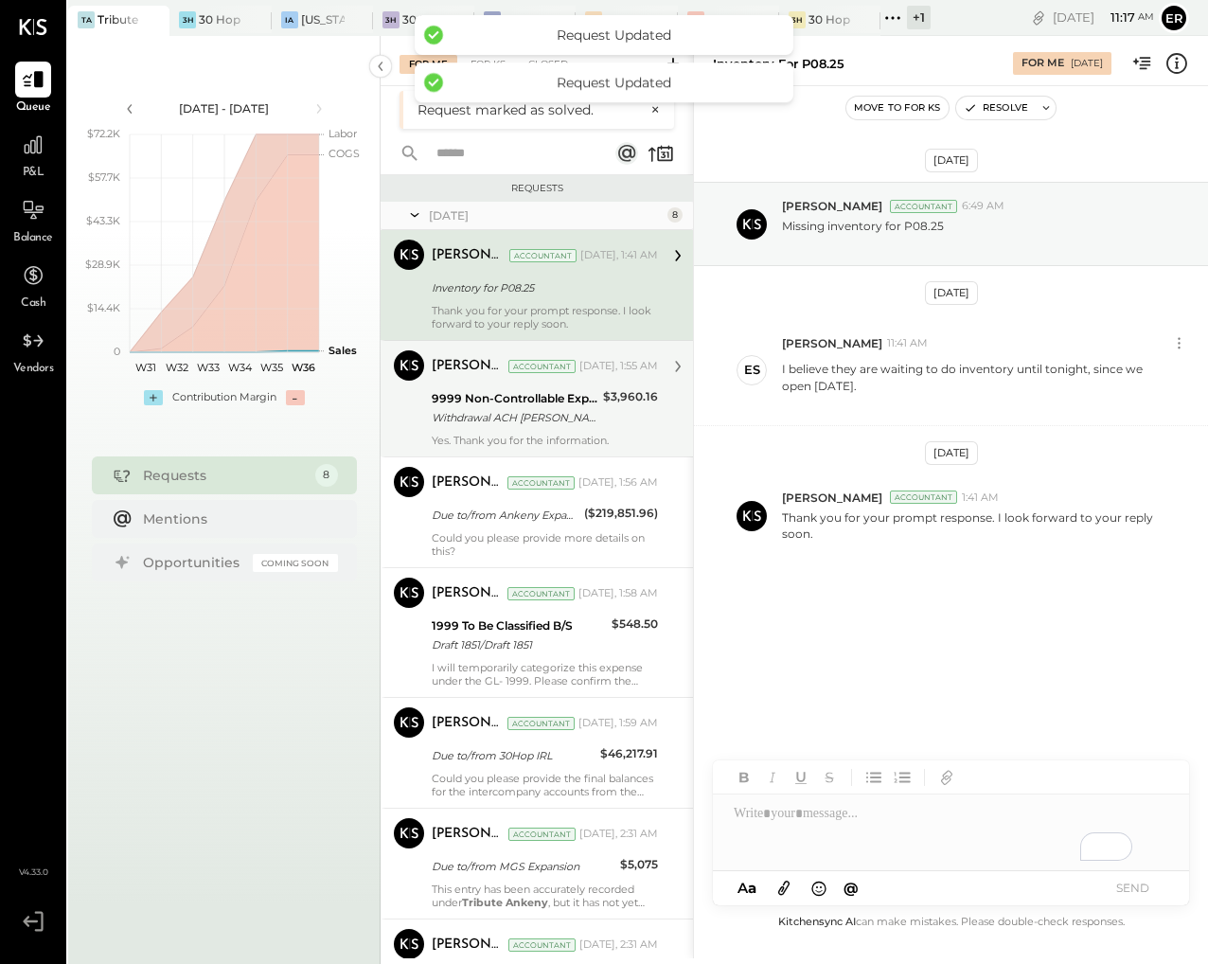
click at [559, 415] on div "Withdrawal ACH [PERSON_NAME] - DIVVYP/ Withdrawal ACH EWALLET - DIVVYP/TYPE: Di…" at bounding box center [515, 417] width 166 height 19
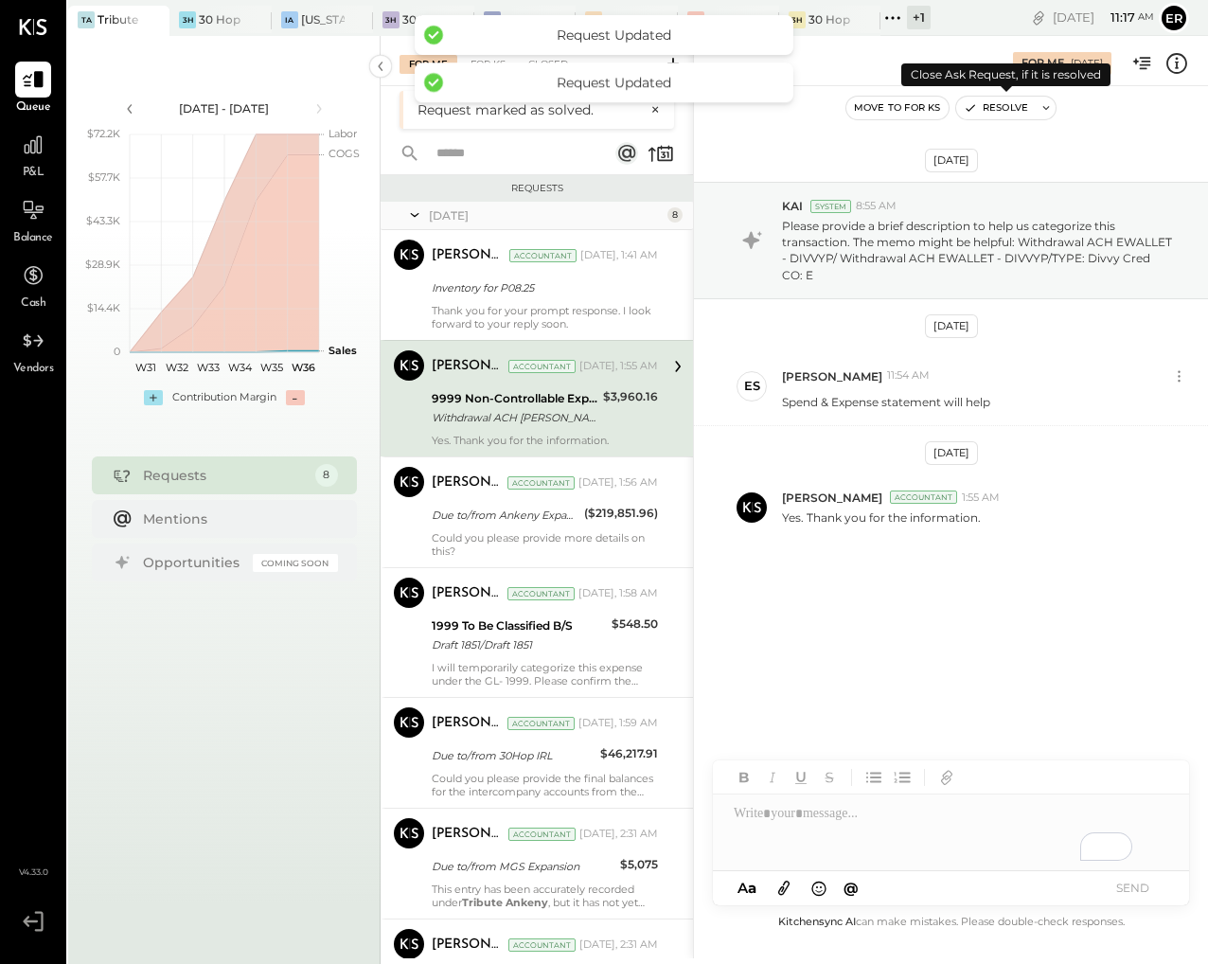
click at [984, 110] on button "Resolve" at bounding box center [996, 108] width 80 height 23
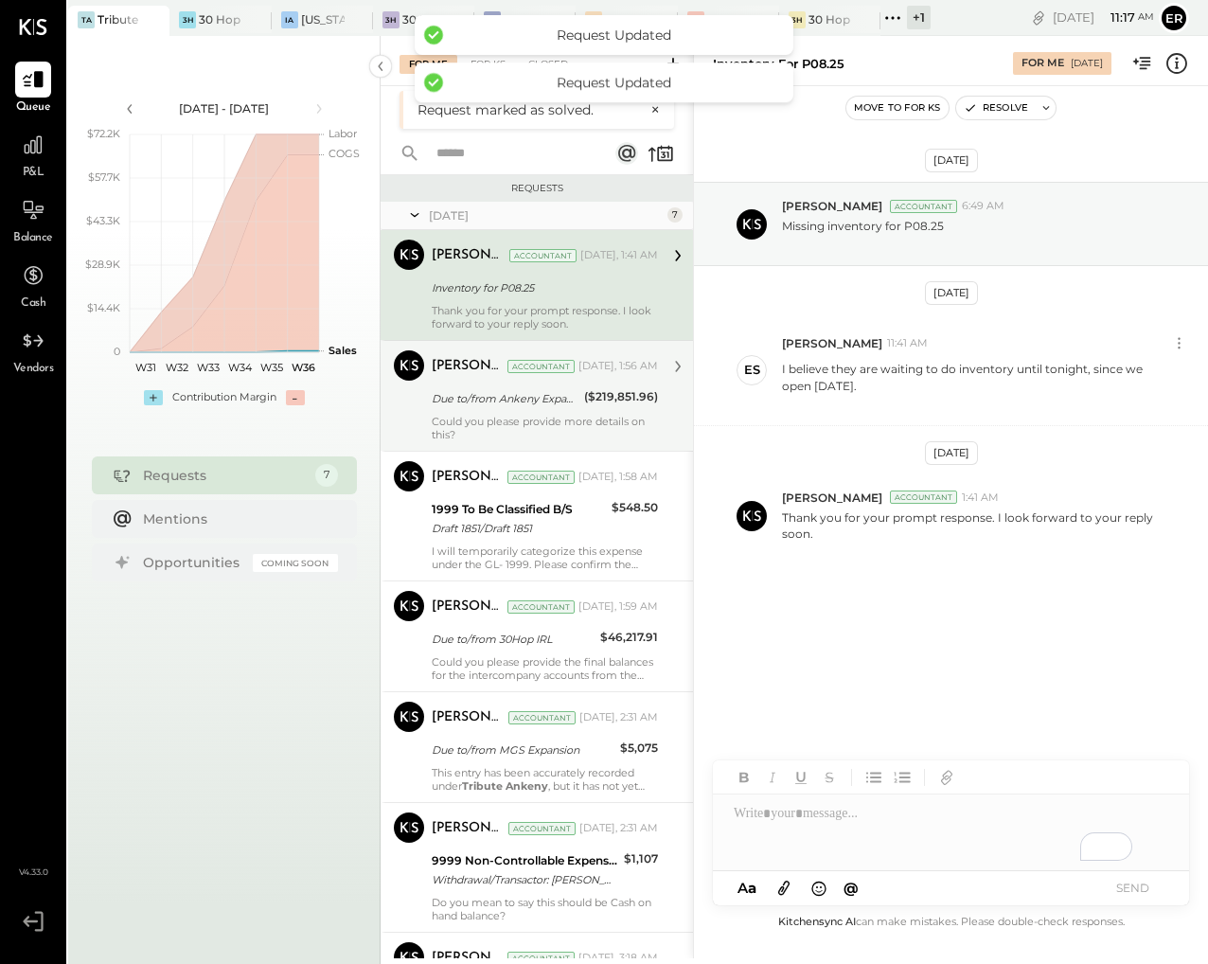
click at [506, 395] on div "Due to/from Ankeny Expansion" at bounding box center [505, 398] width 147 height 19
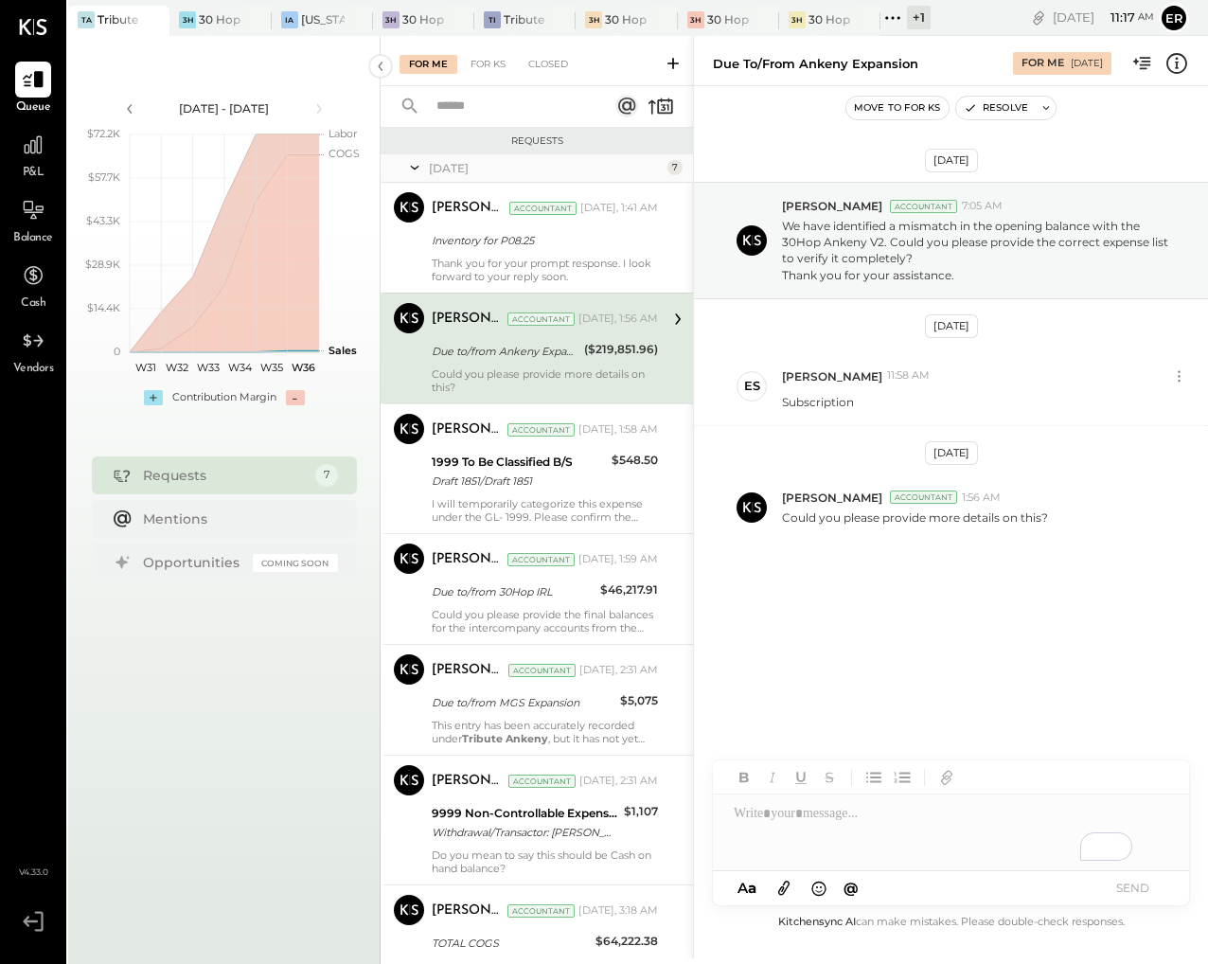
click at [566, 371] on div "Could you please provide more details on this?" at bounding box center [545, 380] width 226 height 27
click at [879, 807] on div "To enrich screen reader interactions, please activate Accessibility in Grammarl…" at bounding box center [951, 832] width 476 height 76
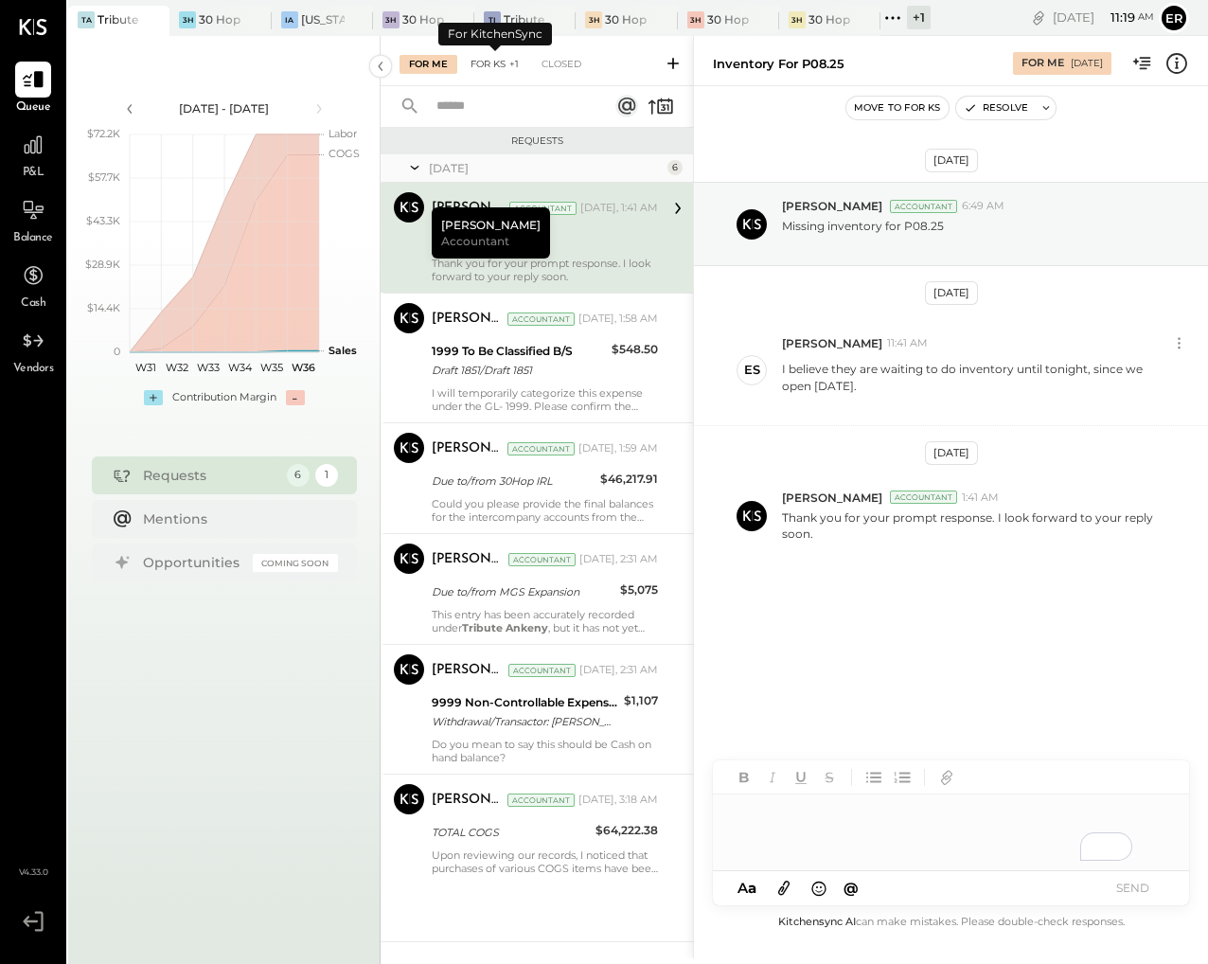
click at [496, 62] on div "For KS +1" at bounding box center [494, 64] width 67 height 19
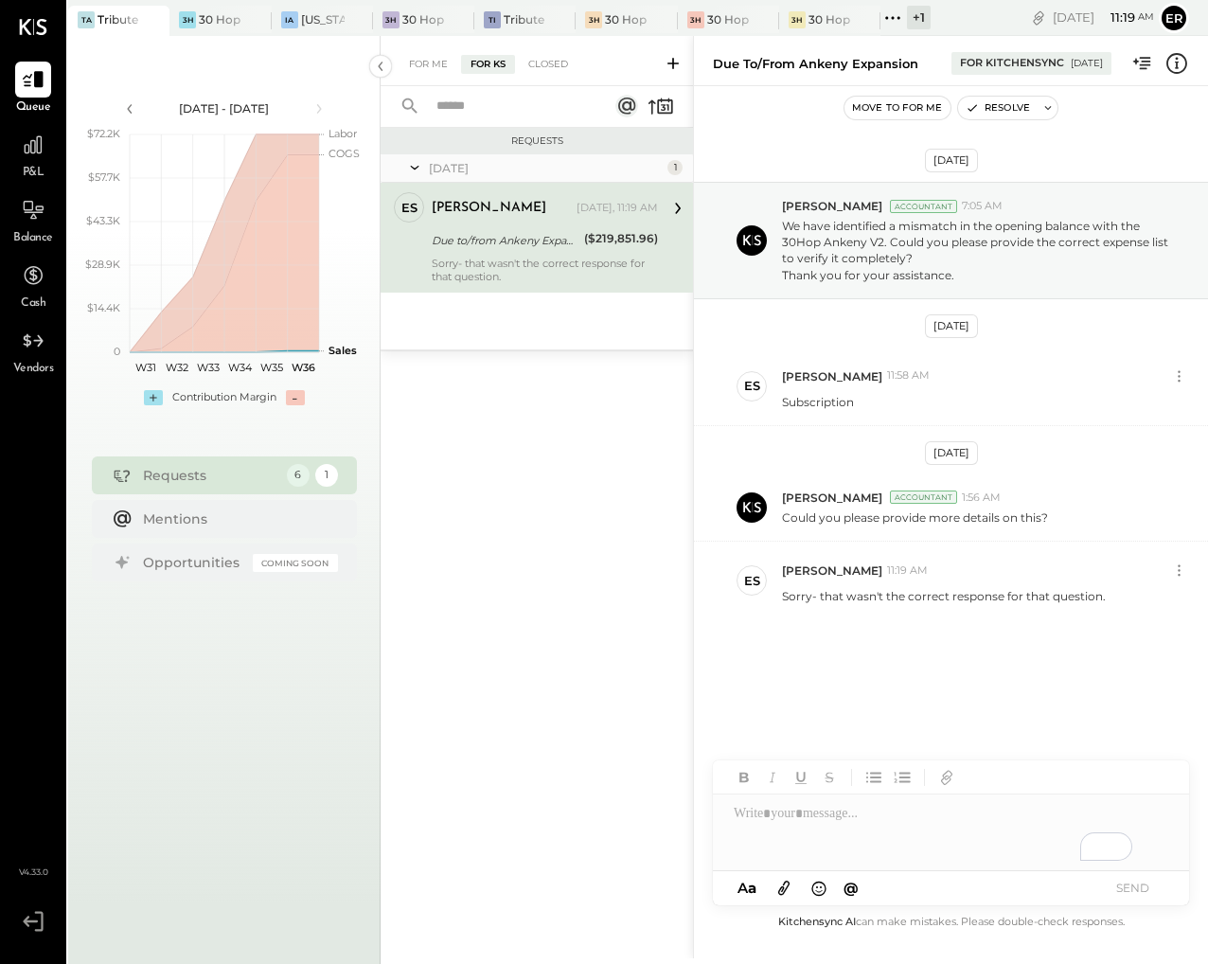
click at [895, 825] on div "To enrich screen reader interactions, please activate Accessibility in Grammarl…" at bounding box center [951, 832] width 476 height 76
click at [787, 886] on icon at bounding box center [783, 887] width 21 height 22
click at [1135, 888] on button "SEND" at bounding box center [1132, 888] width 76 height 26
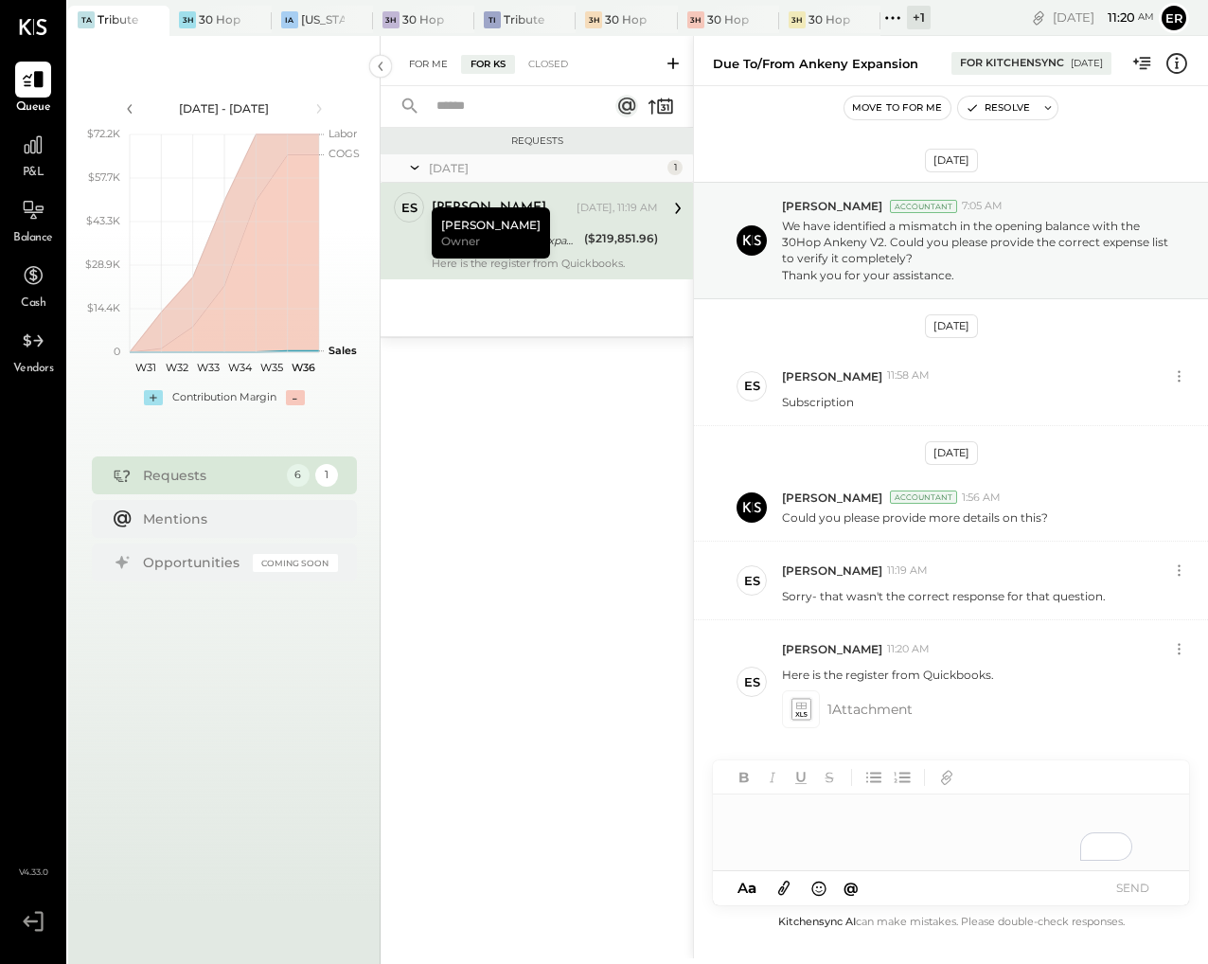
click at [418, 67] on div "For Me" at bounding box center [428, 64] width 58 height 19
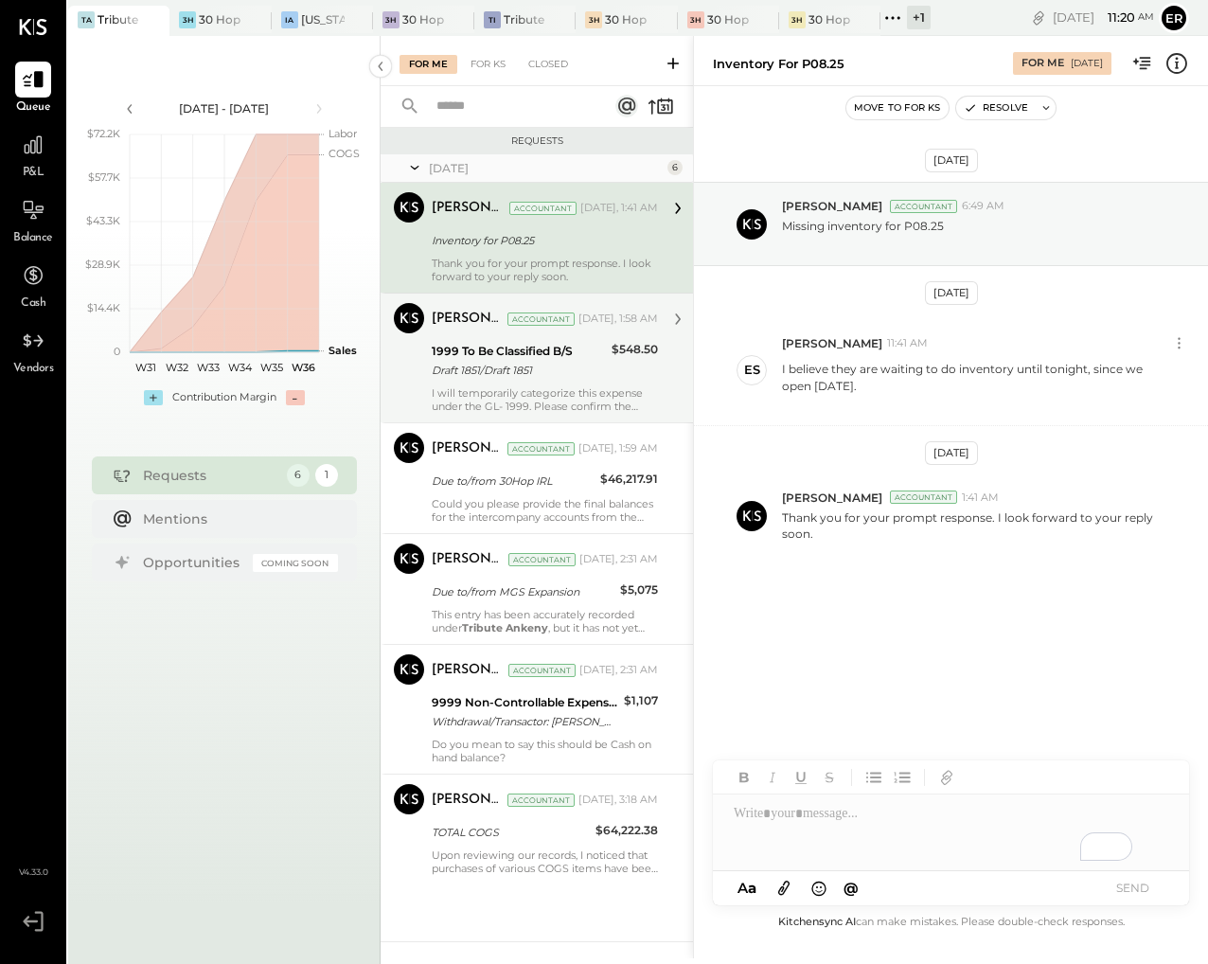
click at [494, 383] on div "Dhwani Solanki Accountant Today, 1:58 AM 1999 To Be Classified B/S Draft 1851/D…" at bounding box center [545, 358] width 226 height 110
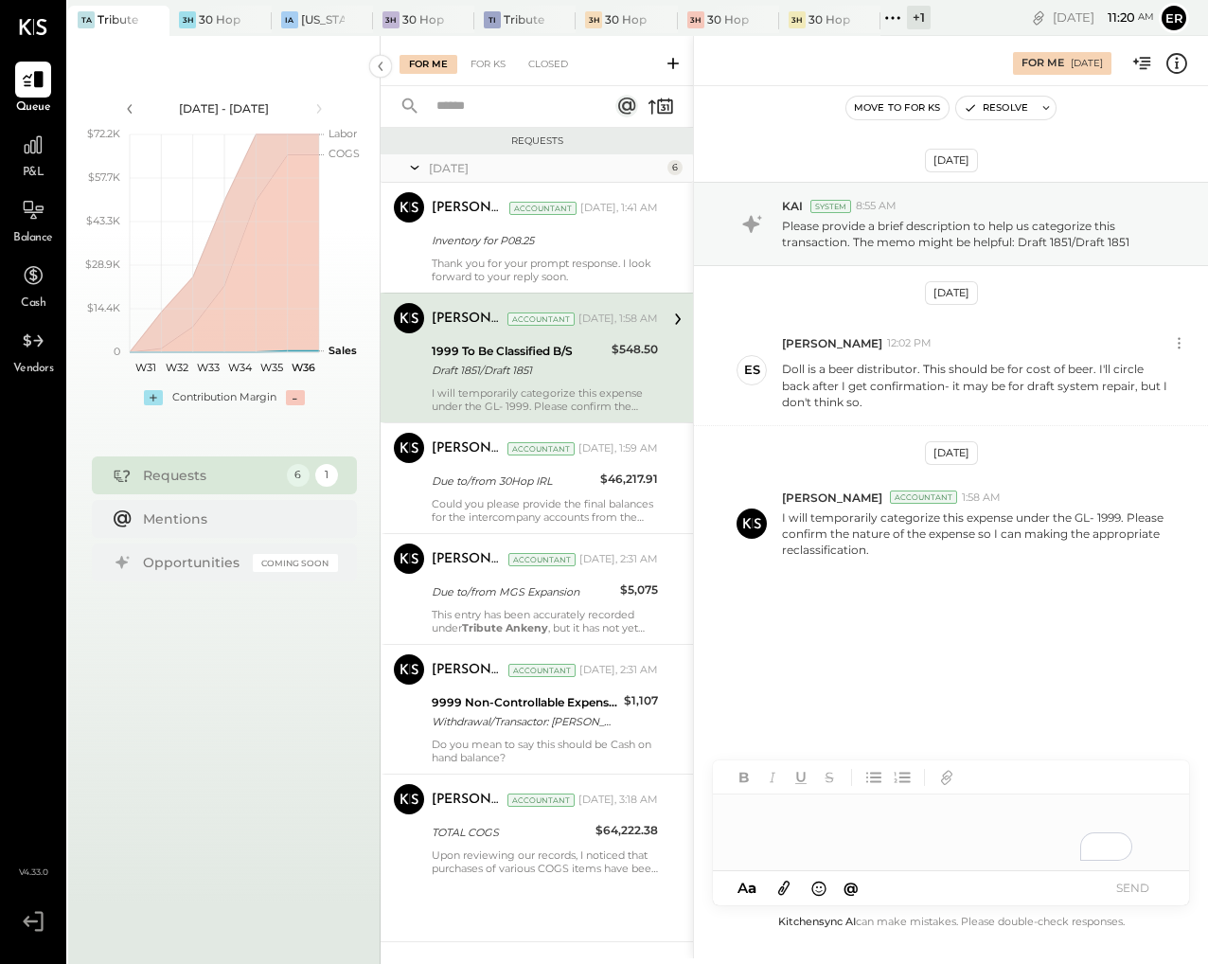
click at [826, 821] on div "To enrich screen reader interactions, please activate Accessibility in Grammarl…" at bounding box center [951, 832] width 476 height 76
click at [1130, 887] on button "SEND" at bounding box center [1132, 888] width 76 height 26
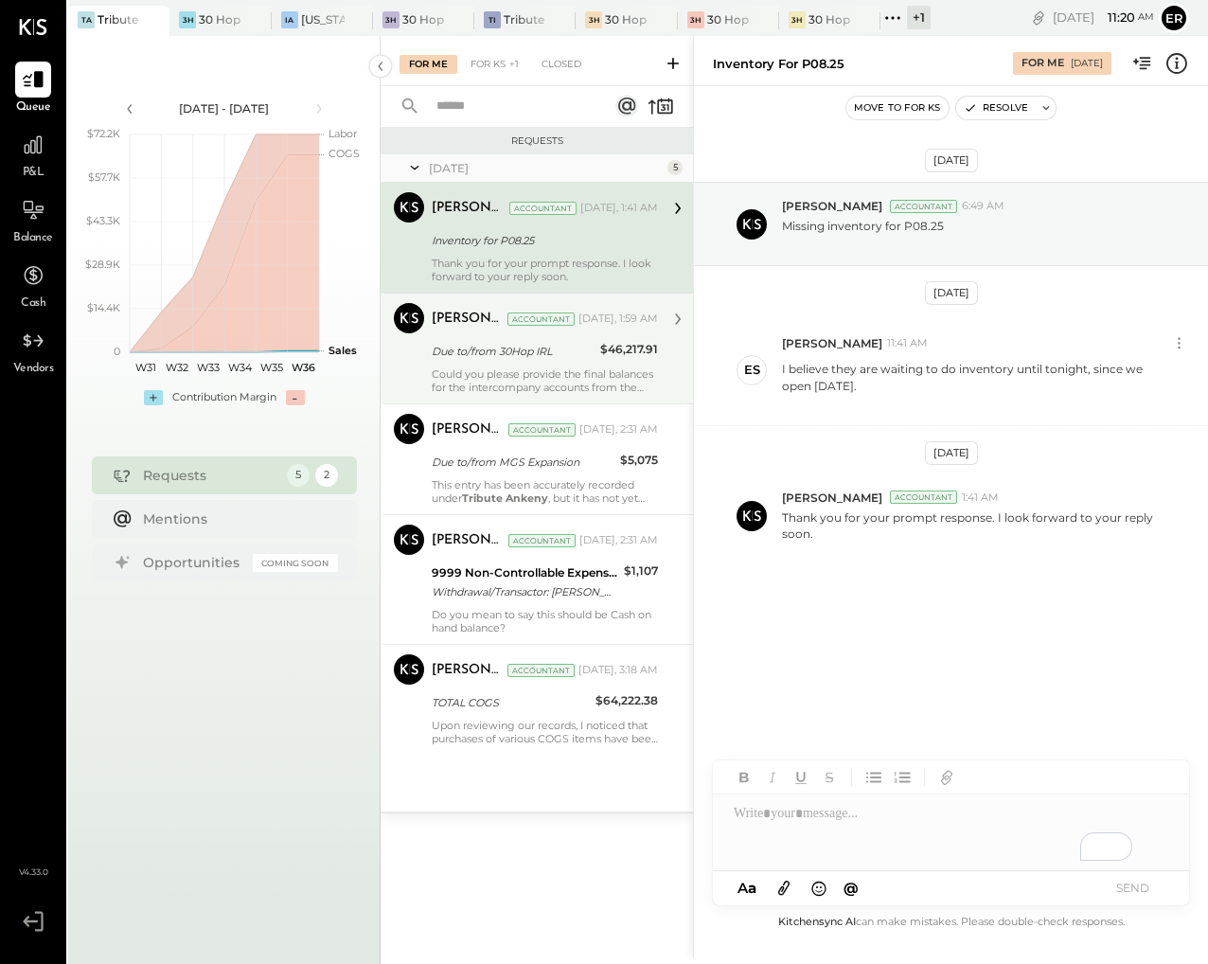
click at [527, 370] on div "Could you please provide the final balances for the intercompany accounts from …" at bounding box center [545, 380] width 226 height 27
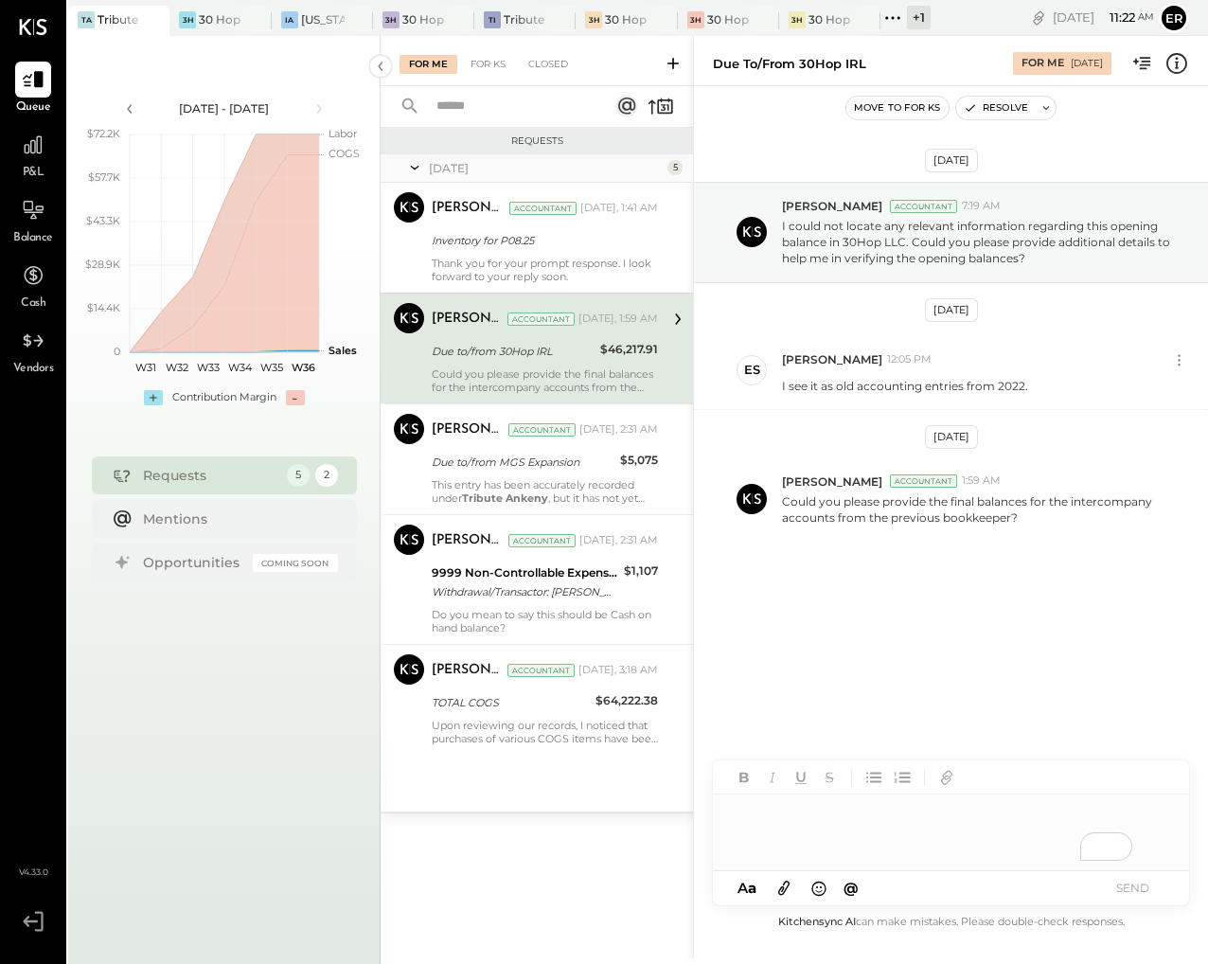
click at [893, 822] on div "To enrich screen reader interactions, please activate Accessibility in Grammarl…" at bounding box center [951, 832] width 476 height 76
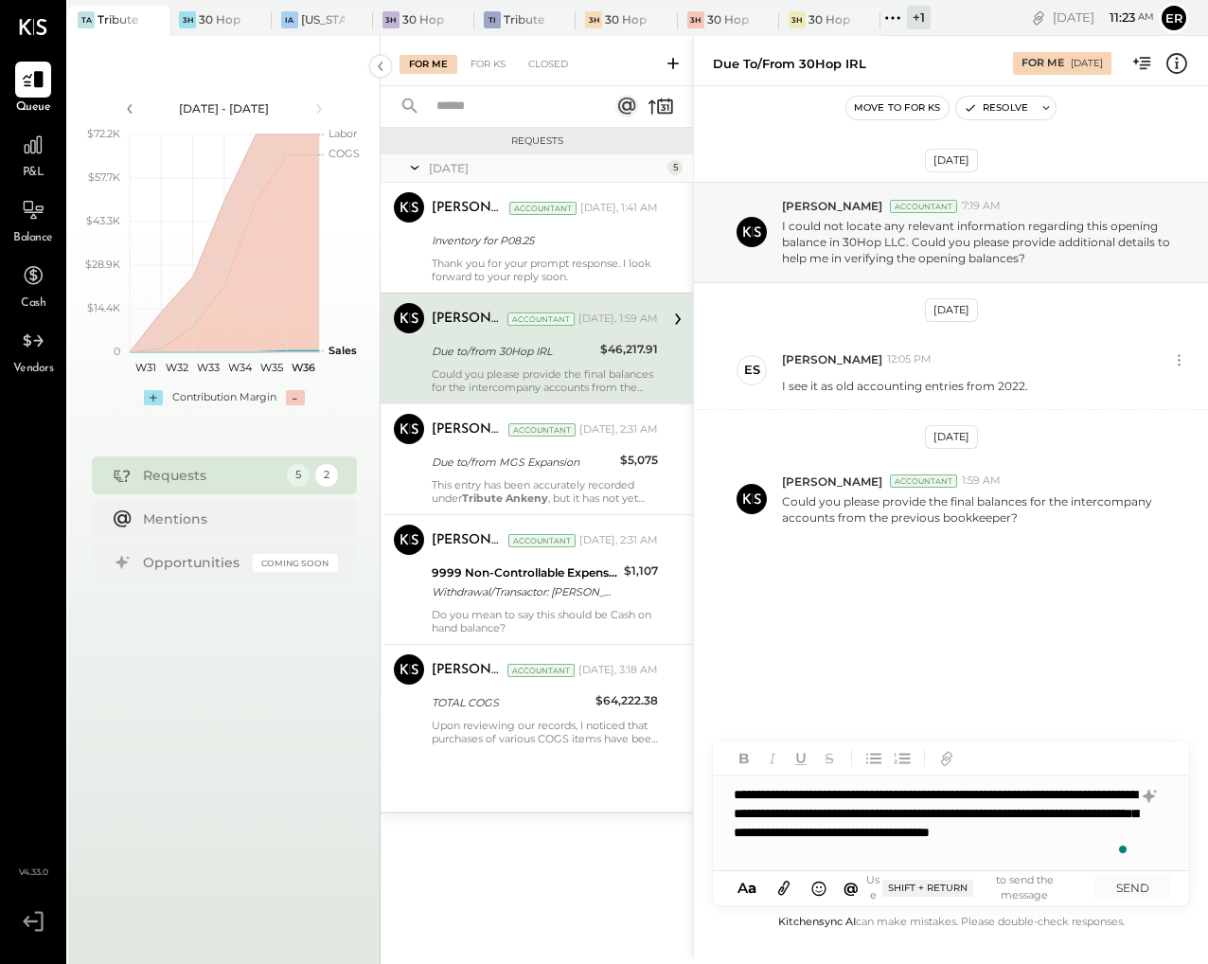
click at [781, 893] on icon at bounding box center [783, 887] width 21 height 22
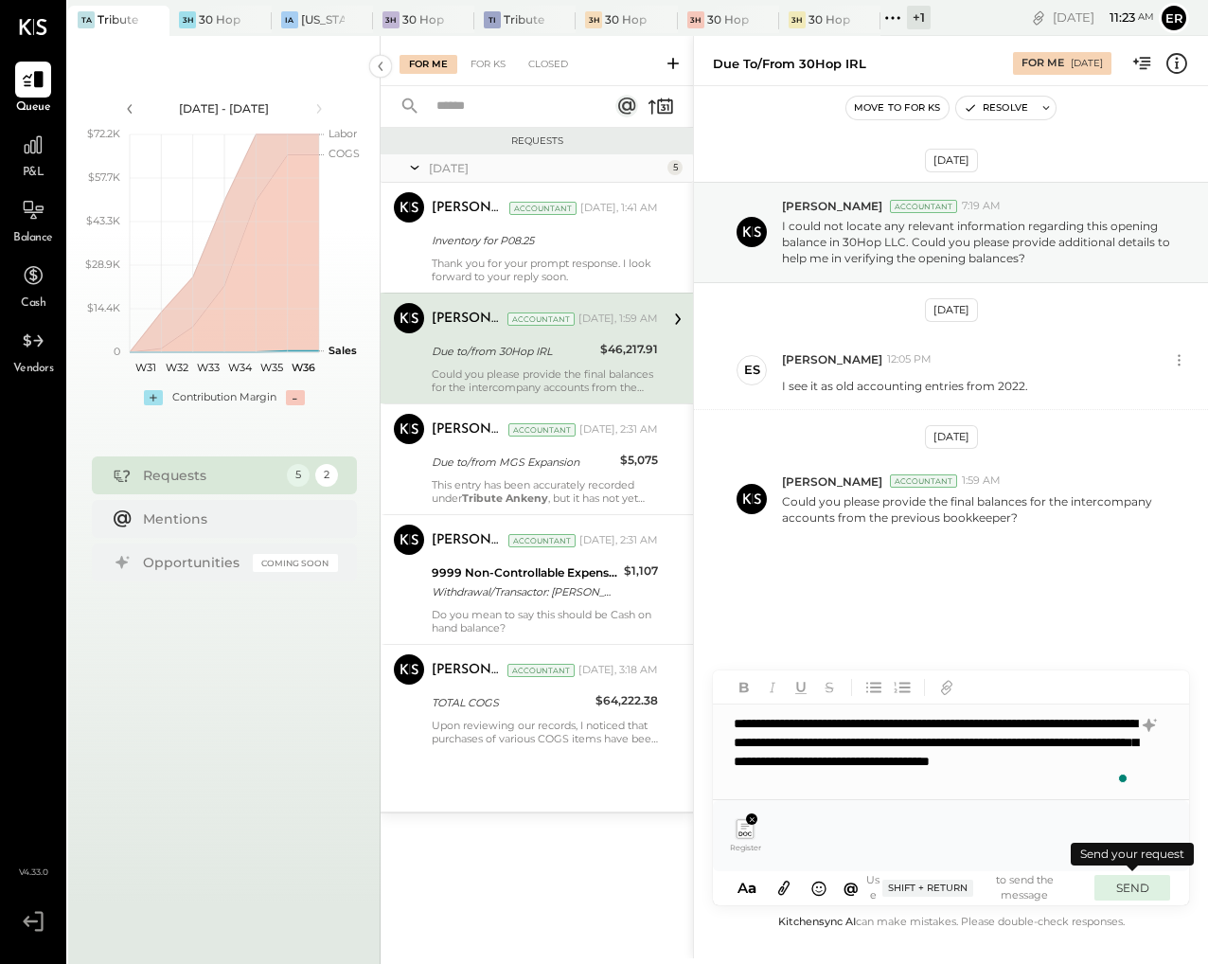
click at [1136, 886] on button "SEND" at bounding box center [1132, 888] width 76 height 26
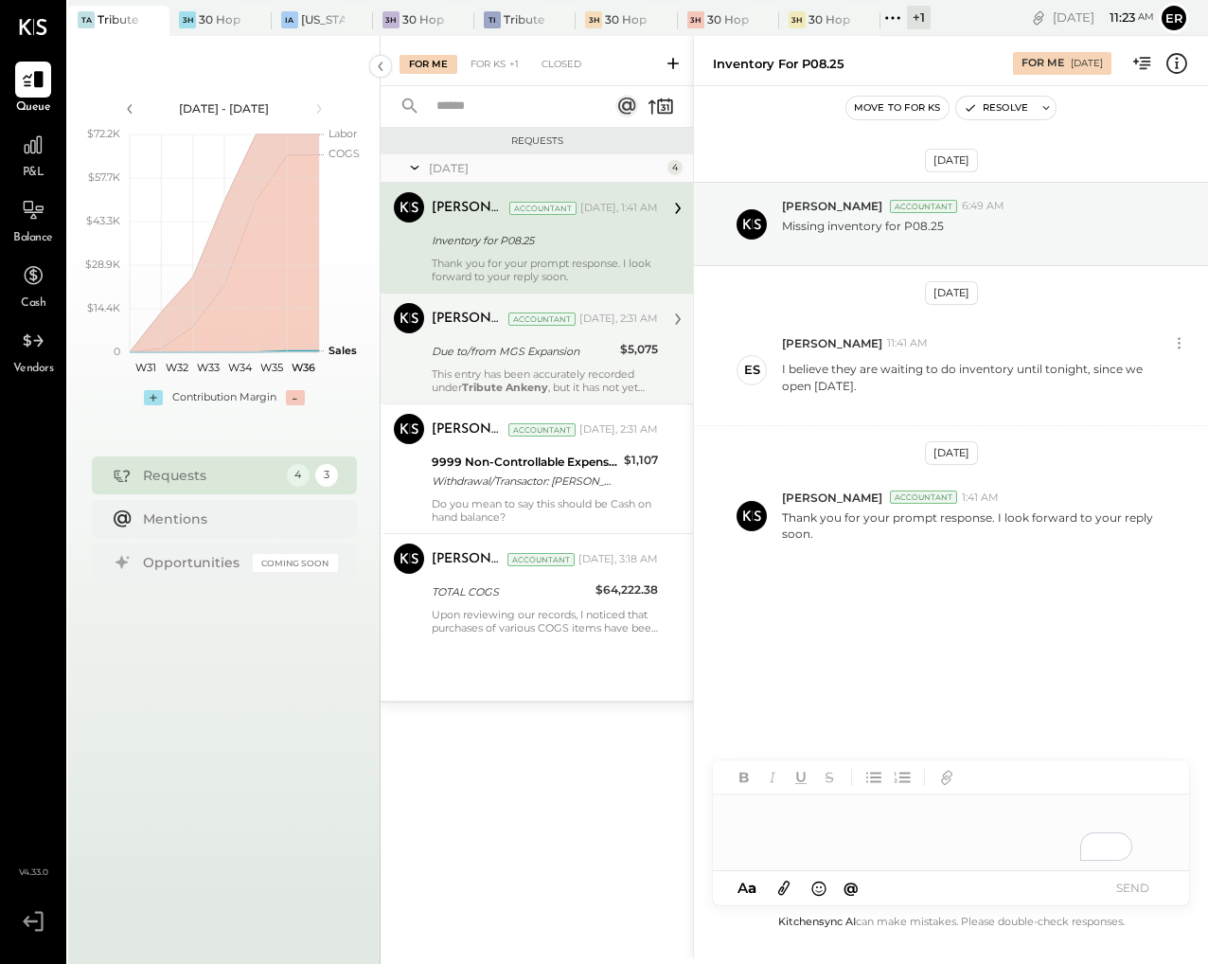
click at [540, 372] on div "This entry has been accurately recorded under Tribute Ankeny , but it has not y…" at bounding box center [545, 380] width 226 height 27
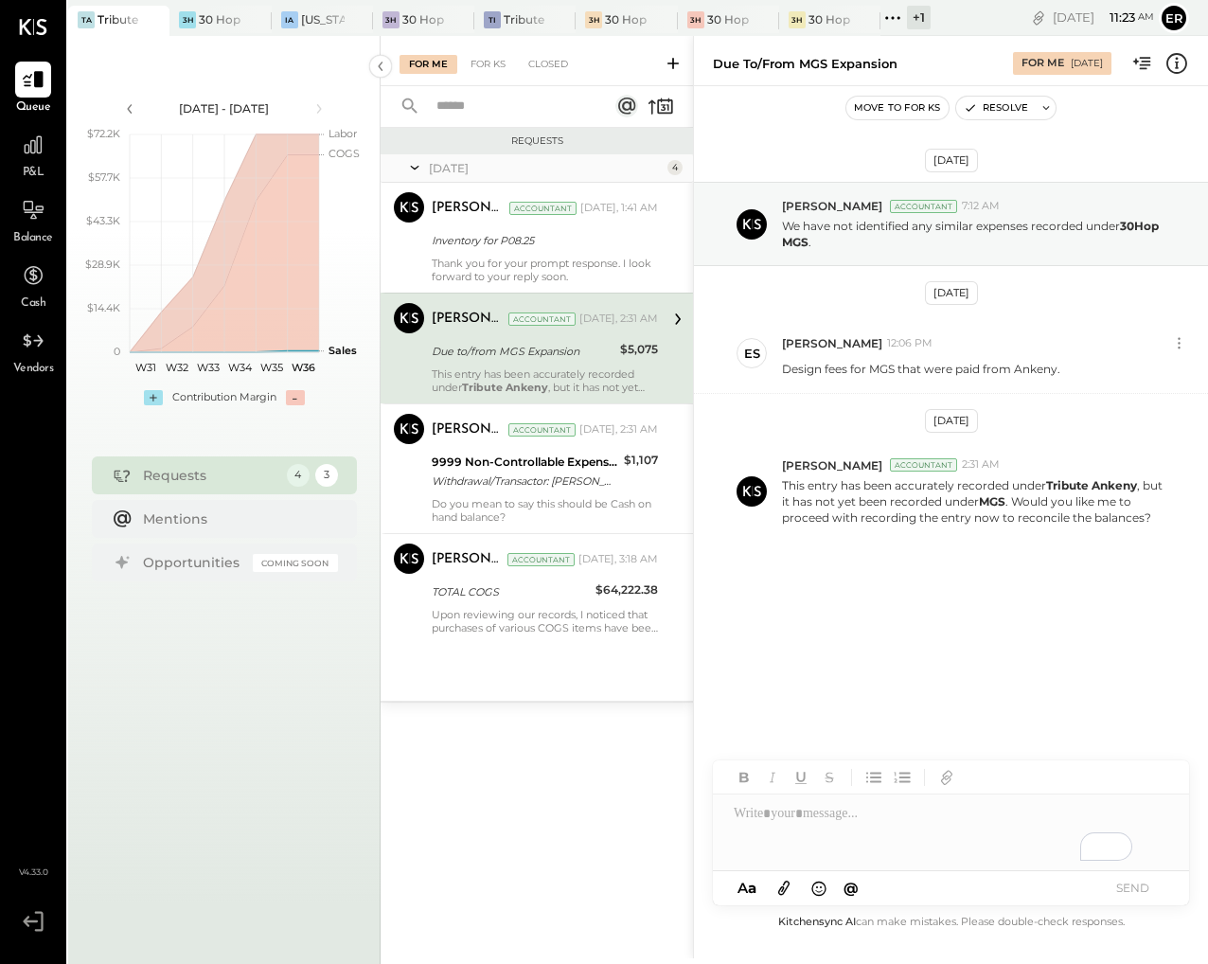
click at [938, 805] on div "To enrich screen reader interactions, please activate Accessibility in Grammarl…" at bounding box center [951, 832] width 476 height 76
drag, startPoint x: 923, startPoint y: 834, endPoint x: 953, endPoint y: 818, distance: 34.3
click at [923, 834] on div "**********" at bounding box center [951, 832] width 476 height 76
click at [1105, 838] on div "**********" at bounding box center [951, 832] width 476 height 76
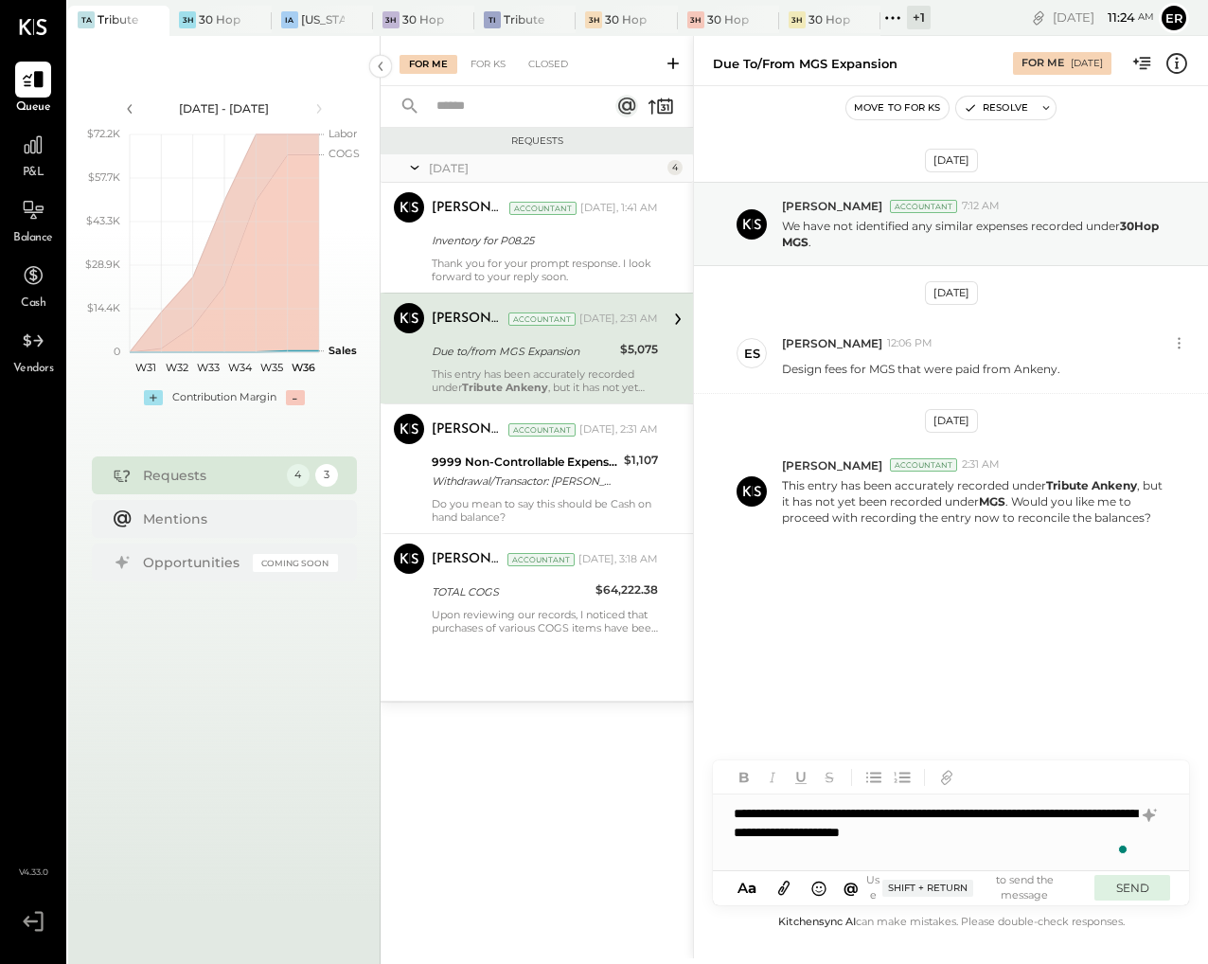
click at [1141, 896] on button "SEND" at bounding box center [1132, 888] width 76 height 26
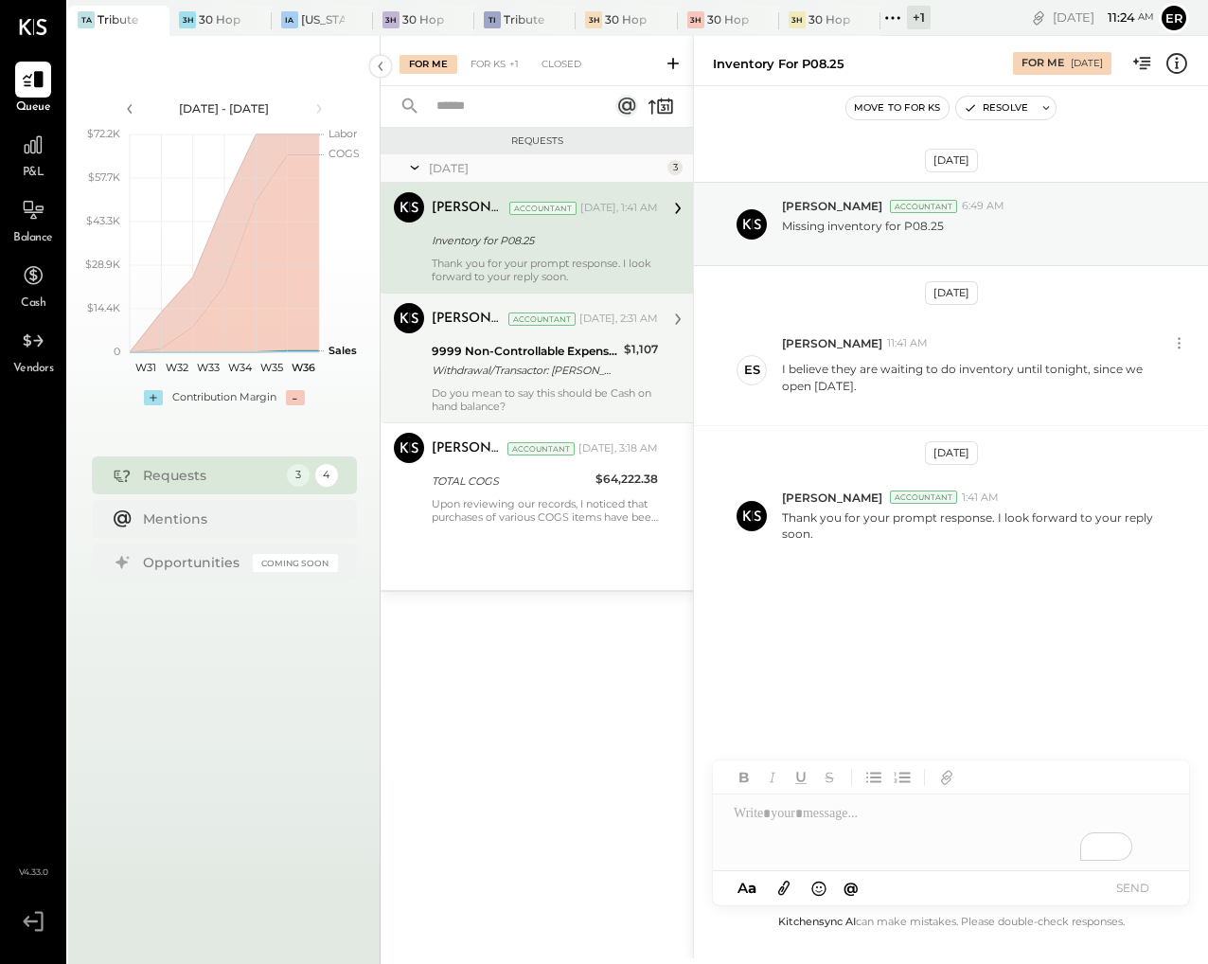
click at [526, 397] on div "Do you mean to say this should be Cash on hand balance?" at bounding box center [545, 399] width 226 height 27
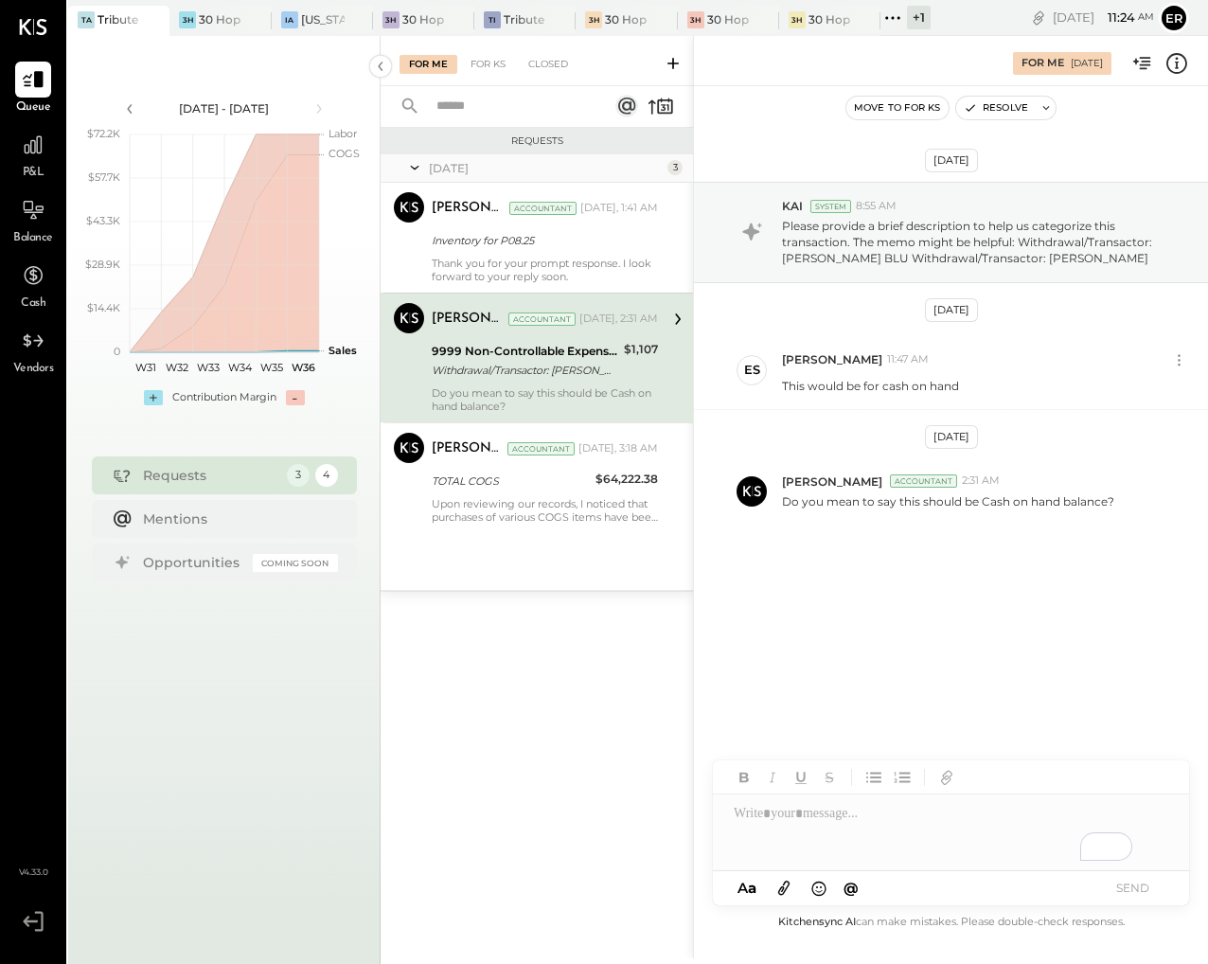
click at [966, 828] on div "To enrich screen reader interactions, please activate Accessibility in Grammarl…" at bounding box center [951, 832] width 476 height 76
click at [1145, 883] on button "SEND" at bounding box center [1132, 888] width 76 height 26
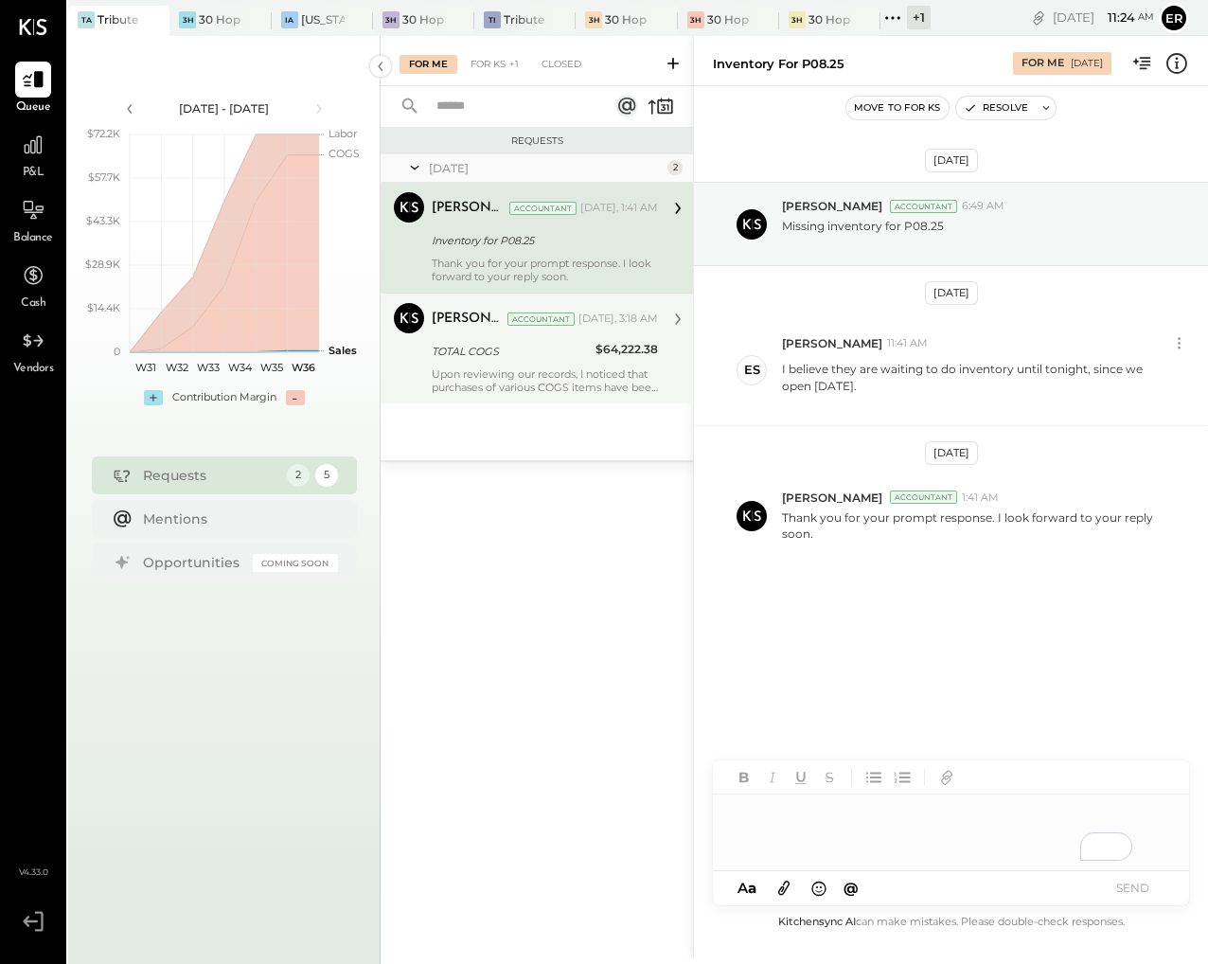
click at [541, 393] on p "Upon reviewing our records, I noticed that purchases of various COGS items have…" at bounding box center [545, 380] width 226 height 27
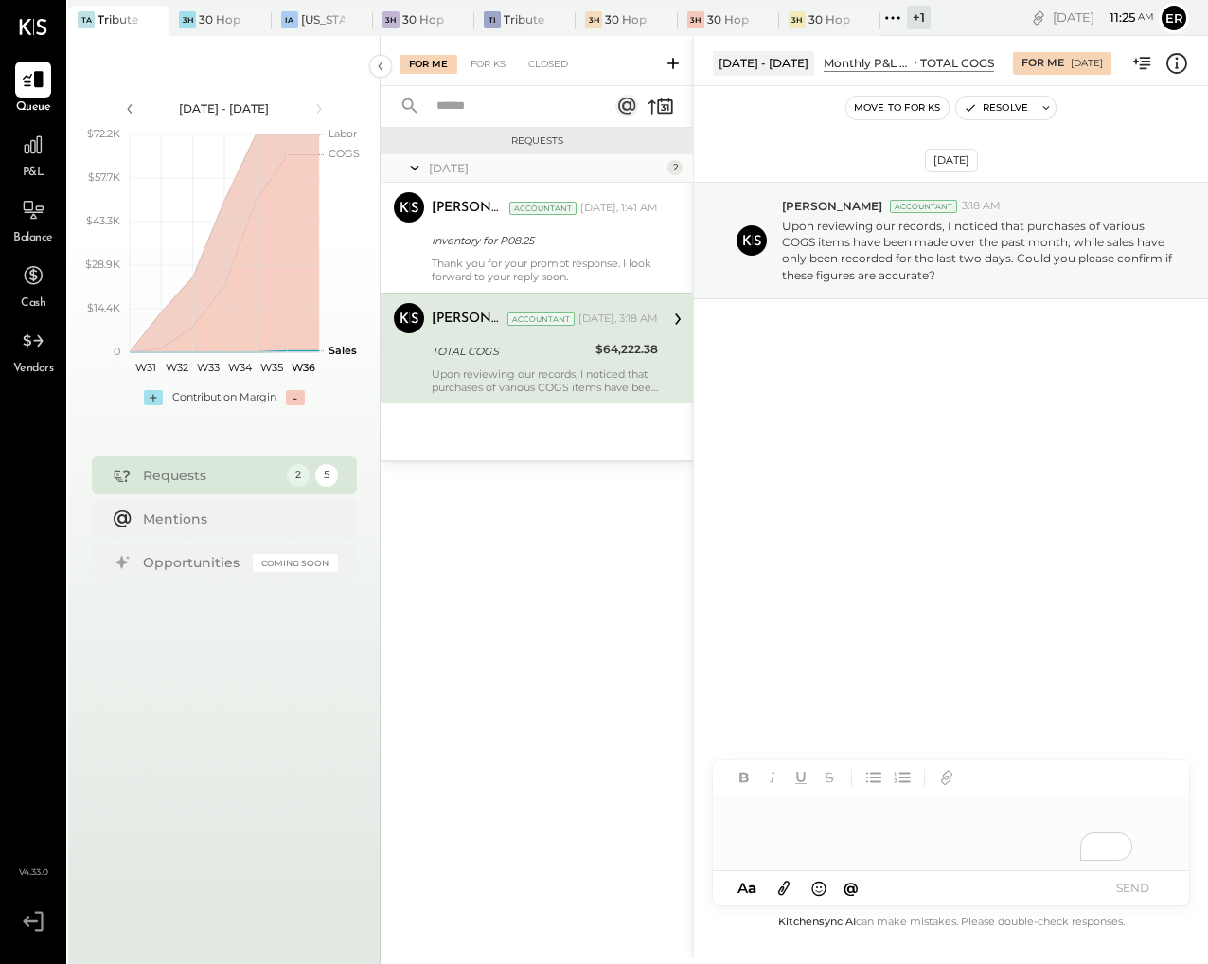
click at [849, 813] on div "To enrich screen reader interactions, please activate Accessibility in Grammarl…" at bounding box center [951, 832] width 476 height 76
click at [1150, 885] on button "SEND" at bounding box center [1132, 888] width 76 height 26
